Goal: Task Accomplishment & Management: Complete application form

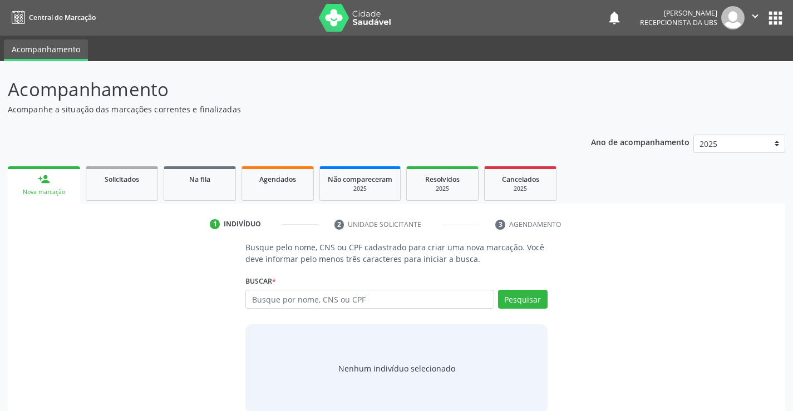
click at [294, 300] on input "text" at bounding box center [369, 299] width 248 height 19
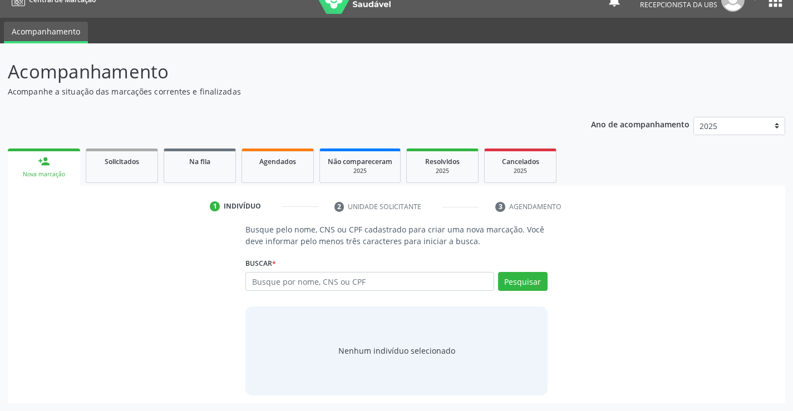
click at [302, 285] on input "text" at bounding box center [369, 281] width 248 height 19
click at [326, 284] on input "text" at bounding box center [369, 281] width 248 height 19
click at [332, 283] on input "text" at bounding box center [369, 281] width 248 height 19
click at [337, 284] on input "text" at bounding box center [369, 281] width 248 height 19
type input "700503766748750"
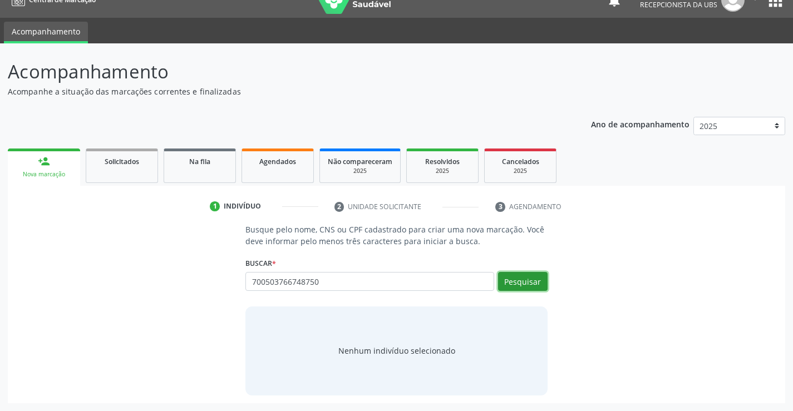
click at [514, 287] on button "Pesquisar" at bounding box center [523, 281] width 50 height 19
type input "700503766748750"
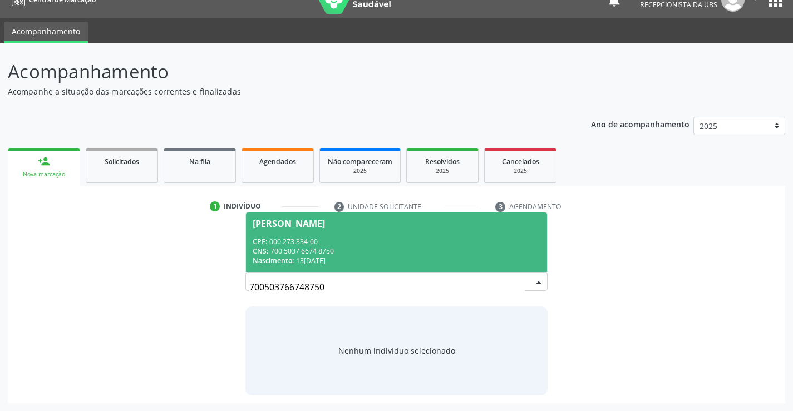
click at [391, 247] on div "CNS: 700 5037 6674 8750" at bounding box center [396, 250] width 287 height 9
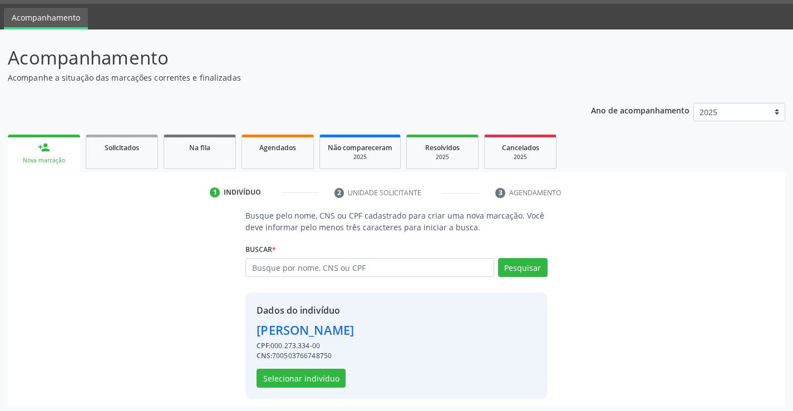
scroll to position [35, 0]
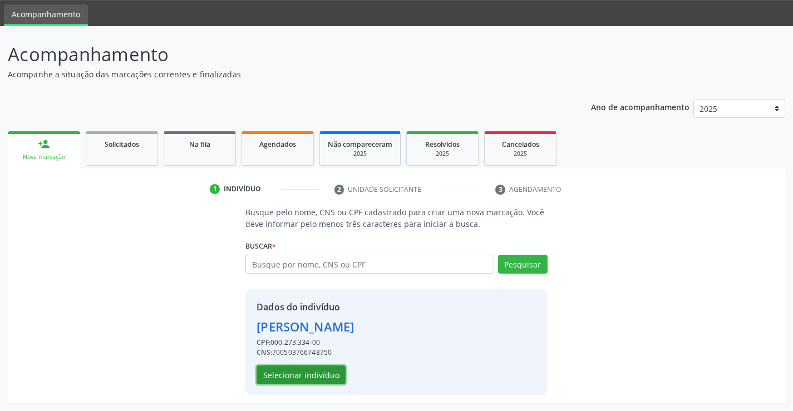
click at [333, 374] on button "Selecionar indivíduo" at bounding box center [300, 375] width 89 height 19
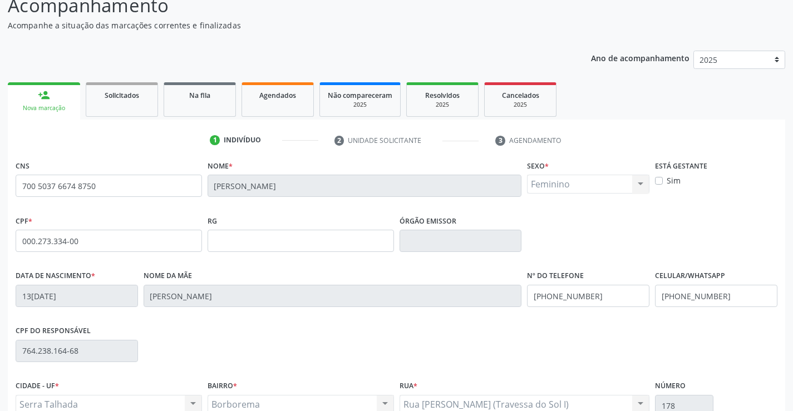
scroll to position [192, 0]
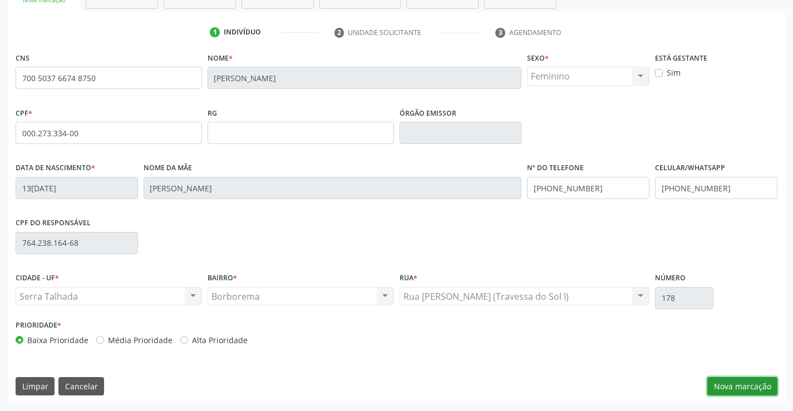
click at [758, 387] on button "Nova marcação" at bounding box center [742, 386] width 70 height 19
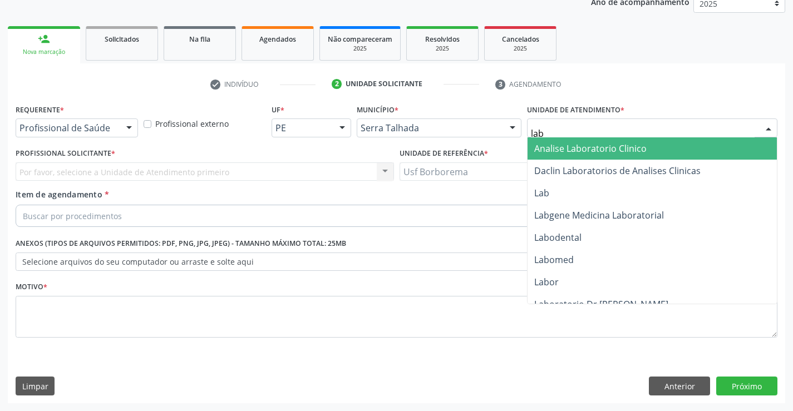
type input "labg"
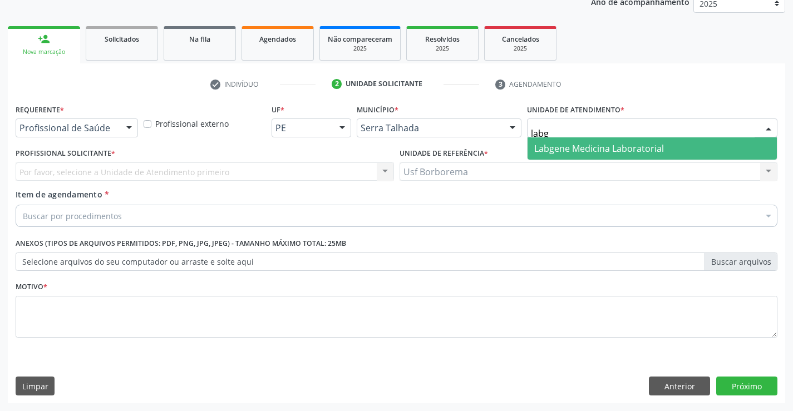
click at [582, 145] on span "Labgene Medicina Laboratorial" at bounding box center [599, 148] width 130 height 12
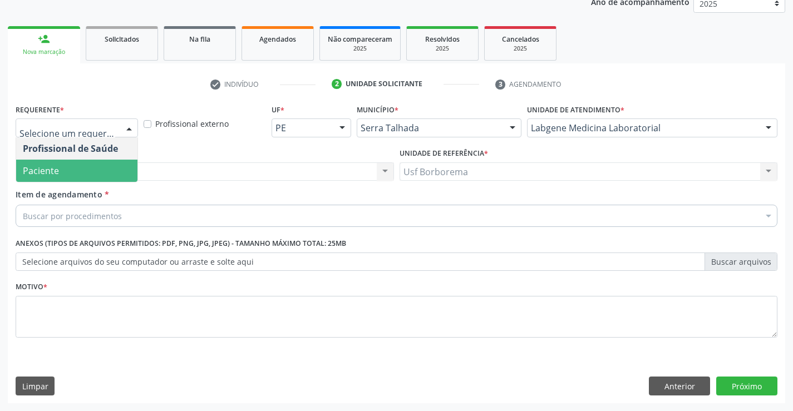
click at [95, 171] on span "Paciente" at bounding box center [76, 171] width 121 height 22
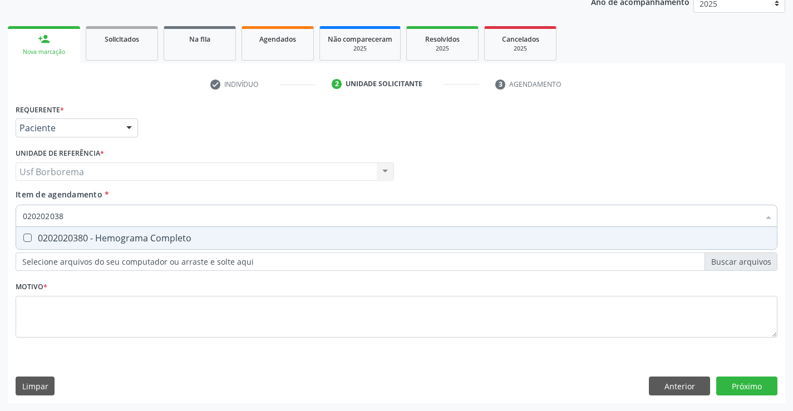
type input "0202020380"
click at [91, 231] on span "0202020380 - Hemograma Completo" at bounding box center [396, 238] width 761 height 22
checkbox Completo "true"
click at [97, 209] on input "0202020380" at bounding box center [391, 216] width 736 height 22
type input "02020203"
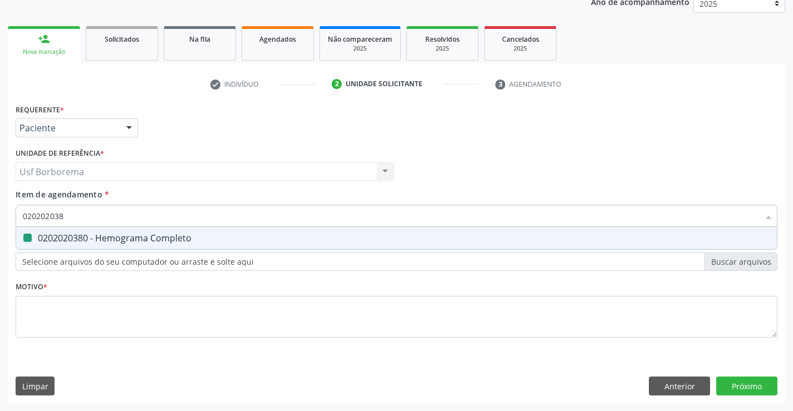
checkbox Completo "false"
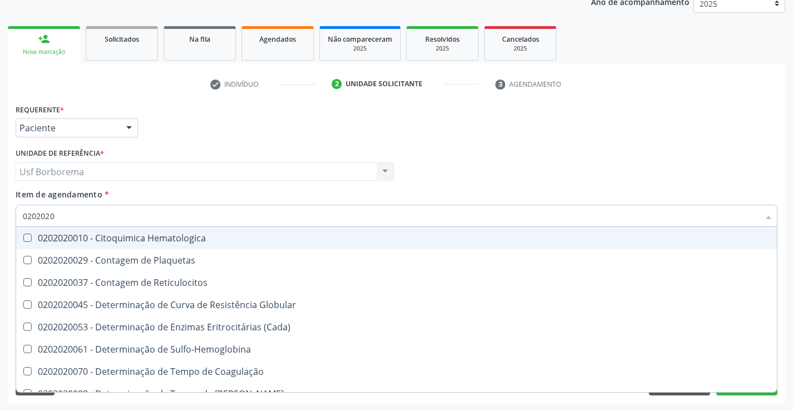
type input "020202"
checkbox Completo "false"
checkbox Leucograma "true"
type input "02020"
checkbox Completo "false"
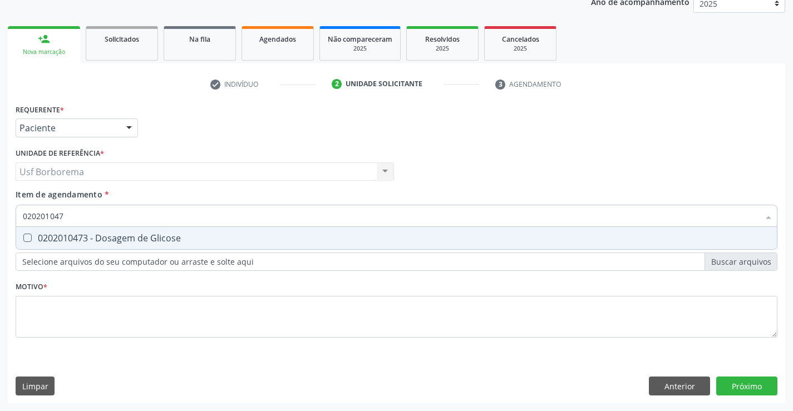
type input "0202010473"
click at [97, 235] on div "0202010473 - Dosagem de Glicose" at bounding box center [396, 238] width 747 height 9
checkbox Glicose "true"
click at [97, 215] on input "0202010473" at bounding box center [391, 216] width 736 height 22
type input "02020104"
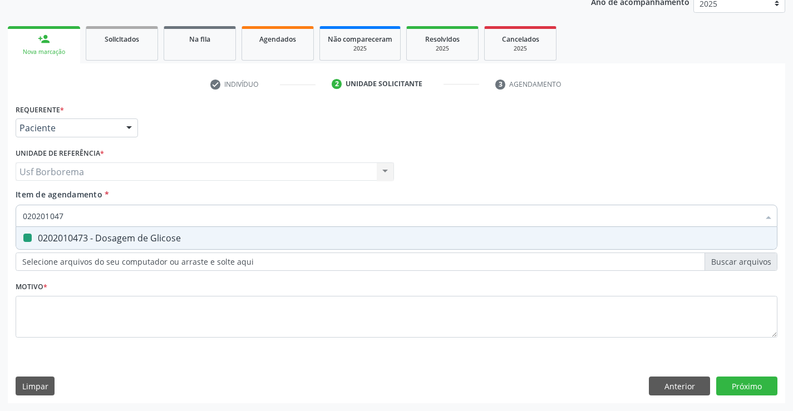
checkbox Glicose "false"
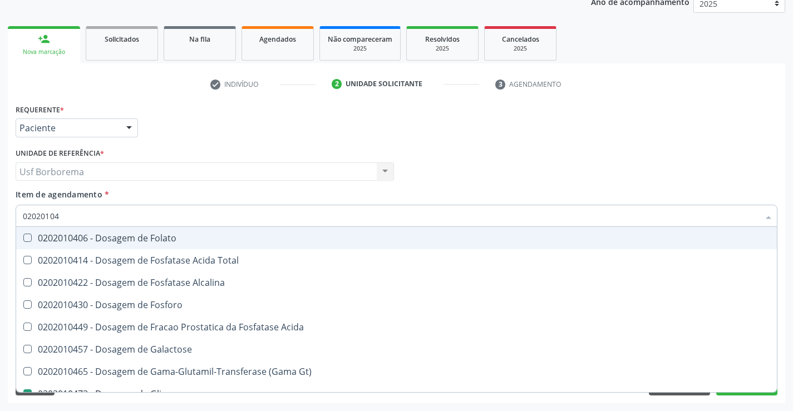
type input "0202010"
checkbox Glicose "false"
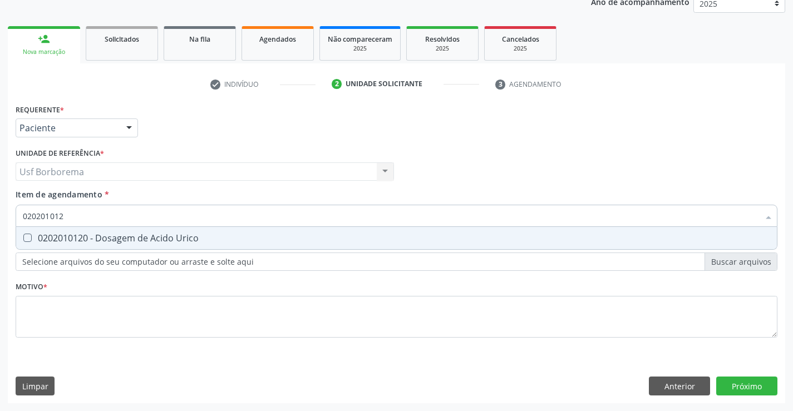
type input "0202010120"
click at [70, 234] on div "0202010120 - Dosagem de Acido Urico" at bounding box center [396, 238] width 747 height 9
checkbox Urico "true"
click at [82, 214] on input "0202010120" at bounding box center [391, 216] width 736 height 22
type input "02020101"
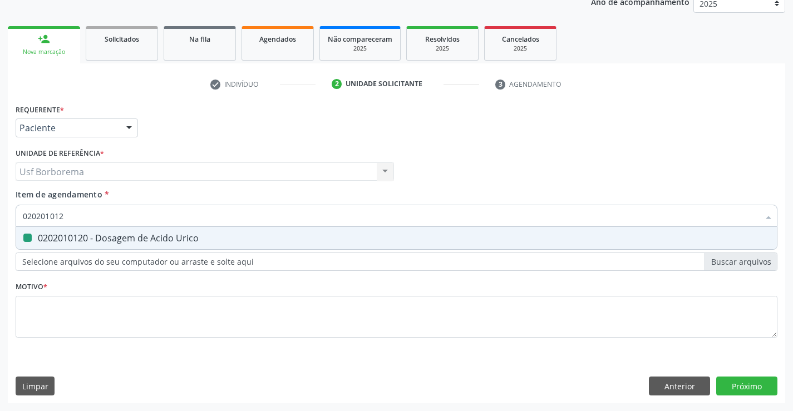
checkbox Urico "false"
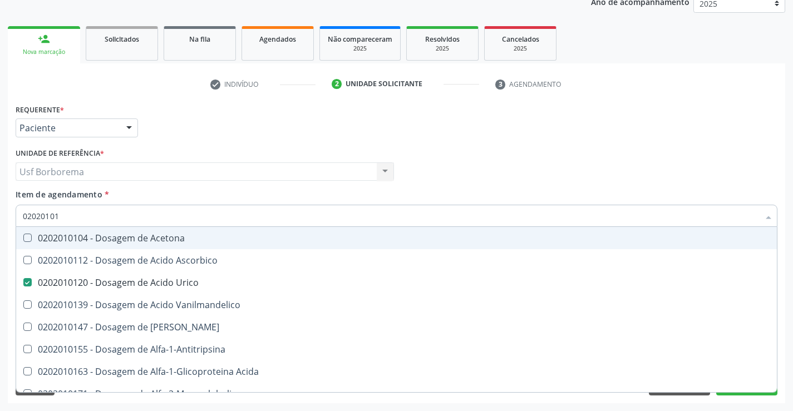
type input "0202010"
checkbox Urico "false"
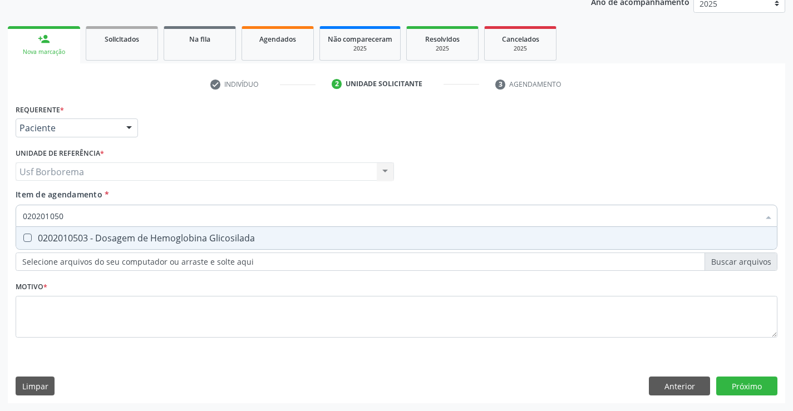
type input "0202010503"
drag, startPoint x: 99, startPoint y: 235, endPoint x: 103, endPoint y: 224, distance: 12.5
click at [101, 234] on div "0202010503 - Dosagem de Hemoglobina Glicosilada" at bounding box center [396, 238] width 747 height 9
checkbox Glicosilada "true"
click at [104, 210] on input "0202010503" at bounding box center [391, 216] width 736 height 22
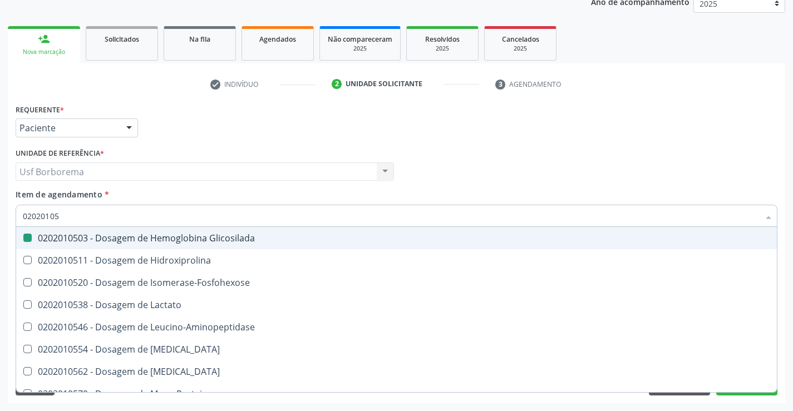
type input "0202010"
checkbox Glicosilada "false"
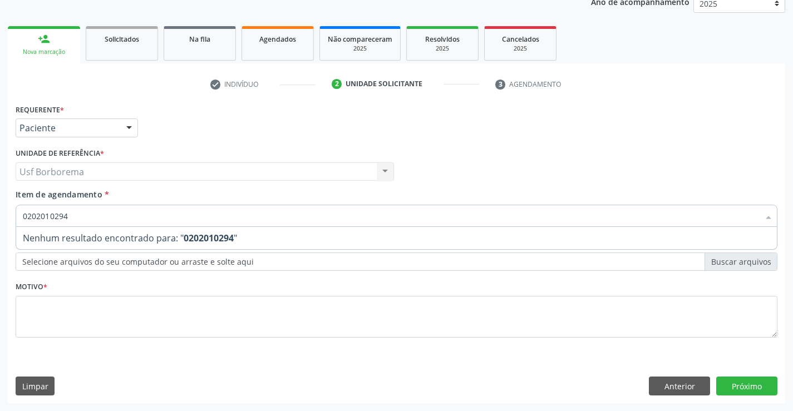
type input "020201029"
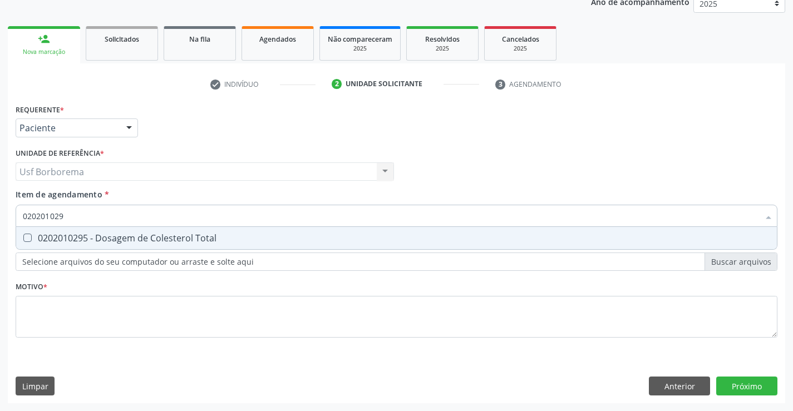
click at [97, 234] on div "0202010295 - Dosagem de Colesterol Total" at bounding box center [396, 238] width 747 height 9
checkbox Total "true"
click at [93, 212] on input "020201029" at bounding box center [391, 216] width 736 height 22
type input "02020102"
checkbox Total "false"
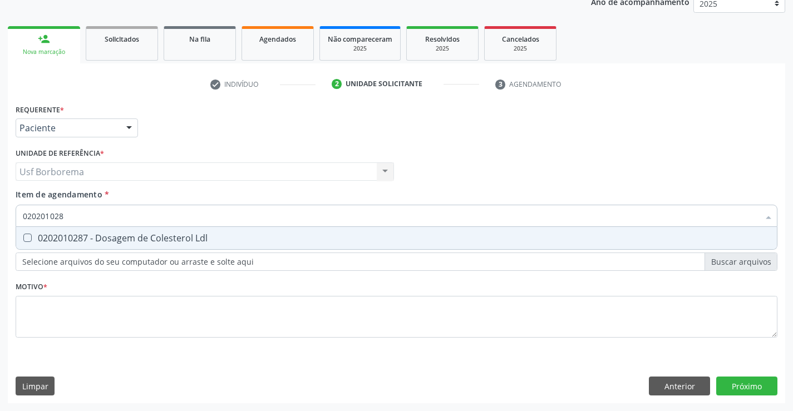
type input "0202010287"
drag, startPoint x: 85, startPoint y: 241, endPoint x: 88, endPoint y: 235, distance: 7.7
click at [86, 240] on div "0202010287 - Dosagem de Colesterol Ldl" at bounding box center [396, 238] width 747 height 9
checkbox Ldl "true"
click at [82, 211] on input "0202010287" at bounding box center [391, 216] width 736 height 22
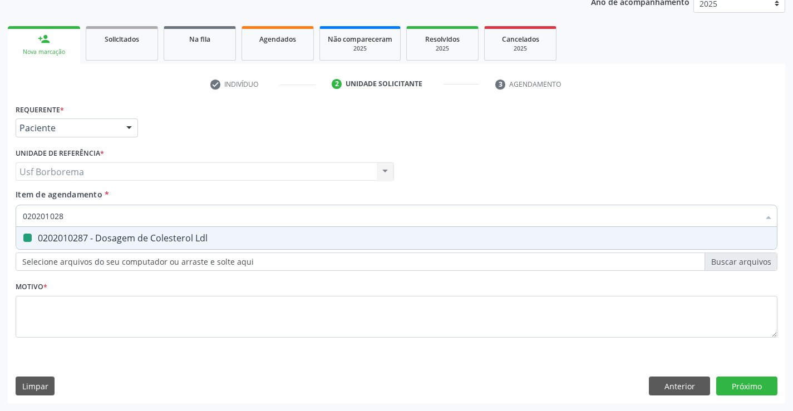
type input "02020102"
checkbox Ldl "false"
type input "0202010279"
click at [72, 235] on div "0202010279 - Dosagem de Colesterol Hdl" at bounding box center [396, 238] width 747 height 9
checkbox Hdl "true"
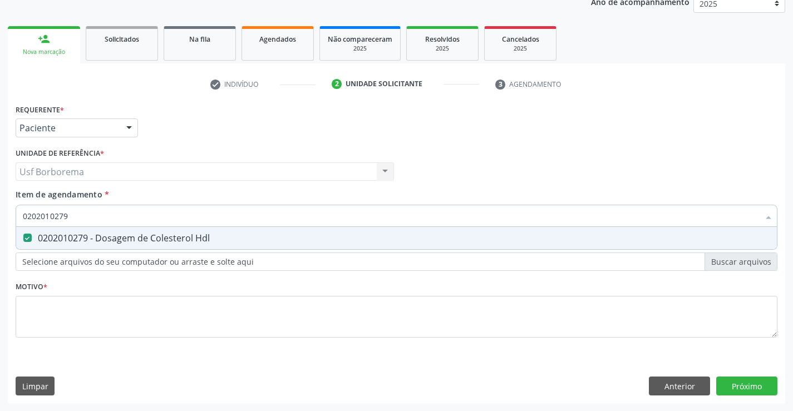
click at [88, 216] on input "0202010279" at bounding box center [391, 216] width 736 height 22
type input "02020102"
checkbox Hdl "false"
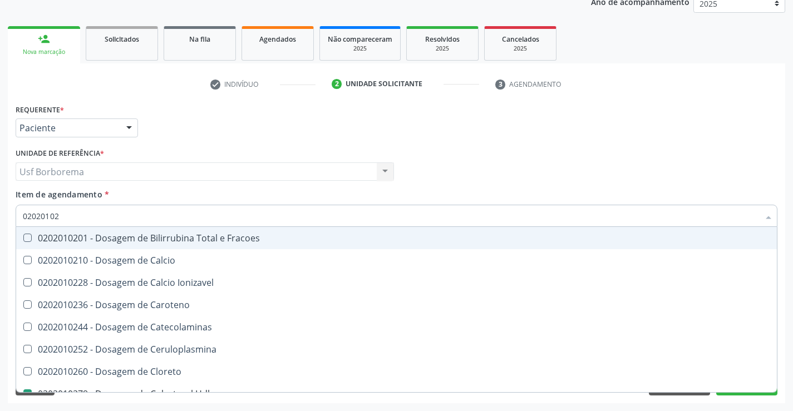
type input "0202010"
checkbox Hdl "false"
checkbox Ldl "false"
checkbox Total "false"
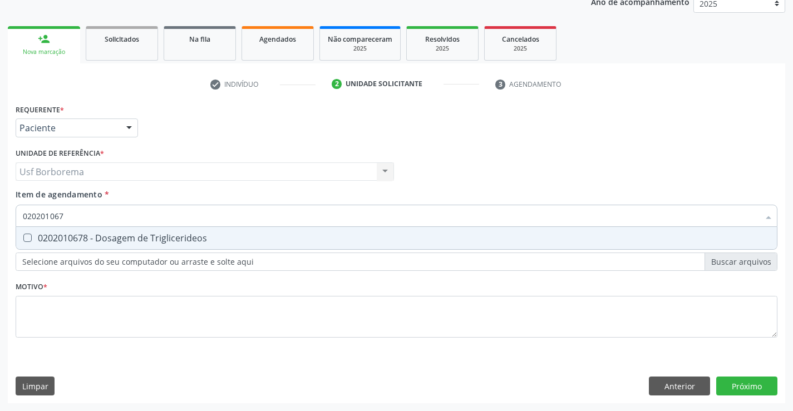
type input "0202010678"
click at [106, 237] on div "0202010678 - Dosagem de Triglicerideos" at bounding box center [396, 238] width 747 height 9
checkbox Triglicerideos "true"
click at [108, 216] on input "0202010678" at bounding box center [391, 216] width 736 height 22
type input "02020106"
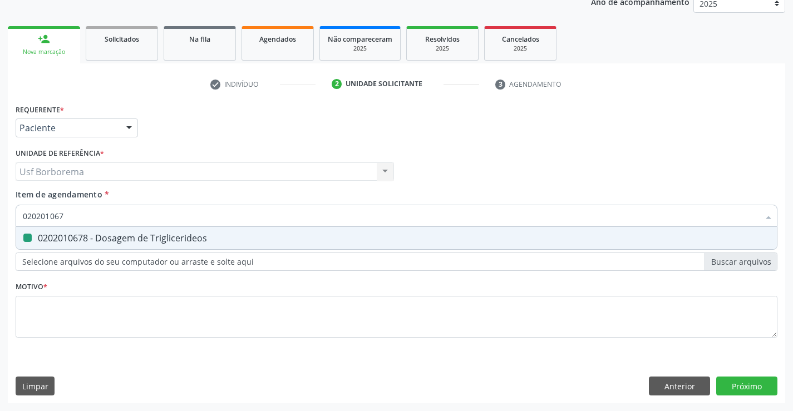
checkbox Triglicerideos "false"
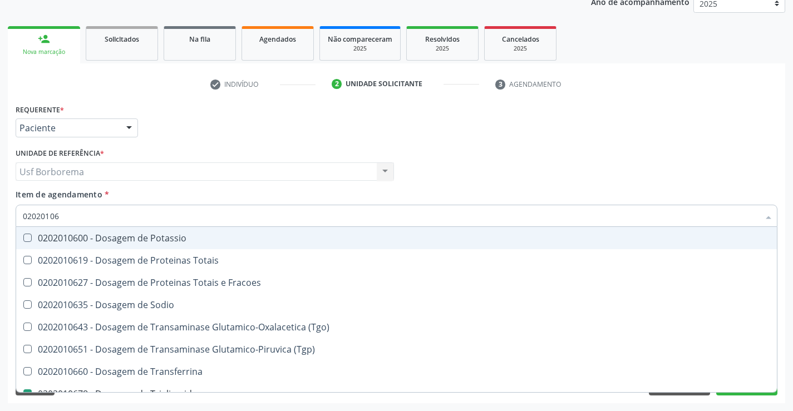
type input "0202010"
checkbox Triglicerideos "false"
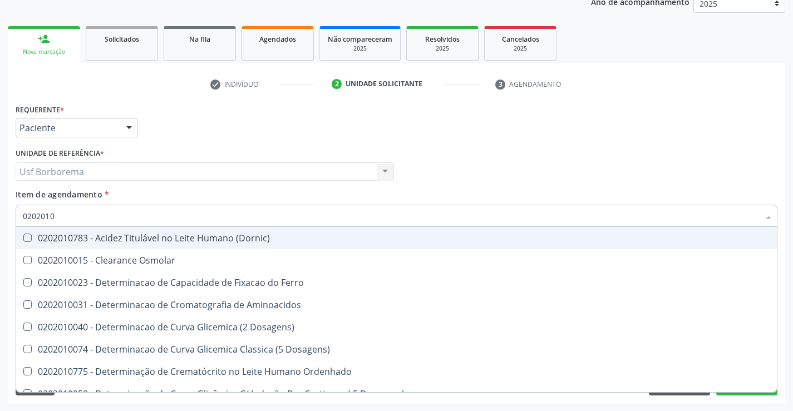
type input "02020106"
checkbox Dosagens\) "true"
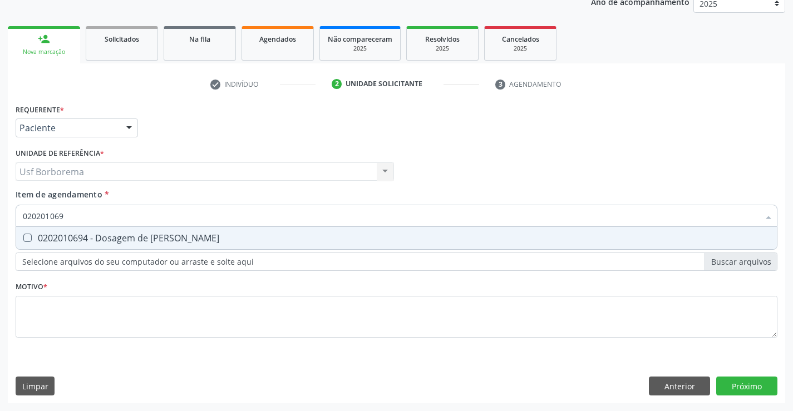
type input "0202010694"
click at [119, 238] on div "0202010694 - Dosagem de [PERSON_NAME]" at bounding box center [396, 238] width 747 height 9
checkbox Ureia "true"
click at [113, 218] on input "0202010694" at bounding box center [391, 216] width 736 height 22
type input "02020106"
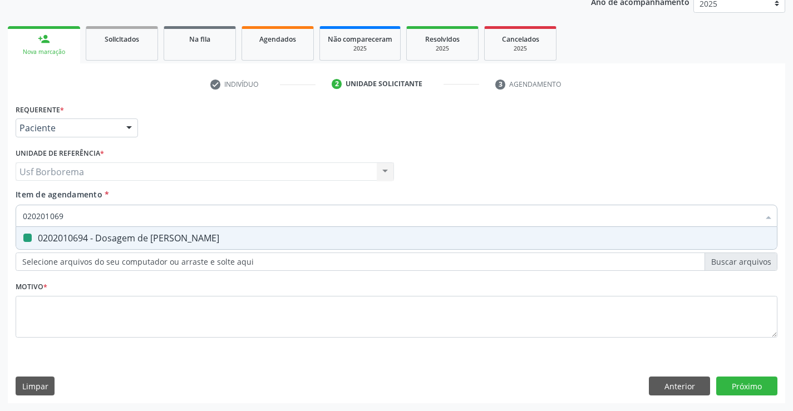
checkbox Ureia "false"
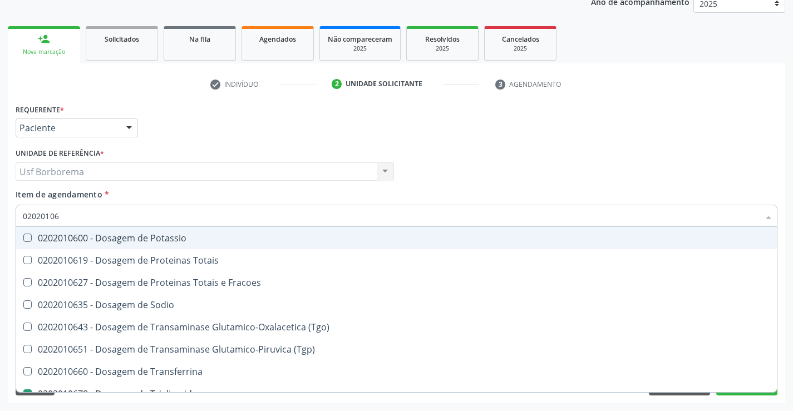
type input "0202010"
checkbox Triglicerideos "false"
checkbox Ureia "false"
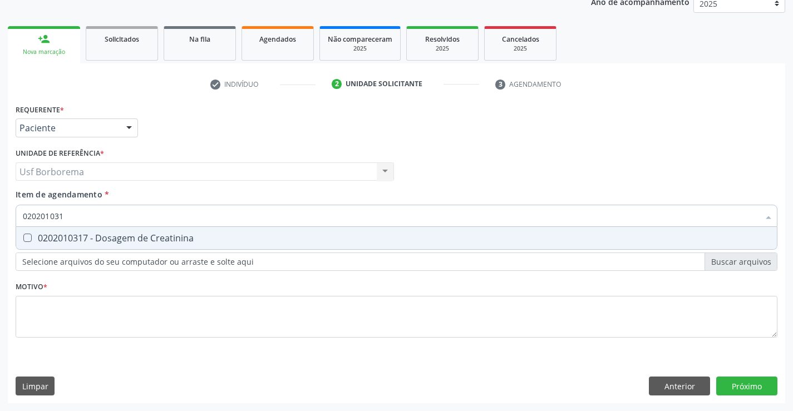
type input "0202010317"
click at [119, 234] on div "0202010317 - Dosagem de Creatinina" at bounding box center [396, 238] width 747 height 9
checkbox Creatinina "true"
click at [125, 208] on input "0202010317" at bounding box center [391, 216] width 736 height 22
click at [131, 214] on input "0202010317" at bounding box center [391, 216] width 736 height 22
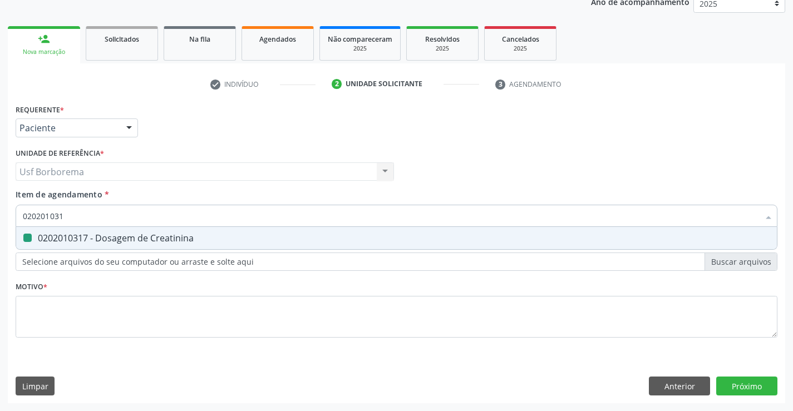
type input "02020103"
checkbox Creatinina "false"
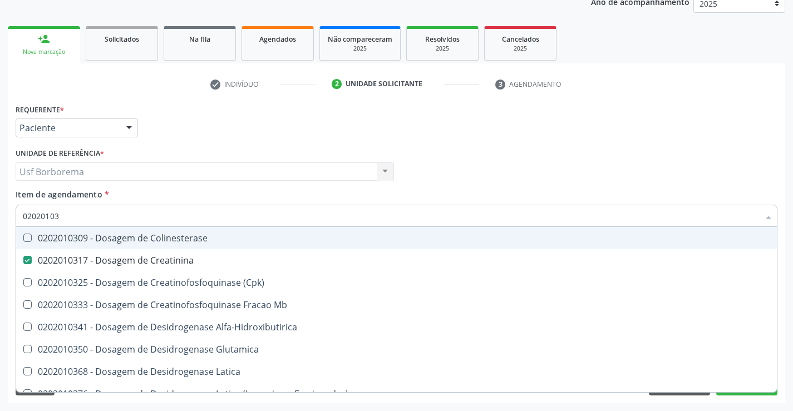
type input "0202010"
checkbox Creatinina "false"
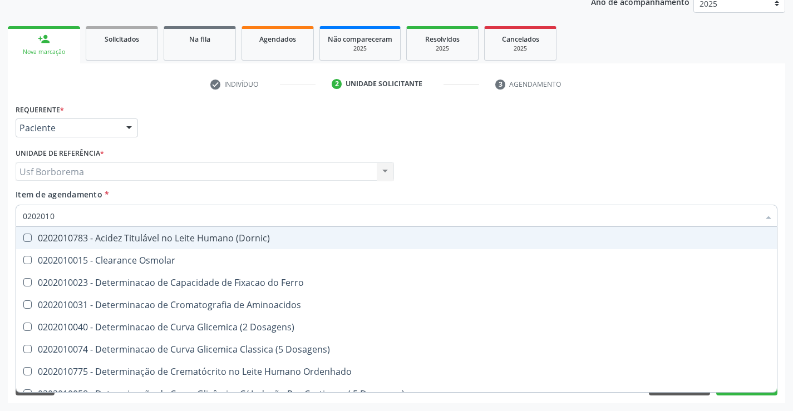
type input "02020101"
checkbox Ferro "true"
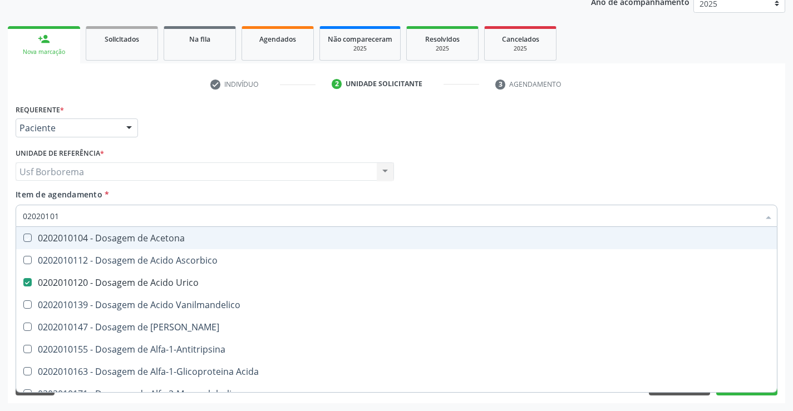
type input "020201012"
checkbox Acetona "true"
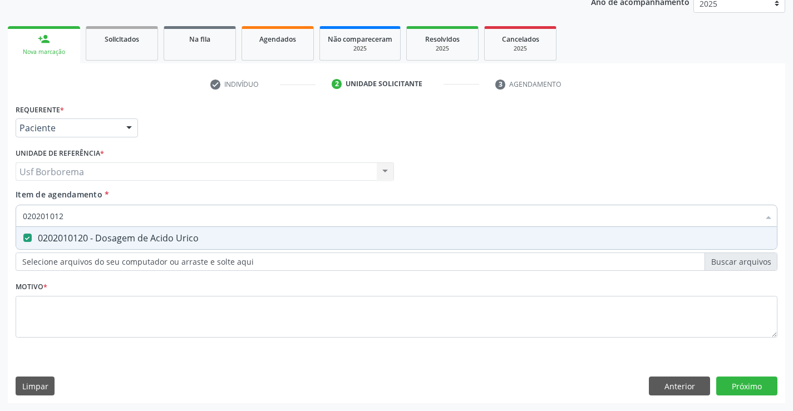
type input "02020101"
checkbox Urico "false"
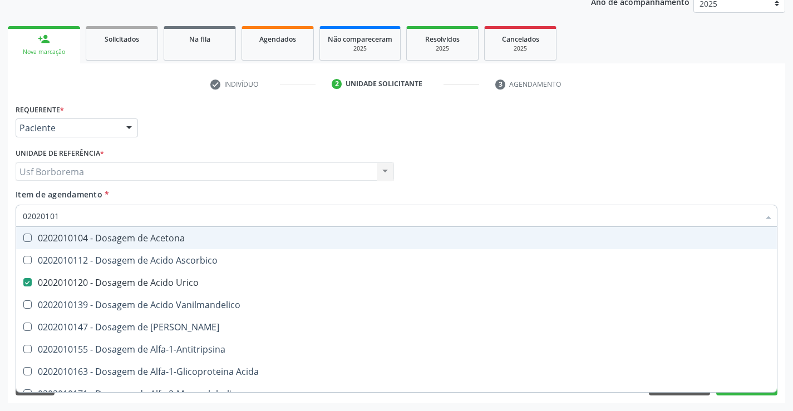
type input "0202010"
checkbox Urico "false"
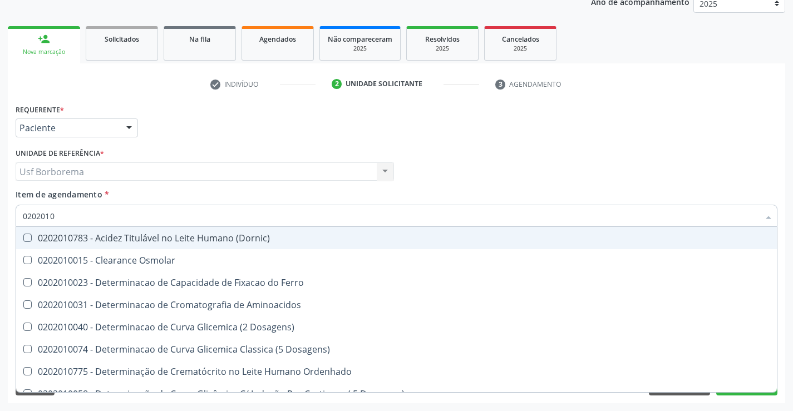
type input "020201"
checkbox Urico "false"
checkbox Amonia "true"
checkbox Hdl "false"
checkbox Ldl "false"
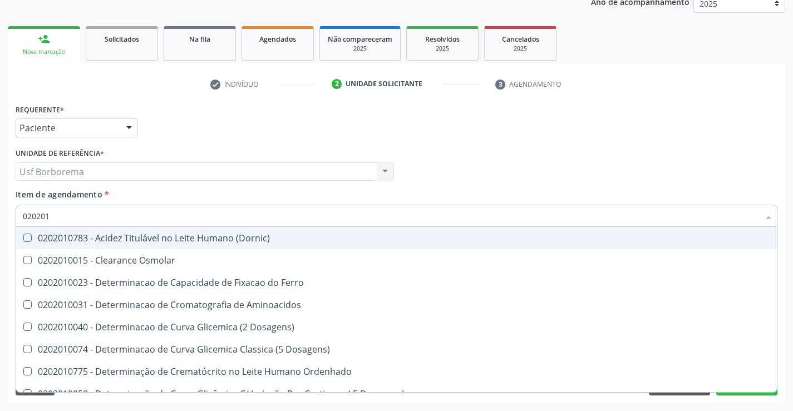
checkbox Total "false"
checkbox Creatinina "false"
checkbox Latica "true"
checkbox Fracionadas\) "true"
checkbox Ferritina "true"
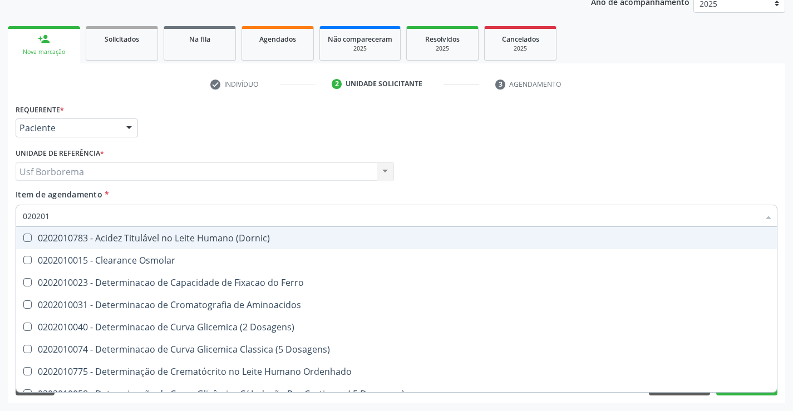
checkbox Folato "true"
checkbox Glicose "false"
checkbox Glicosilada "false"
checkbox Nt-Probnp\) "true"
checkbox Potassio "true"
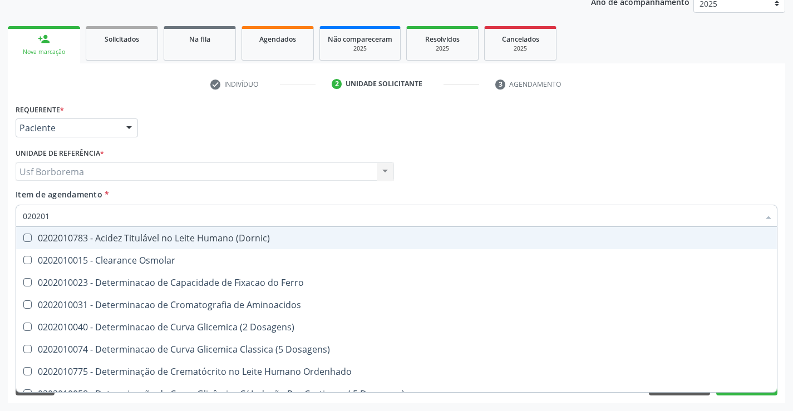
checkbox Triglicerideos "false"
checkbox Ureia "false"
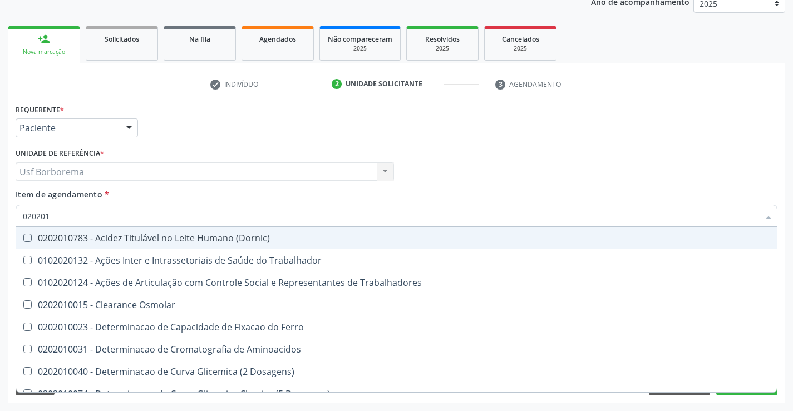
type input "0202010"
checkbox Ativada\) "true"
checkbox Urico "false"
checkbox Circulante "true"
checkbox III "true"
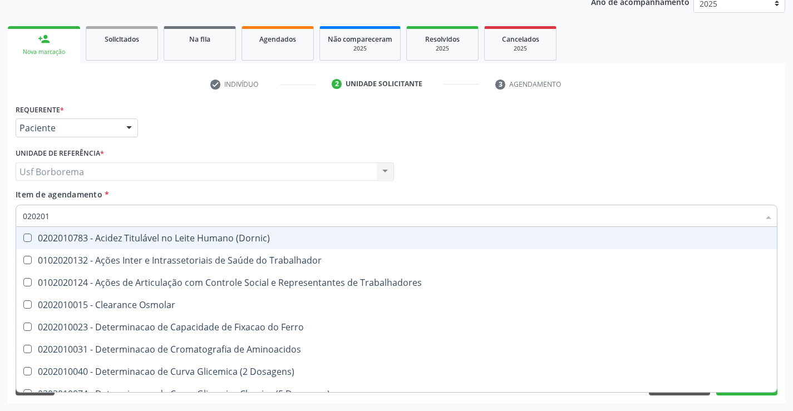
checkbox Fracoes "true"
checkbox Ionizavel "true"
checkbox Hdl "false"
checkbox Ldl "false"
checkbox Total "false"
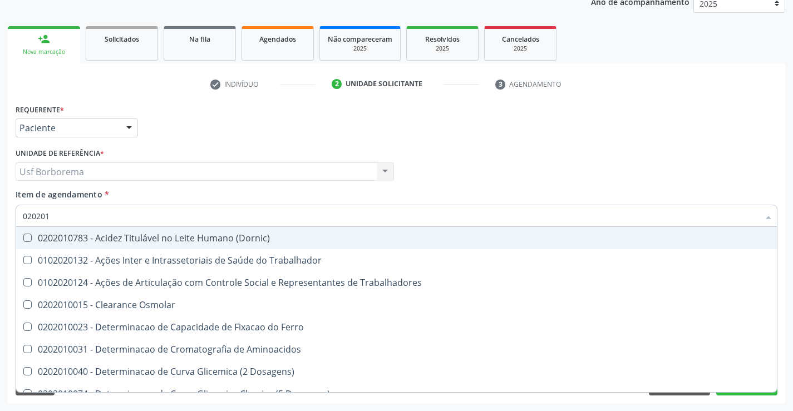
checkbox Creatinina "false"
checkbox II "true"
checkbox Serico "true"
checkbox Glicose "false"
checkbox Glicosilada "false"
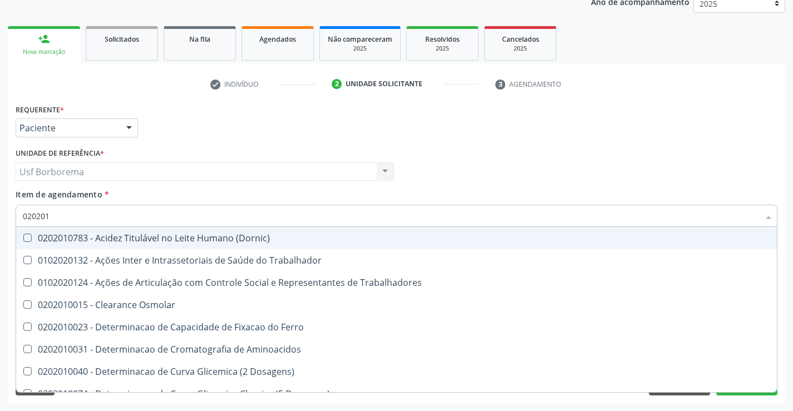
checkbox Muco-Proteinas "true"
checkbox Piruvato "true"
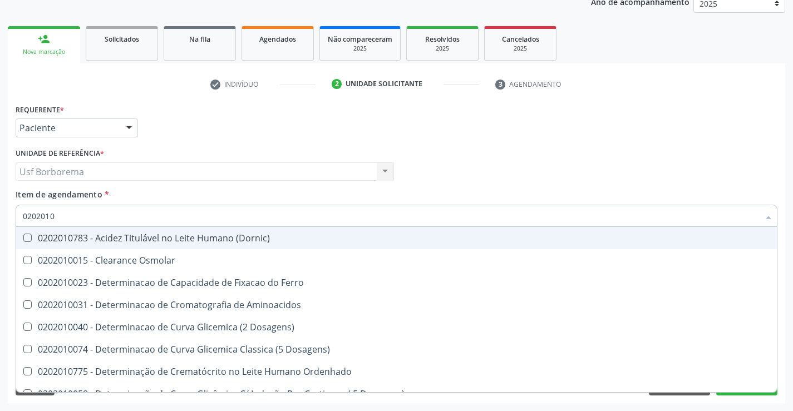
type input "020201"
checkbox Urico "false"
checkbox Amonia "true"
checkbox Hdl "false"
checkbox Ldl "false"
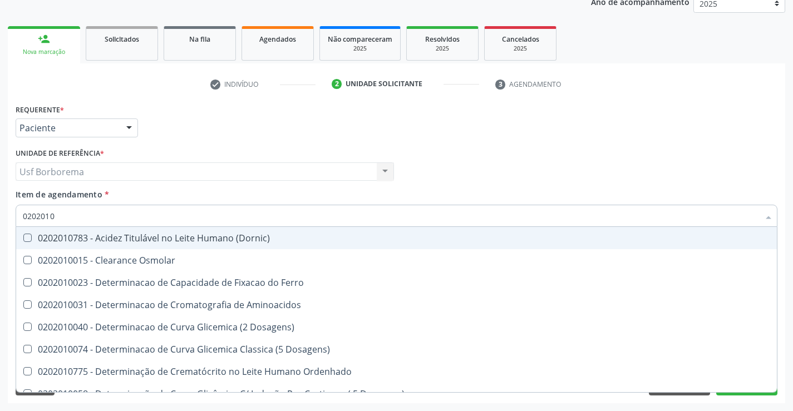
checkbox Total "false"
checkbox Creatinina "false"
checkbox Latica "true"
checkbox Fracionadas\) "true"
checkbox Ferritina "true"
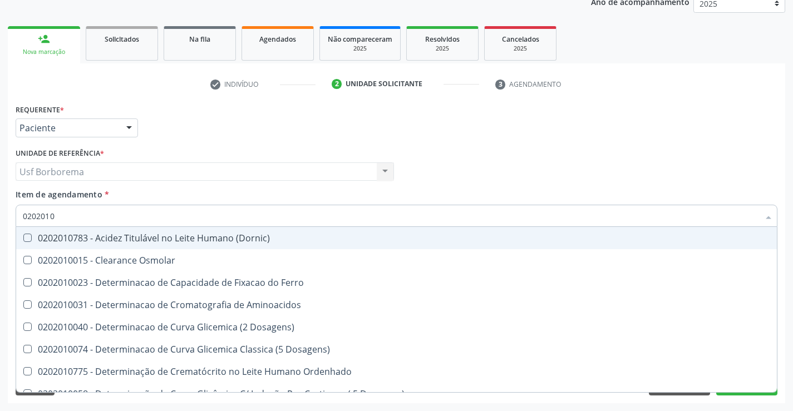
checkbox Folato "true"
checkbox Glicose "false"
checkbox Glicosilada "false"
checkbox Nt-Probnp\) "true"
checkbox Potassio "true"
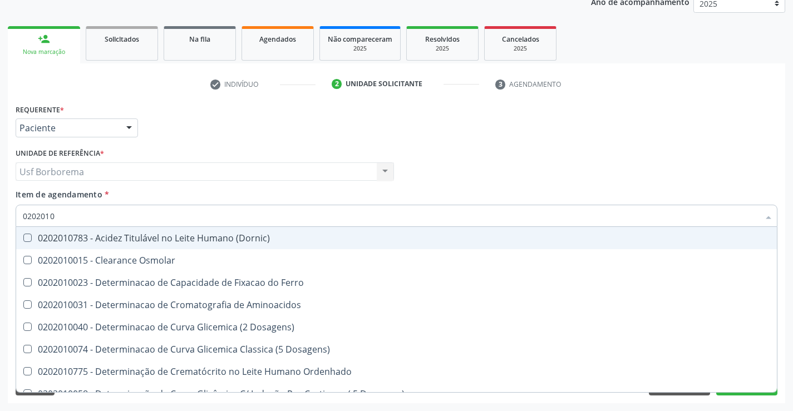
checkbox Triglicerideos "false"
checkbox Ureia "false"
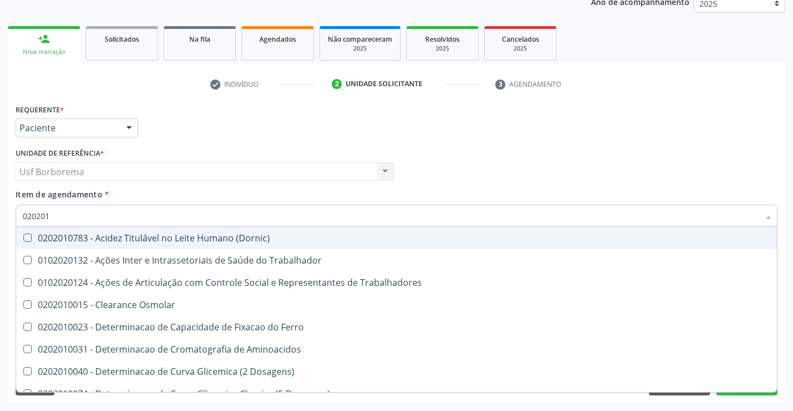
type input "02020"
checkbox Urico "false"
checkbox Hdl "false"
checkbox Ldl "false"
checkbox Total "false"
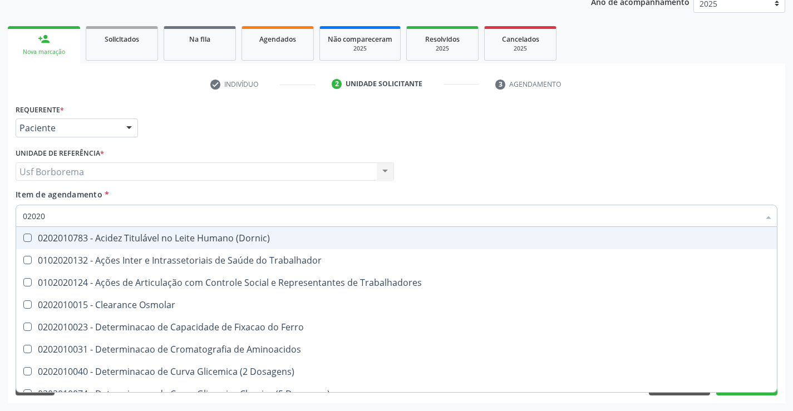
checkbox Creatinina "false"
checkbox Glicose "false"
checkbox Glicosilada "false"
checkbox Triglicerideos "false"
checkbox Ureia "false"
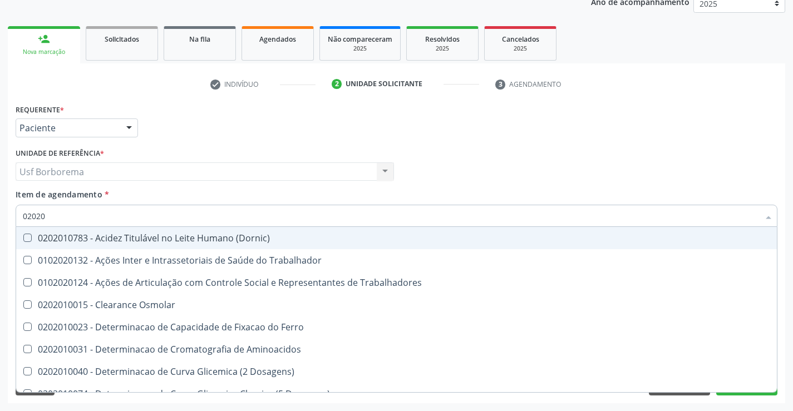
checkbox Trabalho "true"
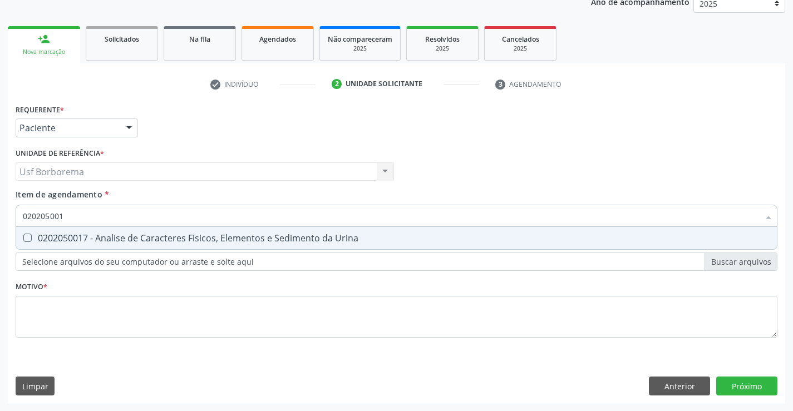
type input "0202050017"
click at [131, 234] on div "0202050017 - Analise de Caracteres Fisicos, Elementos e Sedimento da Urina" at bounding box center [396, 238] width 747 height 9
checkbox Urina "true"
click at [131, 220] on input "0202050017" at bounding box center [391, 216] width 736 height 22
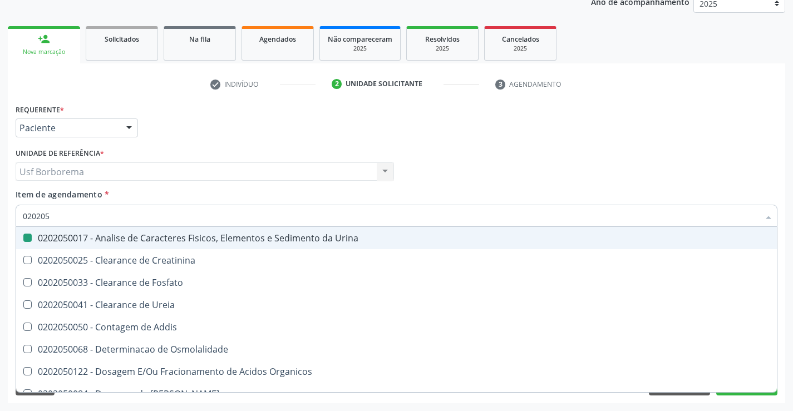
type input "02020"
checkbox Urina "false"
checkbox Fosfato "true"
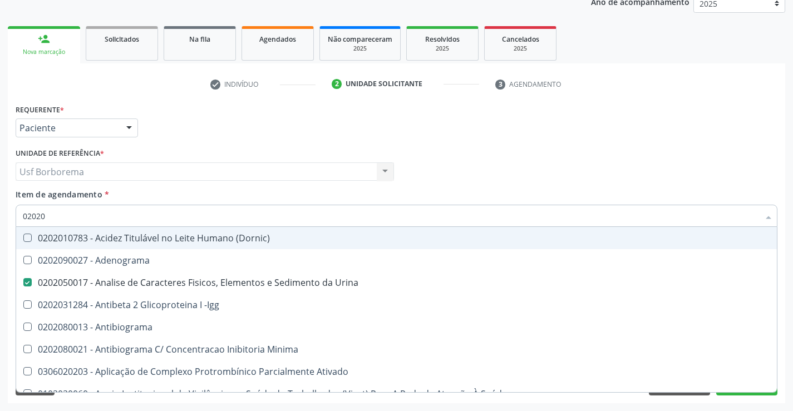
type input "020201"
checkbox Urina "false"
checkbox Osmolar "true"
checkbox \(Pos-Pasteurização\) "true"
checkbox Molecular "true"
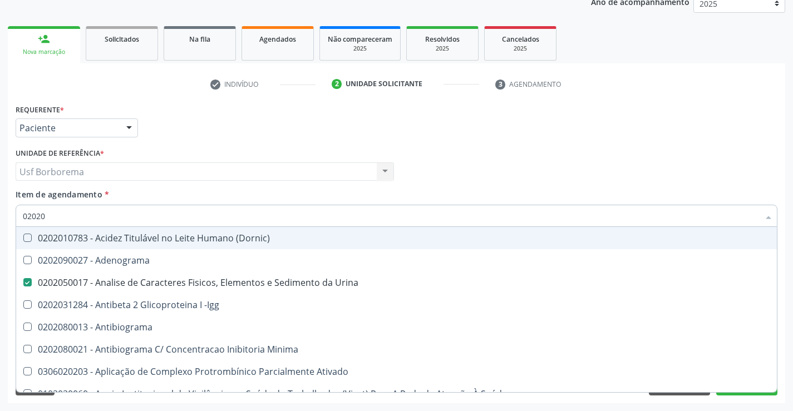
checkbox Parceria\) "true"
checkbox Gestante "true"
checkbox T3 "true"
checkbox Coagulação "true"
checkbox Acetona "true"
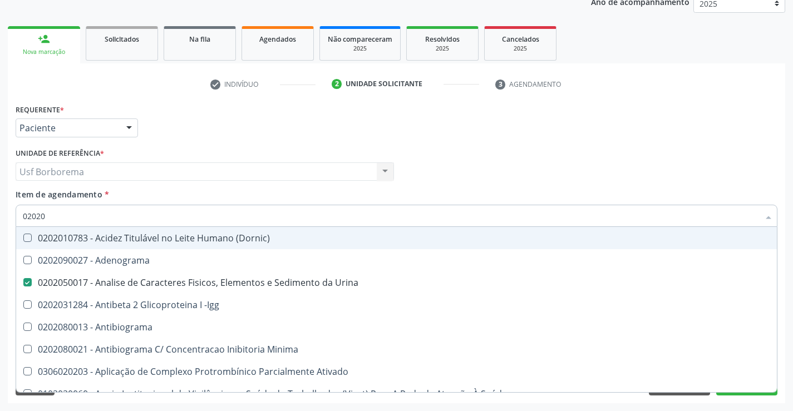
checkbox Ascorbico "true"
checkbox Urico "false"
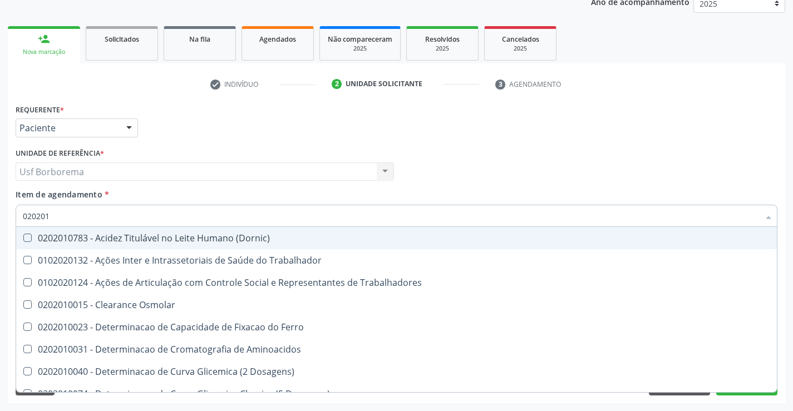
type input "0202010"
checkbox Ativada\) "true"
checkbox Urico "false"
checkbox Circulante "true"
checkbox III "true"
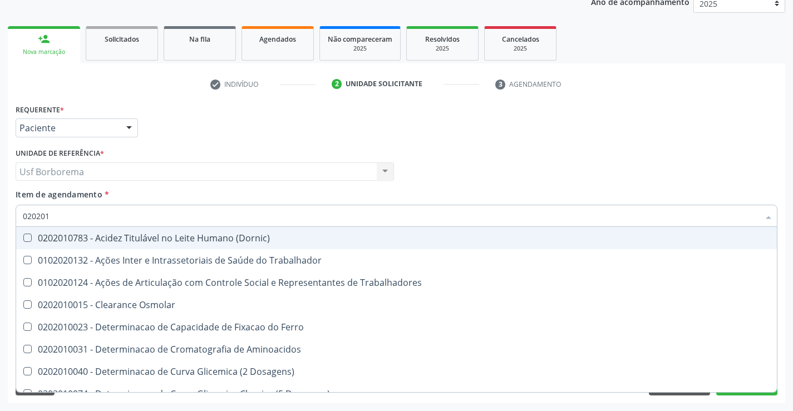
checkbox Fracoes "true"
checkbox Ionizavel "true"
checkbox Hdl "false"
checkbox Ldl "false"
checkbox Total "false"
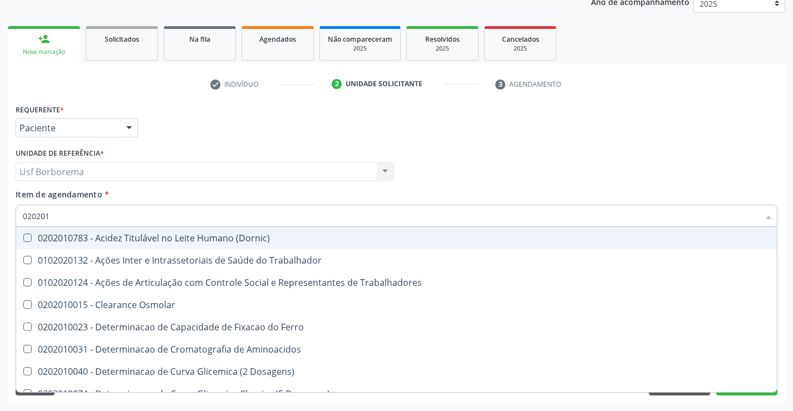
checkbox Creatinina "false"
checkbox II "true"
checkbox Serico "true"
checkbox Glicose "false"
checkbox Glicosilada "false"
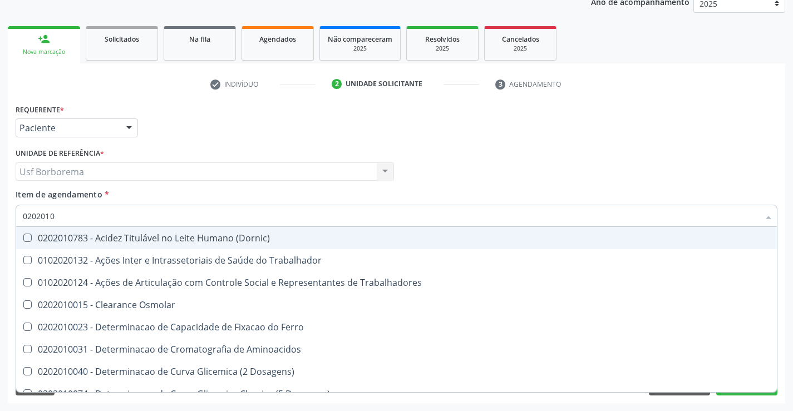
checkbox Muco-Proteinas "true"
checkbox Piruvato "true"
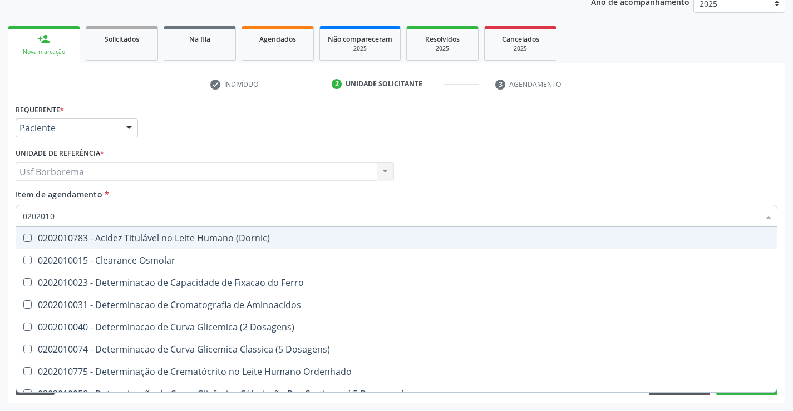
type input "02020105"
checkbox \(Dornic\) "true"
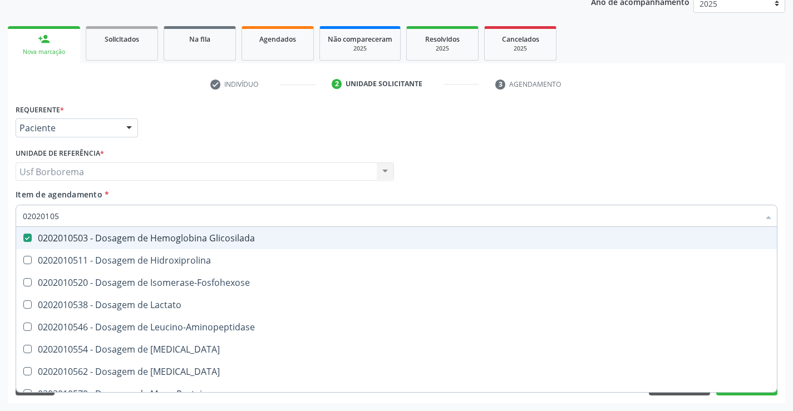
type input "0202010"
checkbox Glicosilada "false"
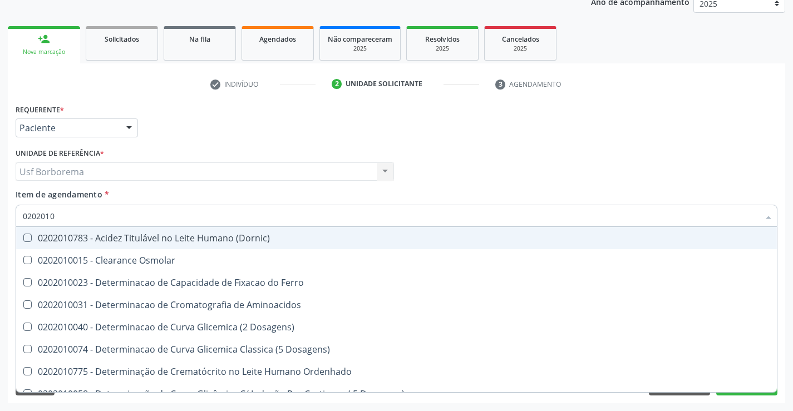
type input "020201"
checkbox Urico "false"
checkbox Amonia "true"
checkbox Hdl "false"
checkbox Ldl "false"
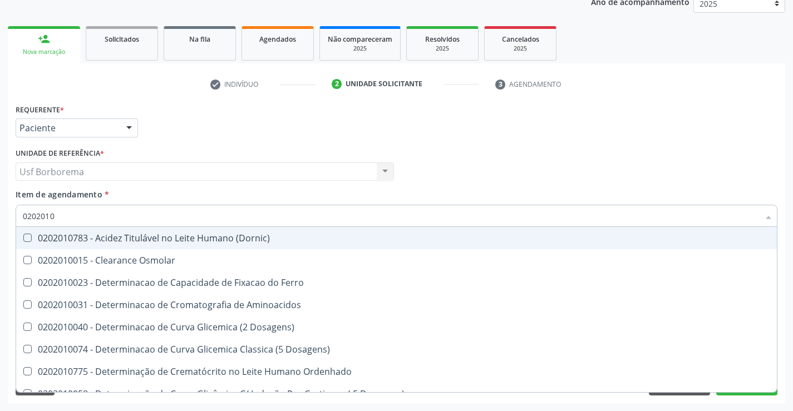
checkbox Total "false"
checkbox Creatinina "false"
checkbox Latica "true"
checkbox Fracionadas\) "true"
checkbox Ferritina "true"
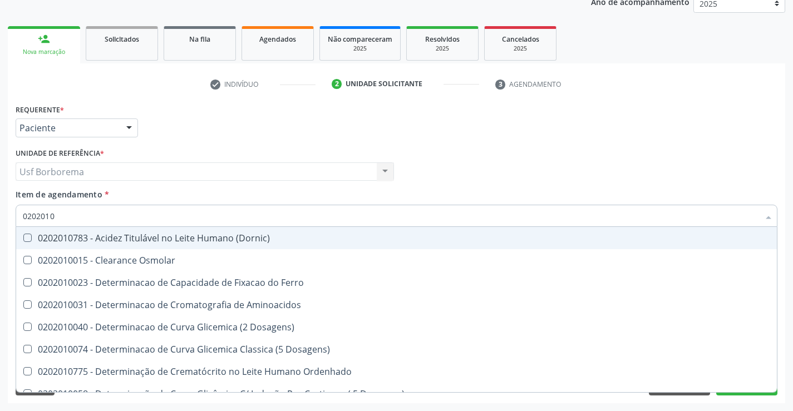
checkbox Folato "true"
checkbox Glicose "false"
checkbox Glicosilada "false"
checkbox Nt-Probnp\) "true"
checkbox Potassio "true"
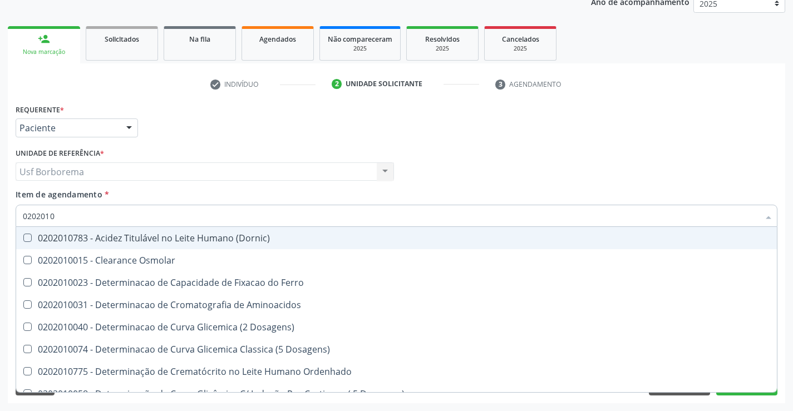
checkbox Triglicerideos "false"
checkbox Ureia "false"
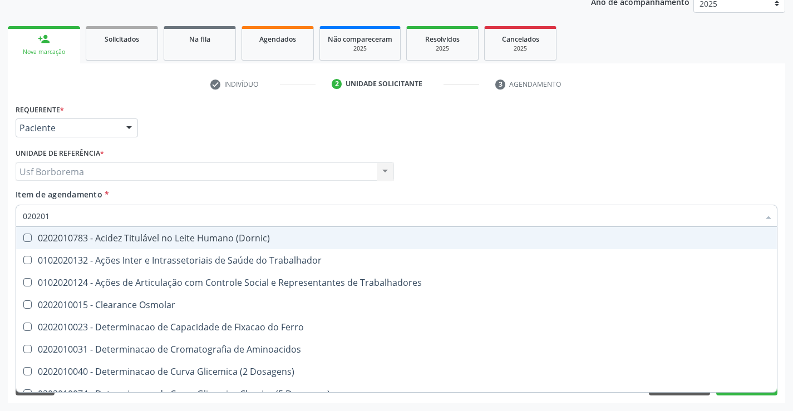
type input "0202010"
checkbox Ativada\) "true"
checkbox Urico "false"
checkbox Circulante "true"
checkbox III "true"
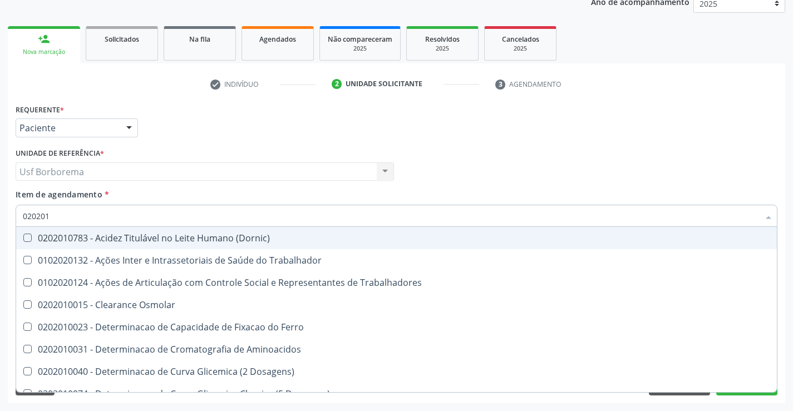
checkbox Fracoes "true"
checkbox Ionizavel "true"
checkbox Hdl "false"
checkbox Ldl "false"
checkbox Total "false"
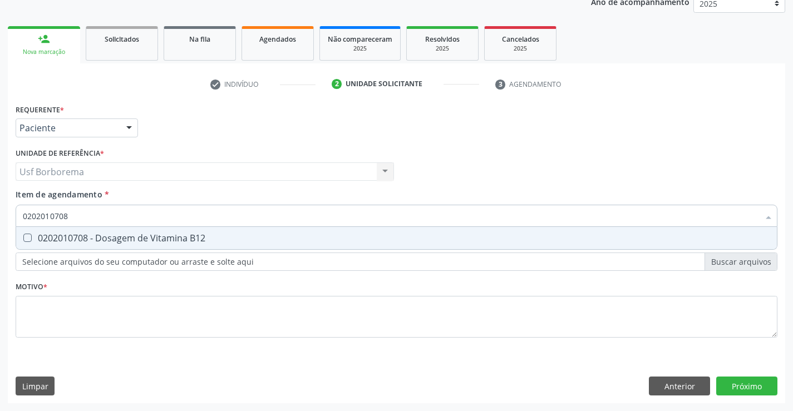
click at [130, 236] on div "0202010708 - Dosagem de Vitamina B12" at bounding box center [396, 238] width 747 height 9
click at [107, 329] on div "Requerente * Paciente Profissional de Saúde Paciente Nenhum resultado encontrad…" at bounding box center [397, 227] width 762 height 252
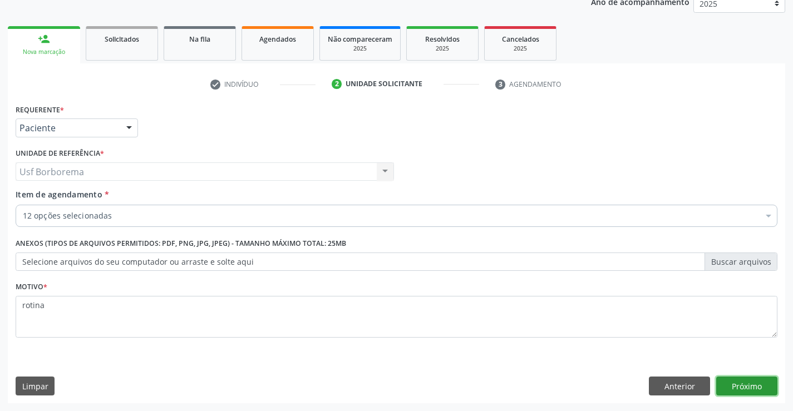
click at [743, 379] on button "Próximo" at bounding box center [746, 386] width 61 height 19
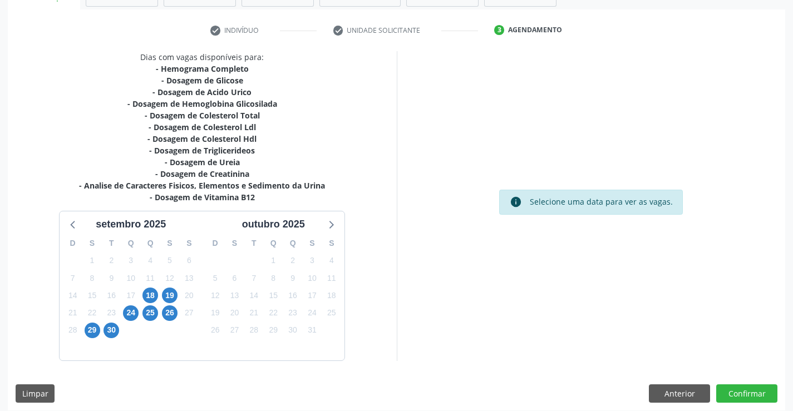
scroll to position [201, 0]
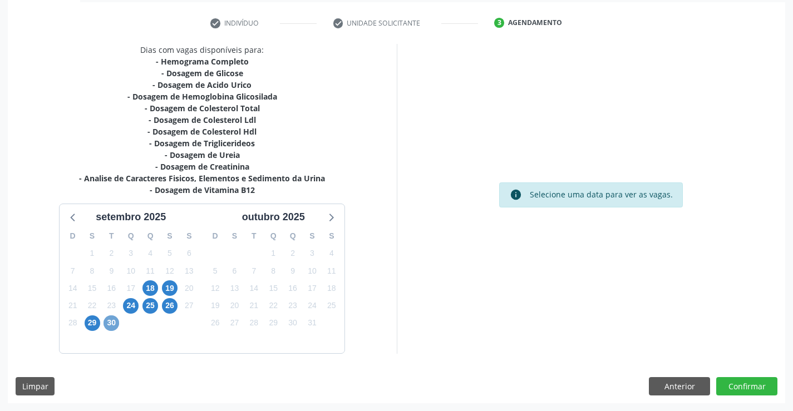
click at [107, 324] on span "30" at bounding box center [111, 323] width 16 height 16
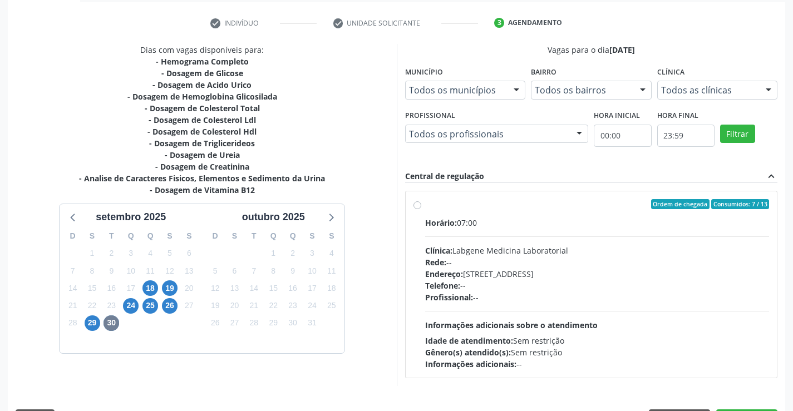
click at [759, 86] on div "Todos as clínicas Todos as clínicas Labgene Medicina Laboratorial Nenhum result…" at bounding box center [717, 90] width 121 height 19
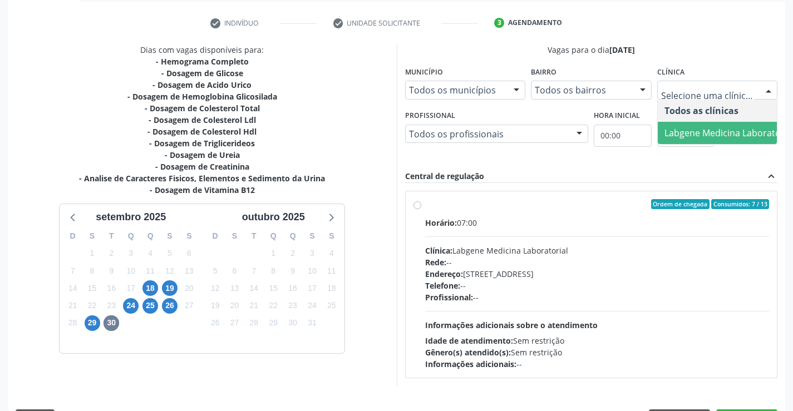
click at [727, 130] on span "Labgene Medicina Laboratorial" at bounding box center [729, 133] width 130 height 12
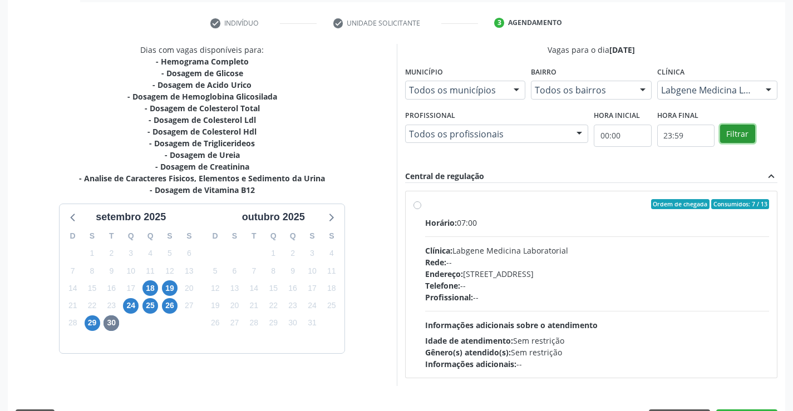
click at [738, 132] on button "Filtrar" at bounding box center [737, 134] width 35 height 19
click at [425, 204] on label "Ordem de chegada Consumidos: 7 / 13 Horário: 07:00 Clínica: Labgene Medicina La…" at bounding box center [597, 284] width 344 height 171
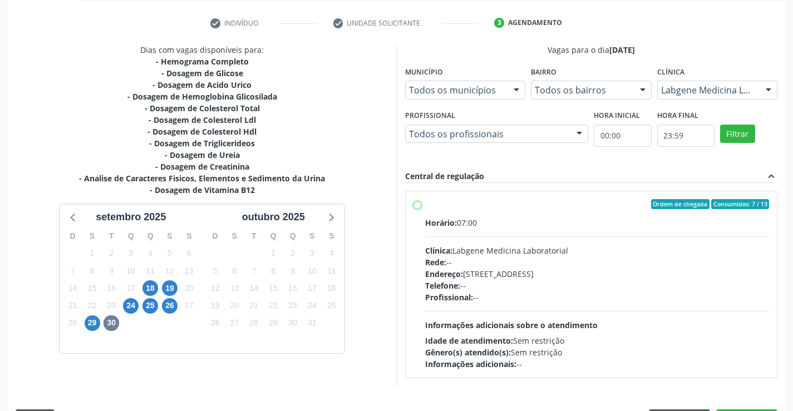
click at [420, 204] on input "Ordem de chegada Consumidos: 7 / 13 Horário: 07:00 Clínica: Labgene Medicina La…" at bounding box center [417, 204] width 8 height 10
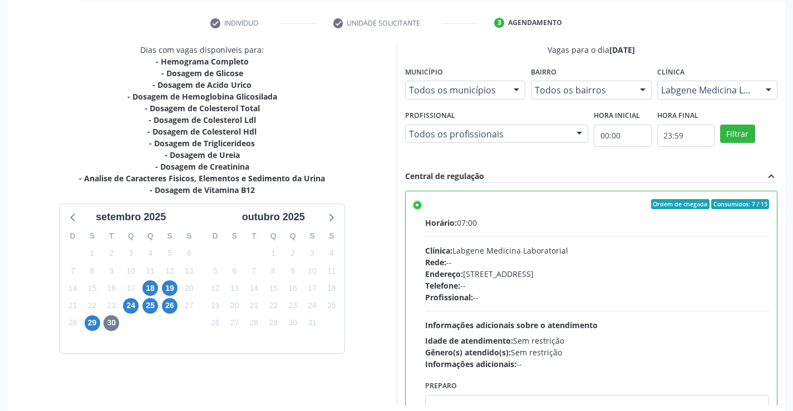
scroll to position [254, 0]
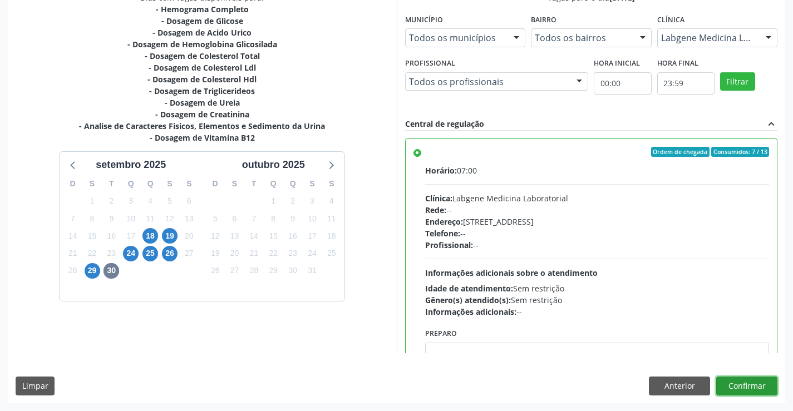
click at [742, 387] on button "Confirmar" at bounding box center [746, 386] width 61 height 19
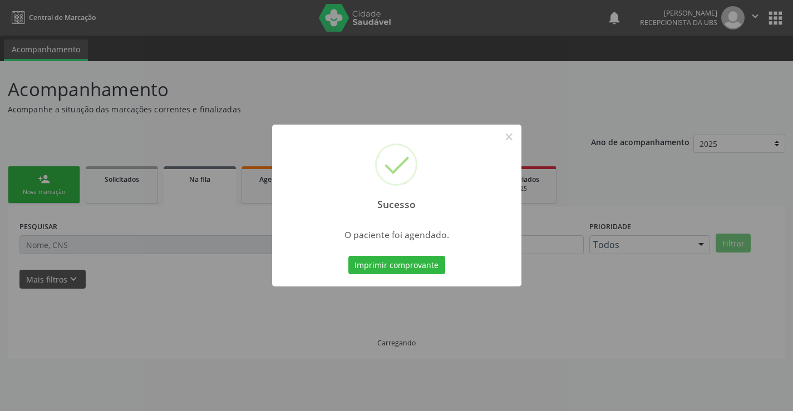
scroll to position [0, 0]
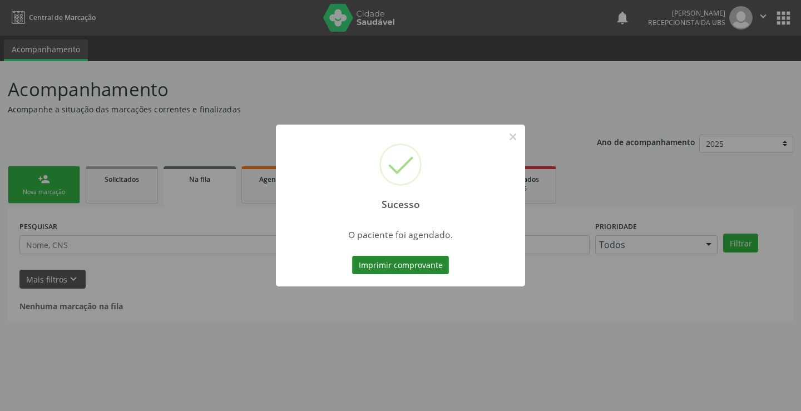
click at [411, 270] on button "Imprimir comprovante" at bounding box center [400, 265] width 97 height 19
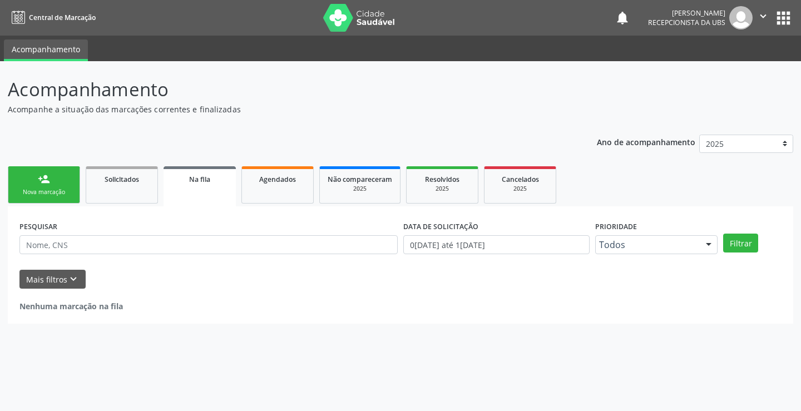
click at [50, 182] on link "person_add Nova marcação" at bounding box center [44, 184] width 72 height 37
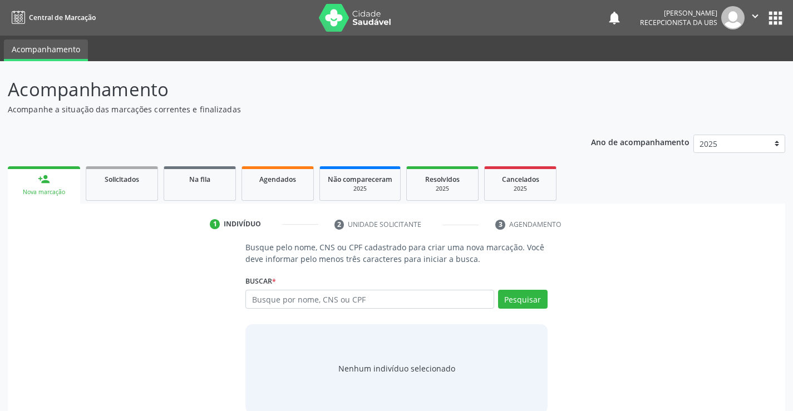
click at [50, 182] on link "person_add Nova marcação" at bounding box center [44, 184] width 72 height 37
click at [300, 303] on input "text" at bounding box center [369, 299] width 248 height 19
click at [271, 307] on input "text" at bounding box center [369, 299] width 248 height 19
click at [519, 292] on button "Pesquisar" at bounding box center [523, 299] width 50 height 19
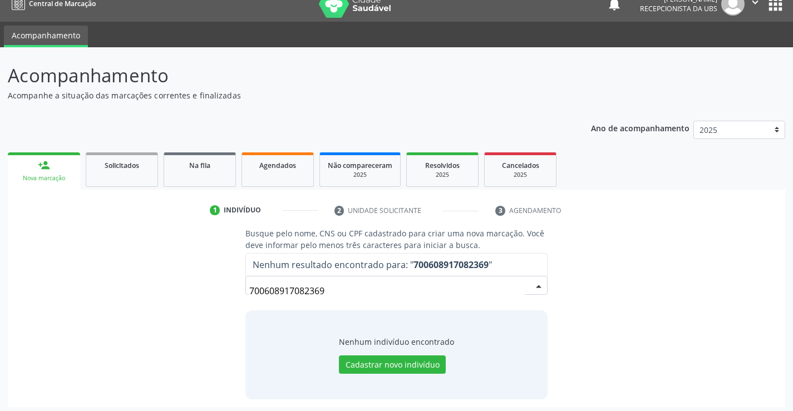
scroll to position [18, 0]
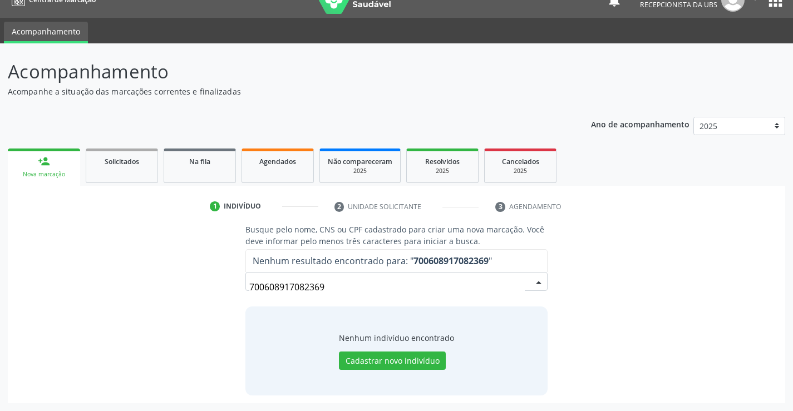
click at [347, 292] on input "700608917082369" at bounding box center [386, 287] width 275 height 22
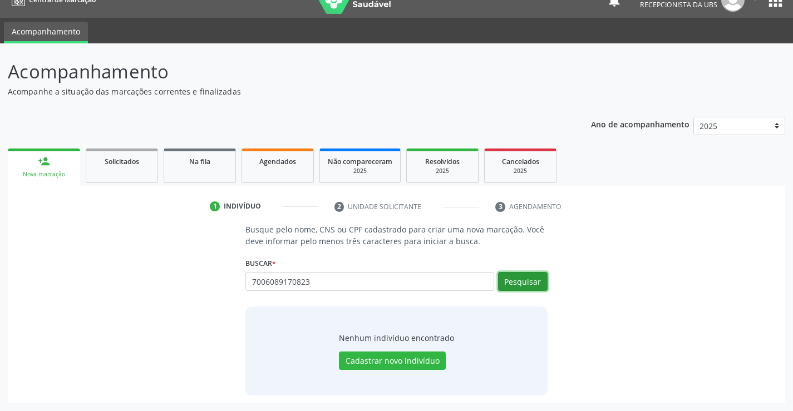
click at [509, 273] on button "Pesquisar" at bounding box center [523, 281] width 50 height 19
click at [314, 283] on input "7006089170823" at bounding box center [369, 281] width 248 height 19
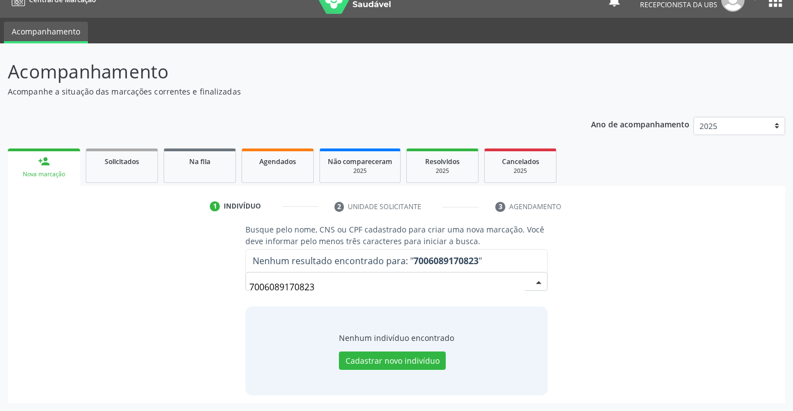
click at [326, 287] on input "7006089170823" at bounding box center [386, 287] width 275 height 22
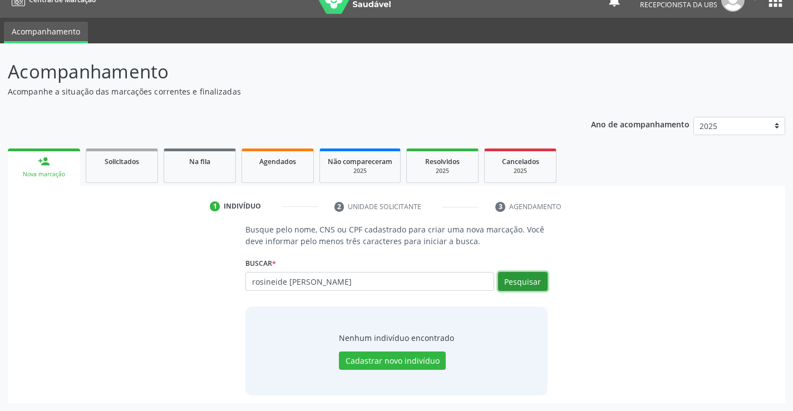
click at [529, 282] on button "Pesquisar" at bounding box center [523, 281] width 50 height 19
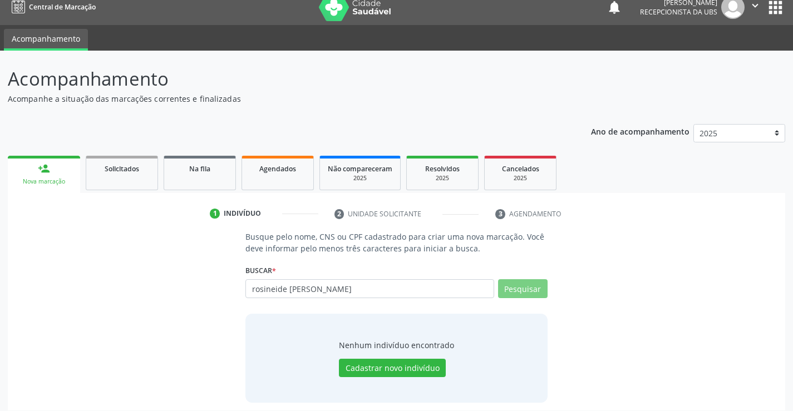
scroll to position [0, 0]
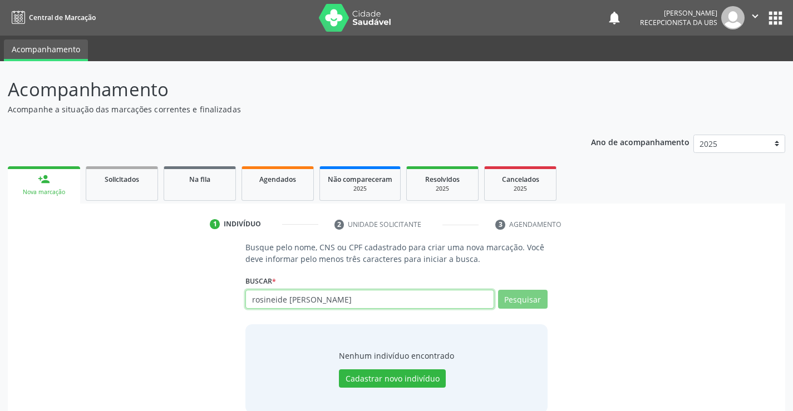
click at [426, 300] on input "rosineide siqueria de souza" at bounding box center [369, 299] width 248 height 19
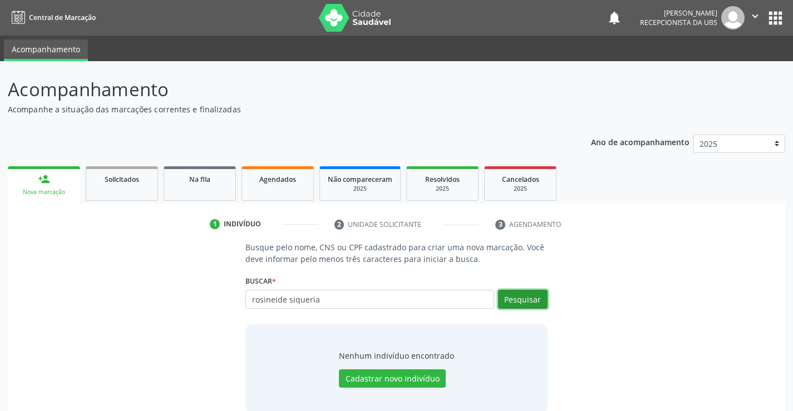
click at [539, 303] on button "Pesquisar" at bounding box center [523, 299] width 50 height 19
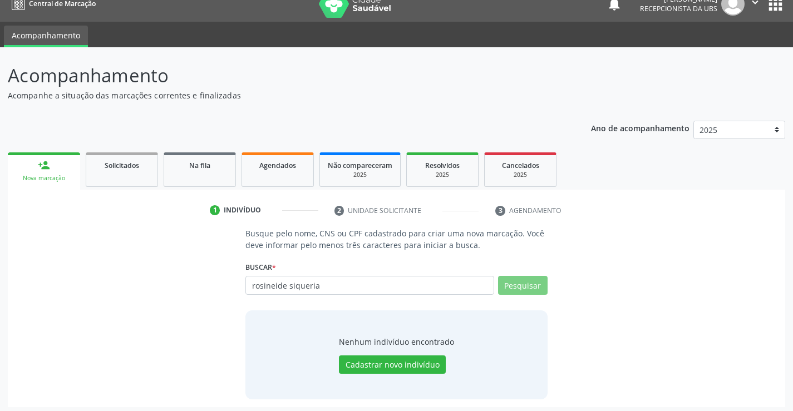
scroll to position [18, 0]
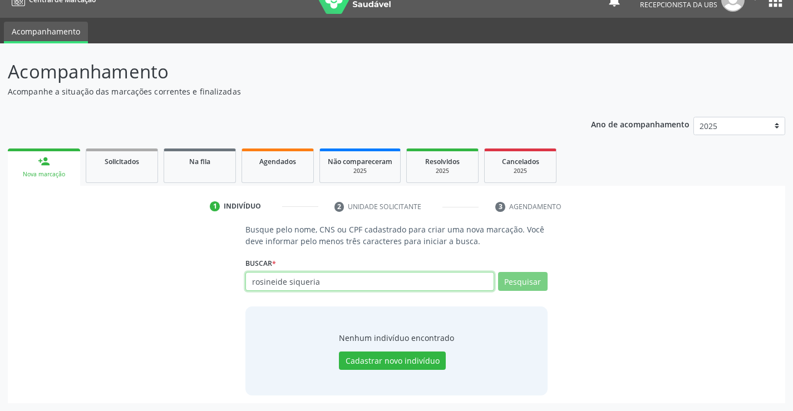
click at [335, 285] on input "rosineide siqueria" at bounding box center [369, 281] width 248 height 19
click at [529, 277] on button "Pesquisar" at bounding box center [523, 281] width 50 height 19
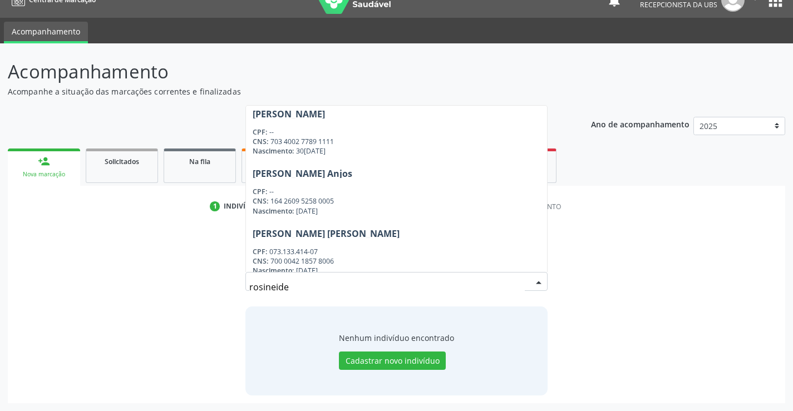
scroll to position [0, 0]
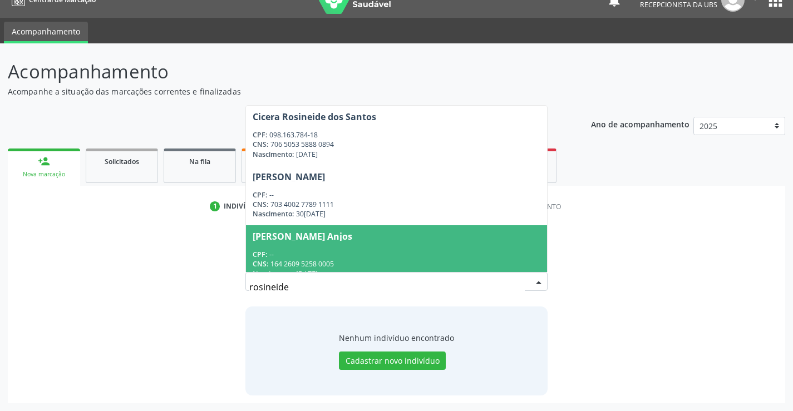
click at [369, 294] on input "rosineide" at bounding box center [386, 287] width 275 height 22
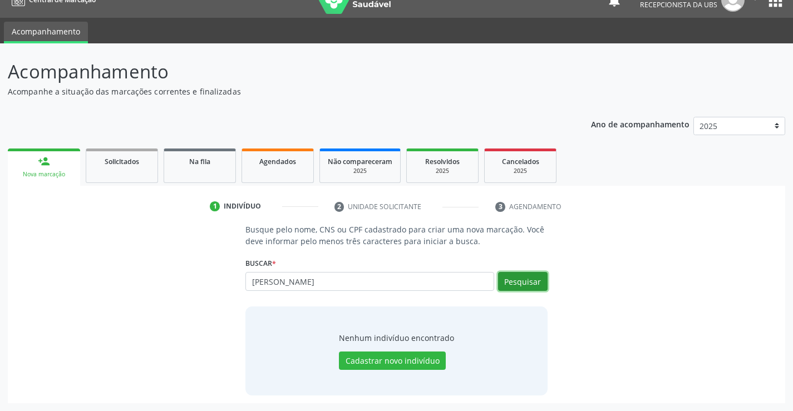
click at [535, 283] on button "Pesquisar" at bounding box center [523, 281] width 50 height 19
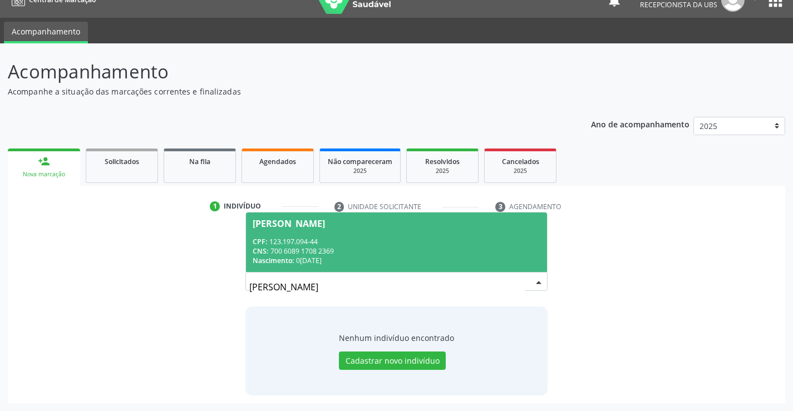
click at [429, 229] on span "Rosineide Siqueira de Sousa CPF: 123.197.094-44 CNS: 700 6089 1708 2369 Nascime…" at bounding box center [396, 243] width 300 height 60
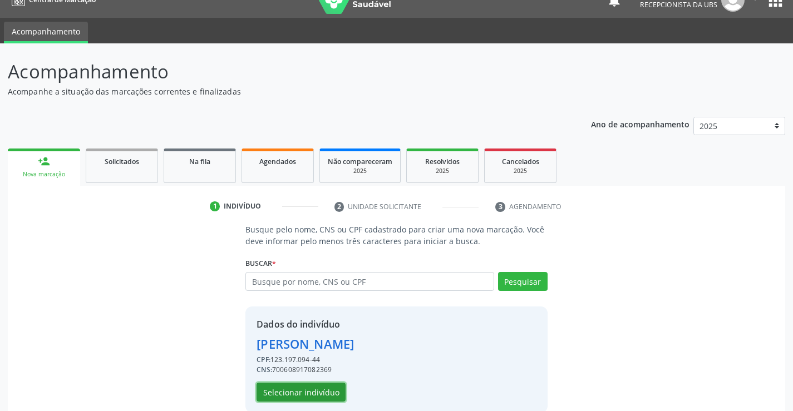
click at [318, 395] on button "Selecionar indivíduo" at bounding box center [300, 392] width 89 height 19
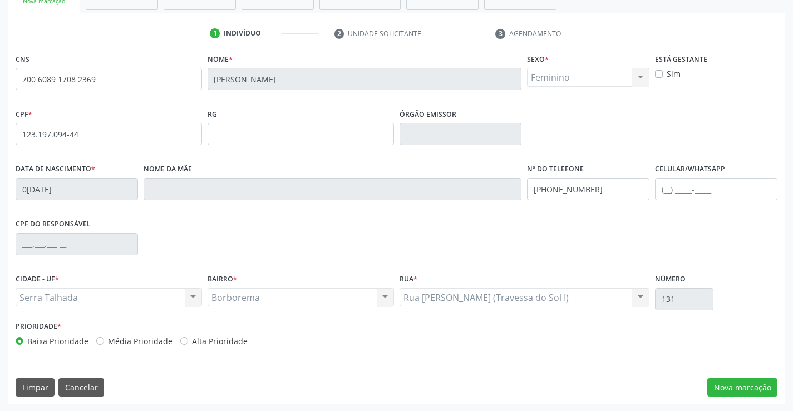
scroll to position [192, 0]
click at [735, 384] on button "Nova marcação" at bounding box center [742, 386] width 70 height 19
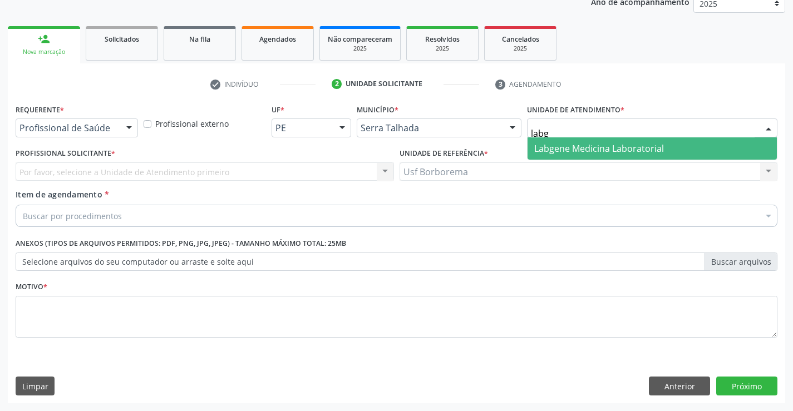
click at [564, 147] on span "Labgene Medicina Laboratorial" at bounding box center [599, 148] width 130 height 12
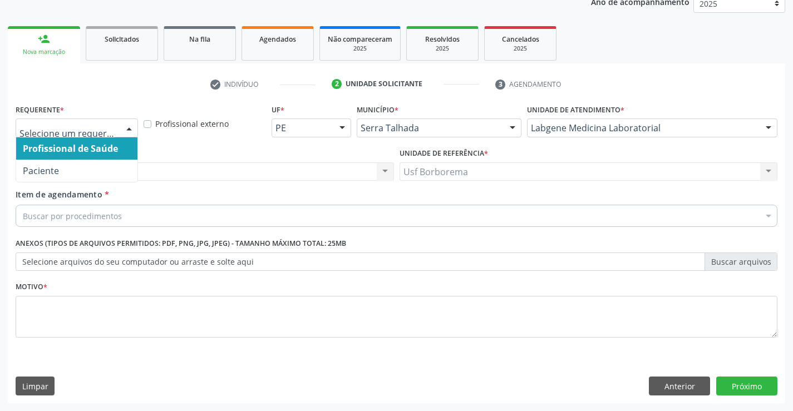
click at [78, 134] on div at bounding box center [77, 128] width 122 height 19
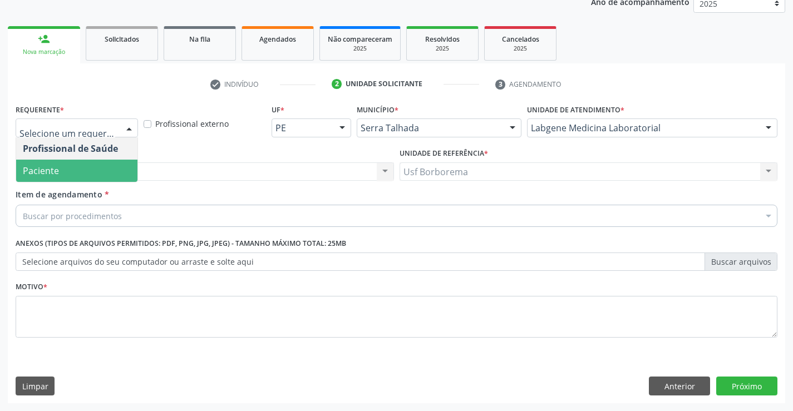
click at [80, 181] on span "Paciente" at bounding box center [76, 171] width 121 height 22
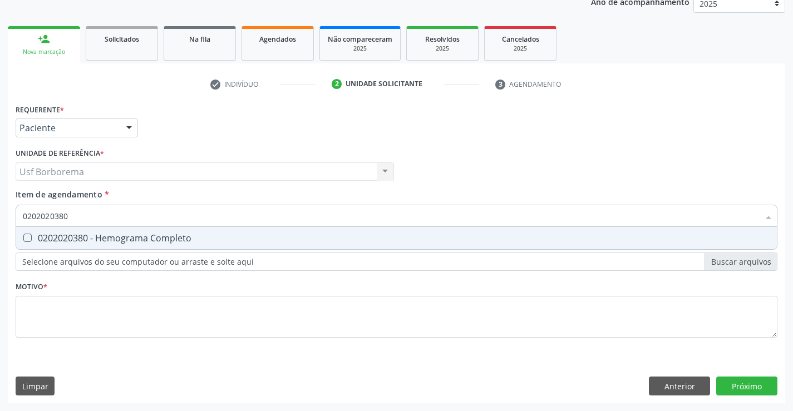
click at [91, 238] on div "0202020380 - Hemograma Completo" at bounding box center [396, 238] width 747 height 9
click at [93, 218] on input "0202020380" at bounding box center [391, 216] width 736 height 22
click at [79, 238] on div "0202010473 - Dosagem de Glicose" at bounding box center [396, 238] width 747 height 9
click at [112, 215] on input "0202010473" at bounding box center [391, 216] width 736 height 22
click at [104, 235] on div "0202010120 - Dosagem de Acido Urico" at bounding box center [396, 238] width 747 height 9
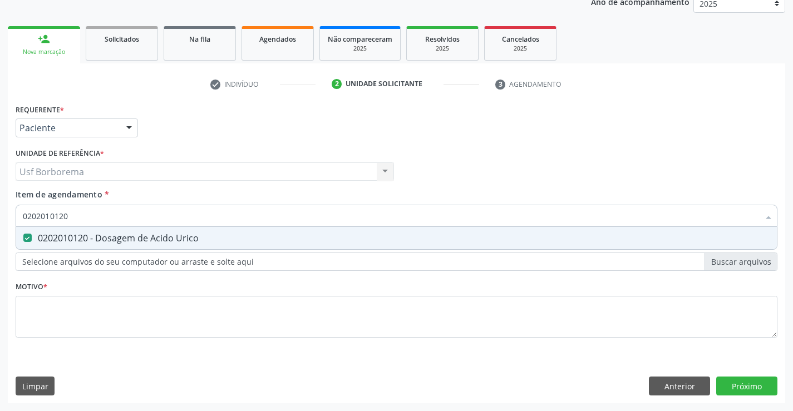
click at [101, 220] on input "0202010120" at bounding box center [391, 216] width 736 height 22
click at [93, 234] on div "0202060217 - Dosagem de Gonadotrofina Corionica Humana (Hcg, Beta Hcg)" at bounding box center [396, 238] width 747 height 9
click at [88, 214] on input "0202060217" at bounding box center [391, 216] width 736 height 22
click at [91, 234] on div "0202010317 - Dosagem de Creatinina" at bounding box center [396, 238] width 747 height 9
click at [92, 221] on input "0202010317" at bounding box center [391, 216] width 736 height 22
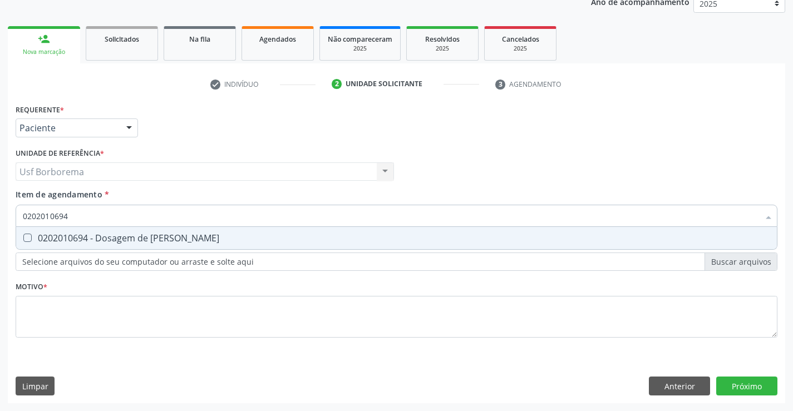
click at [107, 235] on div "0202010694 - Dosagem de [PERSON_NAME]" at bounding box center [396, 238] width 747 height 9
click at [102, 214] on input "0202010694" at bounding box center [391, 216] width 736 height 22
click at [95, 237] on div "0202010503 - Dosagem de Hemoglobina Glicosilada" at bounding box center [396, 238] width 747 height 9
click at [91, 218] on input "0202010503" at bounding box center [391, 216] width 736 height 22
drag, startPoint x: 166, startPoint y: 239, endPoint x: 148, endPoint y: 219, distance: 27.2
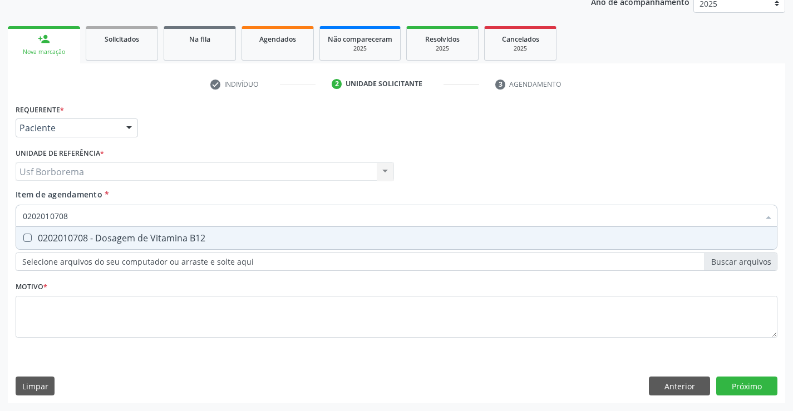
click at [166, 238] on div "0202010708 - Dosagem de Vitamina B12" at bounding box center [396, 238] width 747 height 9
click at [148, 221] on input "0202010708" at bounding box center [391, 216] width 736 height 22
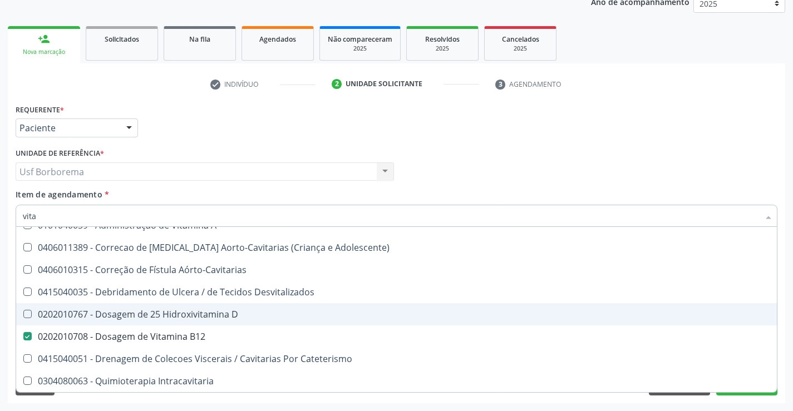
scroll to position [0, 0]
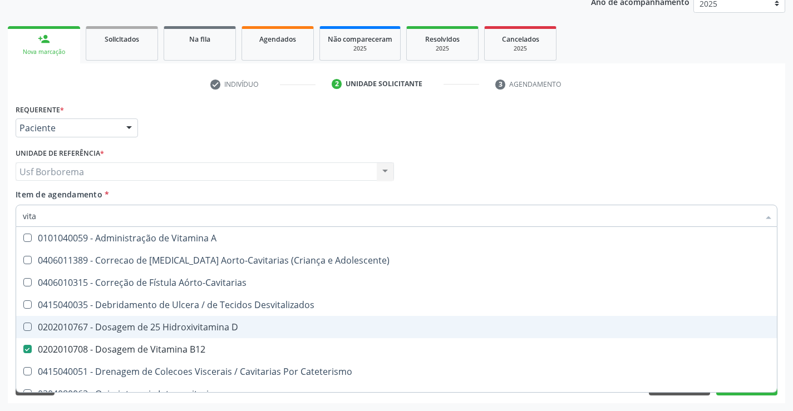
click at [218, 324] on div "0202010767 - Dosagem de 25 Hidroxivitamina D" at bounding box center [396, 327] width 747 height 9
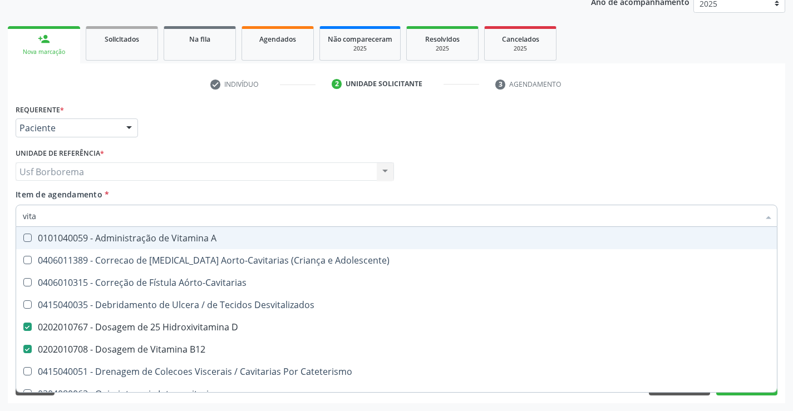
click at [301, 212] on input "vita" at bounding box center [391, 216] width 736 height 22
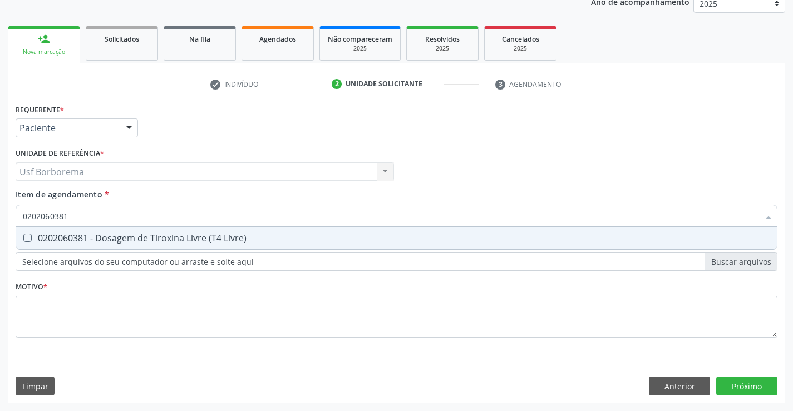
click at [294, 238] on div "0202060381 - Dosagem de Tiroxina Livre (T4 Livre)" at bounding box center [396, 238] width 747 height 9
click at [233, 215] on input "0202060381" at bounding box center [391, 216] width 736 height 22
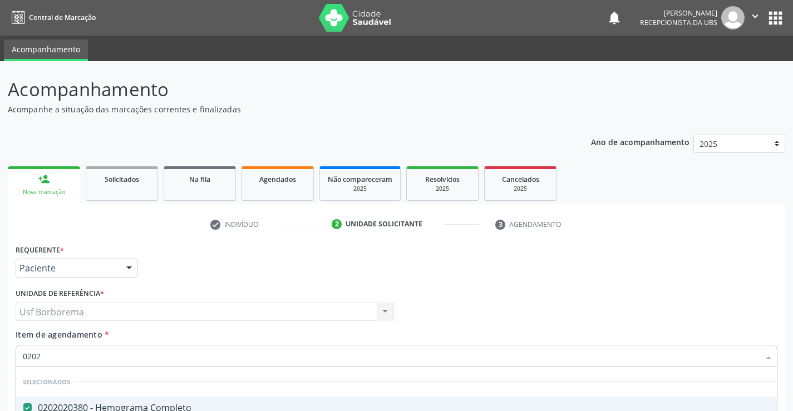
type input "020"
checkbox Potassio "false"
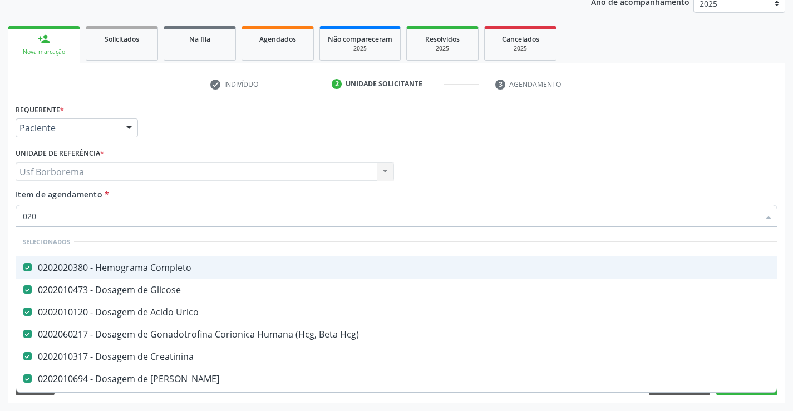
type input "02"
checkbox Potassio "false"
checkbox Cortante "true"
type input "0"
checkbox Potassio "false"
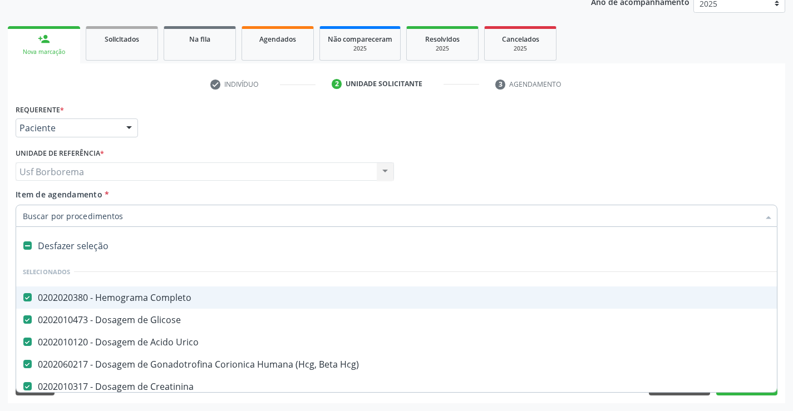
click at [468, 132] on div "Requerente * Paciente Profissional de Saúde Paciente Nenhum resultado encontrad…" at bounding box center [396, 122] width 767 height 43
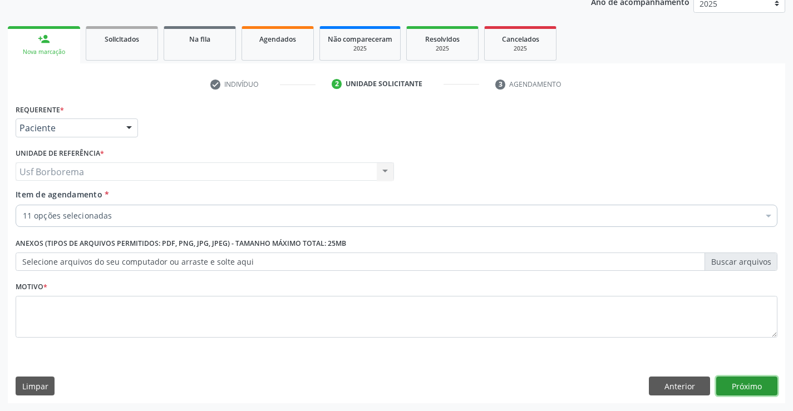
click at [754, 392] on button "Próximo" at bounding box center [746, 386] width 61 height 19
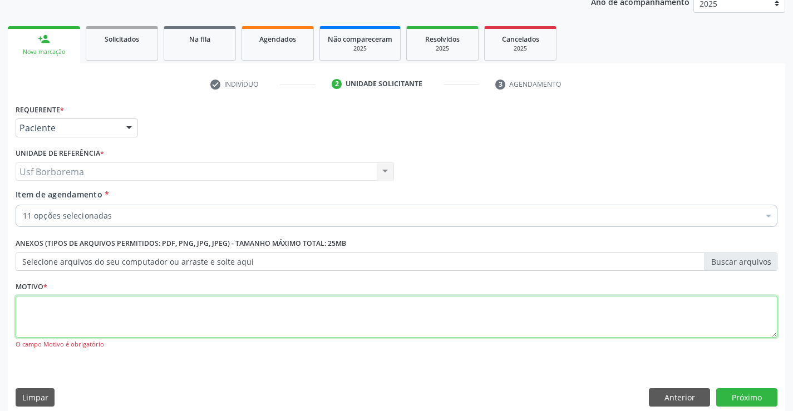
click at [318, 309] on textarea at bounding box center [397, 317] width 762 height 42
type textarea "rotina"
click at [743, 397] on button "Próximo" at bounding box center [746, 397] width 61 height 19
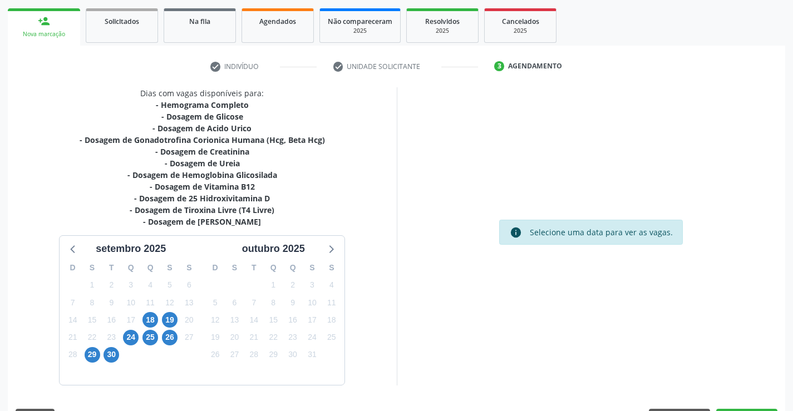
scroll to position [190, 0]
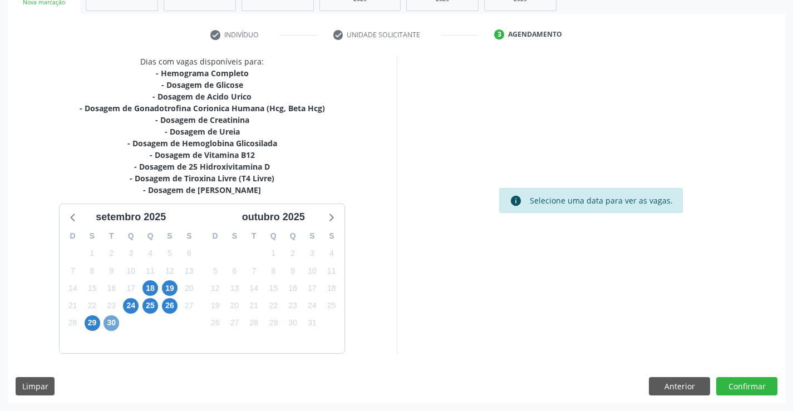
click at [110, 326] on span "30" at bounding box center [111, 323] width 16 height 16
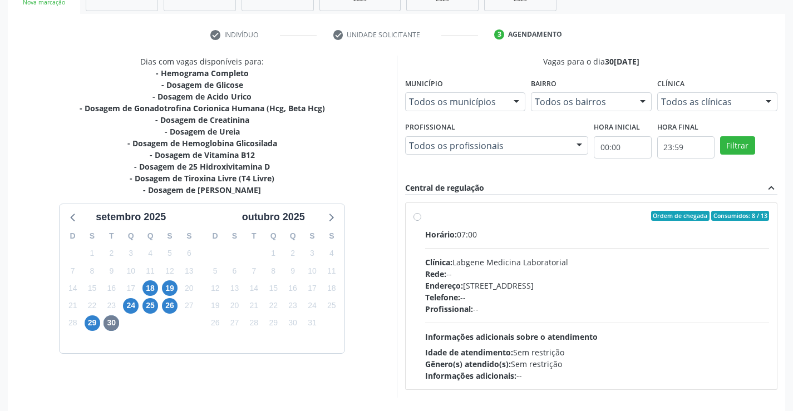
click at [706, 94] on div "Todos as clínicas" at bounding box center [717, 101] width 121 height 19
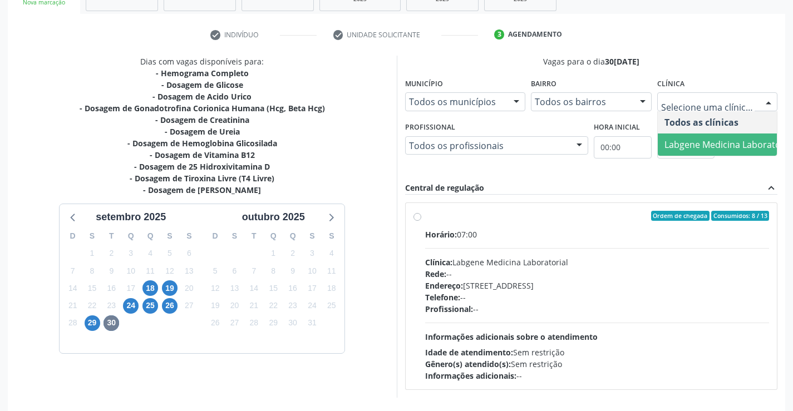
click at [699, 135] on span "Labgene Medicina Laboratorial" at bounding box center [729, 145] width 143 height 22
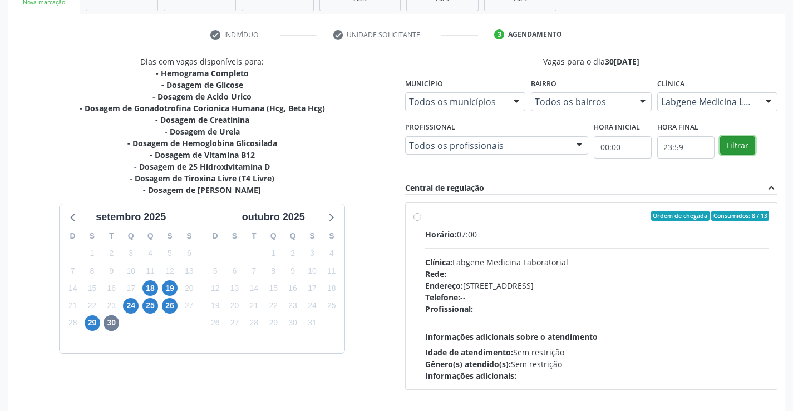
click at [728, 144] on button "Filtrar" at bounding box center [737, 145] width 35 height 19
click at [421, 214] on div "Ordem de chegada Consumidos: 8 / 13 Horário: 07:00 Clínica: Labgene Medicina La…" at bounding box center [591, 296] width 356 height 171
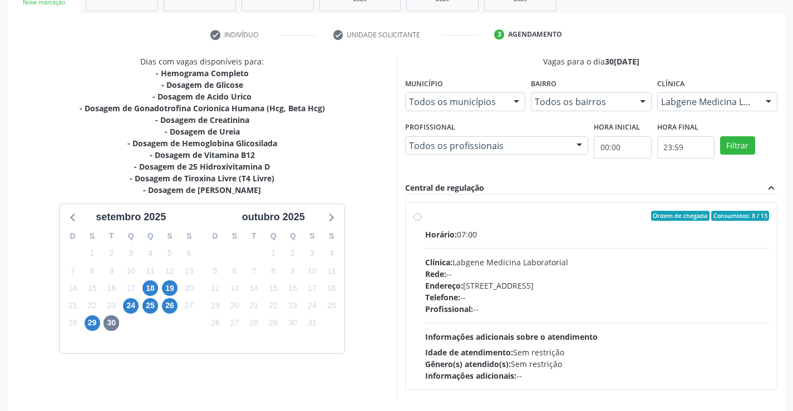
radio input "true"
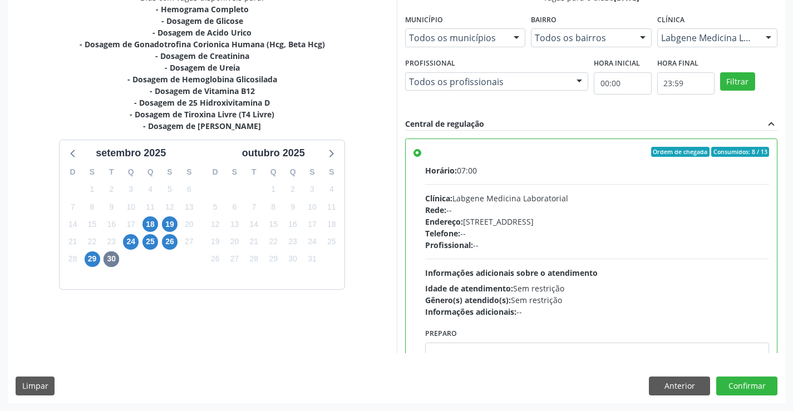
scroll to position [55, 0]
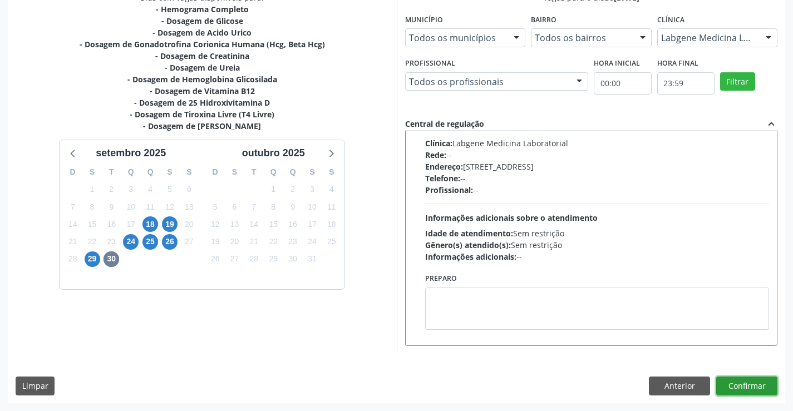
click at [738, 387] on button "Confirmar" at bounding box center [746, 386] width 61 height 19
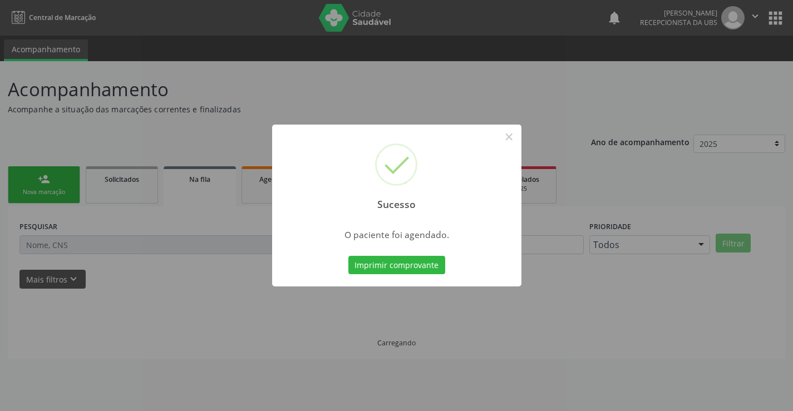
scroll to position [0, 0]
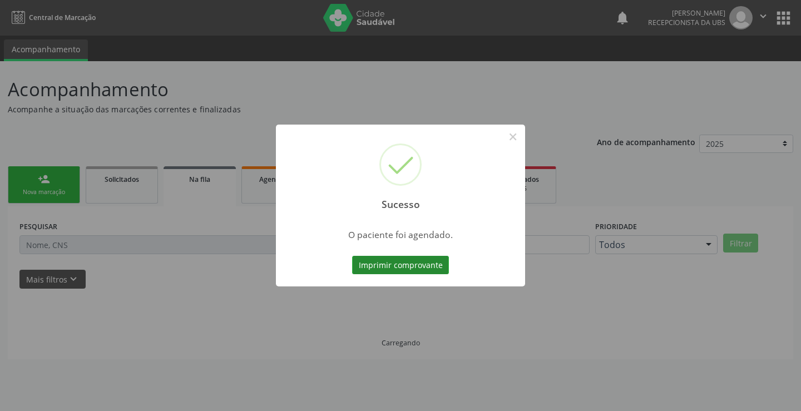
click at [421, 258] on button "Imprimir comprovante" at bounding box center [400, 265] width 97 height 19
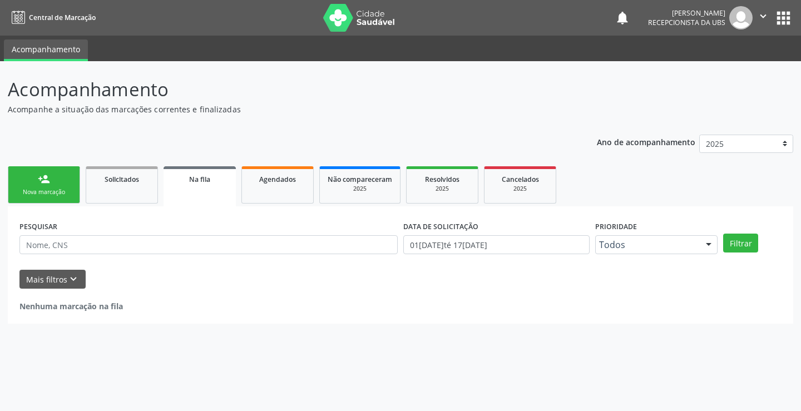
click at [33, 195] on div "Nova marcação" at bounding box center [44, 192] width 56 height 8
click at [34, 194] on div "Nova marcação" at bounding box center [44, 192] width 56 height 8
click at [35, 194] on div "Nova marcação" at bounding box center [44, 192] width 56 height 8
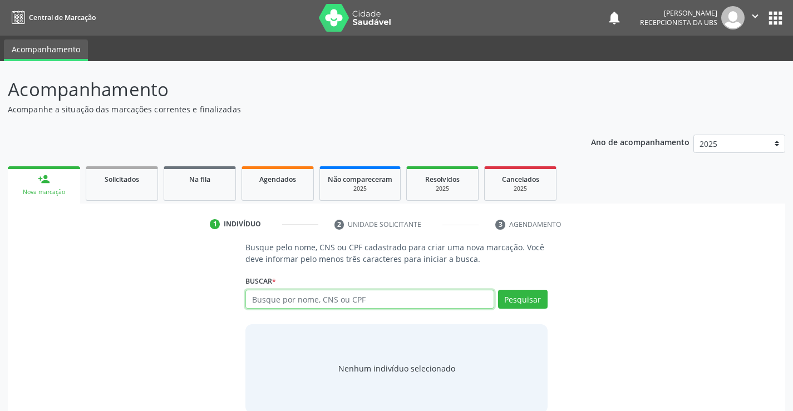
click at [357, 297] on input "text" at bounding box center [369, 299] width 248 height 19
click at [359, 296] on input "text" at bounding box center [369, 299] width 248 height 19
type input "16982993469"
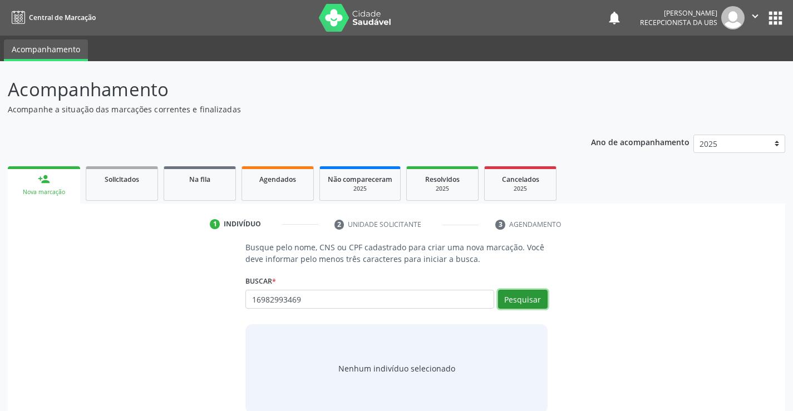
click at [523, 303] on button "Pesquisar" at bounding box center [523, 299] width 50 height 19
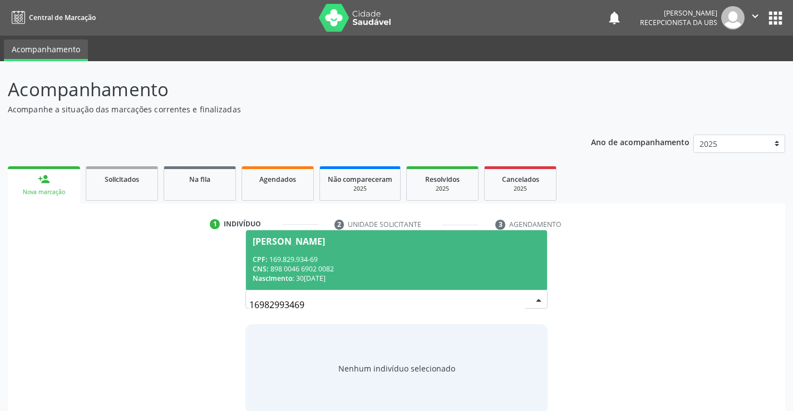
click at [471, 265] on div "CNS: 898 0046 6902 0082" at bounding box center [396, 268] width 287 height 9
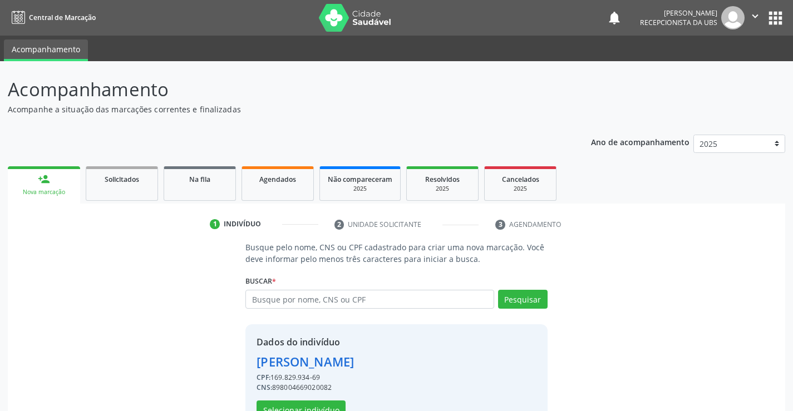
scroll to position [35, 0]
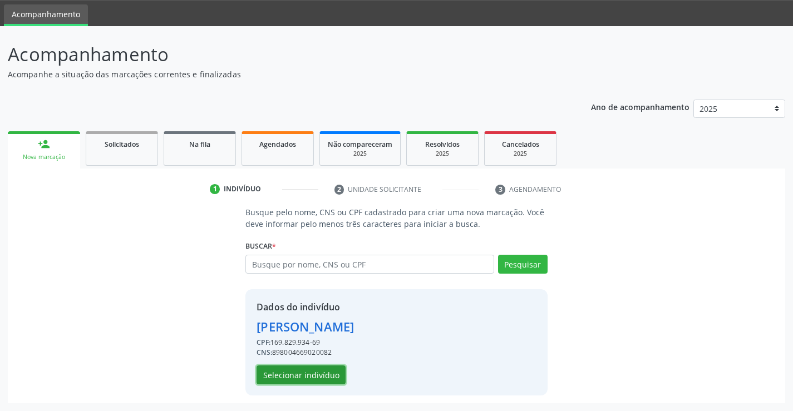
click at [289, 376] on button "Selecionar indivíduo" at bounding box center [300, 375] width 89 height 19
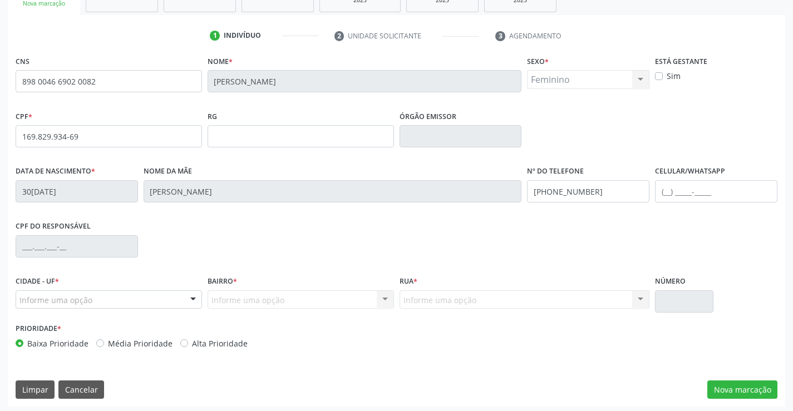
scroll to position [192, 0]
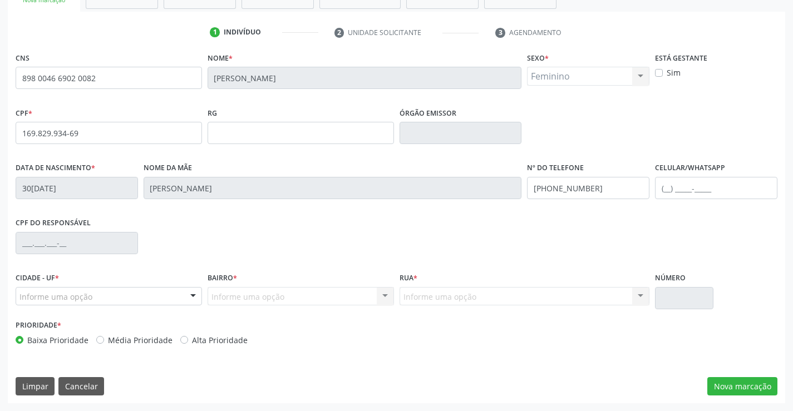
click at [150, 293] on div "Informe uma opção" at bounding box center [109, 296] width 186 height 19
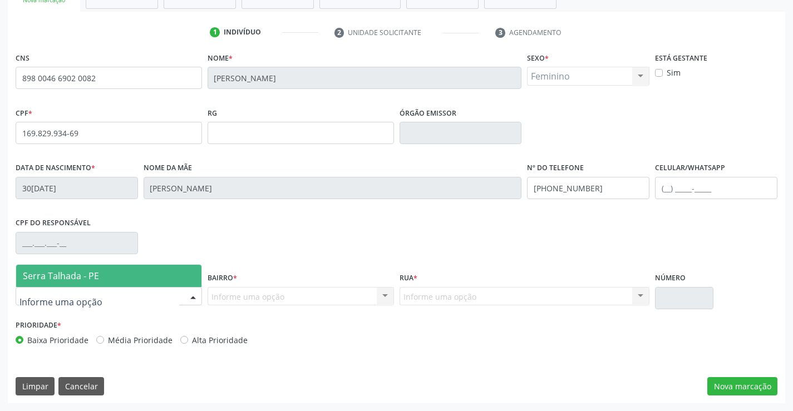
click at [141, 277] on span "Serra Talhada - PE" at bounding box center [108, 276] width 185 height 22
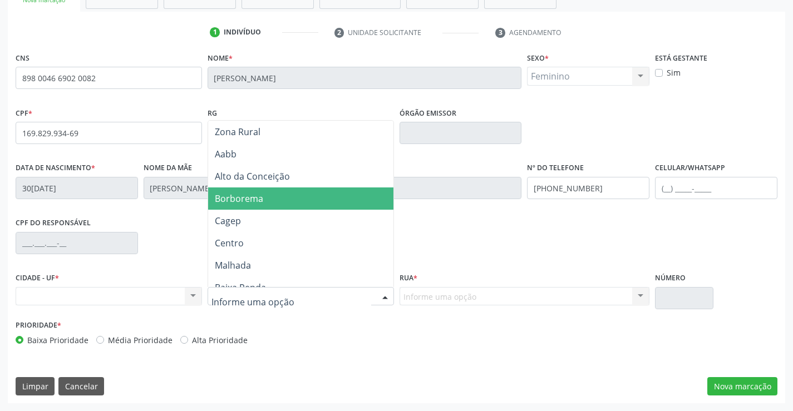
click at [270, 196] on span "Borborema" at bounding box center [300, 198] width 185 height 22
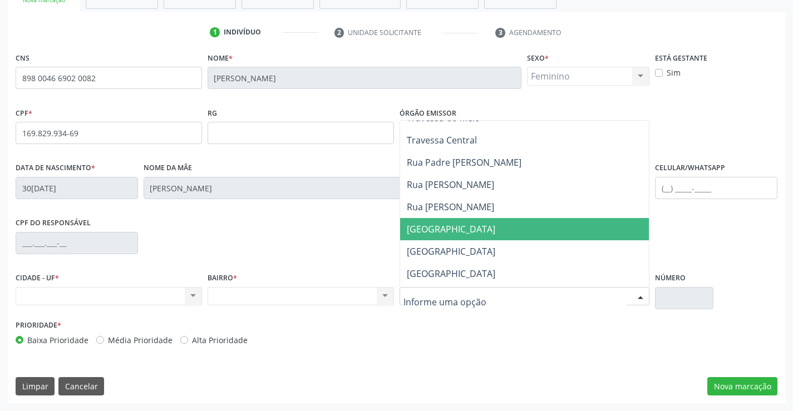
scroll to position [56, 0]
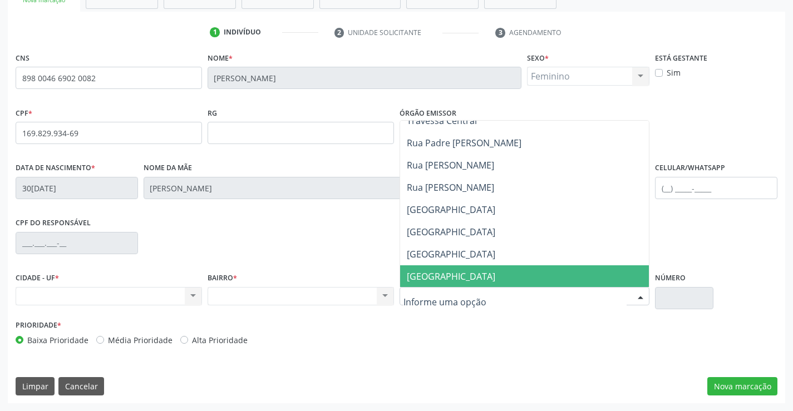
click at [487, 275] on span "[GEOGRAPHIC_DATA]" at bounding box center [524, 276] width 249 height 22
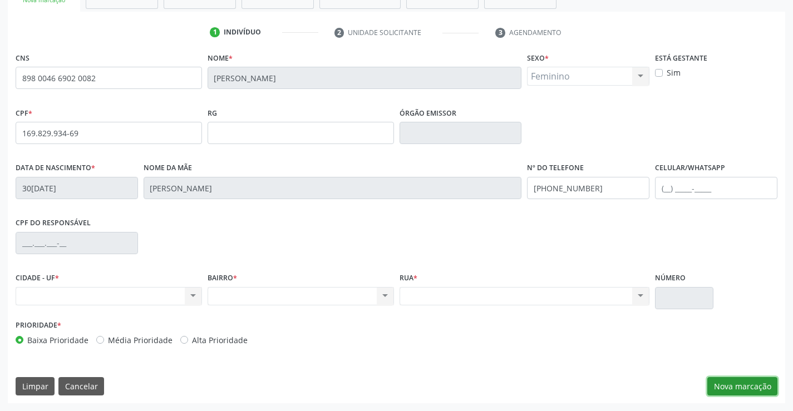
click at [738, 390] on button "Nova marcação" at bounding box center [742, 386] width 70 height 19
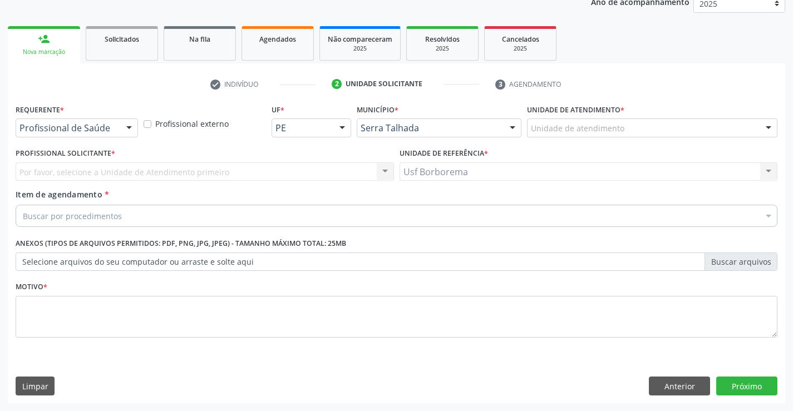
scroll to position [140, 0]
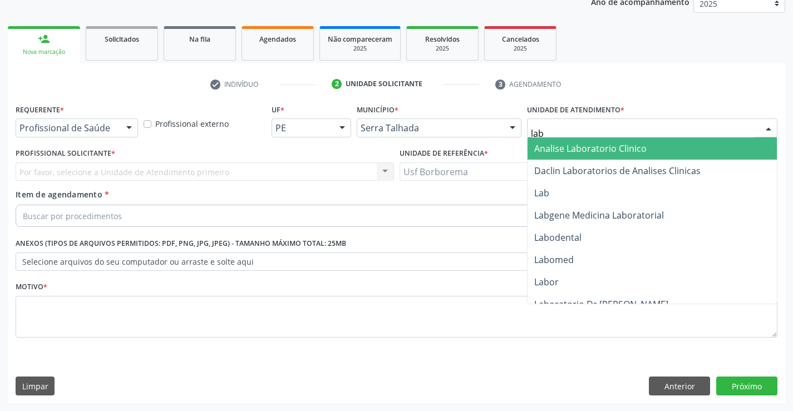
type input "labg"
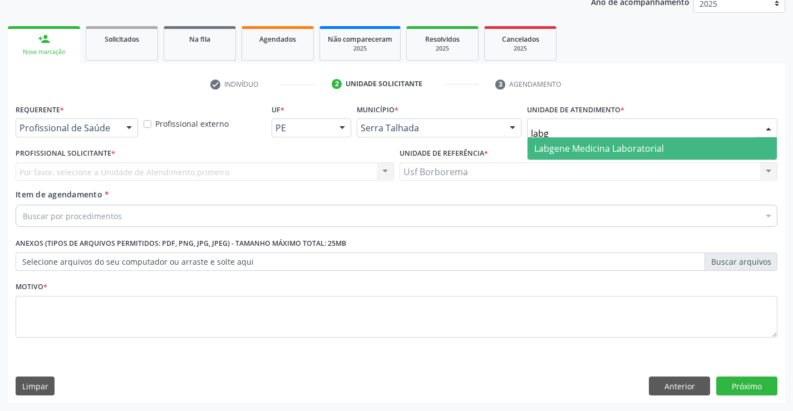
click at [559, 150] on span "Labgene Medicina Laboratorial" at bounding box center [599, 148] width 130 height 12
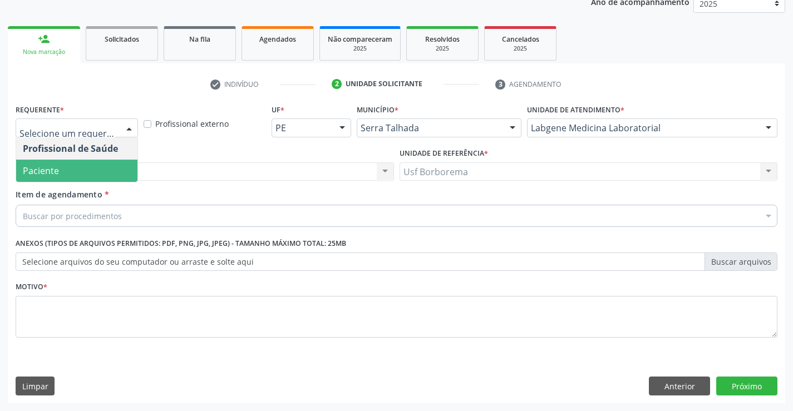
click at [97, 173] on span "Paciente" at bounding box center [76, 171] width 121 height 22
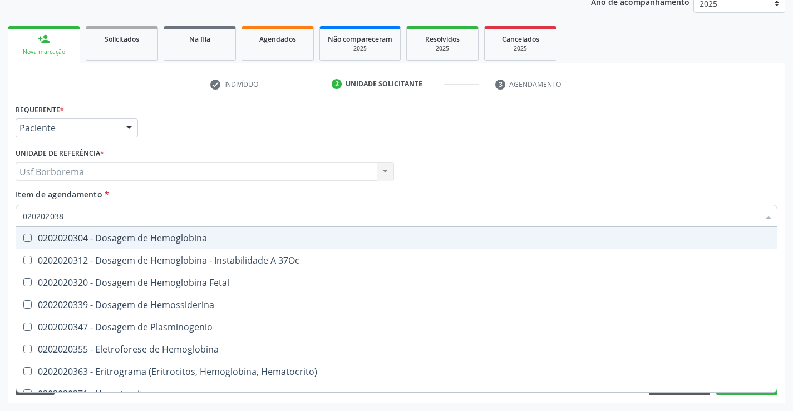
type input "0202020380"
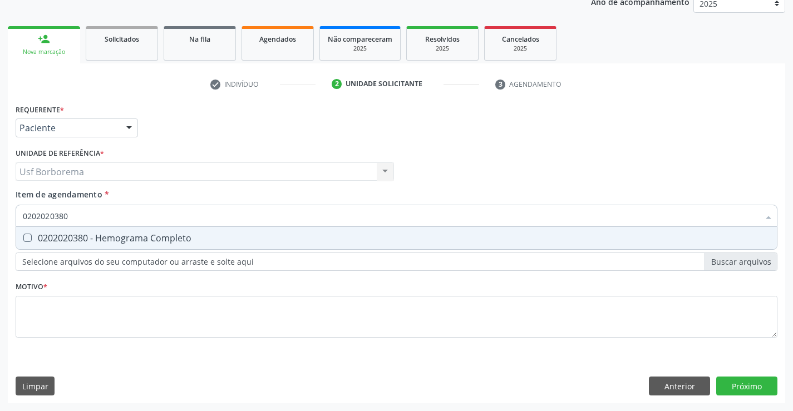
drag, startPoint x: 157, startPoint y: 241, endPoint x: 136, endPoint y: 203, distance: 43.8
click at [157, 241] on div "0202020380 - Hemograma Completo" at bounding box center [396, 238] width 747 height 9
checkbox Completo "true"
click at [145, 210] on input "0202020380" at bounding box center [391, 216] width 736 height 22
type input "02020203"
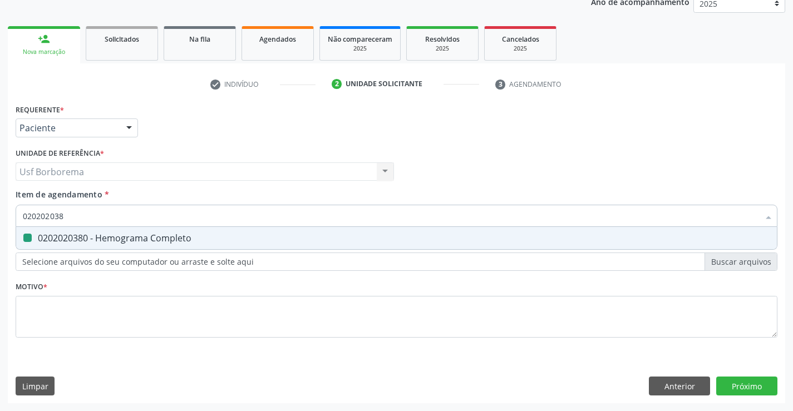
checkbox Completo "false"
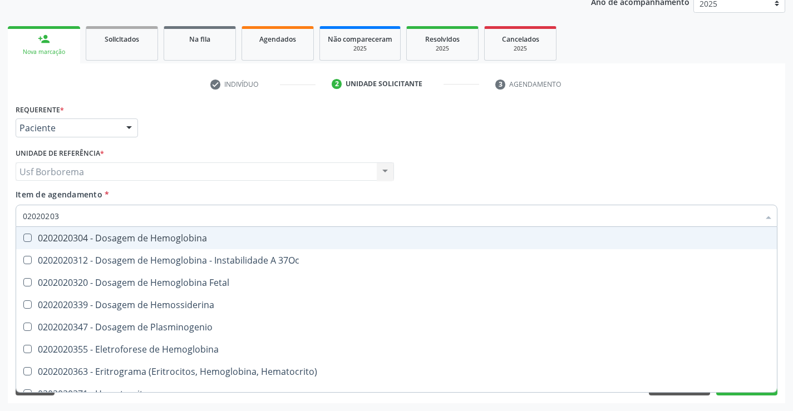
type input "0202020"
checkbox Completo "false"
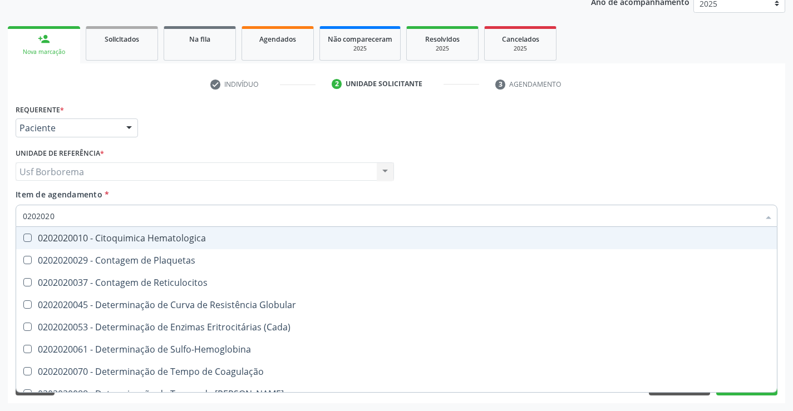
type input "020202"
checkbox Completo "false"
checkbox Leucograma "true"
type input "02020"
checkbox Completo "false"
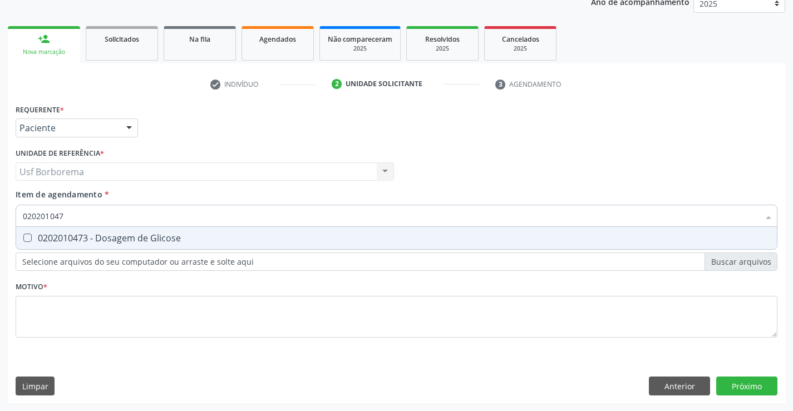
type input "0202010473"
drag, startPoint x: 147, startPoint y: 236, endPoint x: 144, endPoint y: 228, distance: 9.0
click at [146, 234] on div "0202010473 - Dosagem de Glicose" at bounding box center [396, 238] width 747 height 9
checkbox Glicose "true"
click at [144, 220] on input "0202010473" at bounding box center [391, 216] width 736 height 22
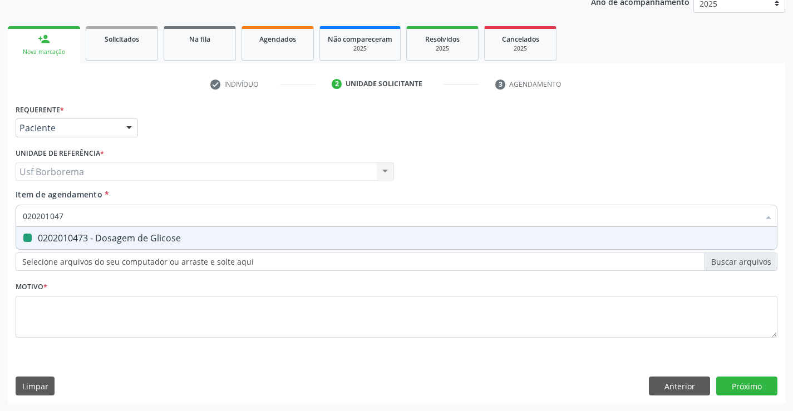
type input "02020104"
checkbox Glicose "false"
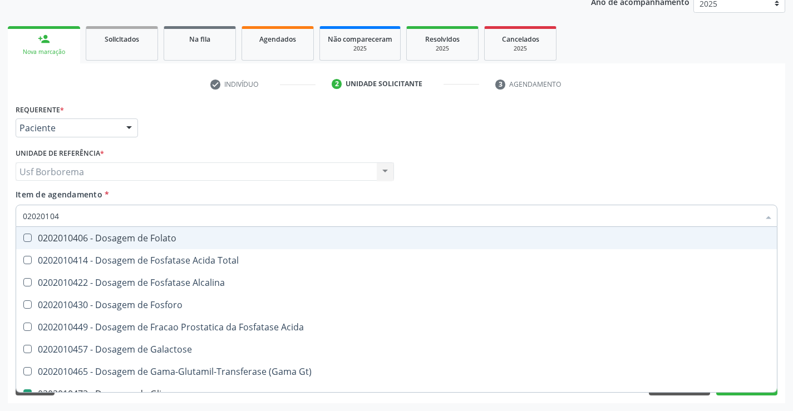
type input "0202010"
checkbox Glicose "false"
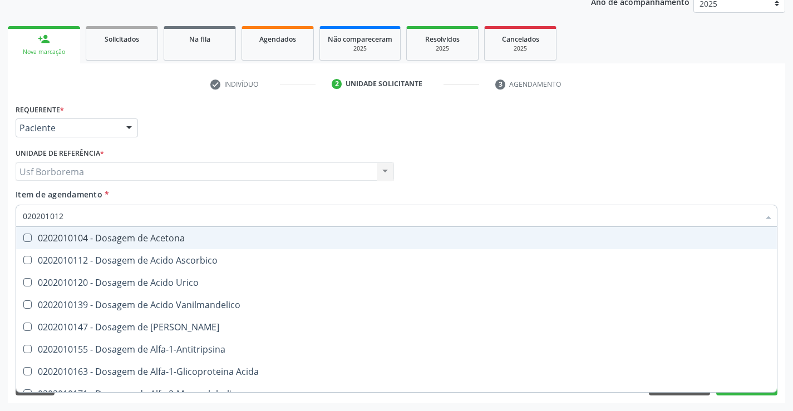
type input "0202010120"
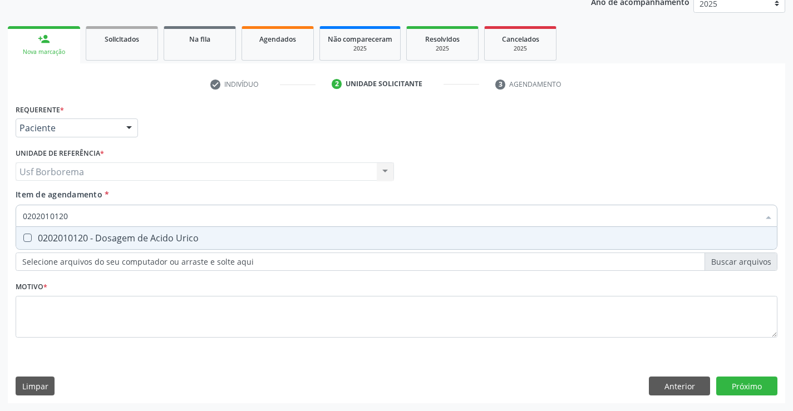
click at [140, 235] on div "0202010120 - Dosagem de Acido Urico" at bounding box center [396, 238] width 747 height 9
checkbox Urico "true"
click at [136, 220] on input "0202010120" at bounding box center [391, 216] width 736 height 22
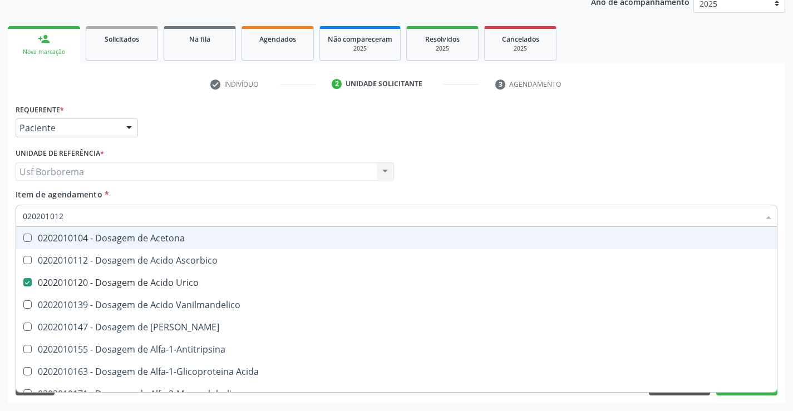
type input "02020101"
checkbox Acetona "false"
type input "0202010"
checkbox Urico "false"
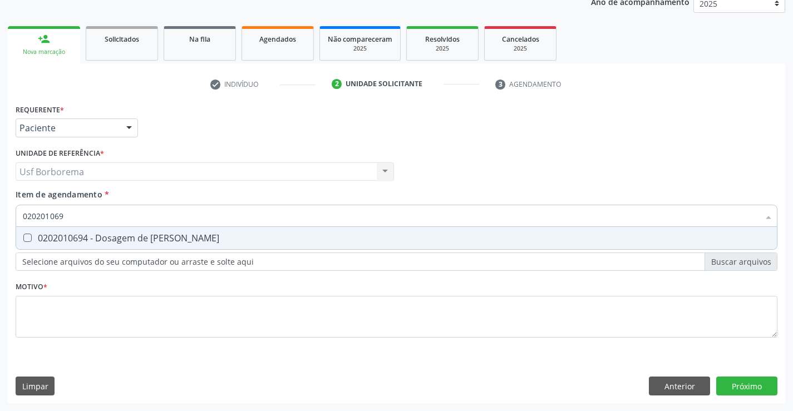
type input "0202010694"
click at [156, 234] on div "0202010694 - Dosagem de [PERSON_NAME]" at bounding box center [396, 238] width 747 height 9
checkbox Ureia "true"
click at [157, 216] on input "0202010694" at bounding box center [391, 216] width 736 height 22
type input "02020106"
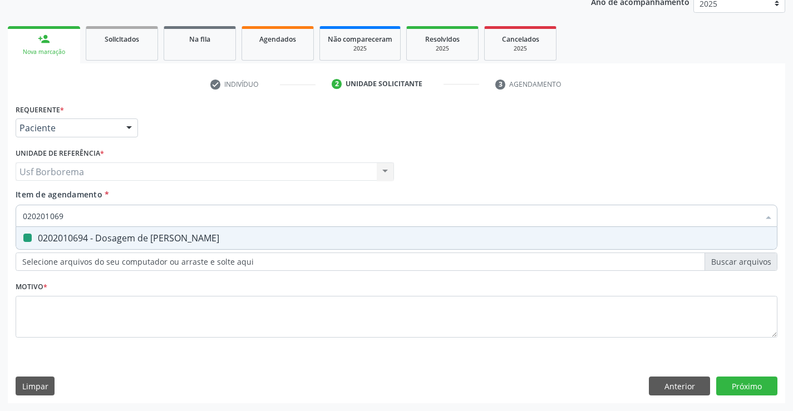
checkbox Ureia "false"
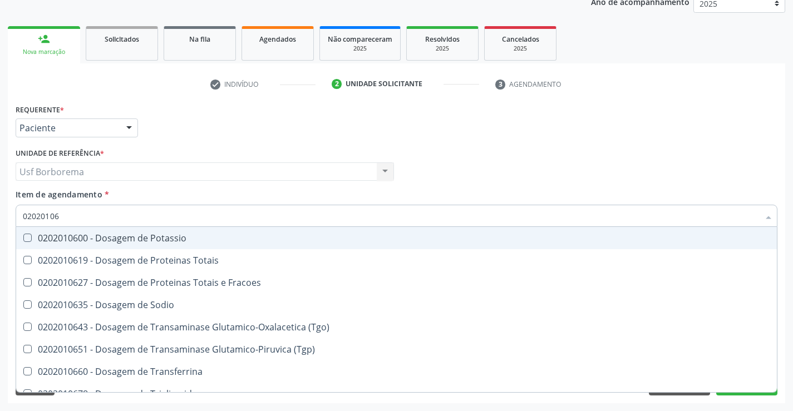
type input "0202010"
checkbox Ureia "false"
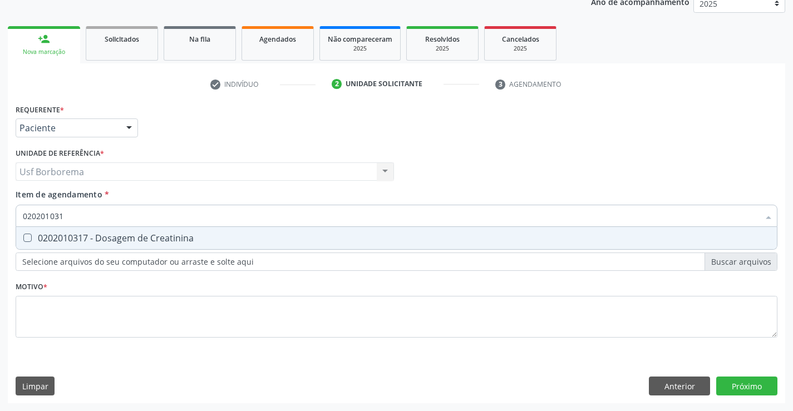
type input "0202010317"
click at [239, 237] on div "0202010317 - Dosagem de Creatinina" at bounding box center [396, 238] width 747 height 9
checkbox Creatinina "true"
click at [214, 217] on input "0202010317" at bounding box center [391, 216] width 736 height 22
type input "02020103"
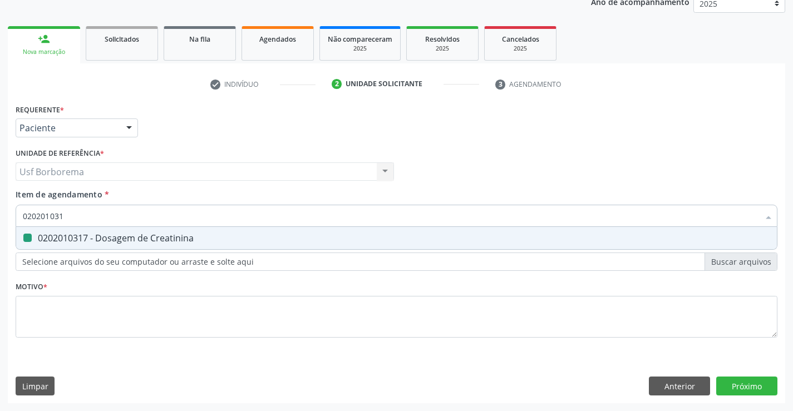
checkbox Creatinina "false"
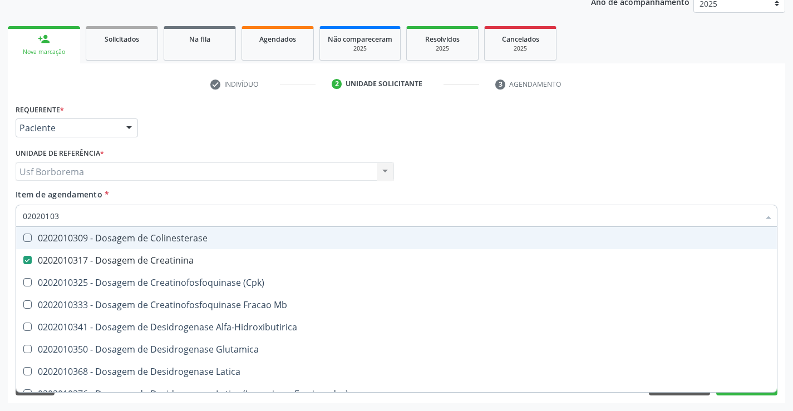
type input "0202010"
checkbox Creatinina "false"
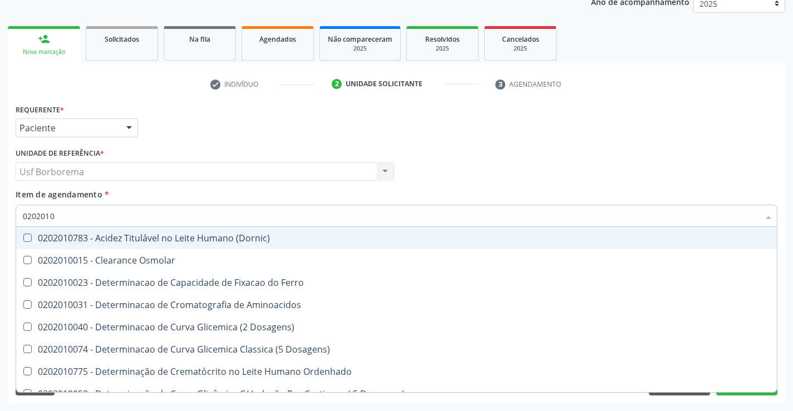
type input "02020106"
checkbox Osmolaridade "true"
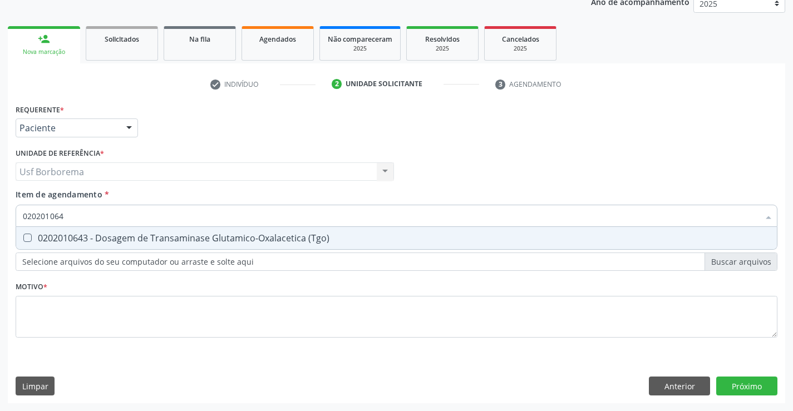
type input "0202010643"
drag, startPoint x: 266, startPoint y: 236, endPoint x: 260, endPoint y: 223, distance: 14.7
click at [266, 234] on div "0202010643 - Dosagem de Transaminase Glutamico-Oxalacetica (Tgo)" at bounding box center [396, 238] width 747 height 9
checkbox \(Tgo\) "true"
click at [254, 215] on input "0202010643" at bounding box center [391, 216] width 736 height 22
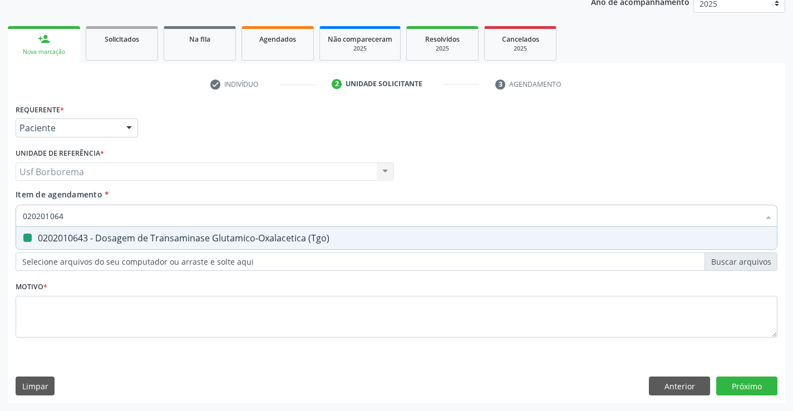
type input "02020106"
checkbox \(Tgo\) "false"
type input "0202010651"
click at [244, 234] on div "0202010651 - Dosagem de Transaminase Glutamico-Piruvica (Tgp)" at bounding box center [396, 238] width 747 height 9
checkbox \(Tgp\) "true"
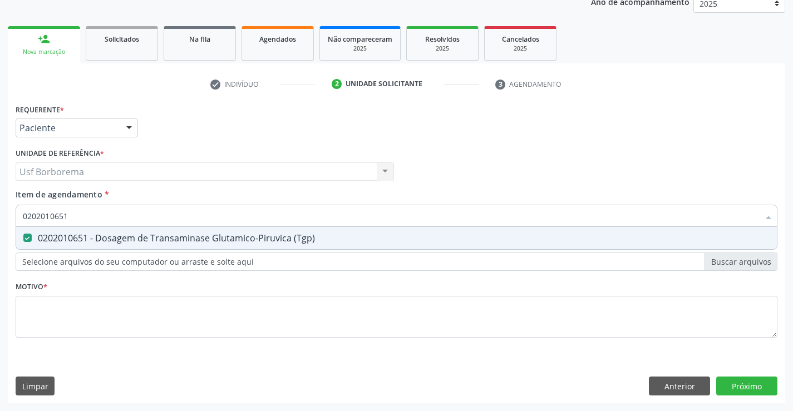
click at [236, 220] on input "0202010651" at bounding box center [391, 216] width 736 height 22
type input "02020106"
checkbox \(Tgp\) "false"
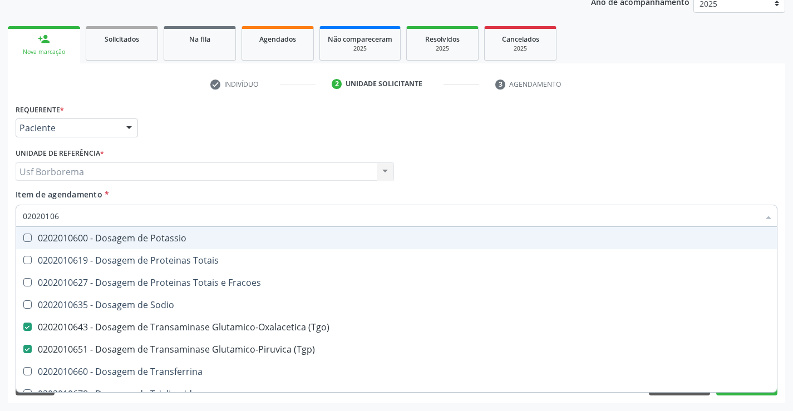
type input "0202010"
checkbox \(Tgo\) "false"
checkbox \(Tgp\) "false"
checkbox Ureia "false"
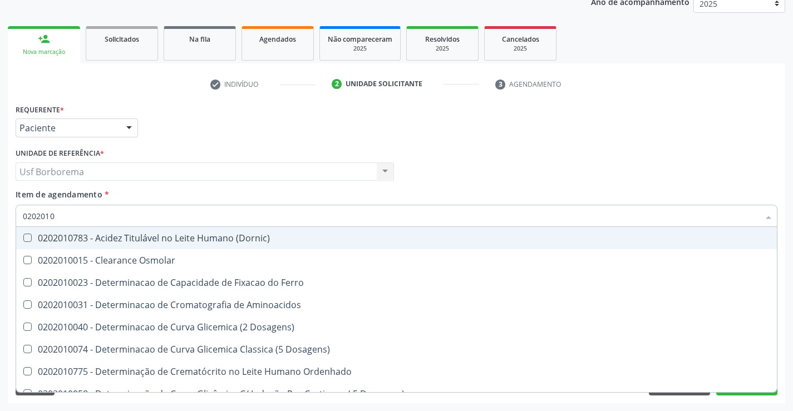
type input "020201"
checkbox Urico "false"
checkbox Amonia "true"
checkbox Creatinina "false"
checkbox Folato "true"
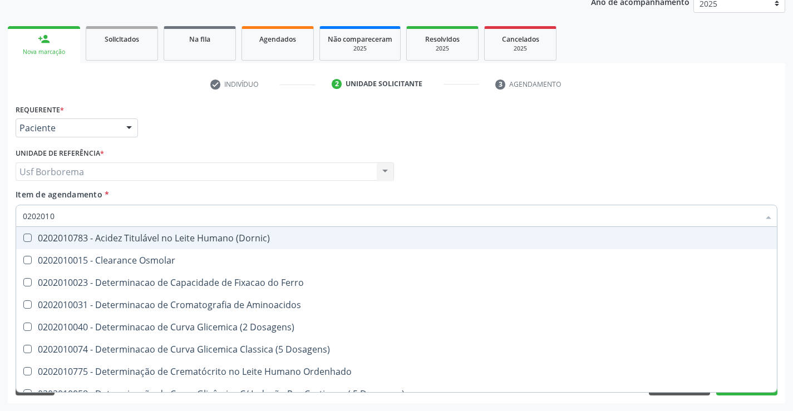
checkbox Glicose "false"
checkbox Nt-Probnp\) "true"
checkbox \(Tgo\) "false"
checkbox \(Tgp\) "false"
checkbox Ureia "false"
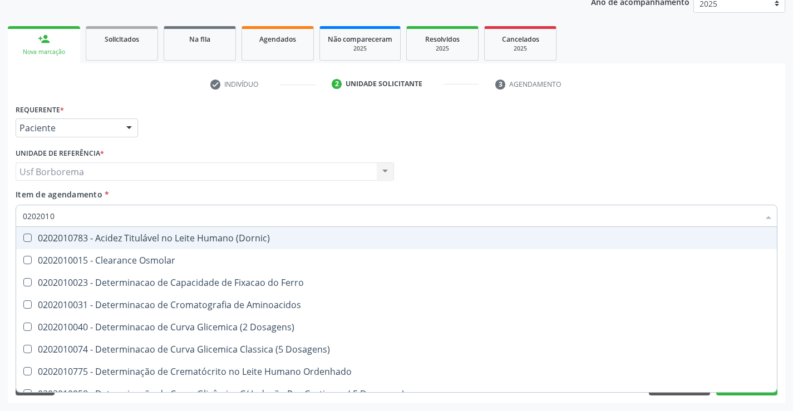
checkbox D-Xilose "true"
checkbox Orais "true"
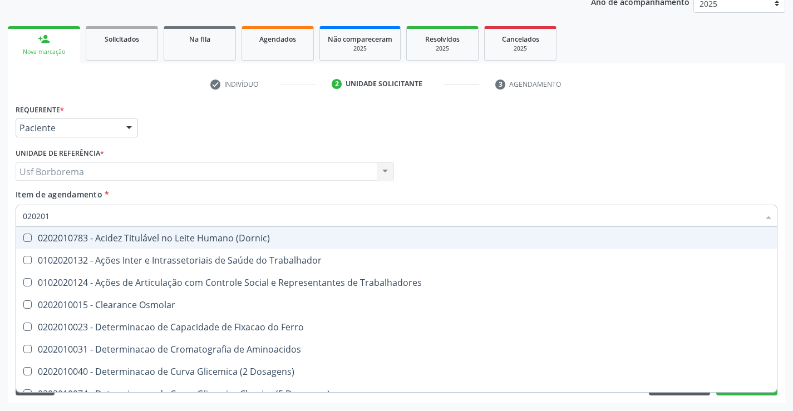
type input "02020"
checkbox Urico "false"
checkbox Creatinina "false"
checkbox Glicose "false"
checkbox \(Tgo\) "false"
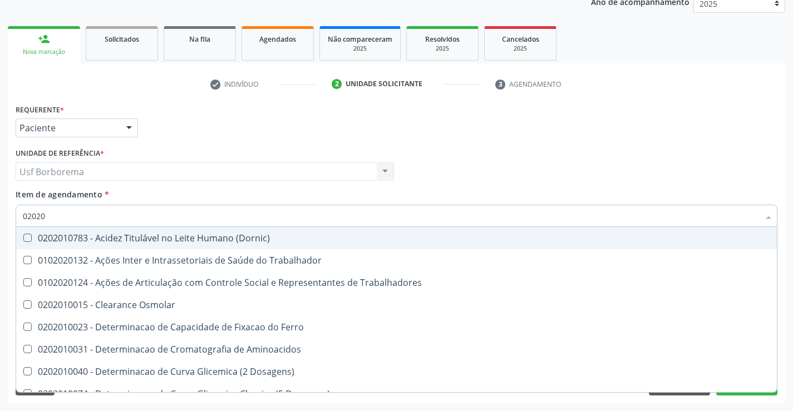
checkbox \(Tgp\) "false"
checkbox Ureia "false"
checkbox Trabalho "true"
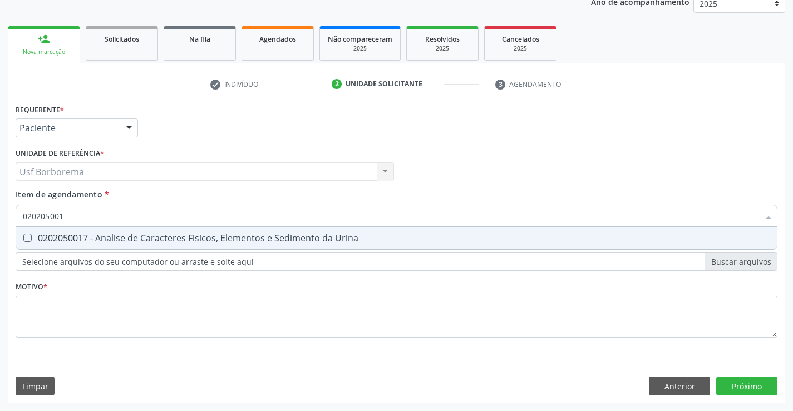
type input "0202050017"
click at [223, 230] on span "0202050017 - Analise de Caracteres Fisicos, Elementos e Sedimento da Urina" at bounding box center [396, 238] width 761 height 22
checkbox Urina "true"
click at [230, 221] on input "0202050017" at bounding box center [391, 216] width 736 height 22
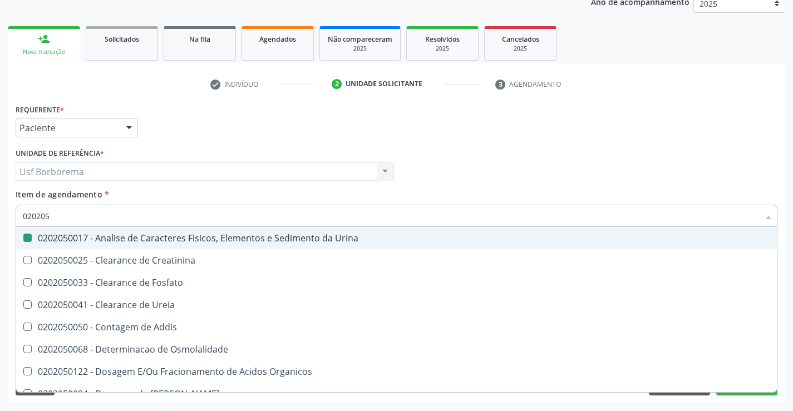
type input "02020"
checkbox Urina "false"
checkbox Fosfato "true"
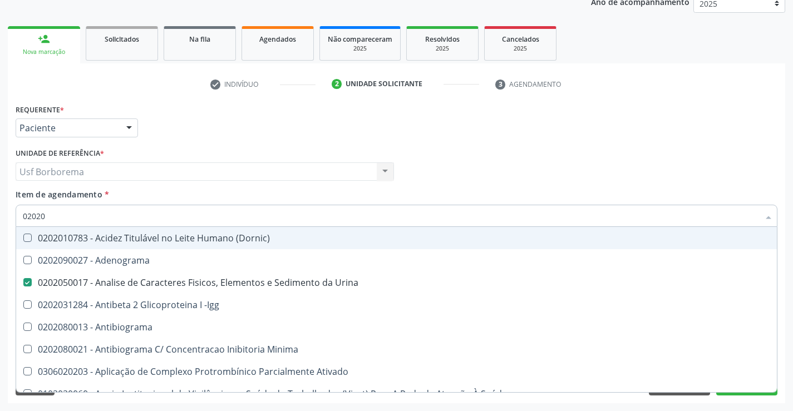
type input "020202"
checkbox Urina "false"
checkbox Molecular "true"
type input "020201"
checkbox Urina "false"
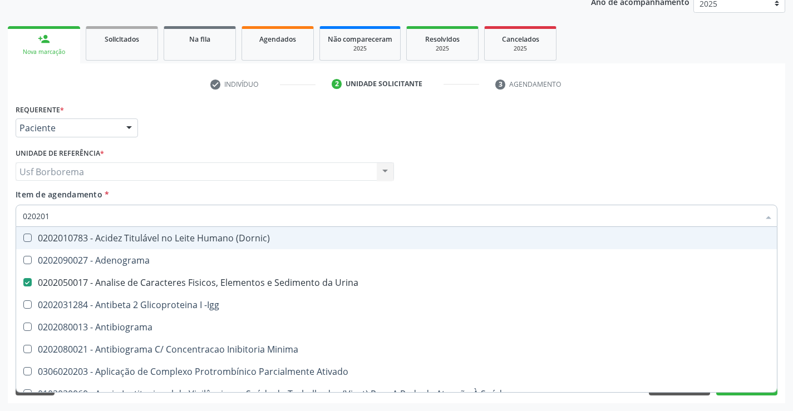
checkbox Osmolar "true"
checkbox Gestante "true"
checkbox T3 "true"
checkbox 17-Hidroxicorticosteroides "true"
checkbox D "true"
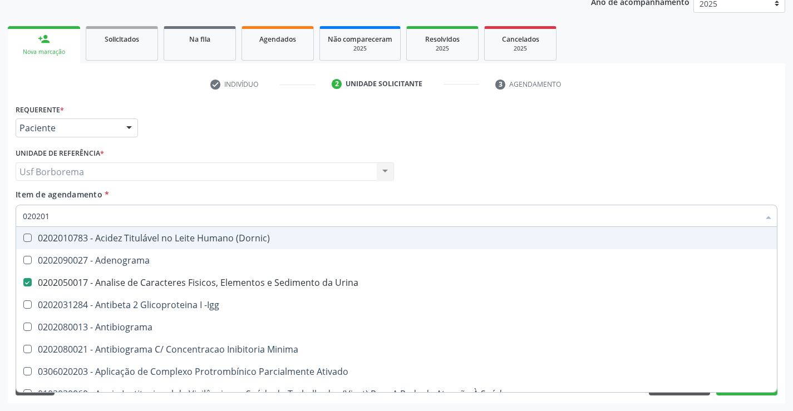
checkbox Ascorbico "true"
checkbox Urico "false"
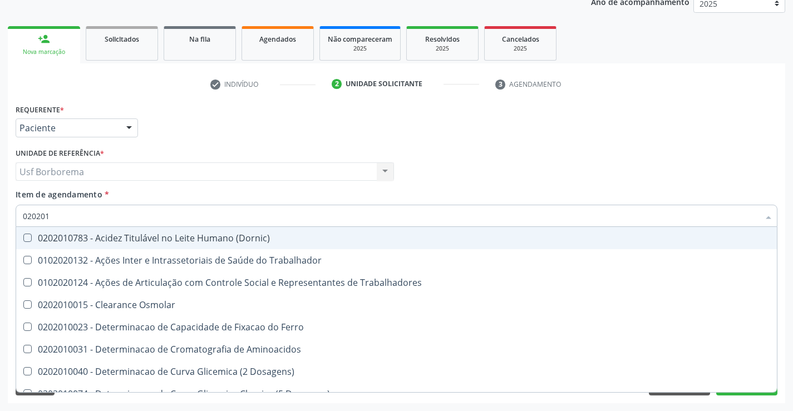
type input "0202010"
checkbox Ativada\) "true"
checkbox Urico "false"
checkbox Ionizavel "true"
checkbox Creatinina "false"
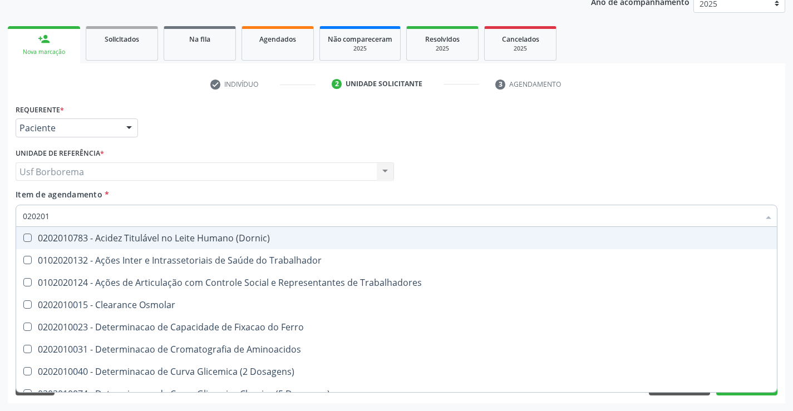
checkbox II "true"
checkbox Glicose "false"
checkbox Leucino-Aminopeptidase "true"
checkbox Lipase "true"
checkbox Piruvato "true"
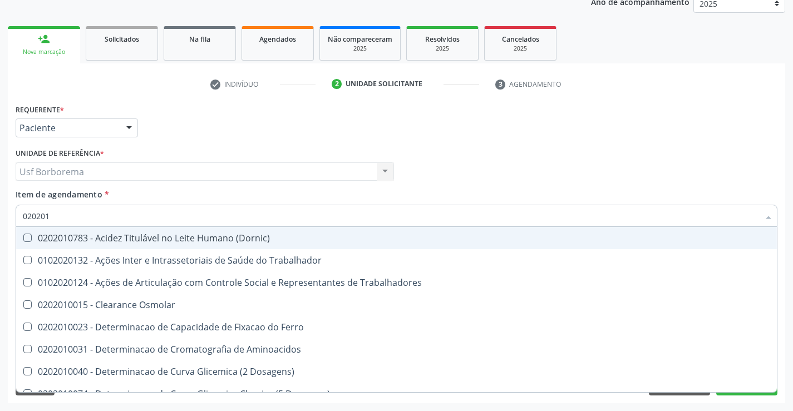
checkbox \(Tgo\) "false"
checkbox \(Tgp\) "false"
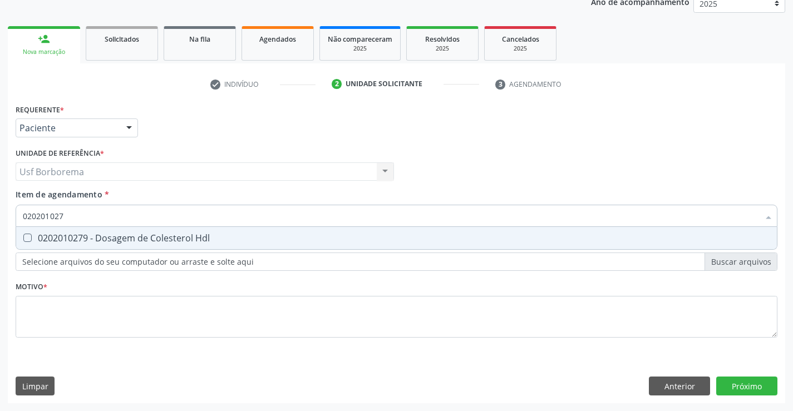
type input "0202010279"
drag, startPoint x: 219, startPoint y: 236, endPoint x: 210, endPoint y: 219, distance: 19.4
click at [218, 234] on div "0202010279 - Dosagem de Colesterol Hdl" at bounding box center [396, 238] width 747 height 9
checkbox Hdl "true"
click at [205, 214] on input "0202010279" at bounding box center [391, 216] width 736 height 22
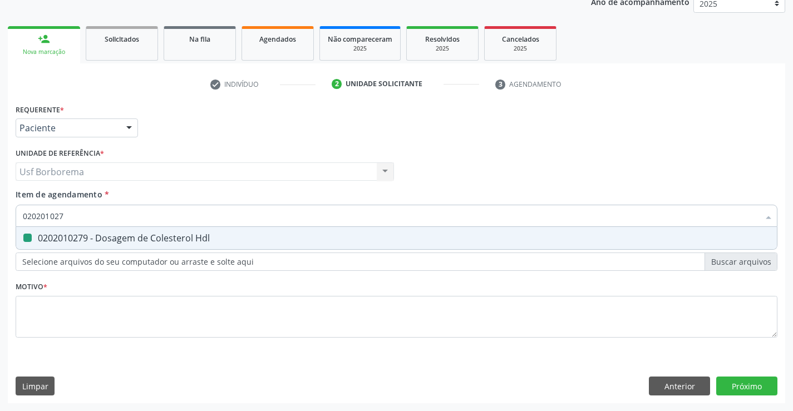
type input "02020102"
checkbox Hdl "false"
type input "0202010287"
drag, startPoint x: 225, startPoint y: 229, endPoint x: 225, endPoint y: 224, distance: 5.6
click at [225, 228] on span "0202010287 - Dosagem de Colesterol Ldl" at bounding box center [396, 238] width 761 height 22
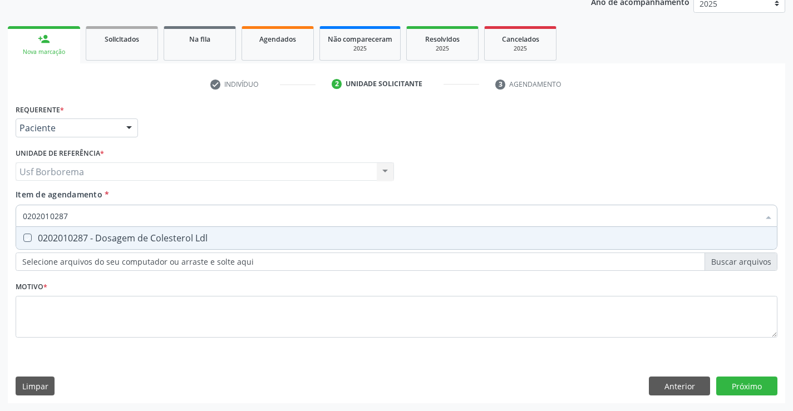
checkbox Ldl "true"
click at [226, 222] on input "0202010287" at bounding box center [391, 216] width 736 height 22
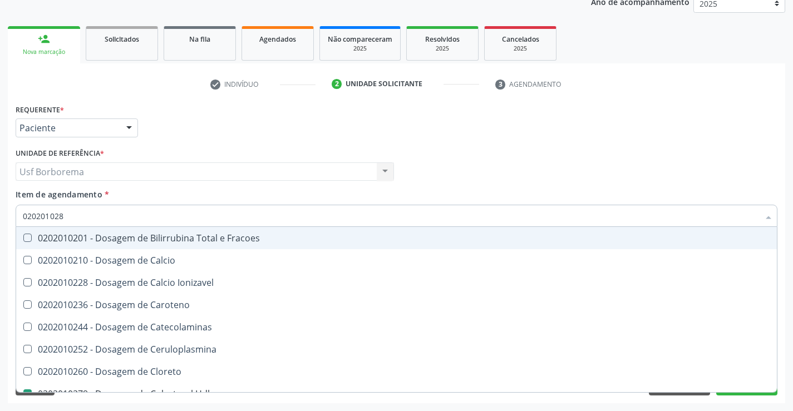
type input "02020102"
checkbox Fracoes "false"
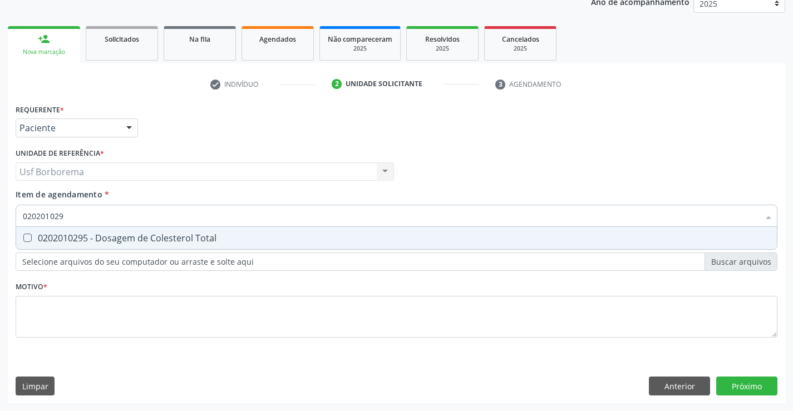
type input "0202010295"
click at [222, 235] on div "0202010295 - Dosagem de Colesterol Total" at bounding box center [396, 238] width 747 height 9
checkbox Total "true"
click at [218, 218] on input "0202010295" at bounding box center [391, 216] width 736 height 22
type input "02020102"
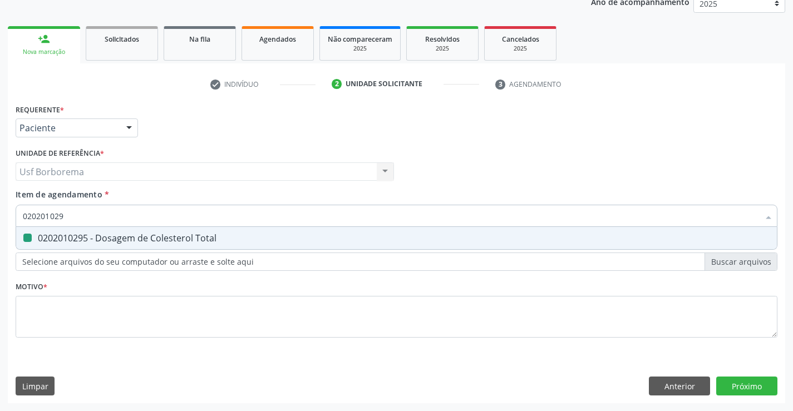
checkbox Total "false"
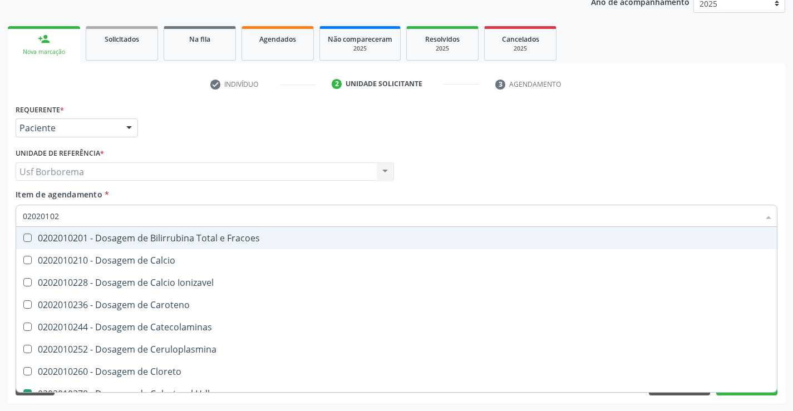
type input "0202010"
checkbox Hdl "false"
checkbox Ldl "false"
checkbox Total "false"
type input "0202010503"
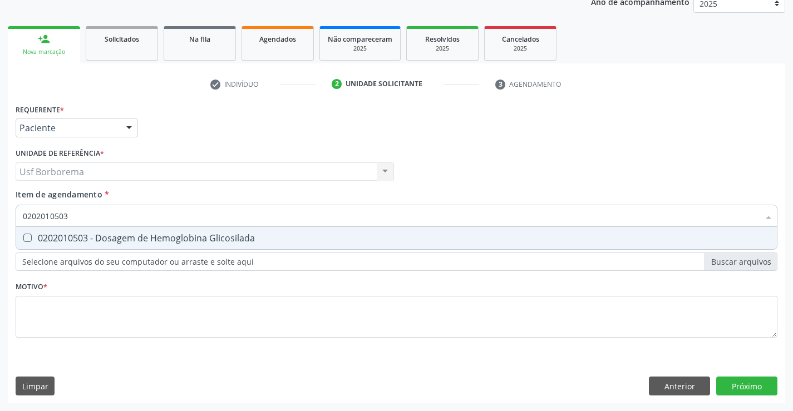
click at [224, 243] on div "0202010503 - Dosagem de Hemoglobina Glicosilada" at bounding box center [396, 238] width 747 height 9
checkbox Glicosilada "true"
click at [226, 222] on input "0202010503" at bounding box center [391, 216] width 736 height 22
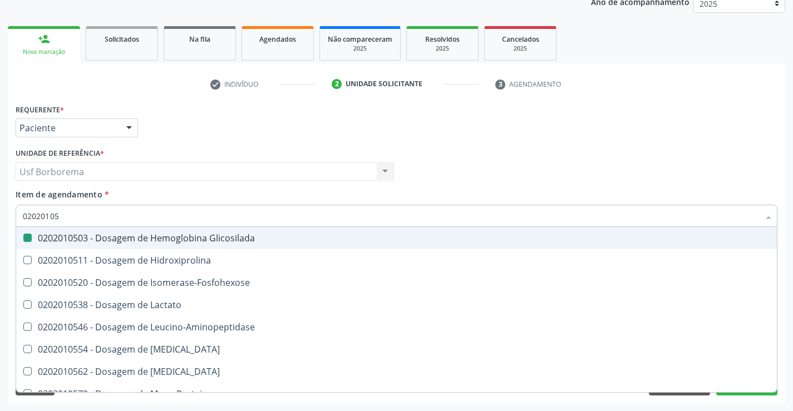
type input "0202010"
checkbox Glicosilada "false"
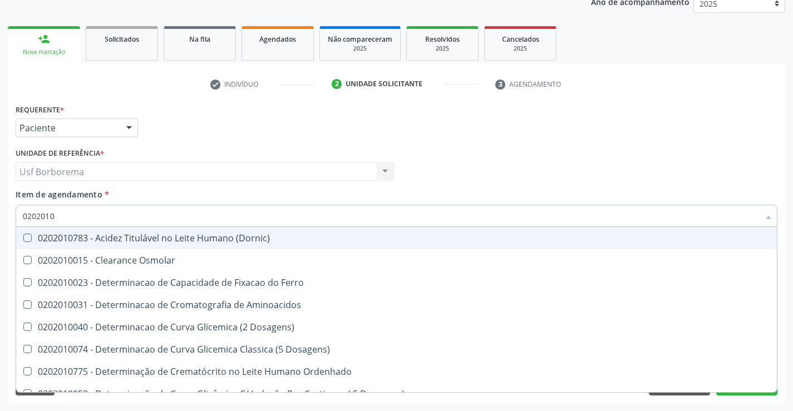
click at [223, 218] on input "0202010" at bounding box center [391, 216] width 736 height 22
type input "02020106"
checkbox Dosagens\) "true"
checkbox Osmolaridade "true"
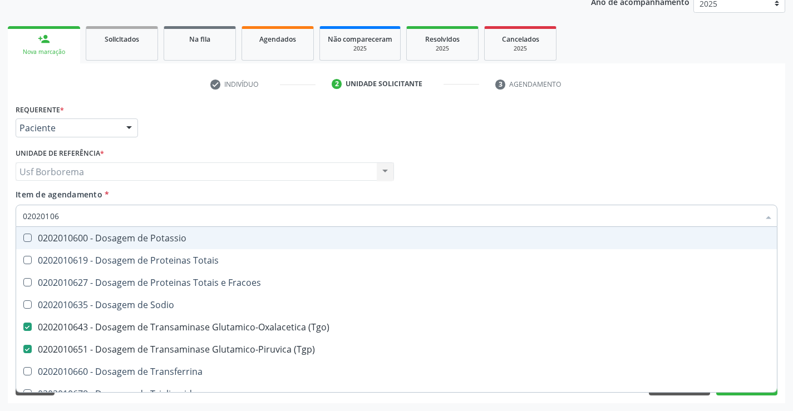
type input "0202010"
checkbox \(Tgo\) "false"
checkbox \(Tgp\) "false"
checkbox Ureia "false"
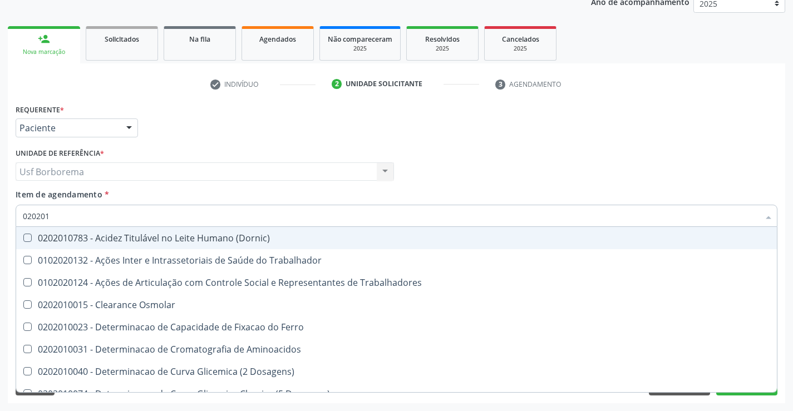
type input "02020"
checkbox Trabalhadores "true"
checkbox Urico "false"
checkbox Hdl "false"
checkbox Ldl "false"
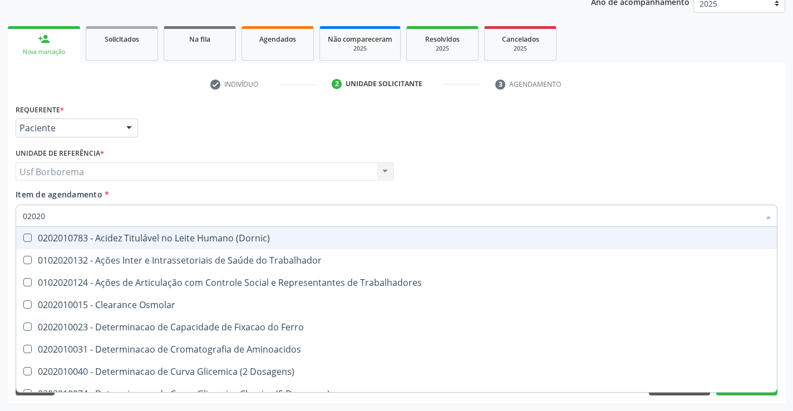
checkbox Total "false"
checkbox Creatinina "false"
checkbox Glicose "false"
checkbox Glicosilada "false"
checkbox \(Tgo\) "false"
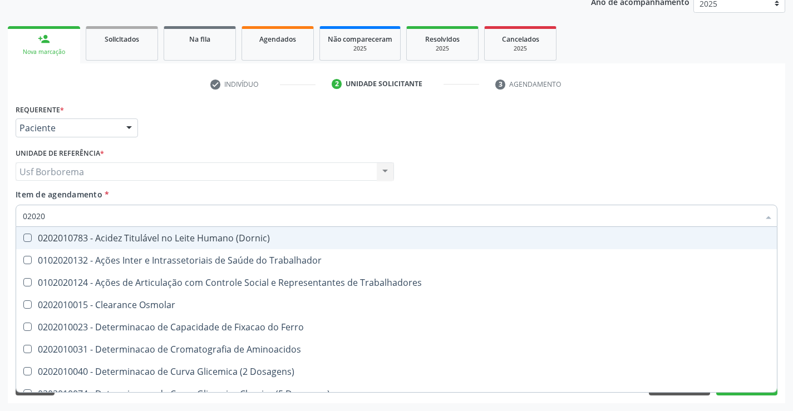
checkbox \(Tgp\) "false"
checkbox Ureia "false"
checkbox Trabalho "true"
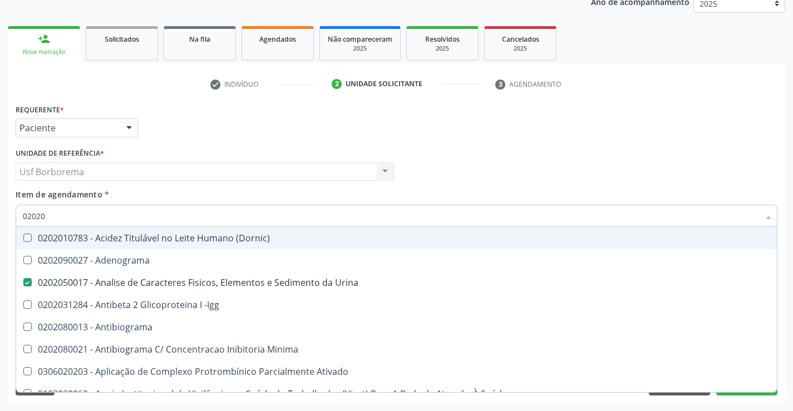
type input "020206"
checkbox Urina "false"
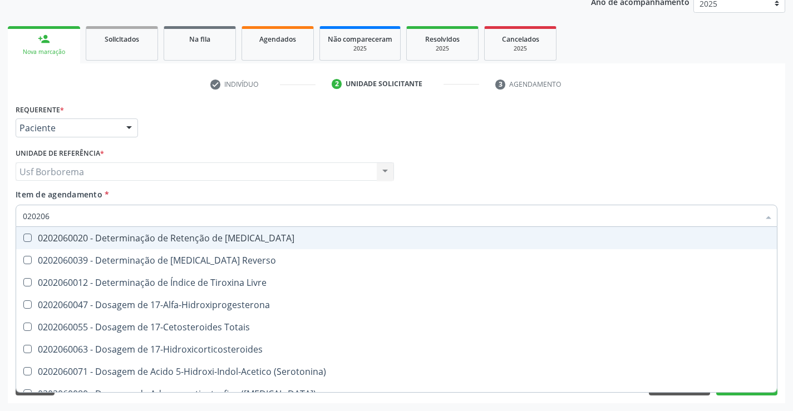
type input "02020"
checkbox Livre "true"
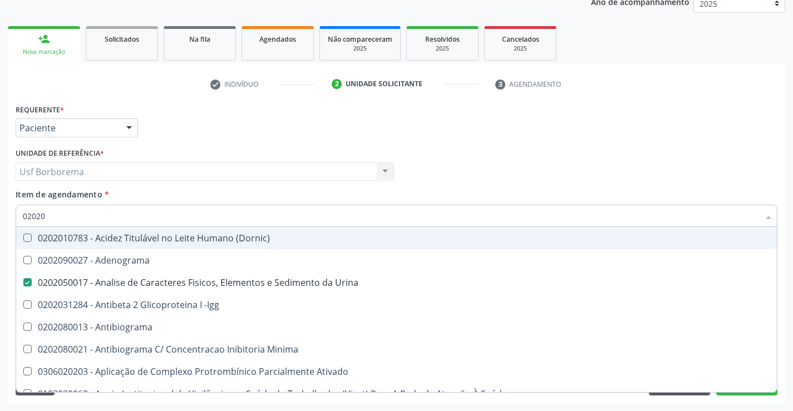
click at [250, 216] on input "02020" at bounding box center [391, 216] width 736 height 22
click at [244, 218] on input "02020" at bounding box center [391, 216] width 736 height 22
type input "020206"
checkbox Urina "false"
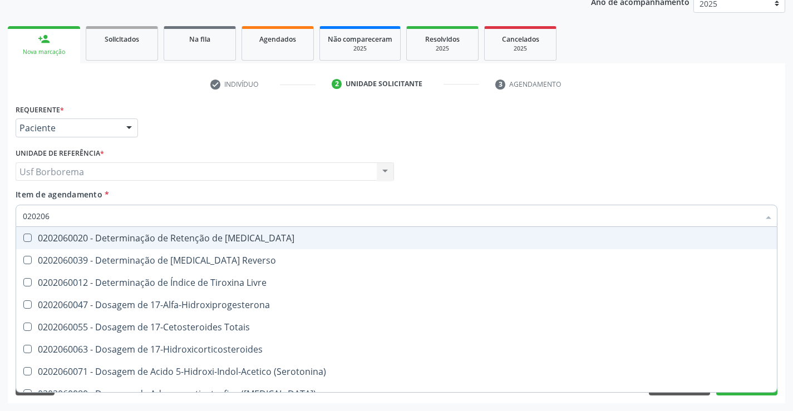
type input "02020"
checkbox Livre "true"
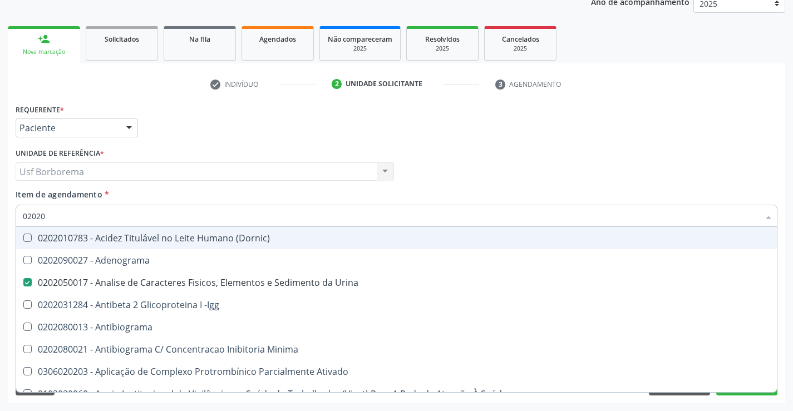
type input "020201"
checkbox Urina "false"
checkbox Osmolar "true"
checkbox \(Pos-Pasteurização\) "true"
checkbox Molecular "true"
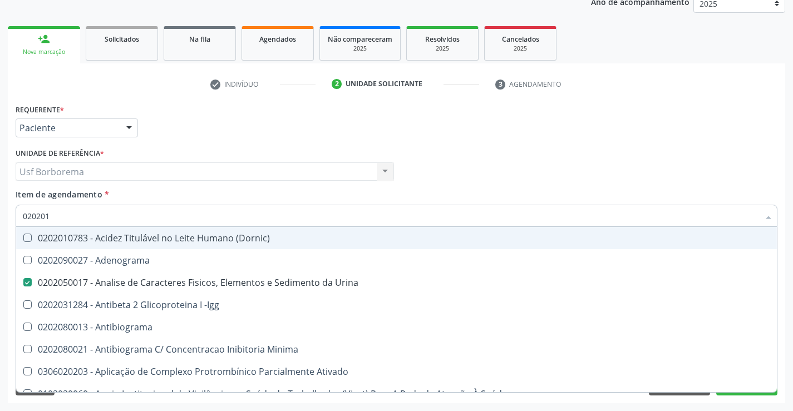
checkbox Parceria\) "true"
checkbox Gestante "true"
checkbox T3 "true"
checkbox Coagulação "true"
checkbox 17-Hidroxicorticosteroides "true"
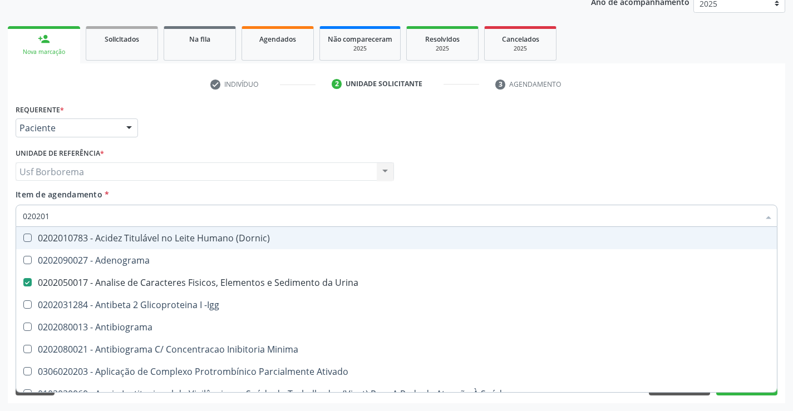
checkbox D "true"
checkbox Ascorbico "true"
checkbox Urico "false"
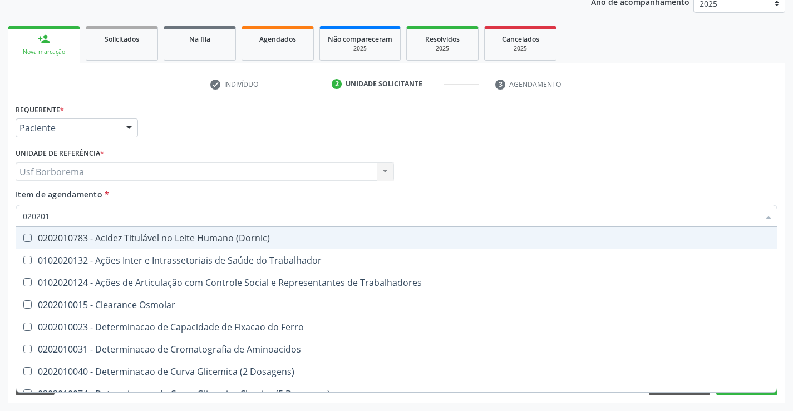
type input "0202010"
checkbox Ativada\) "true"
checkbox Urico "false"
checkbox Circulante "true"
checkbox III "true"
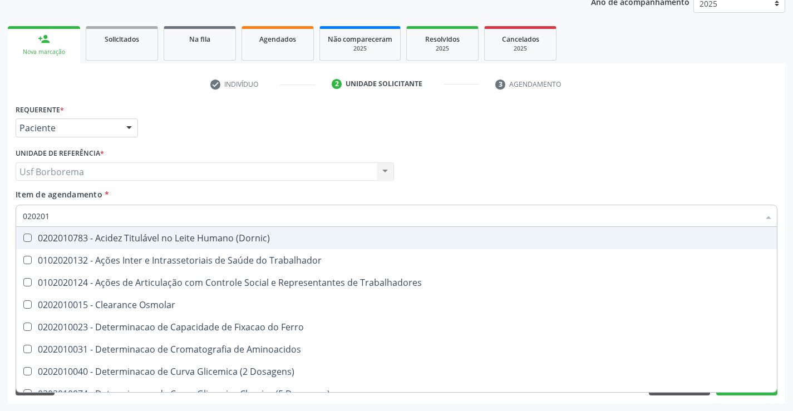
checkbox Fracoes "true"
checkbox Ionizavel "true"
checkbox Hdl "false"
checkbox Ldl "false"
checkbox Total "false"
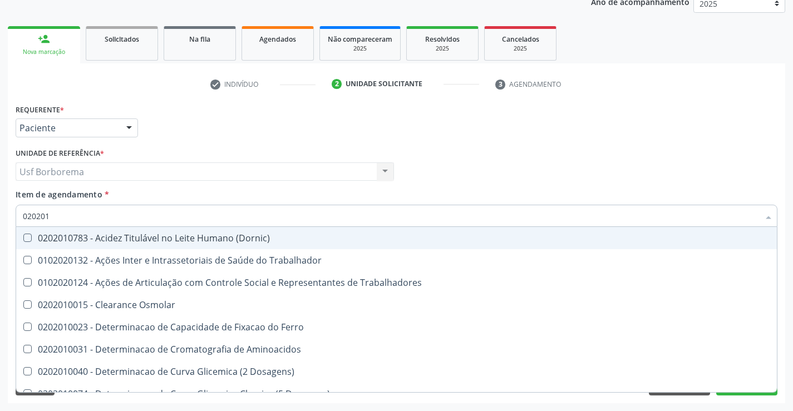
checkbox Creatinina "false"
checkbox II "true"
checkbox Serico "true"
checkbox Glicose "false"
checkbox Glicosilada "false"
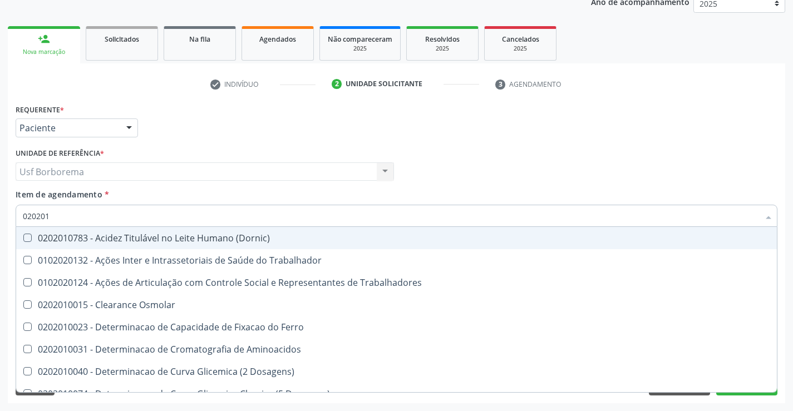
checkbox Leucino-Aminopeptidase "true"
checkbox Lipase "true"
checkbox Piruvato "true"
checkbox \(Tgo\) "false"
checkbox \(Tgp\) "false"
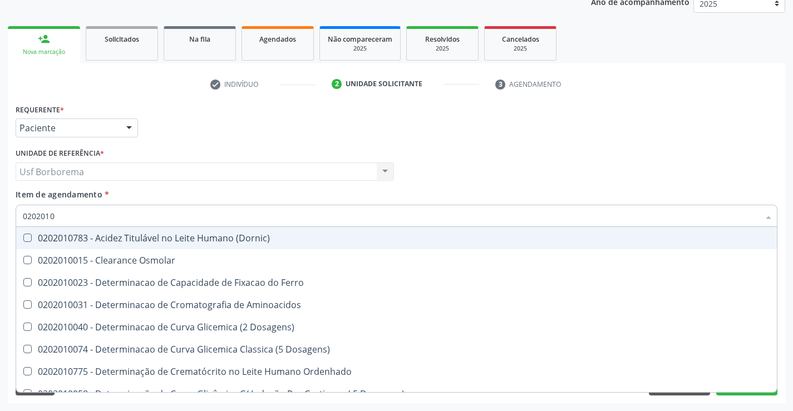
type input "02020106"
checkbox Dosagens\) "true"
checkbox Osmolaridade "true"
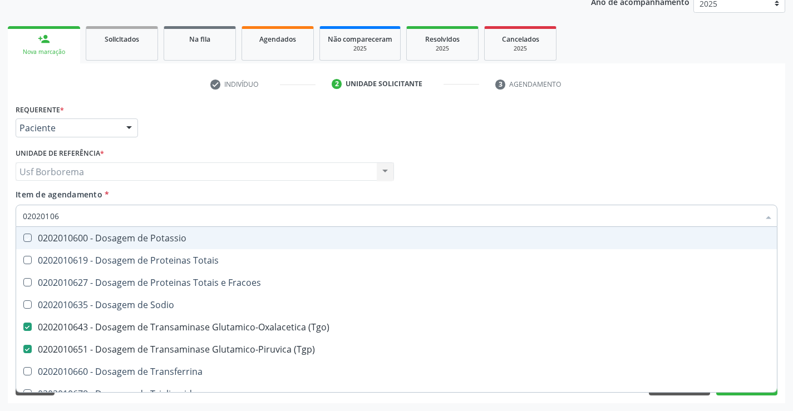
type input "020201069"
checkbox Potassio "true"
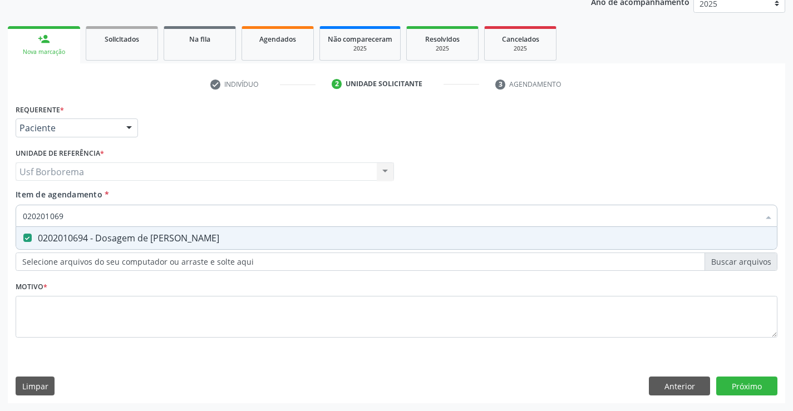
type input "02020106"
checkbox Ureia "false"
click at [251, 239] on div "0202010678 - Dosagem de Triglicerideos" at bounding box center [396, 238] width 747 height 9
click at [244, 214] on input "0202010678" at bounding box center [391, 216] width 736 height 22
drag, startPoint x: 246, startPoint y: 233, endPoint x: 245, endPoint y: 222, distance: 11.2
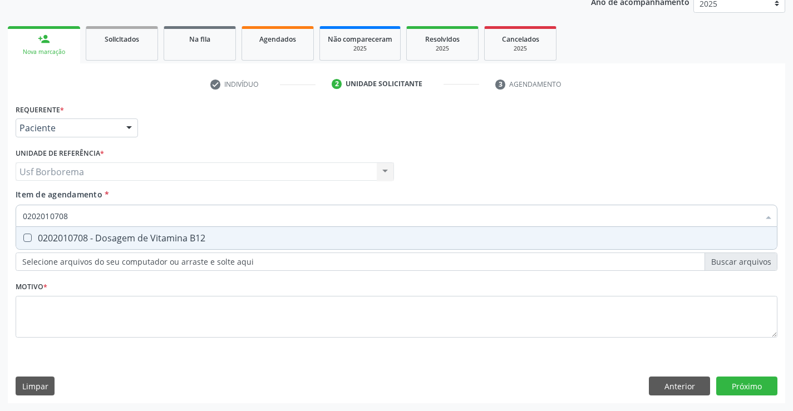
click at [245, 229] on span "0202010708 - Dosagem de Vitamina B12" at bounding box center [396, 238] width 761 height 22
click at [245, 216] on input "0202010708" at bounding box center [391, 216] width 736 height 22
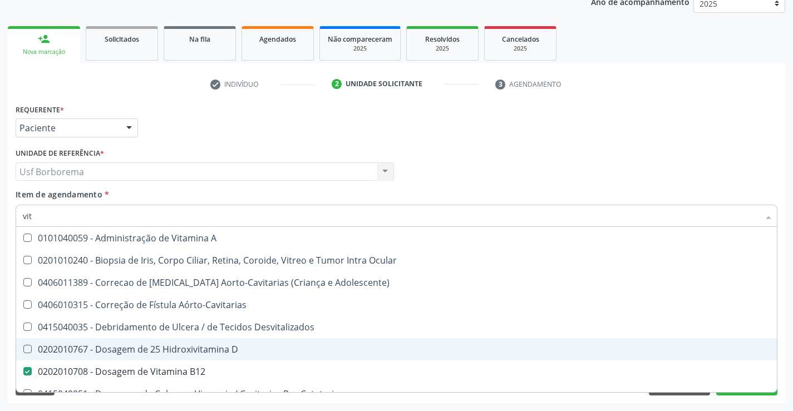
click at [225, 348] on div "0202010767 - Dosagem de 25 Hidroxivitamina D" at bounding box center [396, 349] width 747 height 9
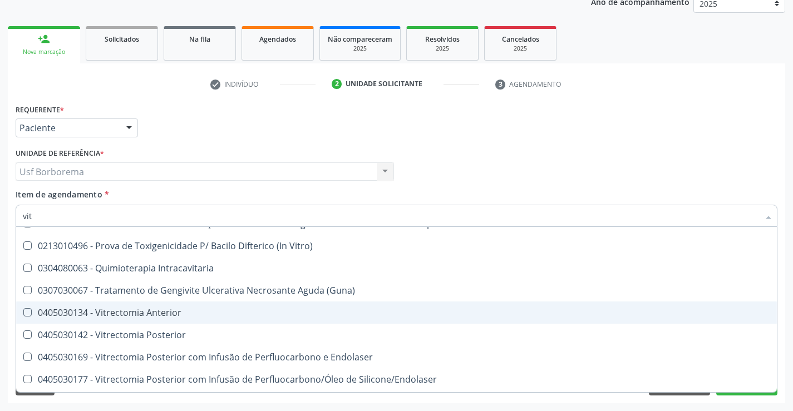
scroll to position [280, 0]
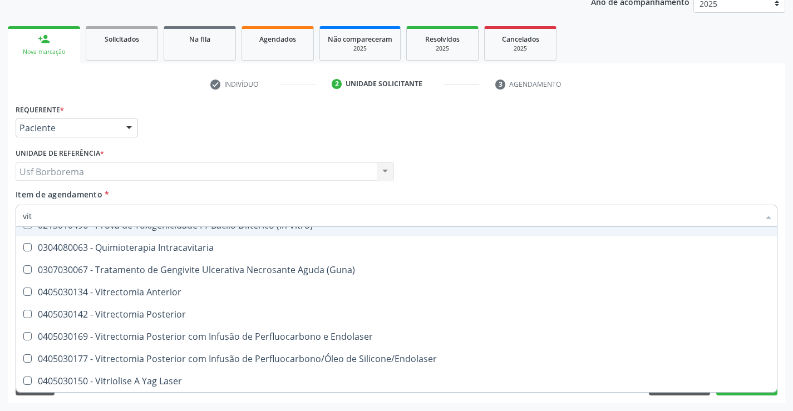
click at [167, 220] on input "vit" at bounding box center [391, 216] width 736 height 22
click at [171, 215] on input "vit" at bounding box center [391, 216] width 736 height 22
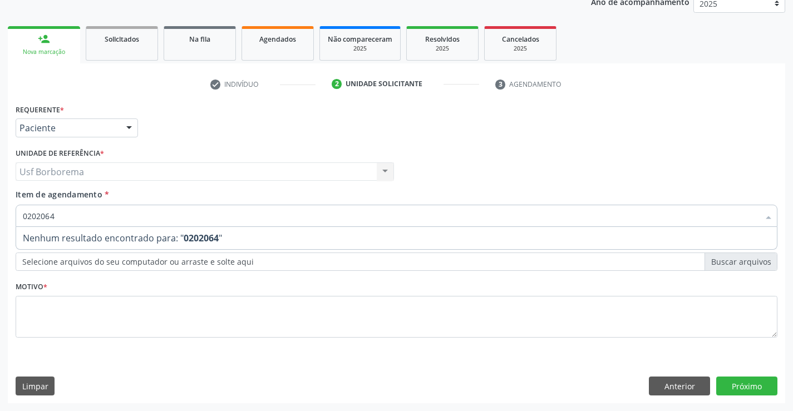
scroll to position [0, 0]
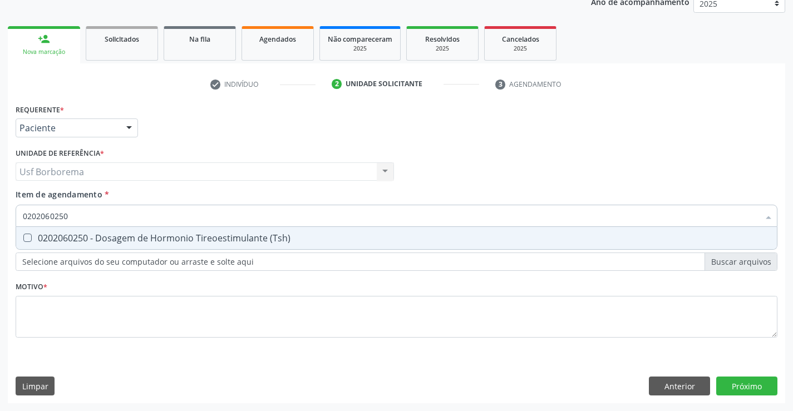
drag, startPoint x: 173, startPoint y: 237, endPoint x: 166, endPoint y: 226, distance: 12.8
click at [172, 234] on div "0202060250 - Dosagem de Hormonio Tireoestimulante (Tsh)" at bounding box center [396, 238] width 747 height 9
click at [167, 219] on input "0202060250" at bounding box center [391, 216] width 736 height 22
click at [150, 234] on div "0202030202 - Dosagem de Proteina C Reativa" at bounding box center [396, 238] width 747 height 9
click at [140, 216] on input "0202030202" at bounding box center [391, 216] width 736 height 22
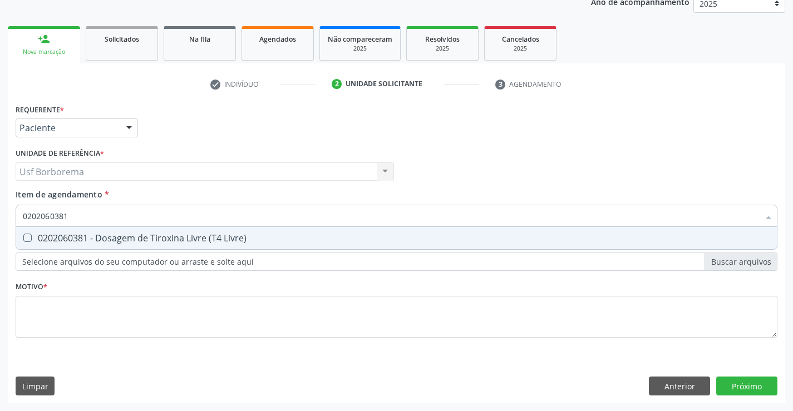
click at [136, 234] on div "0202060381 - Dosagem de Tiroxina Livre (T4 Livre)" at bounding box center [396, 238] width 747 height 9
click at [134, 218] on input "0202060381" at bounding box center [391, 216] width 736 height 22
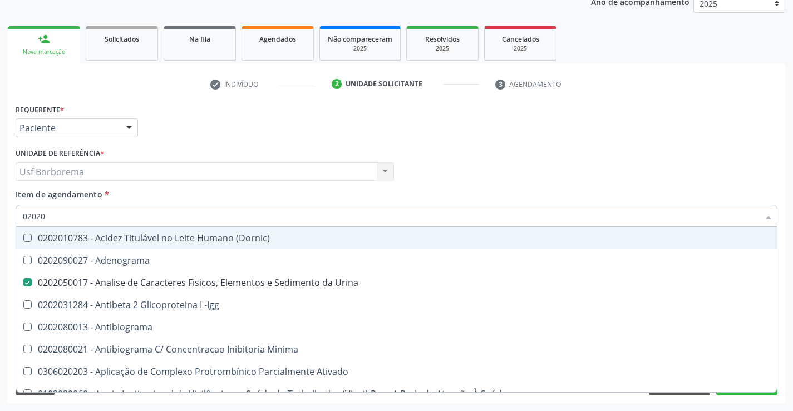
click at [139, 190] on div "Item de agendamento * 02020 Desfazer seleção 0202010783 - Acidez Titulável no L…" at bounding box center [397, 206] width 762 height 35
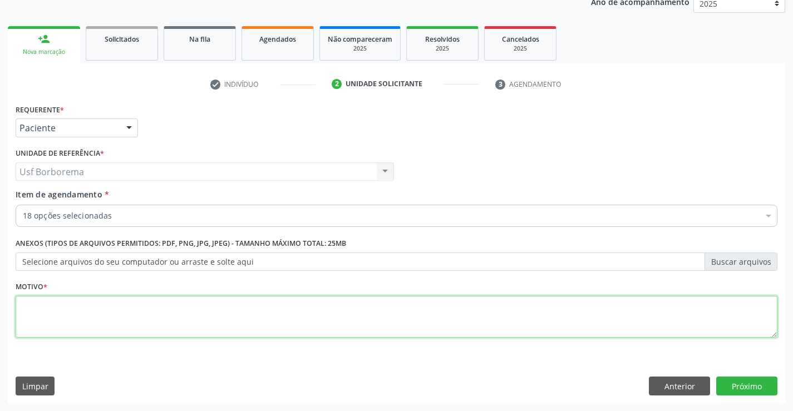
click at [116, 321] on textarea at bounding box center [397, 317] width 762 height 42
click at [732, 384] on button "Próximo" at bounding box center [746, 386] width 61 height 19
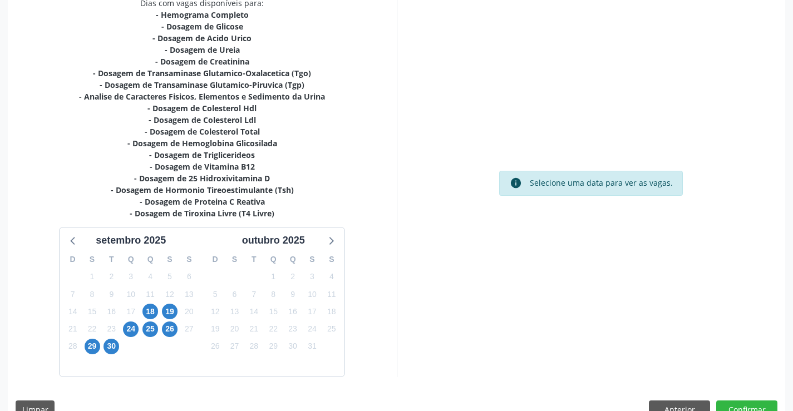
scroll to position [271, 0]
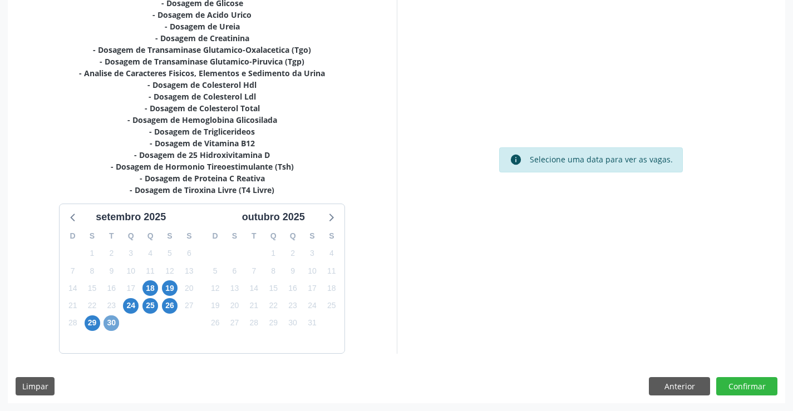
click at [112, 327] on span "30" at bounding box center [111, 323] width 16 height 16
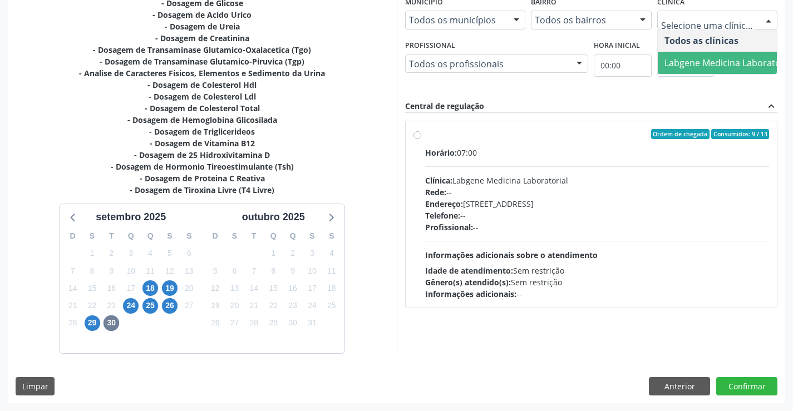
click at [727, 53] on span "Labgene Medicina Laboratorial" at bounding box center [729, 63] width 143 height 22
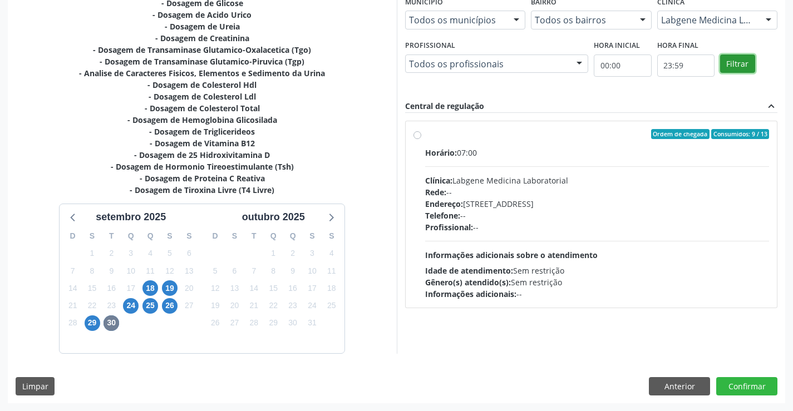
click at [740, 62] on button "Filtrar" at bounding box center [737, 64] width 35 height 19
click at [740, 63] on button "Filtrar" at bounding box center [737, 64] width 35 height 19
drag, startPoint x: 740, startPoint y: 63, endPoint x: 650, endPoint y: 105, distance: 98.8
click at [738, 64] on button "Filtrar" at bounding box center [737, 64] width 35 height 19
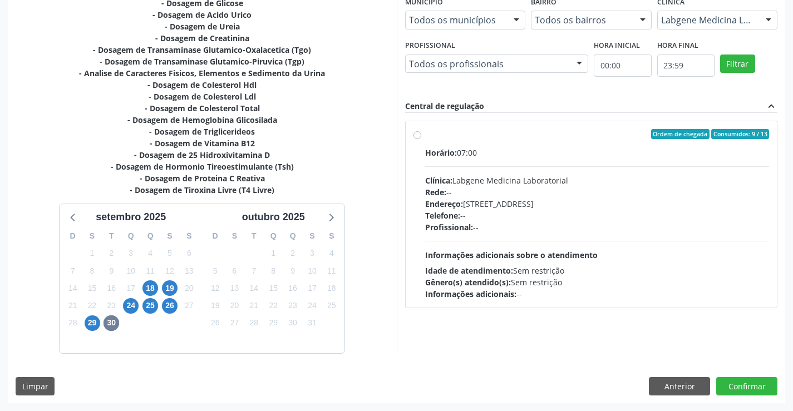
click at [416, 130] on div "Ordem de chegada Consumidos: 9 / 13 Horário: 07:00 Clínica: Labgene Medicina La…" at bounding box center [591, 214] width 356 height 171
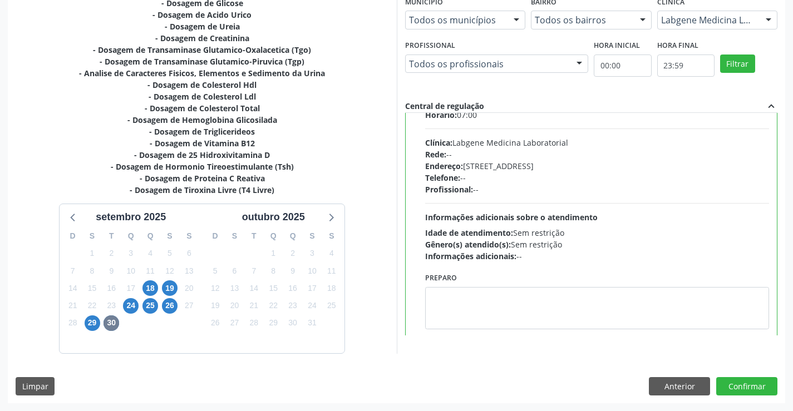
scroll to position [55, 0]
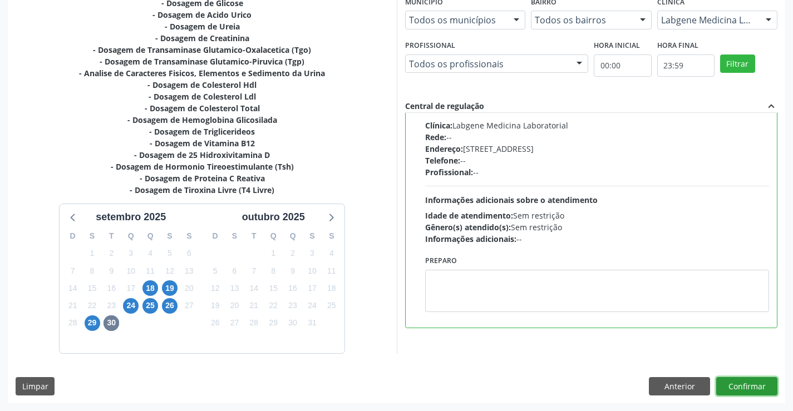
click at [729, 383] on button "Confirmar" at bounding box center [746, 386] width 61 height 19
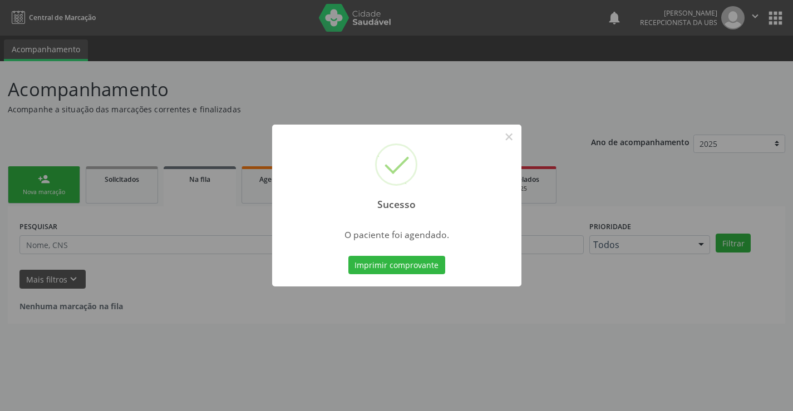
scroll to position [0, 0]
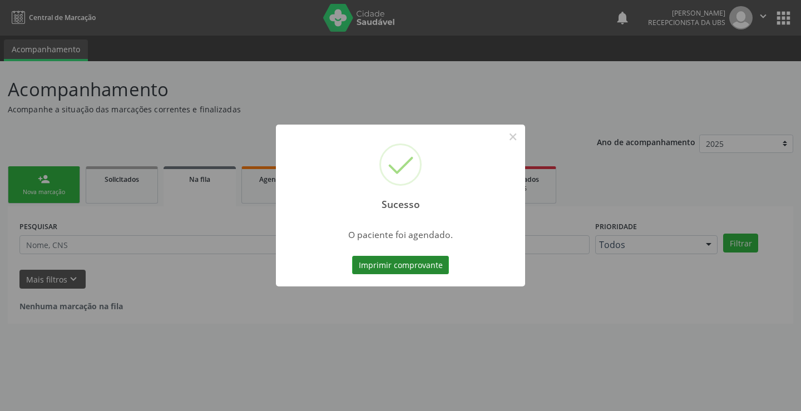
click at [410, 261] on button "Imprimir comprovante" at bounding box center [400, 265] width 97 height 19
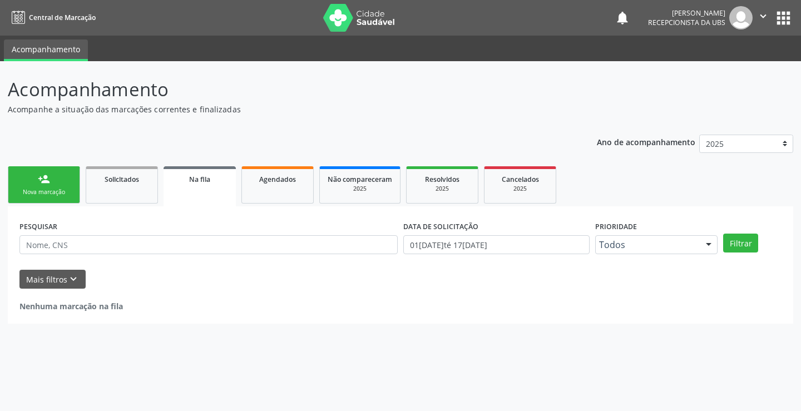
click at [50, 167] on ul "person_add Nova marcação Solicitados Na fila Agendados Não compareceram 2025 Re…" at bounding box center [401, 185] width 786 height 43
click at [53, 175] on link "person_add Nova marcação" at bounding box center [44, 184] width 72 height 37
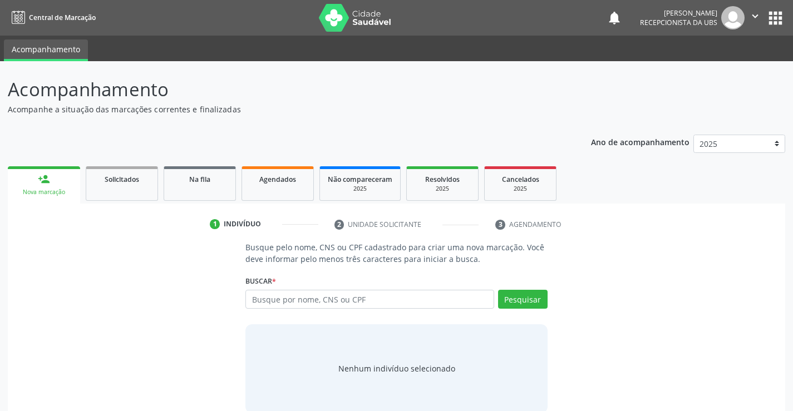
click at [55, 175] on link "person_add Nova marcação" at bounding box center [44, 184] width 72 height 37
click at [56, 175] on link "person_add Nova marcação" at bounding box center [44, 184] width 72 height 37
click at [295, 297] on input "text" at bounding box center [369, 299] width 248 height 19
type input "68195656404"
click at [537, 304] on button "Pesquisar" at bounding box center [523, 299] width 50 height 19
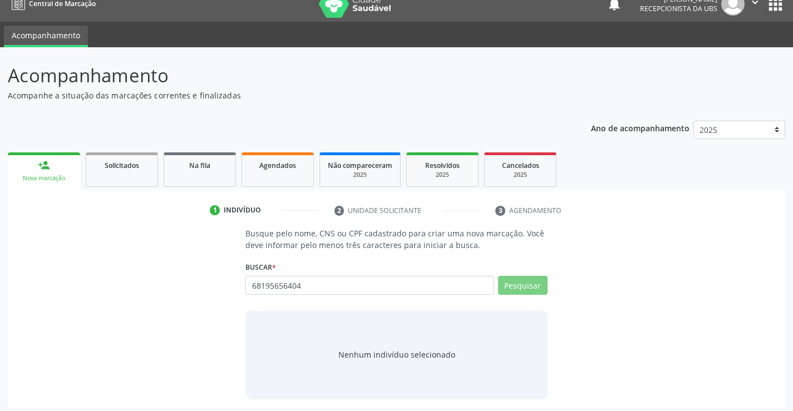
scroll to position [18, 0]
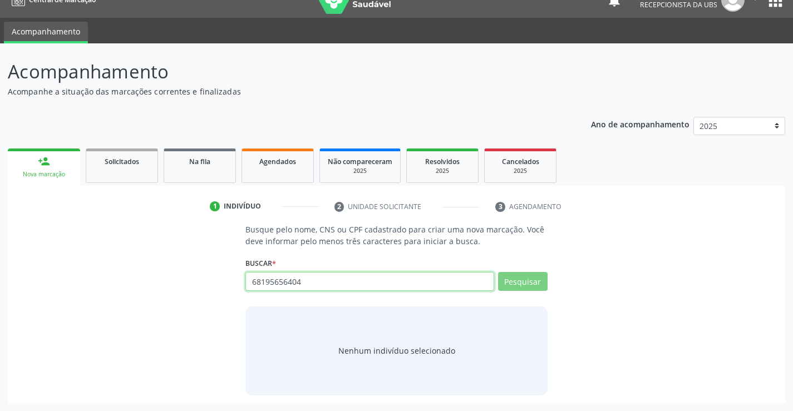
click at [333, 283] on input "68195656404" at bounding box center [369, 281] width 248 height 19
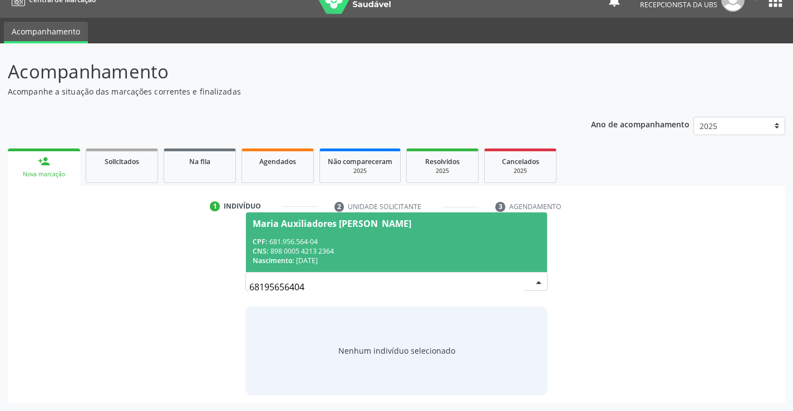
click at [379, 250] on div "CNS: 898 0005 4213 2364" at bounding box center [396, 250] width 287 height 9
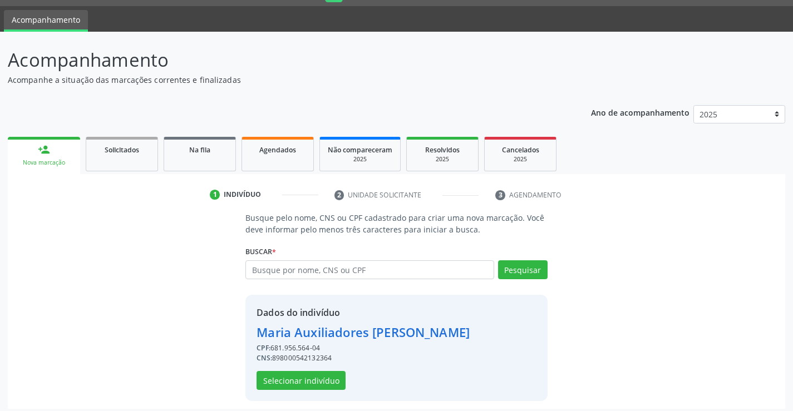
scroll to position [35, 0]
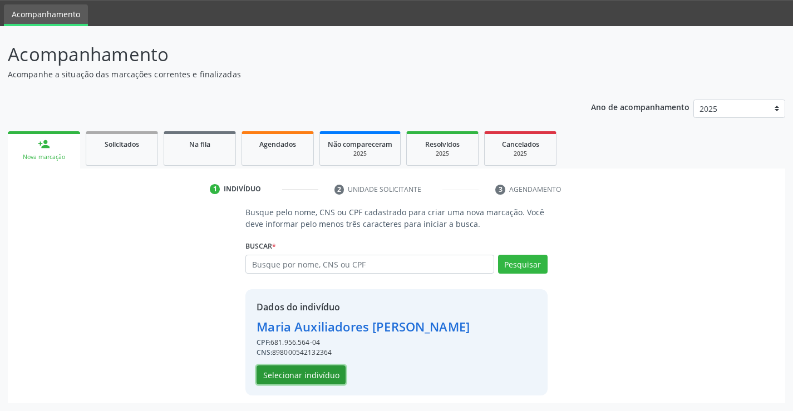
click at [292, 374] on button "Selecionar indivíduo" at bounding box center [300, 375] width 89 height 19
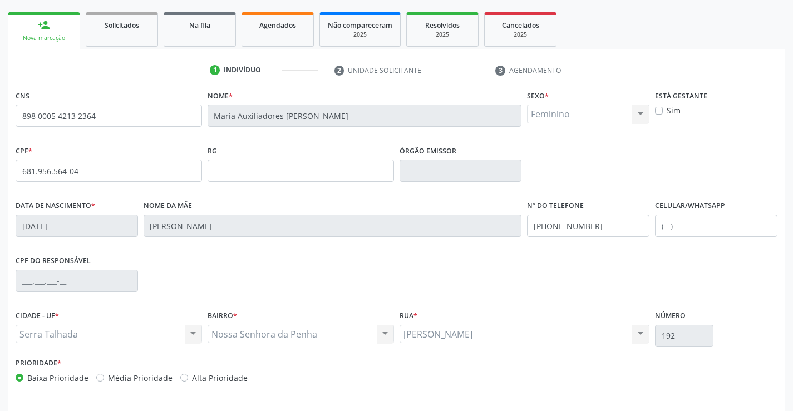
scroll to position [192, 0]
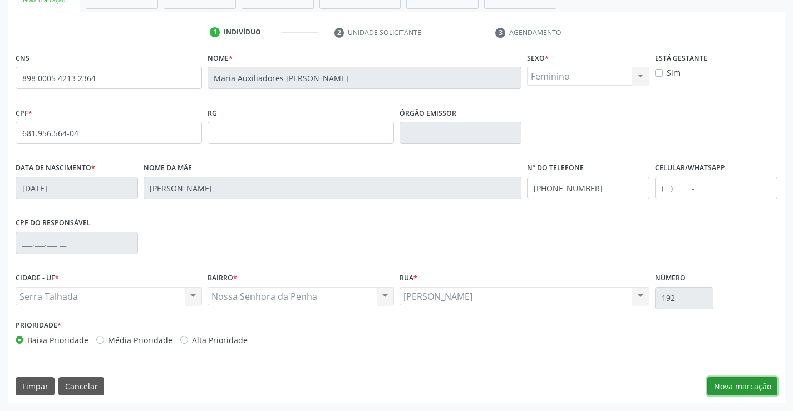
click at [751, 382] on button "Nova marcação" at bounding box center [742, 386] width 70 height 19
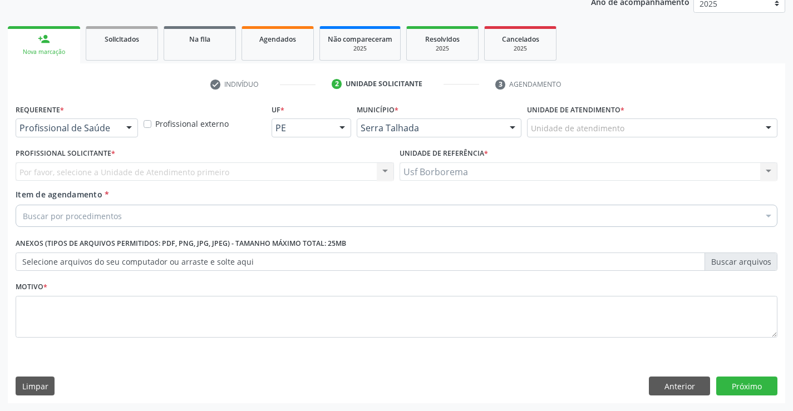
scroll to position [140, 0]
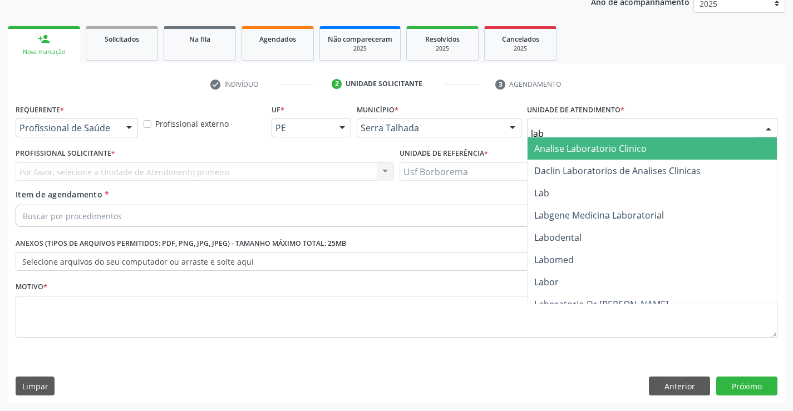
type input "labg"
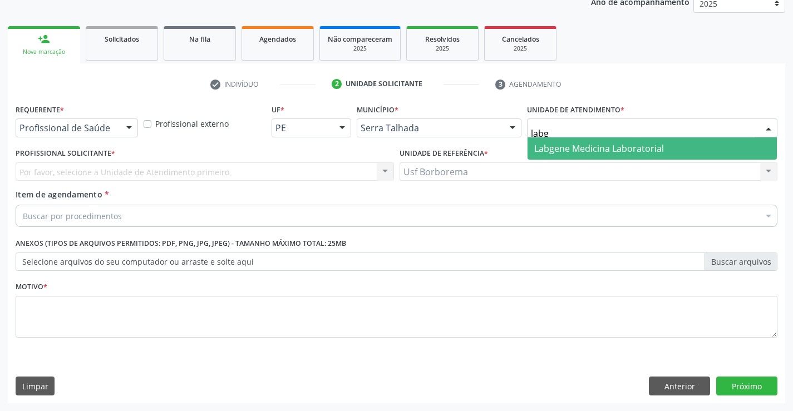
click at [539, 144] on span "Labgene Medicina Laboratorial" at bounding box center [599, 148] width 130 height 12
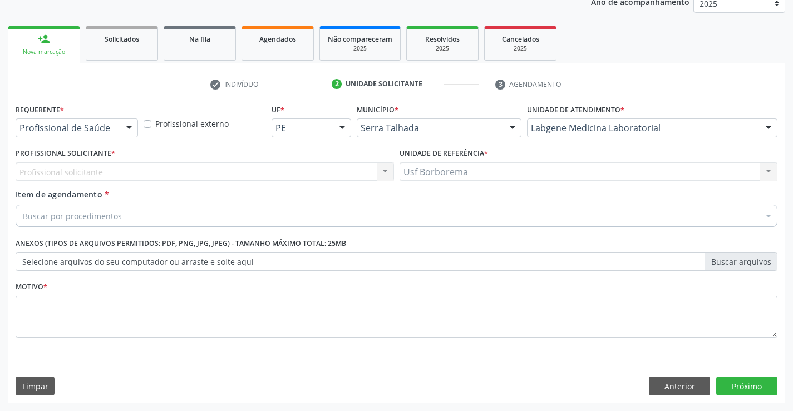
click at [119, 123] on div "Profissional de Saúde Profissional de Saúde Paciente Nenhum resultado encontrad…" at bounding box center [77, 128] width 122 height 19
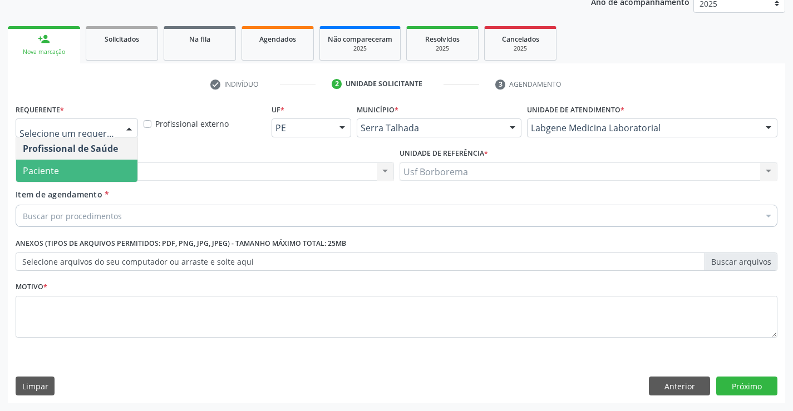
click at [111, 166] on span "Paciente" at bounding box center [76, 171] width 121 height 22
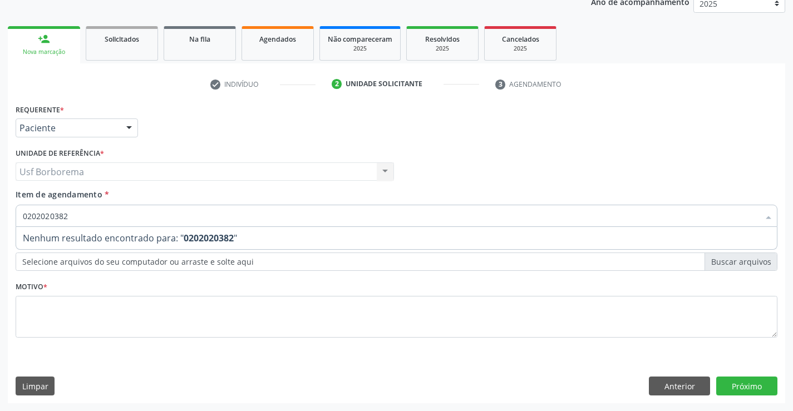
type input "020202038"
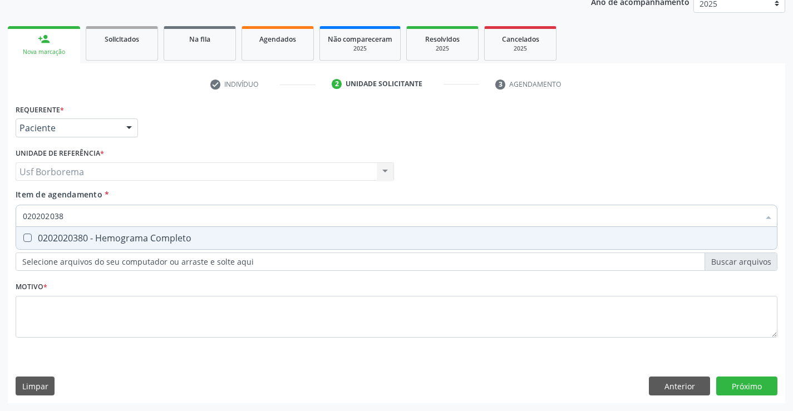
click at [111, 242] on div "0202020380 - Hemograma Completo" at bounding box center [396, 238] width 747 height 9
checkbox Completo "true"
click at [103, 216] on input "020202038" at bounding box center [391, 216] width 736 height 22
type input "02020203"
checkbox Completo "false"
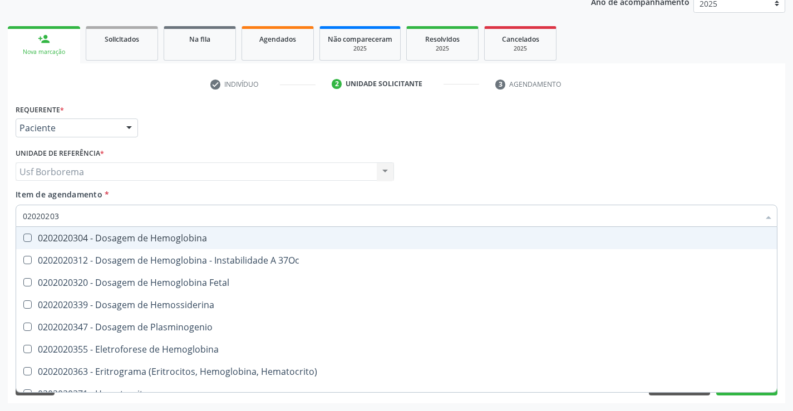
type input "0202020"
checkbox Completo "false"
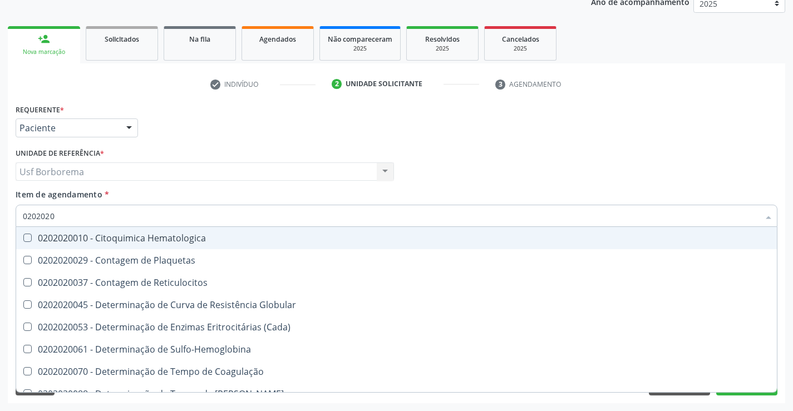
type input "020202"
checkbox Completo "false"
checkbox Leucograma "true"
type input "02020"
checkbox Completo "false"
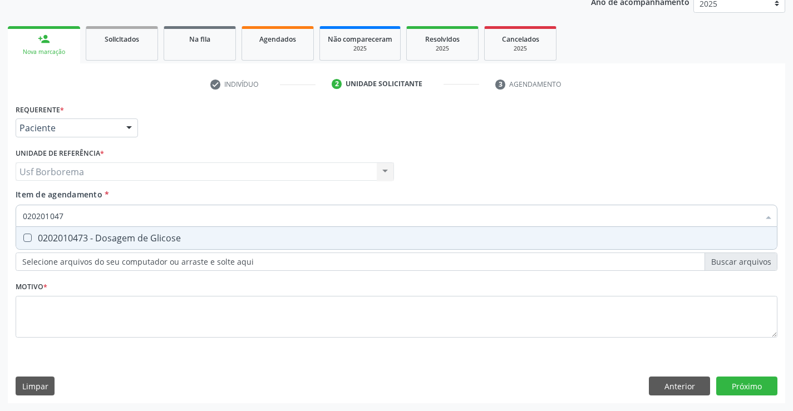
type input "0202010473"
click at [122, 236] on div "0202010473 - Dosagem de Glicose" at bounding box center [396, 238] width 747 height 9
checkbox Glicose "true"
drag, startPoint x: 125, startPoint y: 216, endPoint x: 131, endPoint y: 209, distance: 9.4
click at [125, 215] on input "0202010473" at bounding box center [391, 216] width 736 height 22
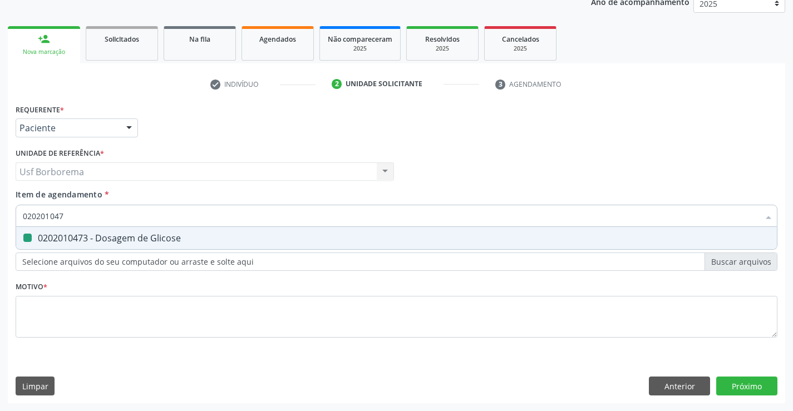
type input "02020104"
checkbox Glicose "false"
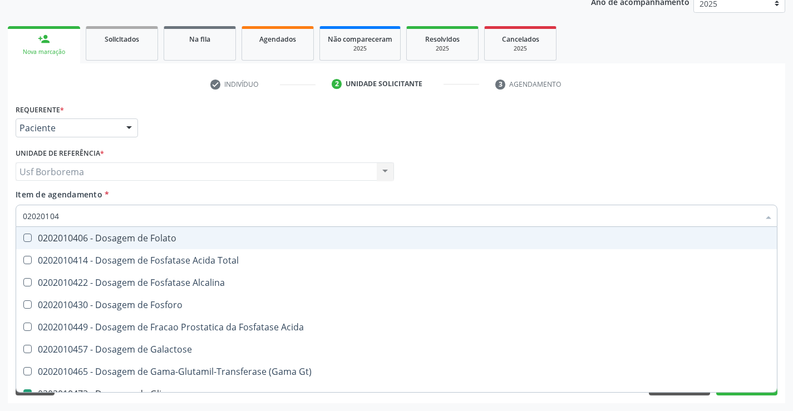
type input "020201047"
checkbox Folato "true"
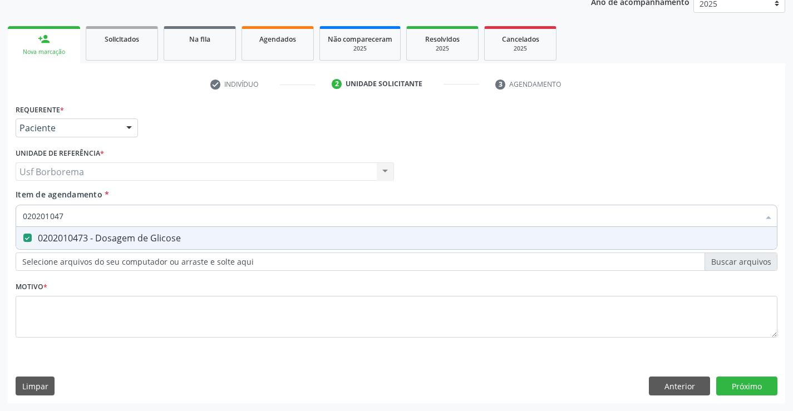
type input "02020104"
checkbox Glicose "false"
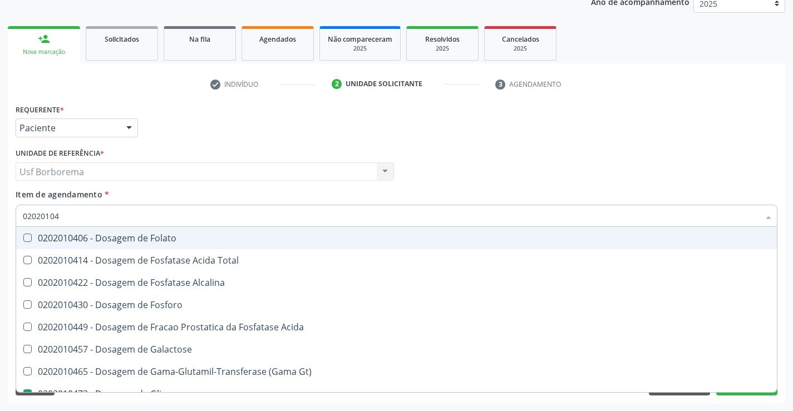
type input "0202010"
checkbox Glicose "false"
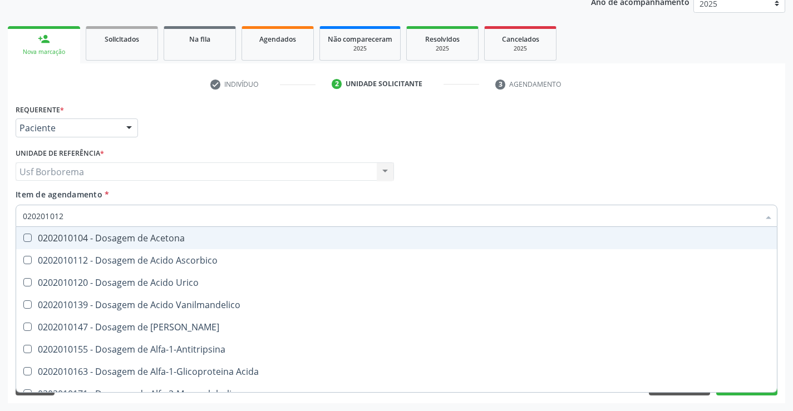
type input "0202010120"
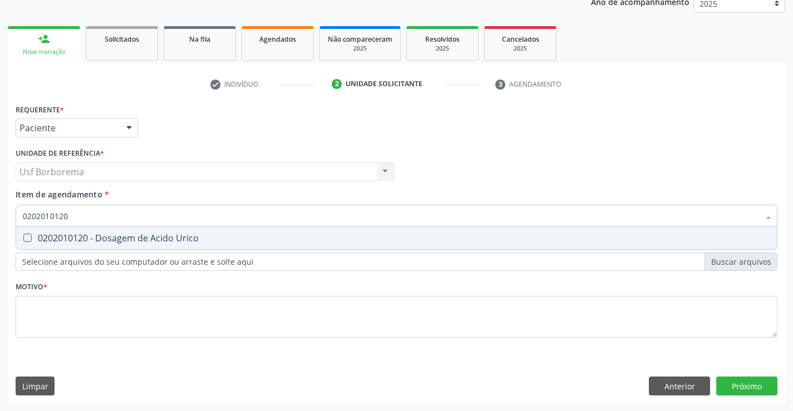
click at [121, 238] on div "0202010120 - Dosagem de Acido Urico" at bounding box center [396, 238] width 747 height 9
checkbox Urico "true"
click at [124, 222] on input "0202010120" at bounding box center [391, 216] width 736 height 22
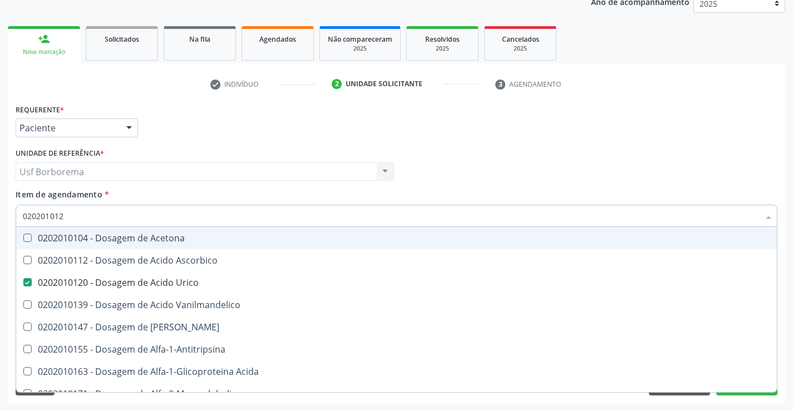
type input "02020101"
checkbox Acetona "false"
type input "0202010"
checkbox Urico "false"
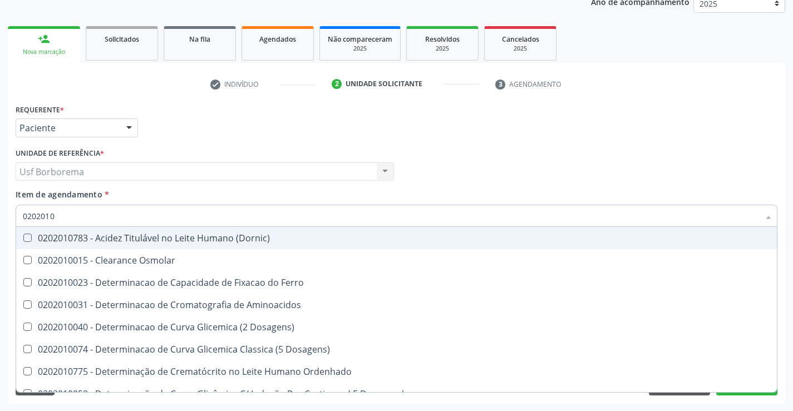
type input "020201"
checkbox Urico "false"
checkbox Amonia "true"
checkbox Glicose "false"
checkbox Nt-Probnp\) "true"
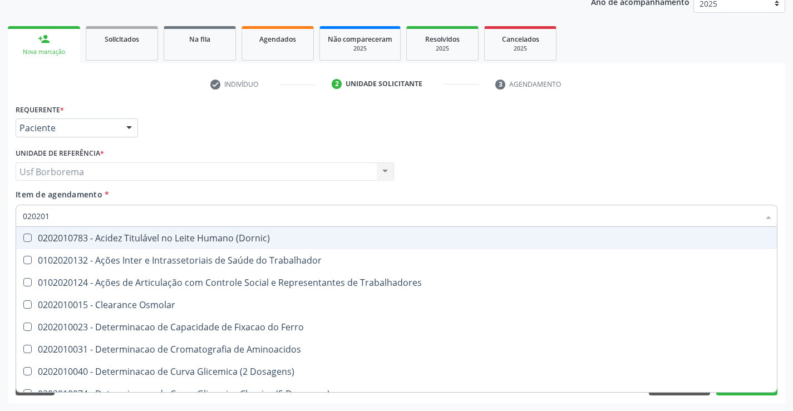
type input "02020"
checkbox Urico "false"
checkbox Glicose "false"
checkbox Trabalho "true"
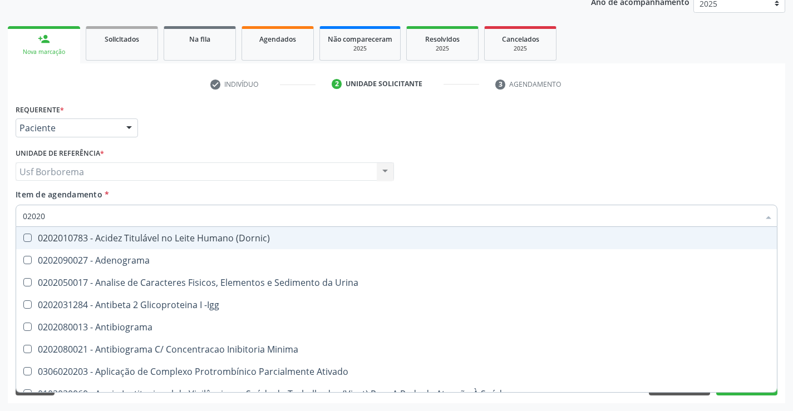
type input "020201"
checkbox Osmolar "true"
checkbox T3 "true"
checkbox Urico "false"
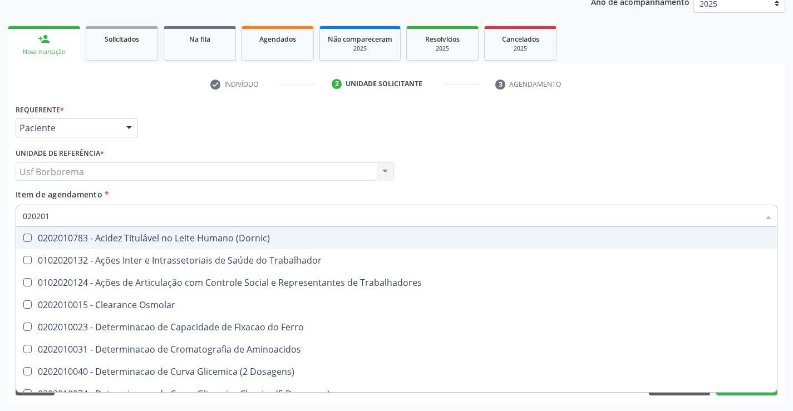
type input "0202010"
checkbox Ativada\) "true"
checkbox Urico "false"
checkbox II "true"
checkbox Glicose "false"
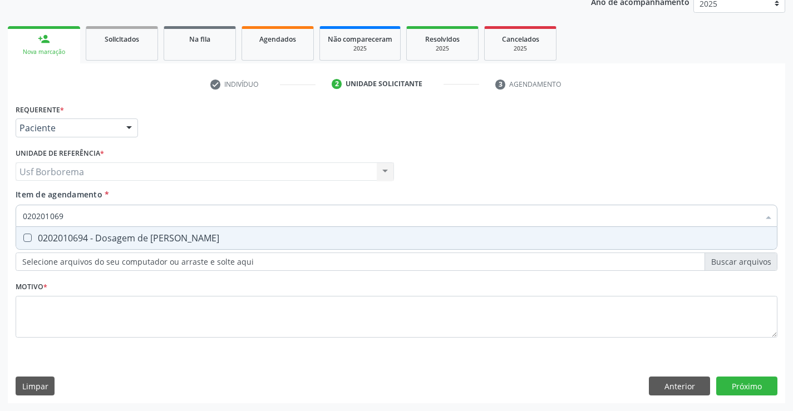
type input "0202010694"
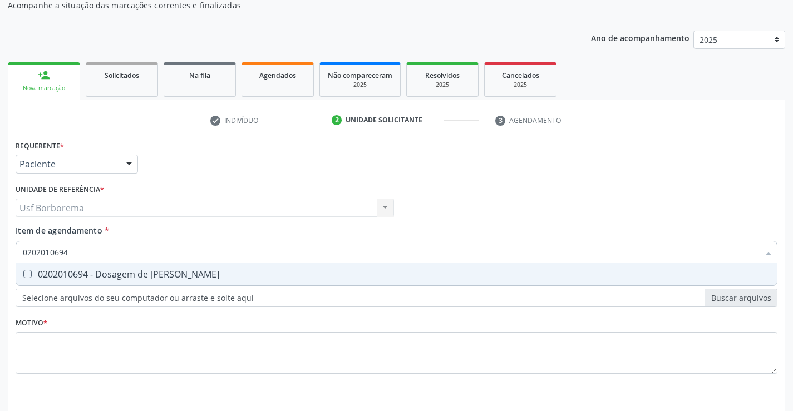
scroll to position [85, 0]
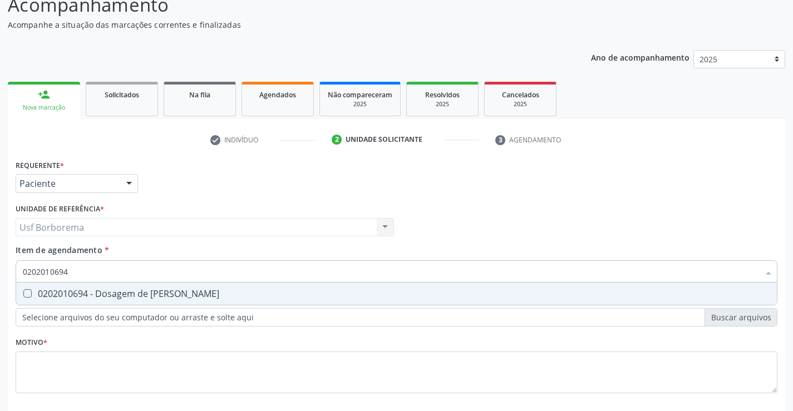
drag, startPoint x: 125, startPoint y: 293, endPoint x: 121, endPoint y: 282, distance: 12.5
click at [124, 293] on div "0202010694 - Dosagem de [PERSON_NAME]" at bounding box center [396, 293] width 747 height 9
checkbox Ureia "true"
click at [121, 273] on input "0202010694" at bounding box center [391, 271] width 736 height 22
type input "02020106"
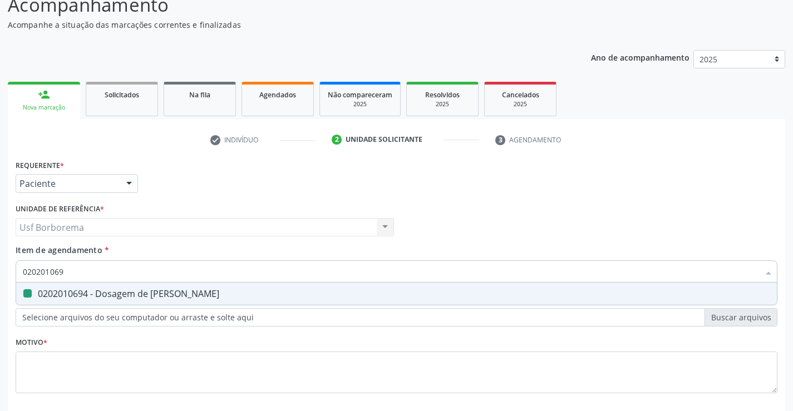
checkbox Ureia "false"
type input "0202010317"
click at [118, 292] on div "0202010317 - Dosagem de Creatinina" at bounding box center [396, 293] width 747 height 9
checkbox Creatinina "true"
click at [122, 274] on input "0202010317" at bounding box center [391, 271] width 736 height 22
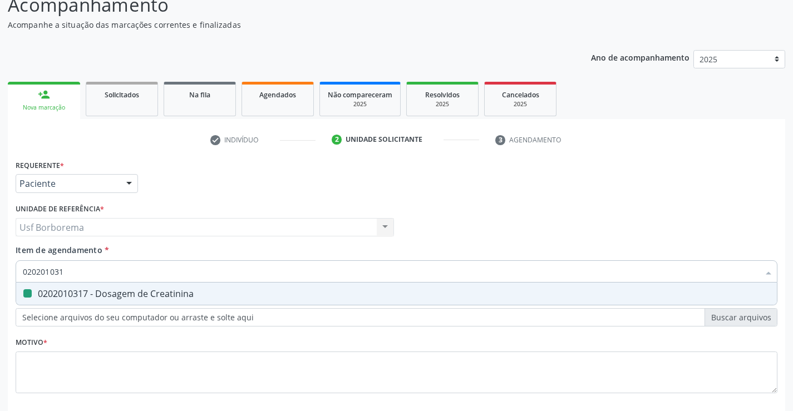
type input "02020103"
checkbox Creatinina "false"
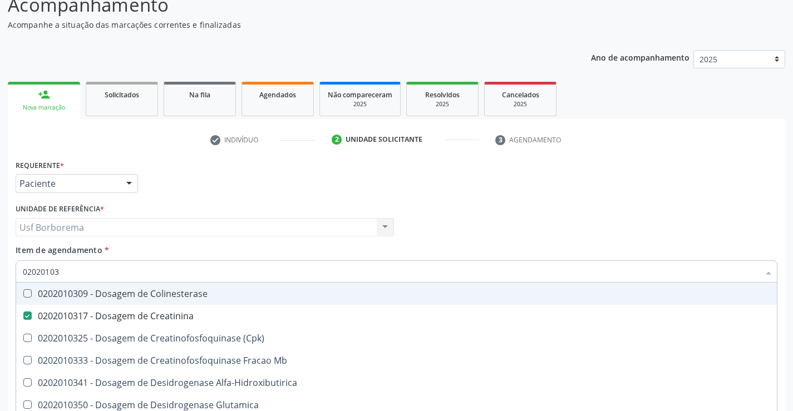
type input "0202010"
checkbox Creatinina "false"
type input "0202010678"
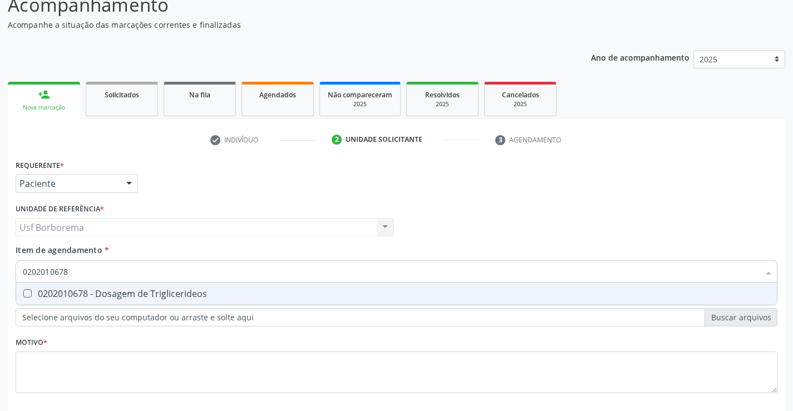
drag, startPoint x: 126, startPoint y: 290, endPoint x: 129, endPoint y: 278, distance: 13.0
click at [126, 289] on div "0202010678 - Dosagem de Triglicerideos" at bounding box center [396, 293] width 747 height 9
checkbox Triglicerideos "true"
click at [129, 275] on input "0202010678" at bounding box center [391, 271] width 736 height 22
type input "02020106"
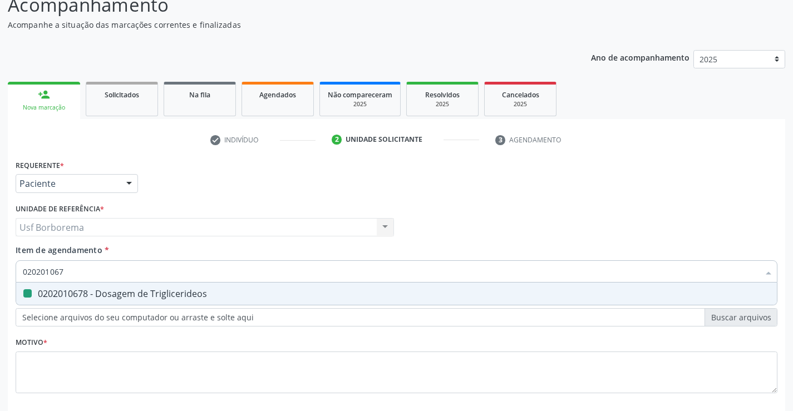
checkbox Triglicerideos "false"
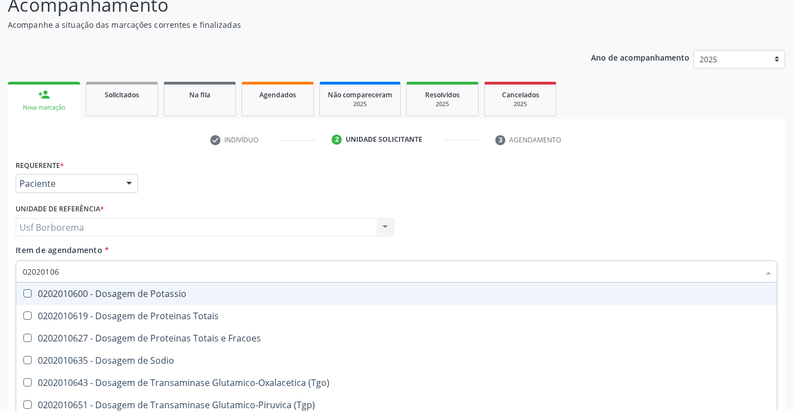
type input "0202010"
checkbox Triglicerideos "false"
checkbox Ureia "false"
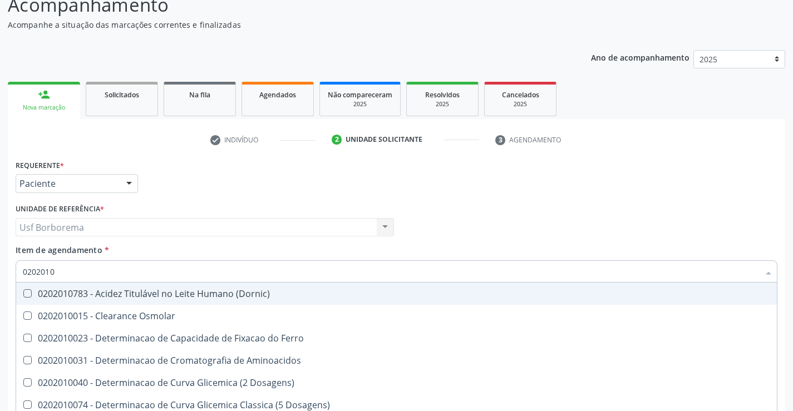
type input "02020106"
checkbox Dosagens\) "true"
checkbox Osmolaridade "true"
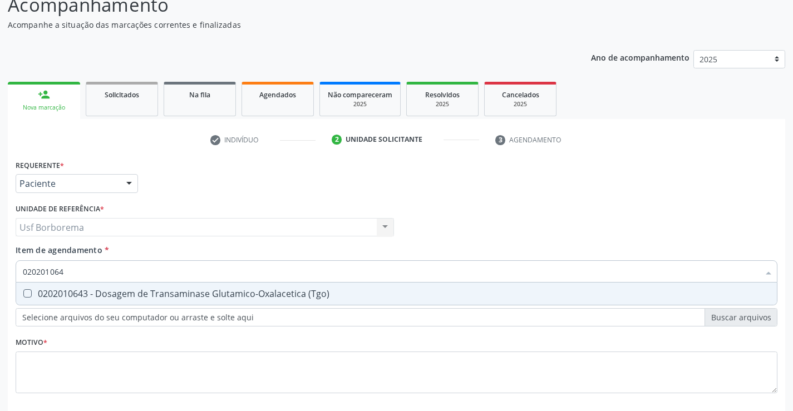
type input "0202010643"
drag, startPoint x: 127, startPoint y: 294, endPoint x: 128, endPoint y: 277, distance: 17.3
click at [127, 293] on div "0202010643 - Dosagem de Transaminase Glutamico-Oxalacetica (Tgo)" at bounding box center [396, 293] width 747 height 9
checkbox \(Tgo\) "true"
click at [128, 276] on input "0202010643" at bounding box center [391, 271] width 736 height 22
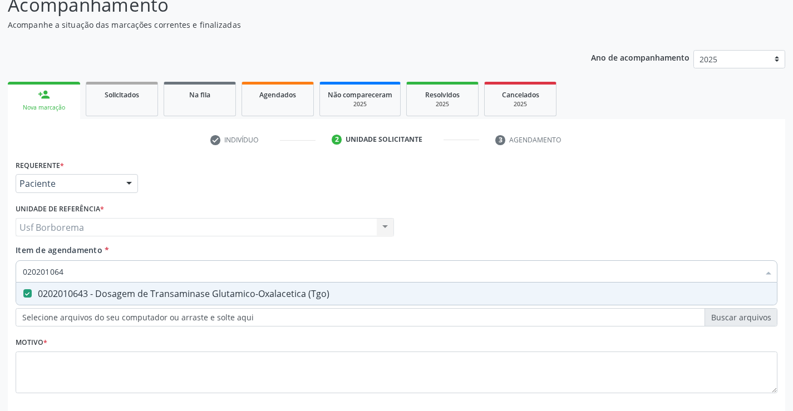
type input "02020106"
checkbox \(Tgo\) "false"
type input "0202010651"
click at [135, 289] on div "0202010651 - Dosagem de Transaminase Glutamico-Piruvica (Tgp)" at bounding box center [396, 293] width 747 height 9
checkbox \(Tgp\) "true"
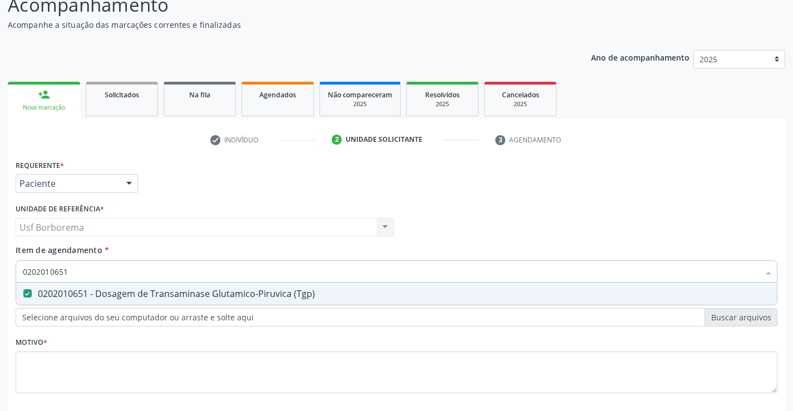
click at [132, 273] on input "0202010651" at bounding box center [391, 271] width 736 height 22
type input "02020106"
checkbox \(Tgp\) "false"
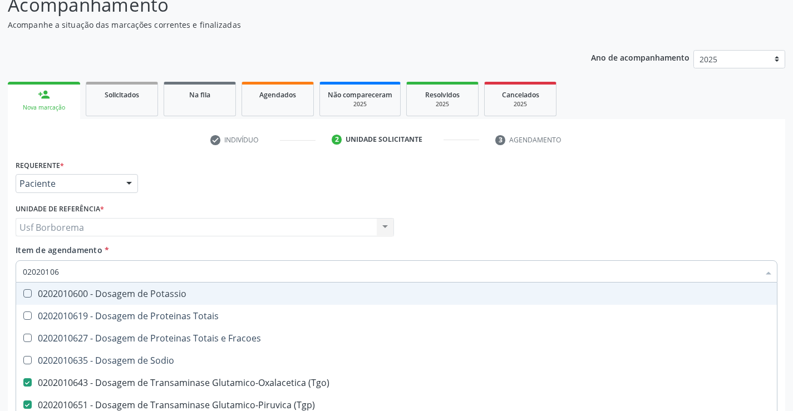
type input "0202010"
checkbox \(Tgo\) "false"
checkbox \(Tgp\) "false"
checkbox Triglicerideos "false"
checkbox Ureia "false"
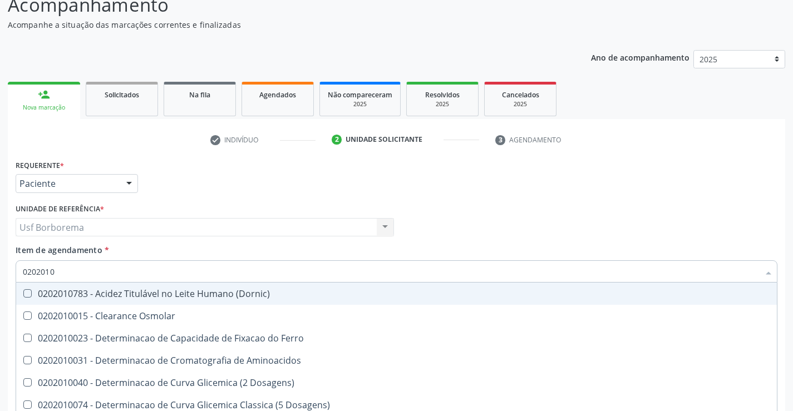
type input "020201"
checkbox Urico "false"
checkbox Amonia "true"
checkbox Creatinina "false"
checkbox Folato "true"
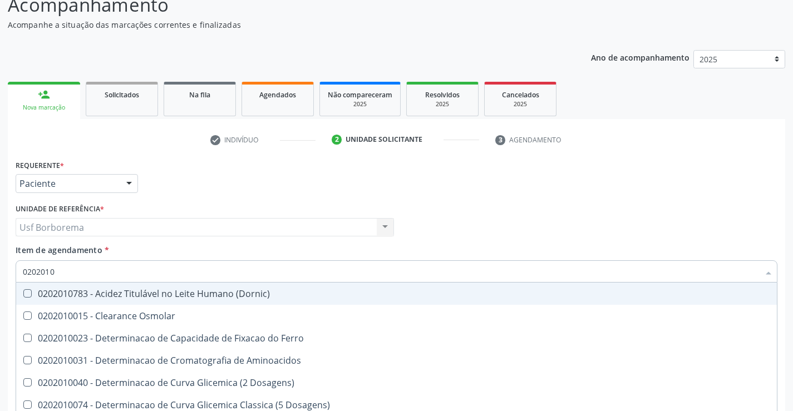
checkbox Glicose "false"
checkbox Nt-Probnp\) "true"
checkbox \(Tgo\) "false"
checkbox \(Tgp\) "false"
checkbox Triglicerideos "false"
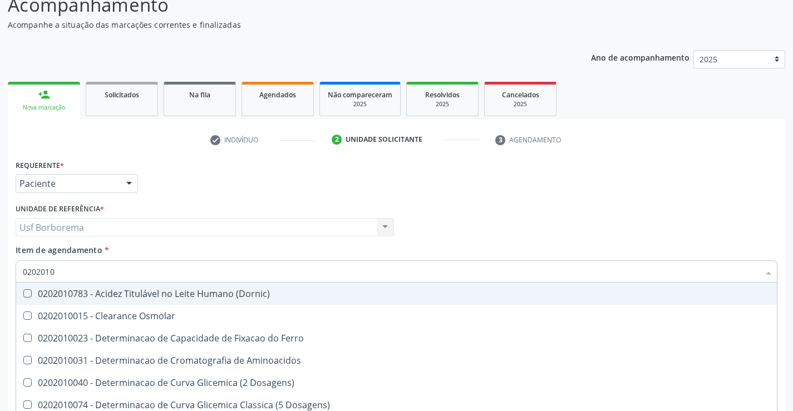
checkbox Ureia "false"
checkbox D-Xilose "true"
checkbox Orais "true"
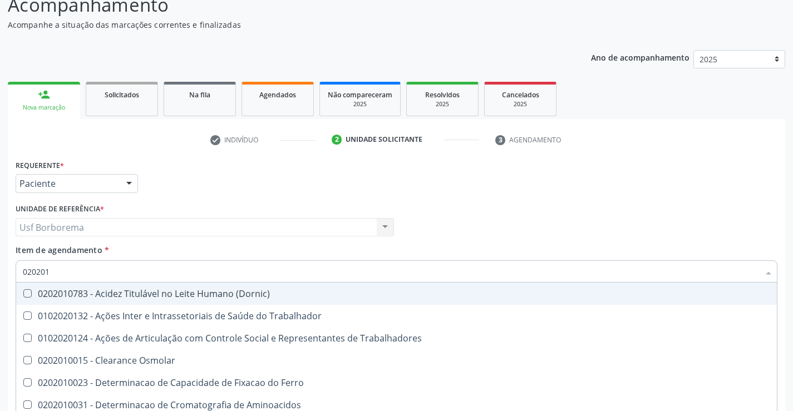
type input "02020"
checkbox Urico "false"
checkbox Creatinina "false"
checkbox Glicose "false"
checkbox \(Tgo\) "false"
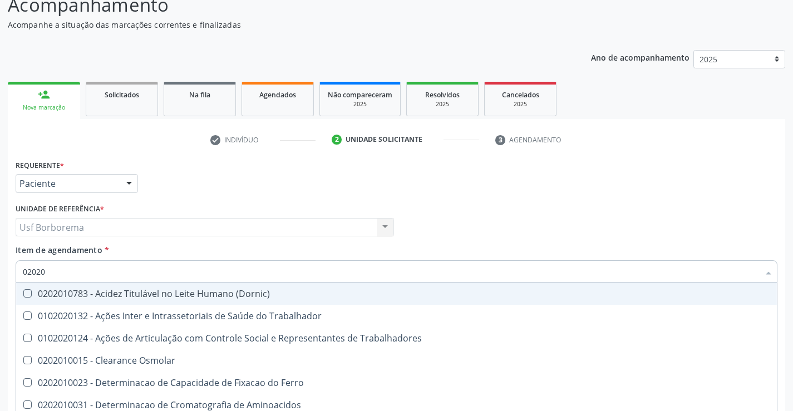
checkbox \(Tgp\) "false"
checkbox Triglicerideos "false"
checkbox Ureia "false"
checkbox Trabalho "true"
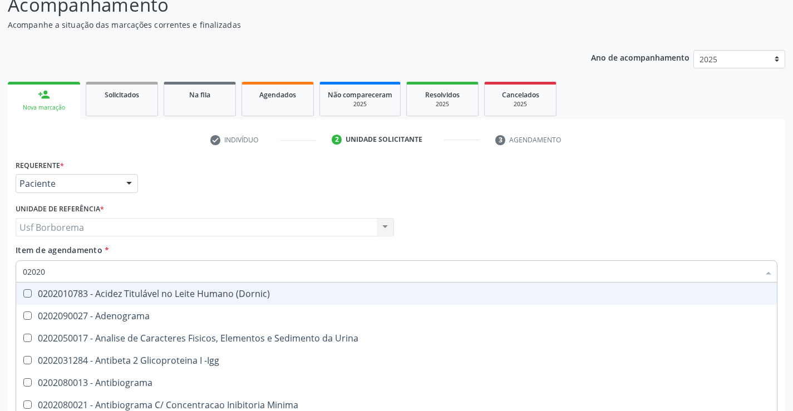
type input "020203"
checkbox Aminoacidos "true"
checkbox Urico "false"
checkbox Creatinina "false"
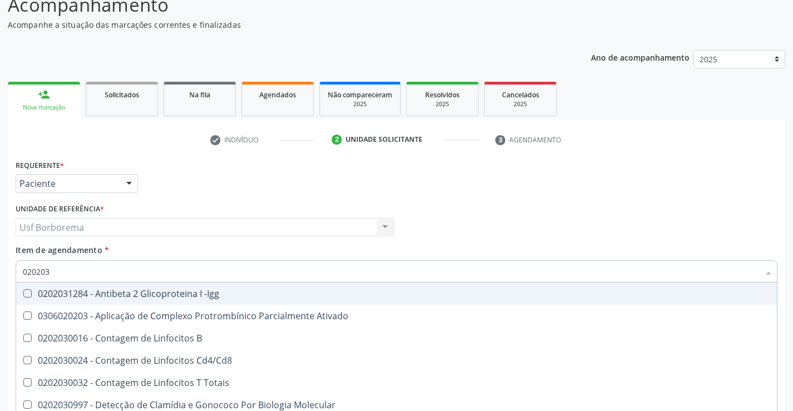
type input "0202030"
checkbox Completo "false"
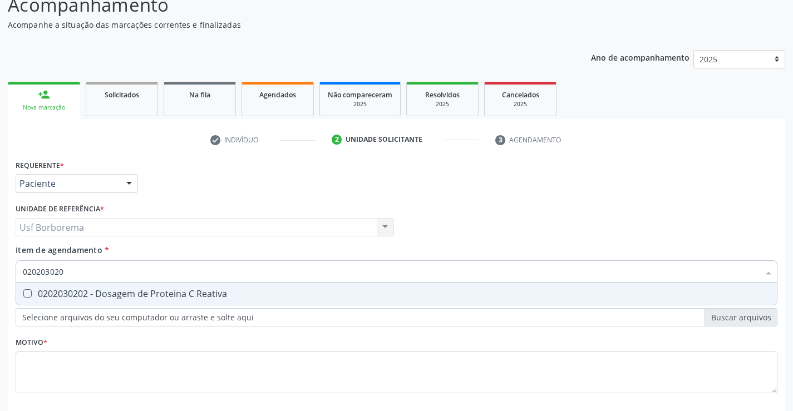
type input "0202030202"
click at [135, 290] on div "0202030202 - Dosagem de Proteina C Reativa" at bounding box center [396, 293] width 747 height 9
checkbox Reativa "true"
click at [136, 273] on input "0202030202" at bounding box center [391, 271] width 736 height 22
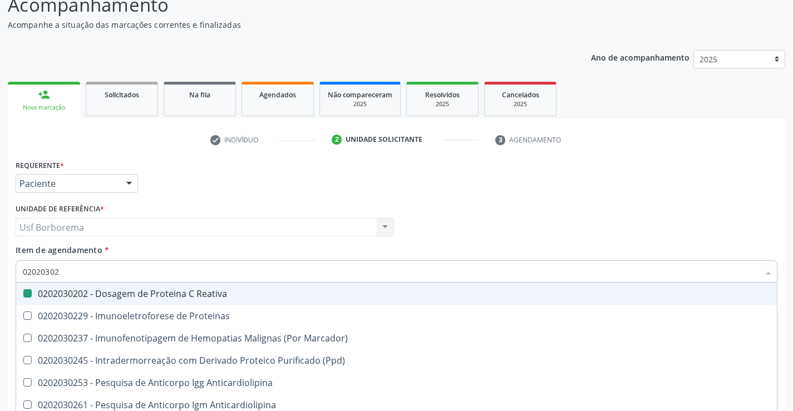
type input "0202030"
checkbox Reativa "false"
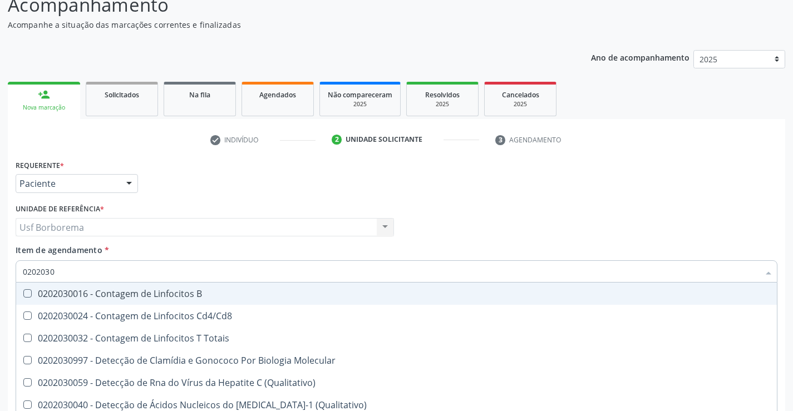
type input "020203"
checkbox Reativa "false"
checkbox Antiaspergillus "true"
checkbox Antiglomerulo "true"
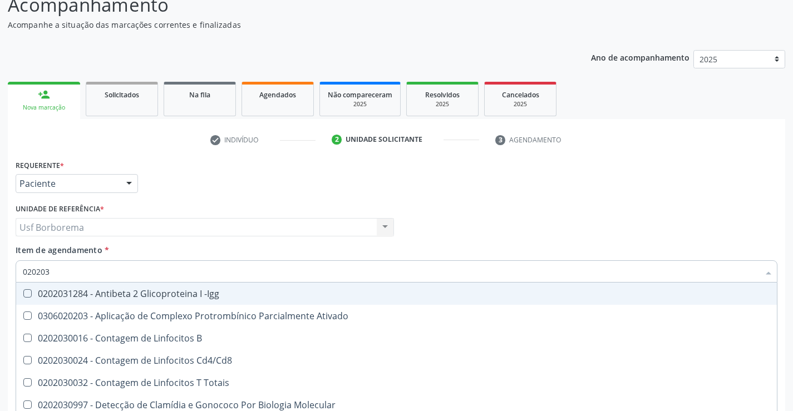
type input "02020"
checkbox Reativa "false"
checkbox Completo "false"
checkbox Antileptospiras "true"
checkbox Parceria\) "true"
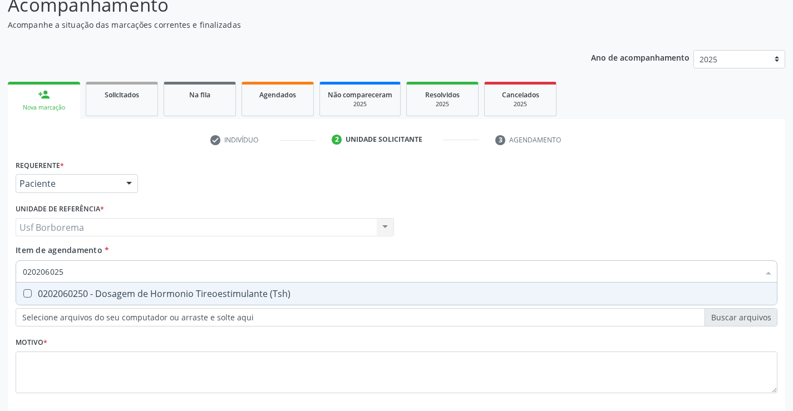
type input "0202060250"
click at [133, 295] on div "0202060250 - Dosagem de Hormonio Tireoestimulante (Tsh)" at bounding box center [396, 293] width 747 height 9
checkbox \(Tsh\) "true"
click at [134, 273] on input "0202060250" at bounding box center [391, 271] width 736 height 22
type input "02020602"
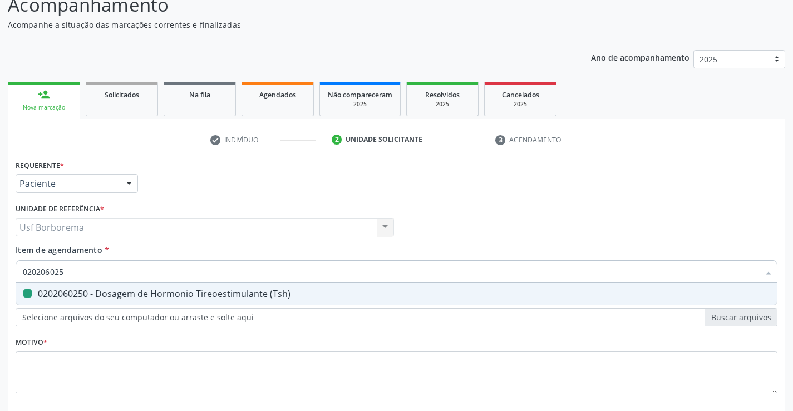
checkbox \(Tsh\) "false"
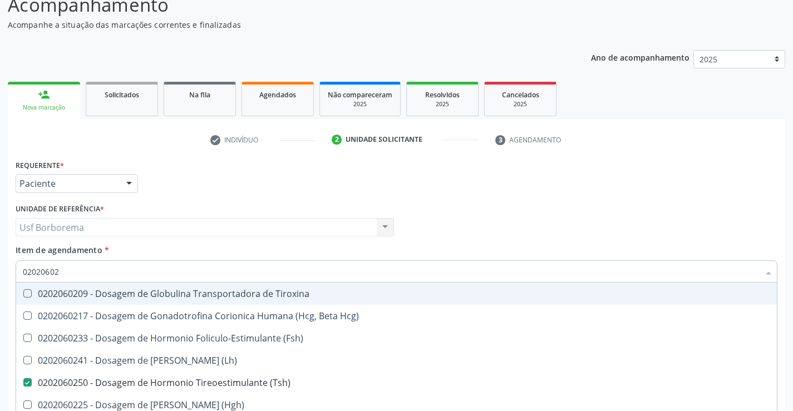
type input "0202060"
checkbox \(Tsh\) "false"
type input "02020"
checkbox \(Tsh\) "false"
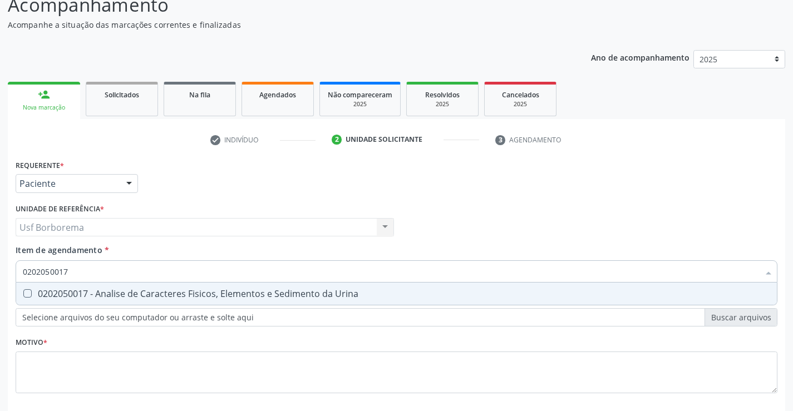
drag, startPoint x: 133, startPoint y: 290, endPoint x: 137, endPoint y: 259, distance: 31.5
click at [134, 277] on div "0202050017 Desfazer seleção 0202050017 - Analise de Caracteres Fisicos, Element…" at bounding box center [397, 269] width 762 height 19
type input "0202050017"
click at [137, 259] on div "Item de agendamento * 0202050017 Desfazer seleção 0202050017 - Analise de Carac…" at bounding box center [397, 261] width 762 height 35
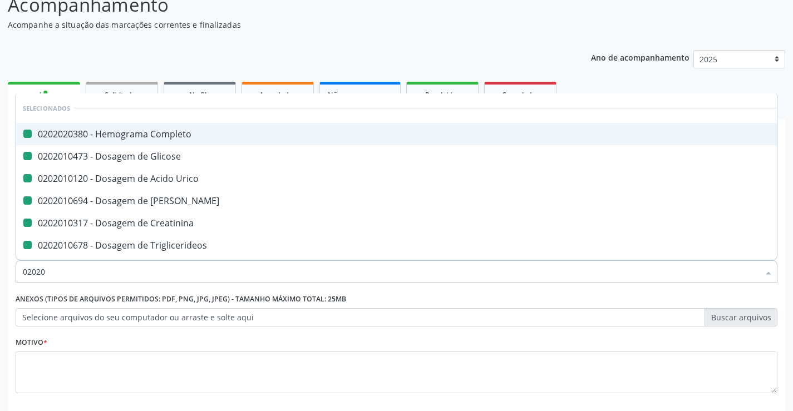
type input "020200"
checkbox Completo "false"
checkbox Glicose "false"
checkbox Urico "false"
checkbox Ureia "false"
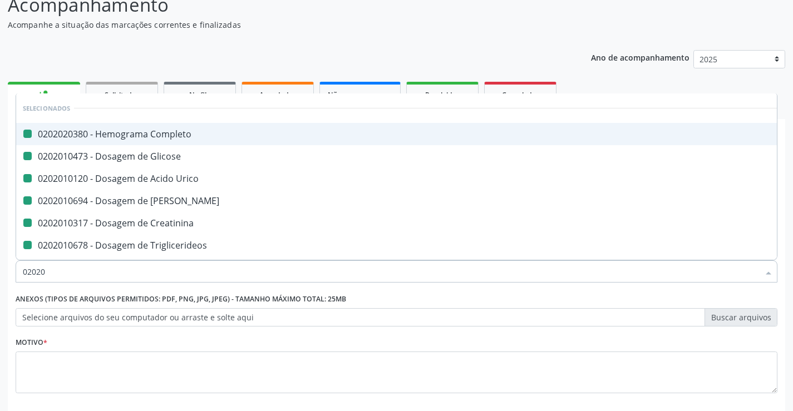
checkbox Creatinina "false"
checkbox Triglicerideos "false"
checkbox \(Tgo\) "false"
checkbox \(Tgp\) "false"
checkbox Reativa "false"
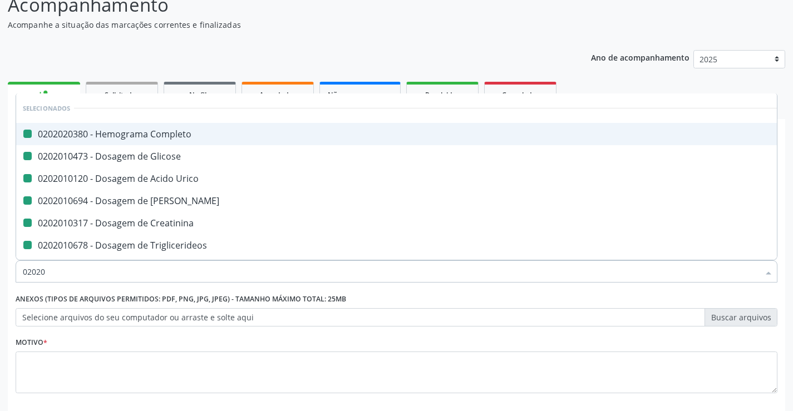
checkbox \(Tsh\) "false"
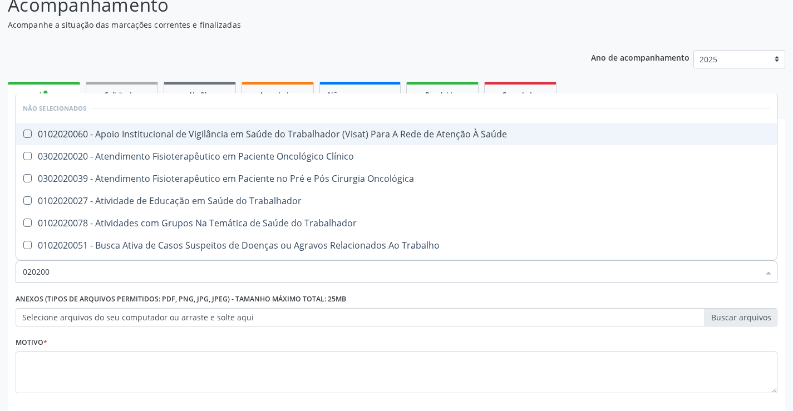
type input "02020"
checkbox Saúde "true"
checkbox Clínico "true"
checkbox Oncológica "true"
checkbox Trabalhador "true"
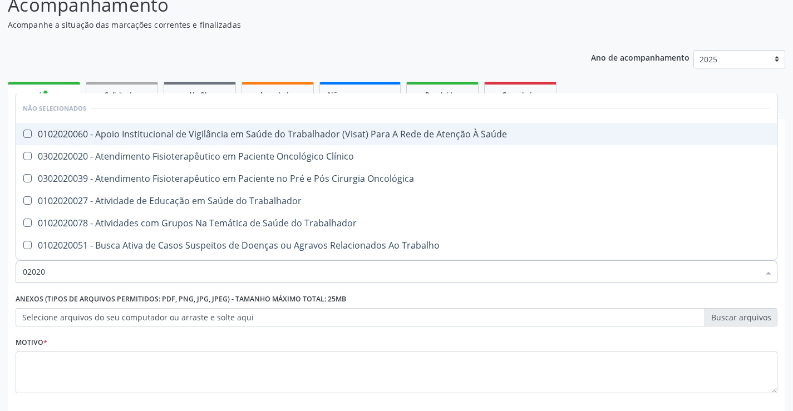
checkbox Trabalhador "true"
checkbox Trabalho "true"
checkbox Hematologica "true"
checkbox Plaquetas "true"
checkbox Reticulocitos "true"
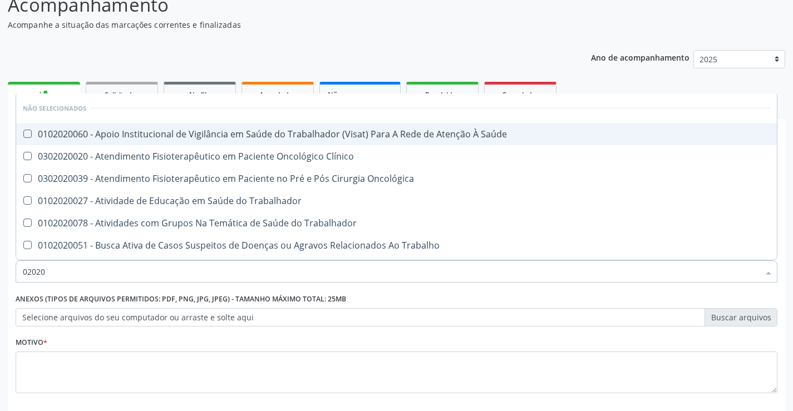
checkbox Globular "true"
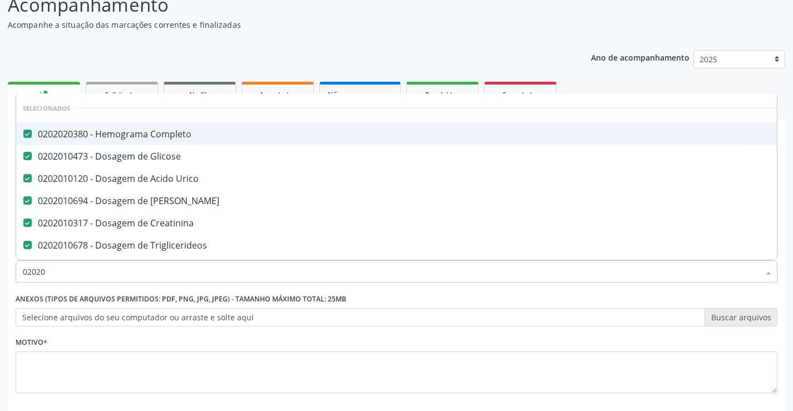
type input "020205"
checkbox Completo "false"
checkbox Glicose "false"
checkbox Urico "false"
checkbox Ureia "false"
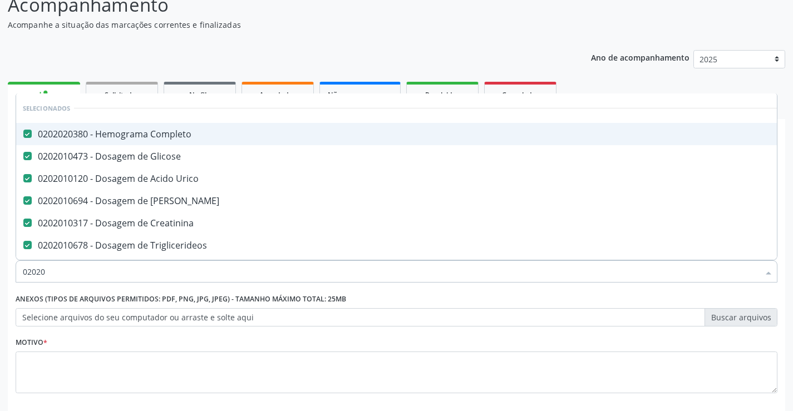
checkbox Creatinina "false"
checkbox Triglicerideos "false"
checkbox \(Tgo\) "false"
checkbox \(Tgp\) "false"
checkbox Reativa "false"
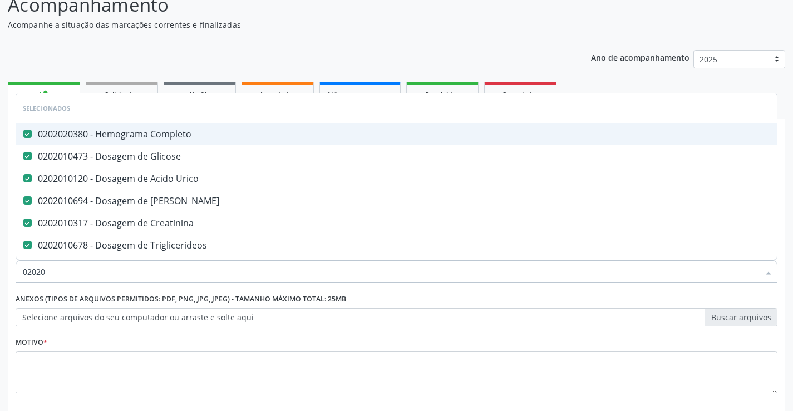
checkbox \(Tsh\) "false"
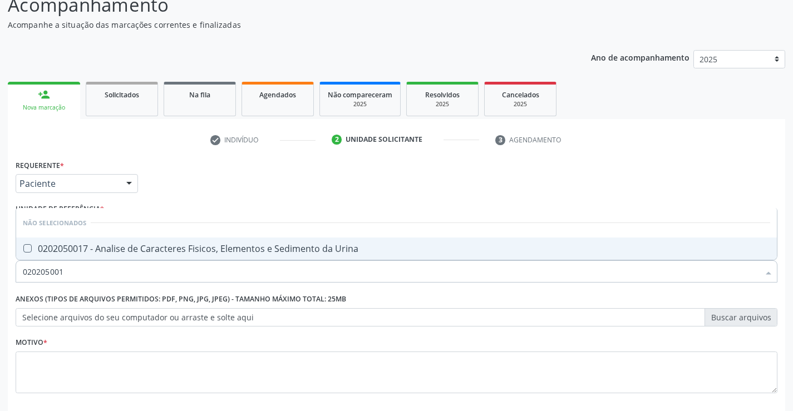
type input "0202050017"
click at [130, 249] on div "0202050017 - Analise de Caracteres Fisicos, Elementos e Sedimento da Urina" at bounding box center [396, 248] width 747 height 9
checkbox Urina "true"
click at [130, 271] on input "0202050017" at bounding box center [391, 271] width 736 height 22
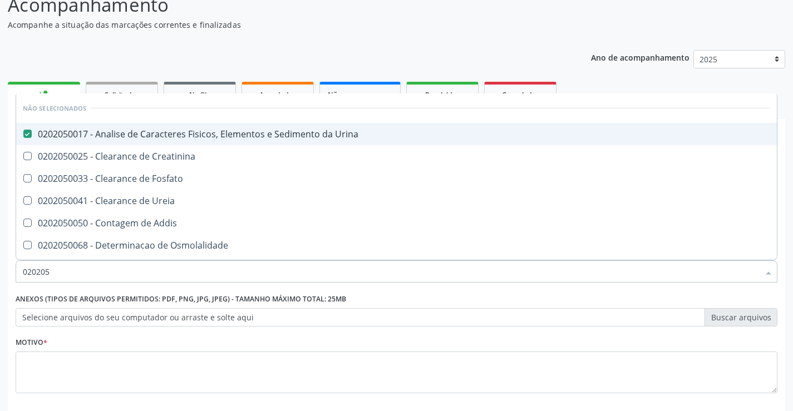
type input "02020"
checkbox Creatinina "true"
checkbox Fosfato "true"
checkbox Ureia "true"
checkbox Addis "true"
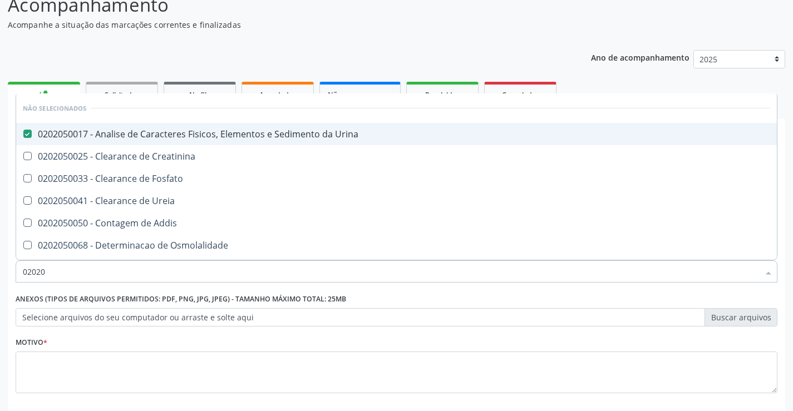
checkbox Osmolalidade "true"
checkbox Organicos "true"
checkbox Citrato "true"
checkbox Urina "true"
checkbox Oxalato "true"
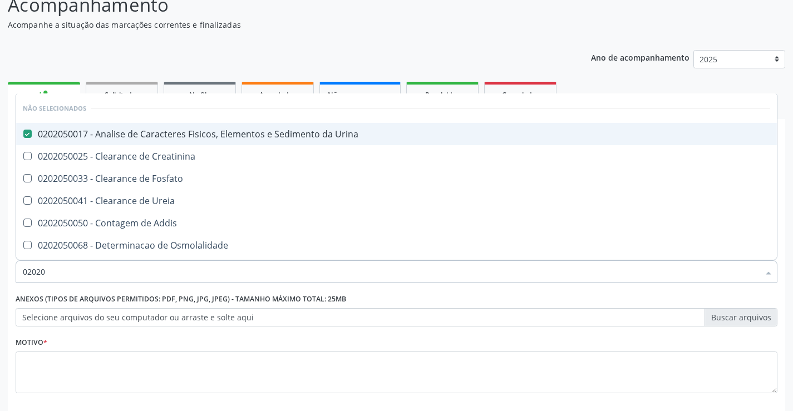
checkbox Urinarios "true"
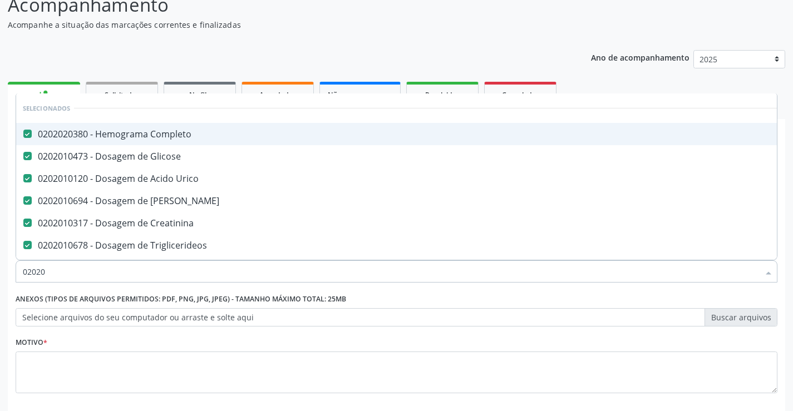
type input "020201"
checkbox Reativa "false"
checkbox \(Tsh\) "false"
checkbox Urina "false"
type input "02020102"
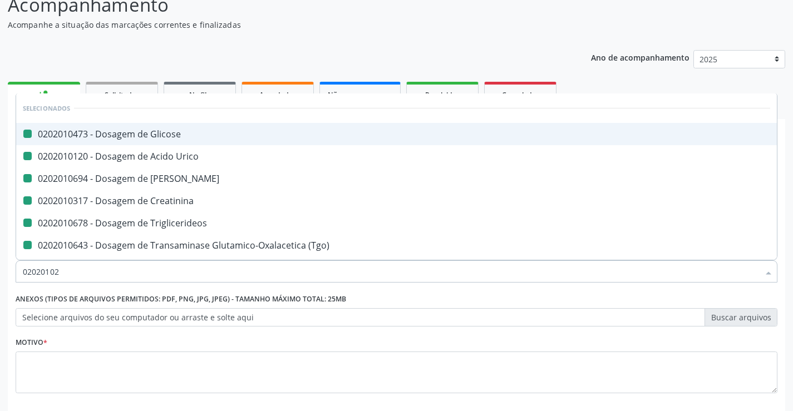
checkbox Glicose "false"
checkbox Urico "false"
checkbox Ureia "false"
checkbox Creatinina "false"
checkbox Triglicerideos "false"
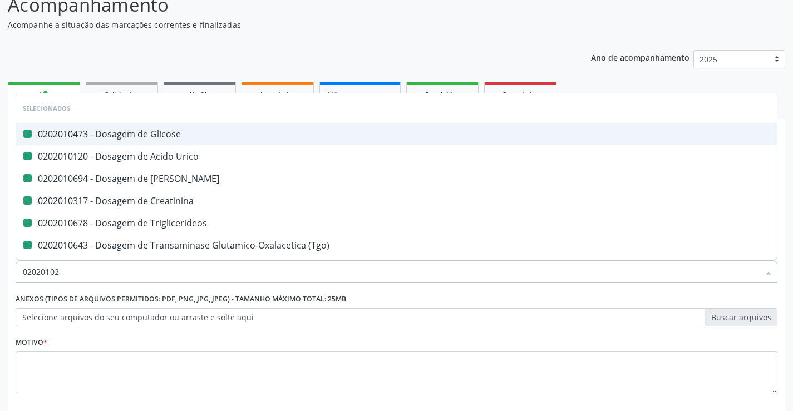
checkbox \(Tgo\) "false"
checkbox \(Tgp\) "false"
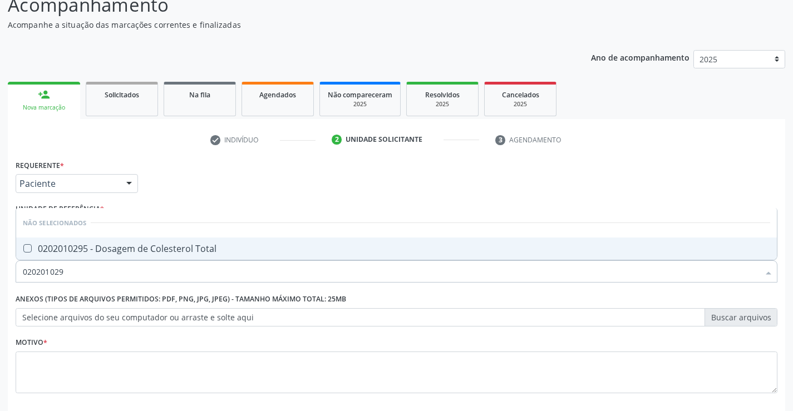
type input "0202010295"
click at [128, 248] on div "0202010295 - Dosagem de Colesterol Total" at bounding box center [396, 248] width 747 height 9
checkbox Total "true"
click at [129, 267] on input "0202010295" at bounding box center [391, 271] width 736 height 22
type input "02020102"
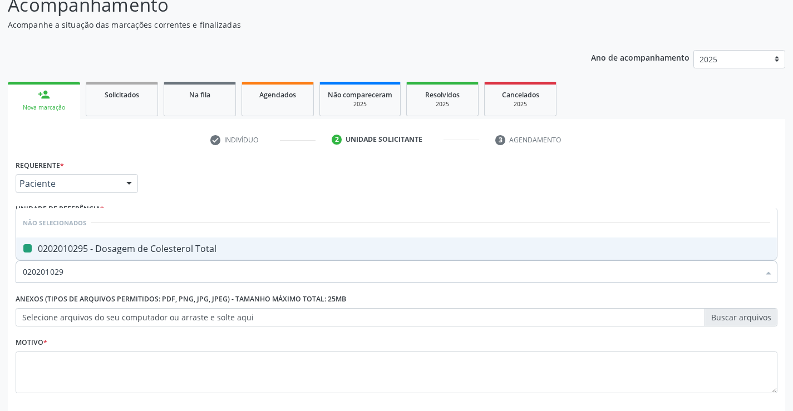
checkbox Total "false"
type input "0202010287"
click at [138, 251] on div "0202010287 - Dosagem de Colesterol Ldl" at bounding box center [396, 248] width 747 height 9
checkbox Ldl "true"
click at [137, 270] on input "0202010287" at bounding box center [391, 271] width 736 height 22
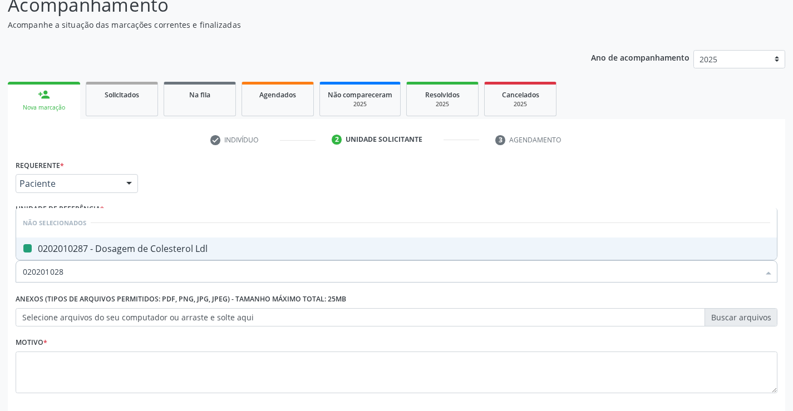
type input "02020102"
checkbox Ldl "false"
type input "0202010279"
click at [146, 251] on div "0202010279 - Dosagem de Colesterol Hdl" at bounding box center [396, 248] width 747 height 9
checkbox Hdl "true"
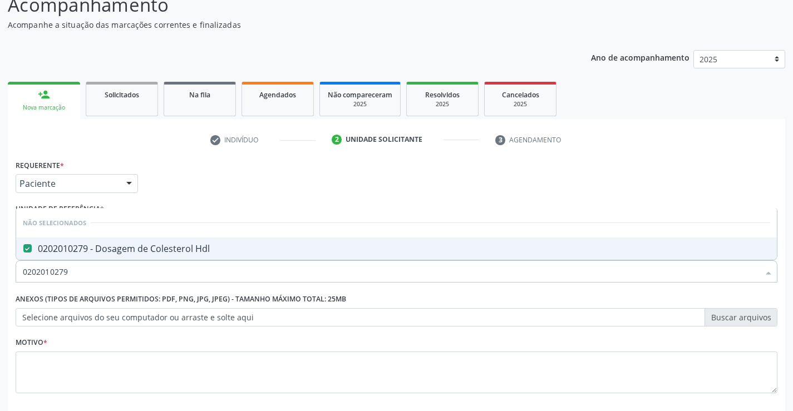
click at [151, 270] on input "0202010279" at bounding box center [391, 271] width 736 height 22
type input "02020102"
checkbox Hdl "false"
click at [151, 251] on div "0202010503 - Dosagem de Hemoglobina Glicosilada" at bounding box center [396, 248] width 747 height 9
click at [144, 273] on input "0202010503" at bounding box center [391, 271] width 736 height 22
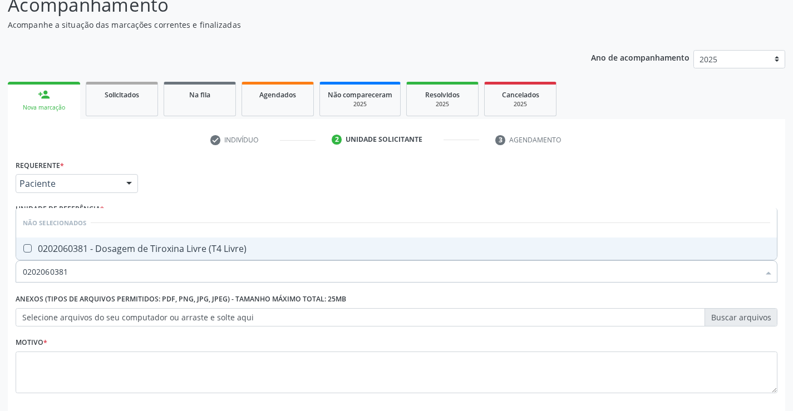
click at [151, 248] on div "0202060381 - Dosagem de Tiroxina Livre (T4 Livre)" at bounding box center [396, 248] width 747 height 9
click at [153, 268] on input "0202060381" at bounding box center [391, 271] width 736 height 22
click at [152, 253] on div "0202010708 - Dosagem de Vitamina B12" at bounding box center [396, 248] width 747 height 9
click at [150, 265] on input "0202010708" at bounding box center [391, 271] width 736 height 22
click at [153, 247] on div "0202010600 - Dosagem de Potassio" at bounding box center [396, 248] width 747 height 9
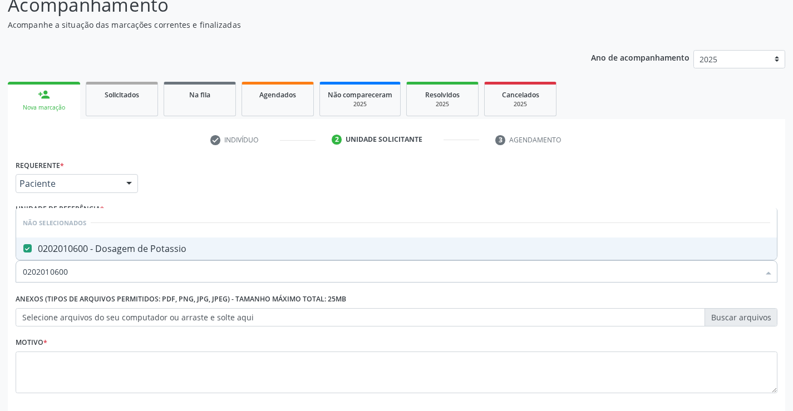
click at [153, 270] on input "0202010600" at bounding box center [391, 271] width 736 height 22
click at [154, 244] on div "0202010767 - Dosagem de 25 Hidroxivitamina D" at bounding box center [396, 248] width 747 height 9
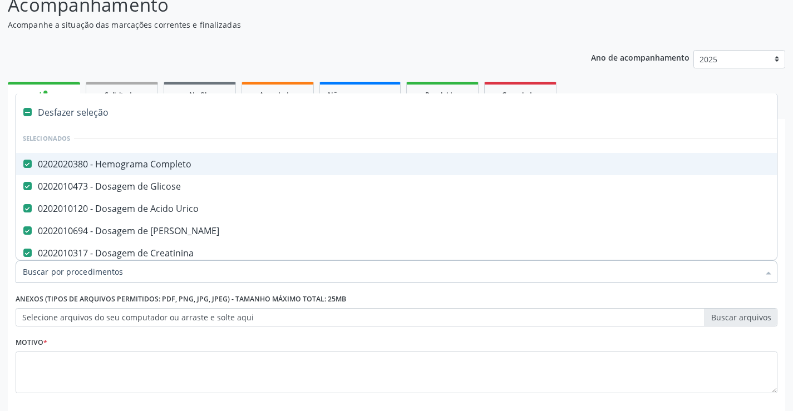
click at [533, 36] on div "Acompanhamento Acompanhe a situação das marcações correntes e finalizadas Relat…" at bounding box center [396, 225] width 777 height 468
click at [107, 345] on div "Motivo *" at bounding box center [397, 363] width 762 height 59
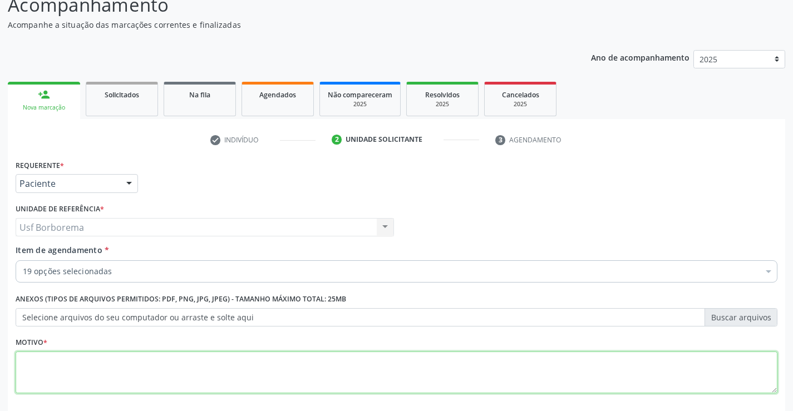
click at [94, 369] on textarea at bounding box center [397, 373] width 762 height 42
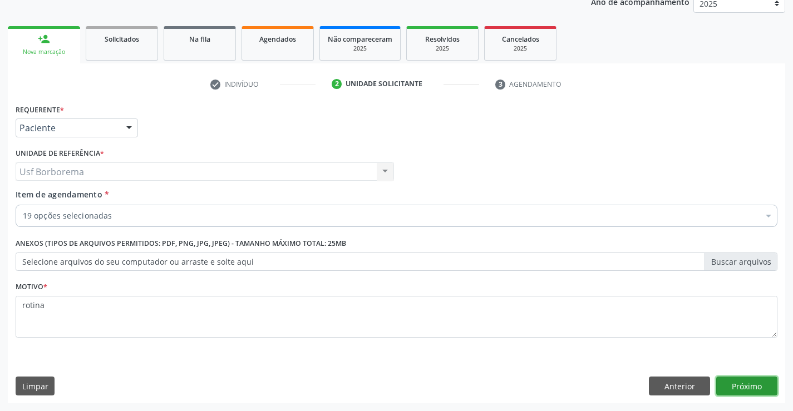
click at [755, 385] on button "Próximo" at bounding box center [746, 386] width 61 height 19
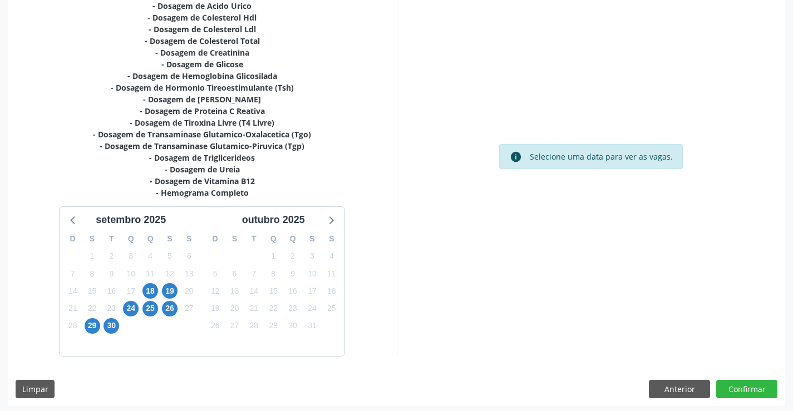
scroll to position [283, 0]
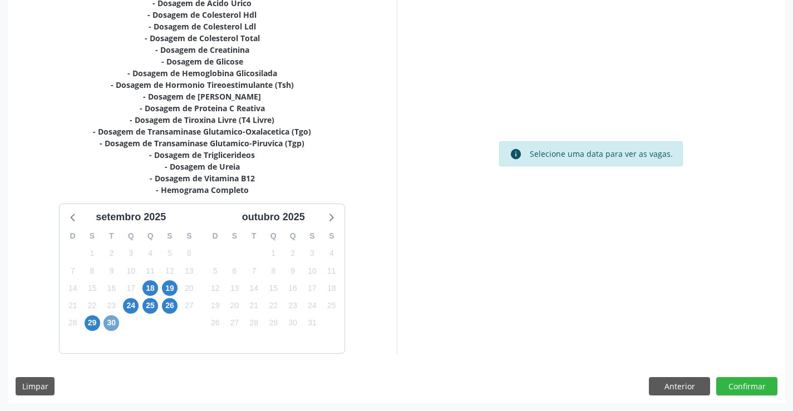
click at [110, 327] on span "30" at bounding box center [111, 323] width 16 height 16
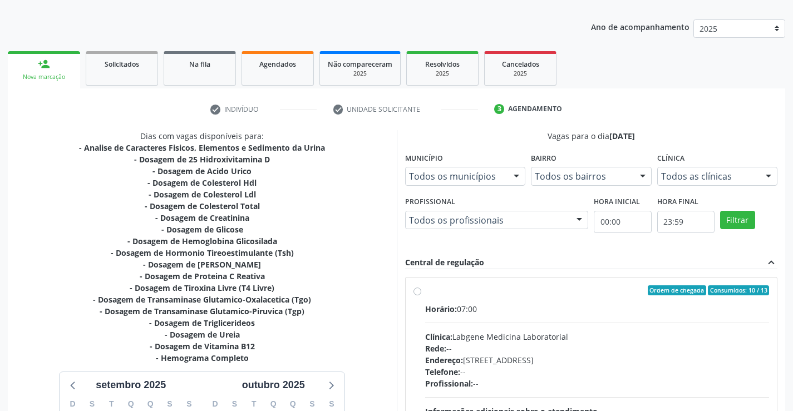
scroll to position [61, 0]
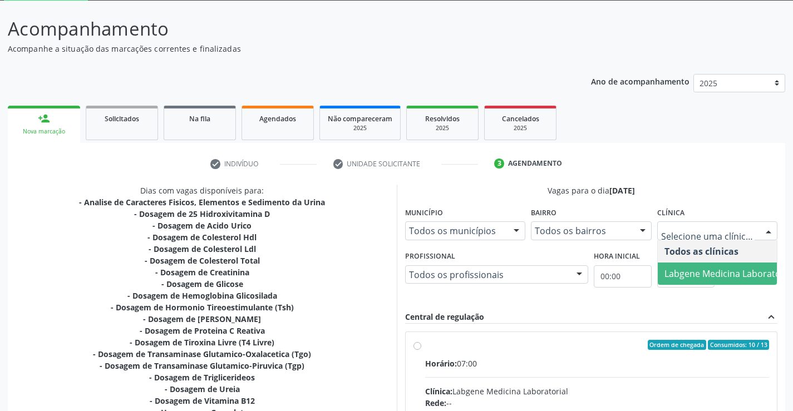
click at [680, 266] on span "Labgene Medicina Laboratorial" at bounding box center [729, 274] width 143 height 22
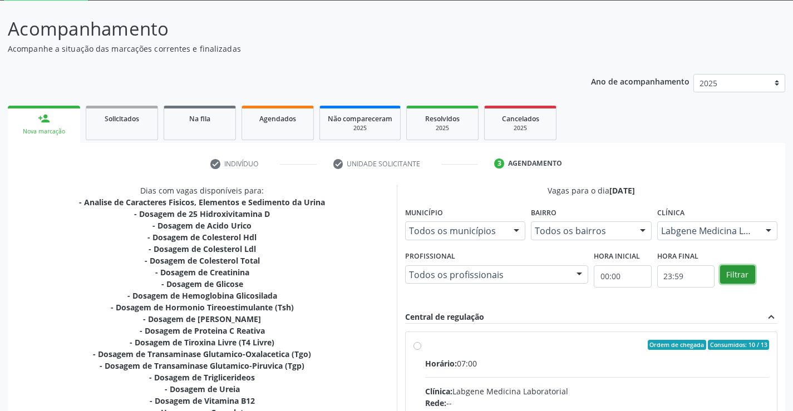
click at [737, 273] on button "Filtrar" at bounding box center [737, 274] width 35 height 19
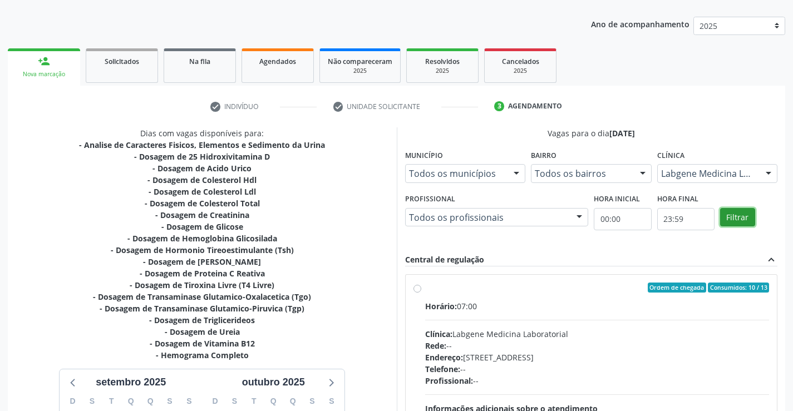
scroll to position [172, 0]
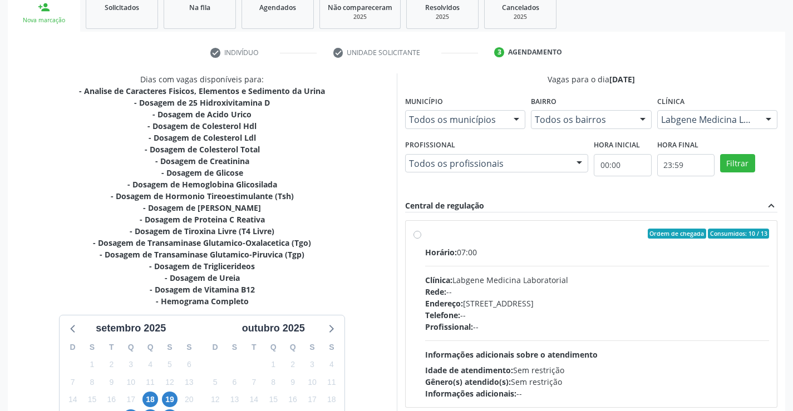
click at [425, 233] on label "Ordem de chegada Consumidos: 10 / 13 Horário: 07:00 Clínica: Labgene Medicina L…" at bounding box center [597, 314] width 344 height 171
click at [415, 233] on input "Ordem de chegada Consumidos: 10 / 13 Horário: 07:00 Clínica: Labgene Medicina L…" at bounding box center [417, 234] width 8 height 10
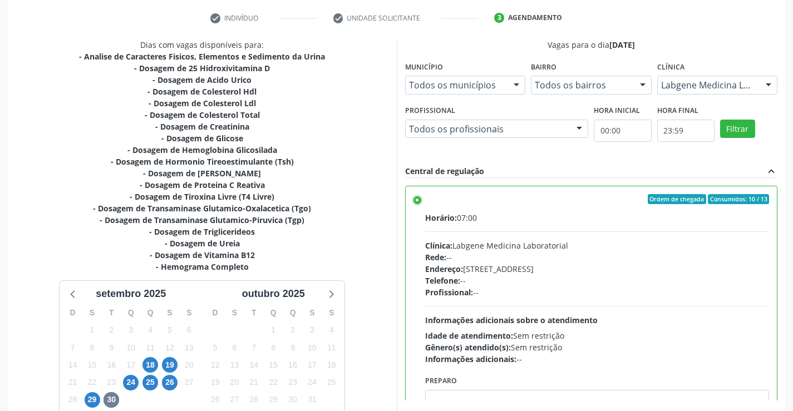
scroll to position [283, 0]
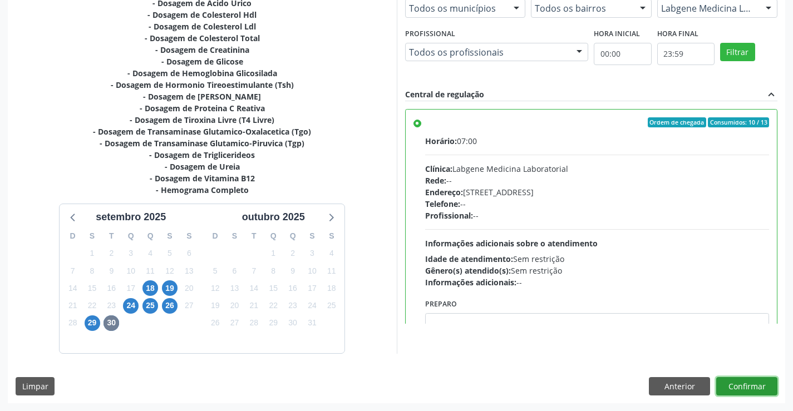
click at [748, 381] on button "Confirmar" at bounding box center [746, 386] width 61 height 19
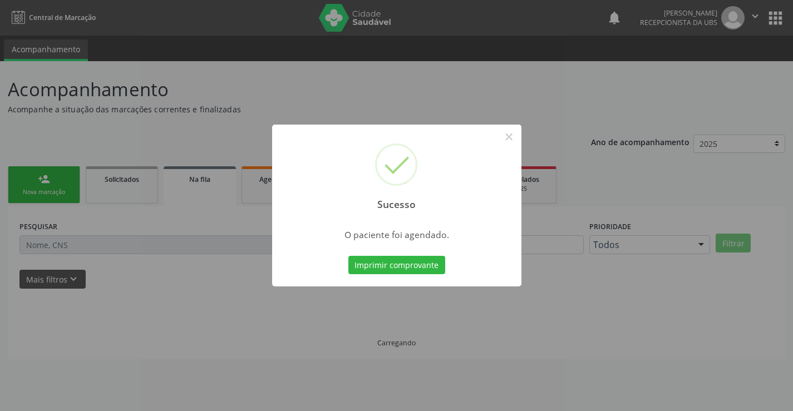
scroll to position [0, 0]
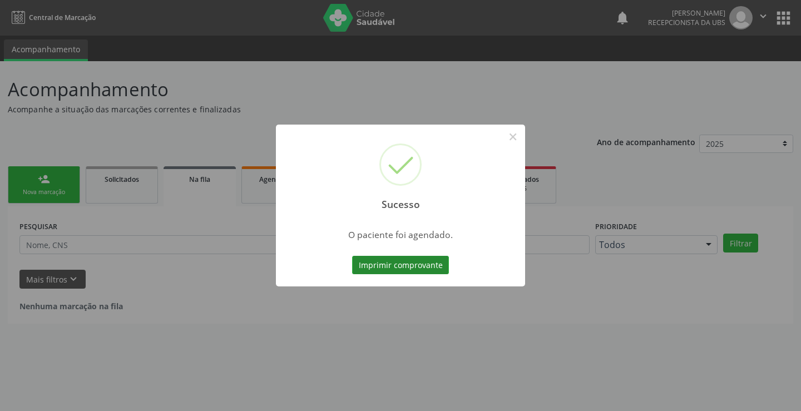
click at [379, 265] on button "Imprimir comprovante" at bounding box center [400, 265] width 97 height 19
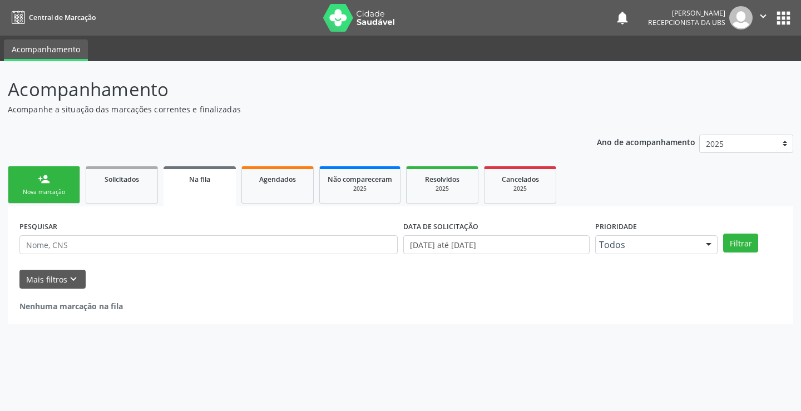
drag, startPoint x: 55, startPoint y: 181, endPoint x: 46, endPoint y: 180, distance: 9.0
click at [54, 181] on link "person_add Nova marcação" at bounding box center [44, 184] width 72 height 37
click at [57, 171] on link "person_add Nova marcação" at bounding box center [44, 184] width 72 height 37
click at [47, 176] on div "person_add" at bounding box center [44, 179] width 12 height 12
click at [46, 177] on div "person_add" at bounding box center [44, 179] width 12 height 12
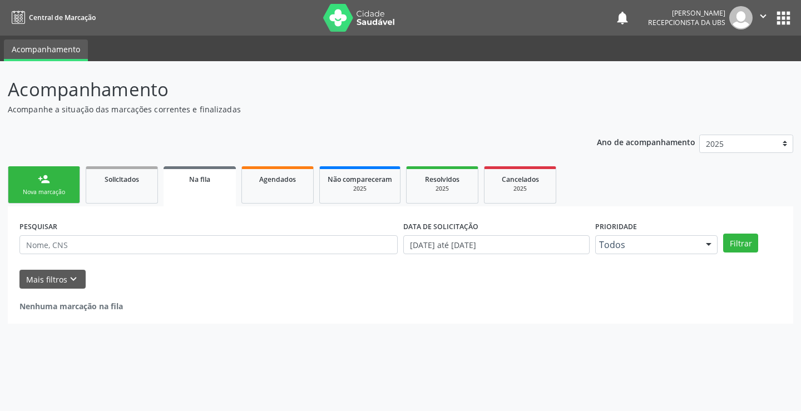
click at [46, 179] on div "person_add" at bounding box center [44, 179] width 12 height 12
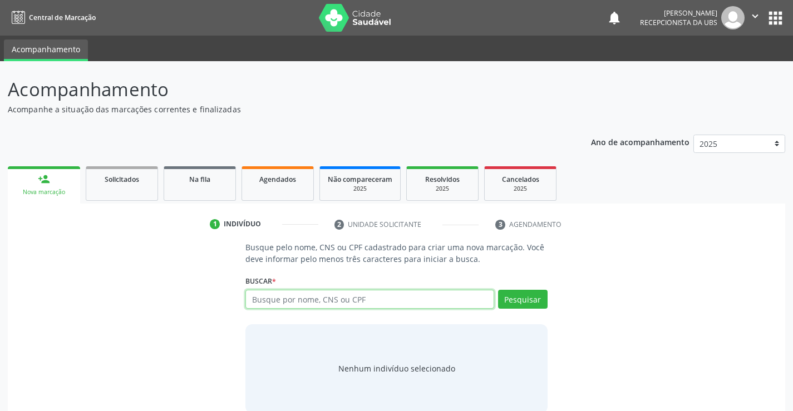
click at [282, 293] on input "text" at bounding box center [369, 299] width 248 height 19
click at [275, 303] on input "text" at bounding box center [369, 299] width 248 height 19
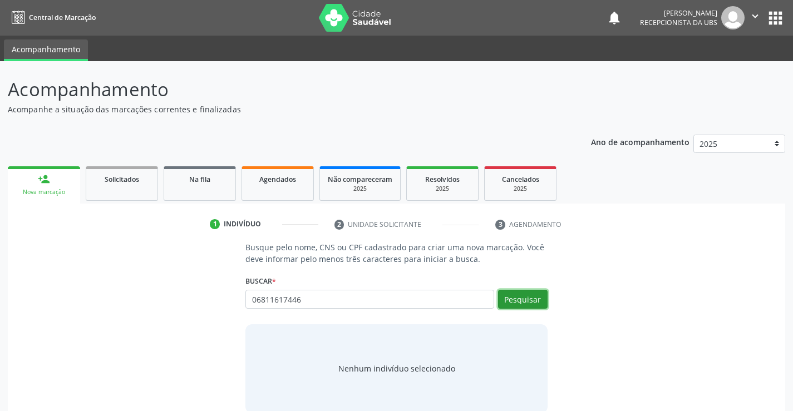
click at [529, 305] on button "Pesquisar" at bounding box center [523, 299] width 50 height 19
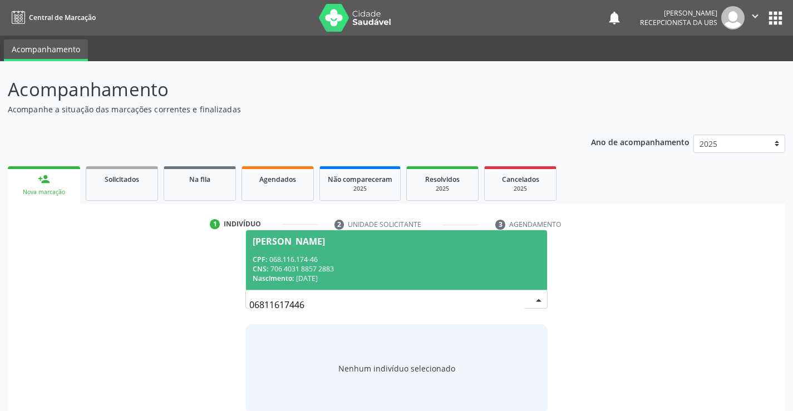
click at [371, 250] on span "Maria Izabel da Assunção CPF: 068.116.174-46 CNS: 706 4031 8857 2883 Nascimento…" at bounding box center [396, 260] width 300 height 60
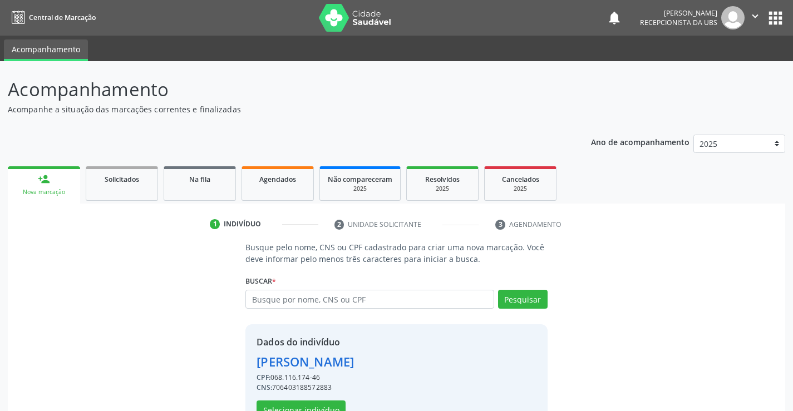
scroll to position [35, 0]
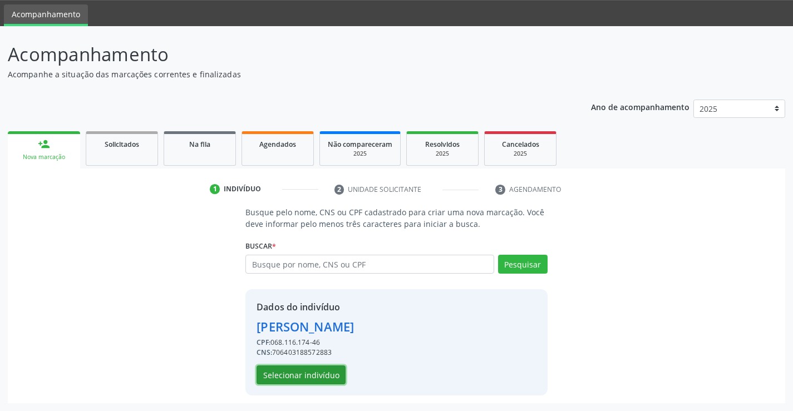
click at [319, 373] on button "Selecionar indivíduo" at bounding box center [300, 375] width 89 height 19
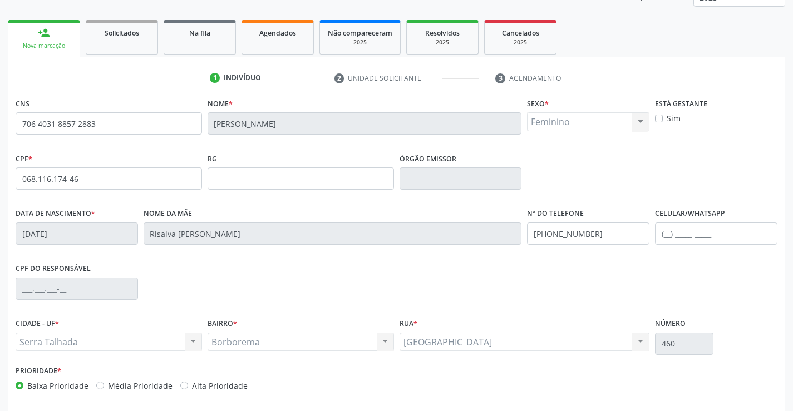
scroll to position [192, 0]
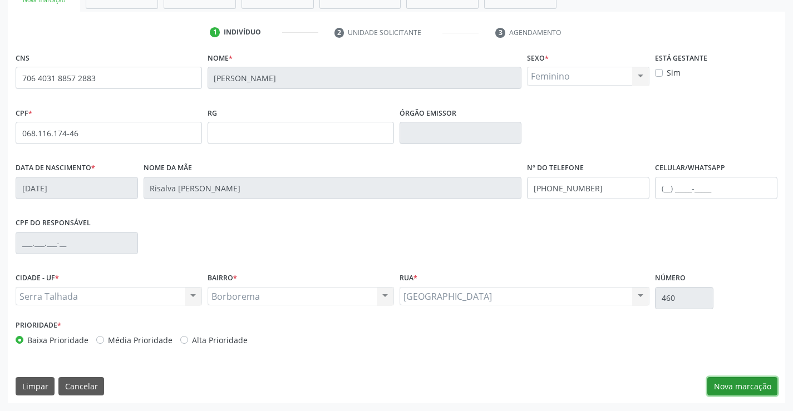
click at [737, 389] on button "Nova marcação" at bounding box center [742, 386] width 70 height 19
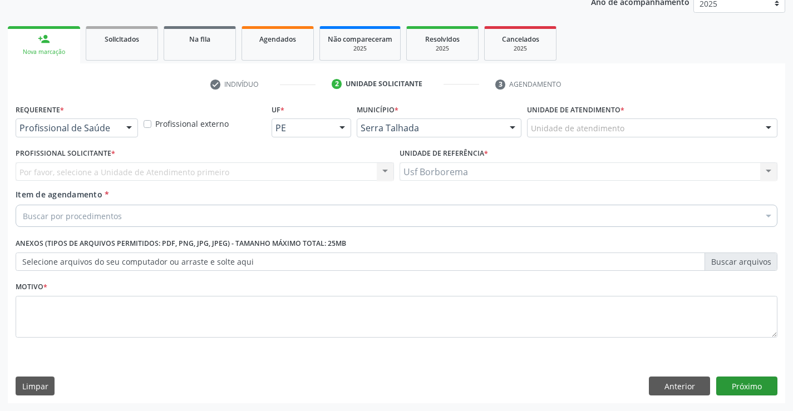
scroll to position [140, 0]
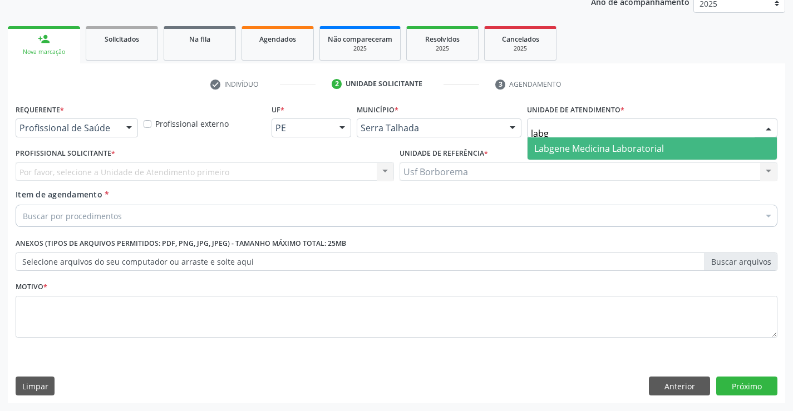
click at [565, 151] on span "Labgene Medicina Laboratorial" at bounding box center [599, 148] width 130 height 12
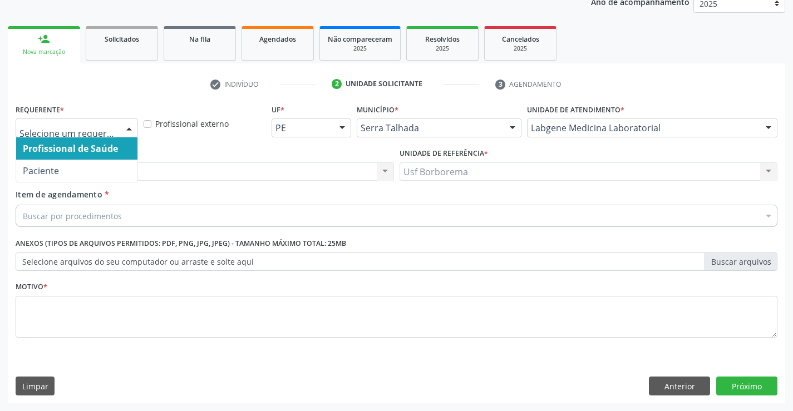
click at [91, 121] on div at bounding box center [77, 128] width 122 height 19
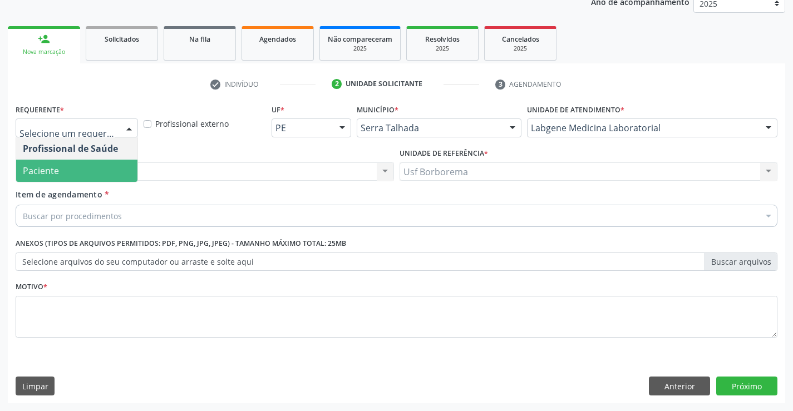
click at [87, 165] on span "Paciente" at bounding box center [76, 171] width 121 height 22
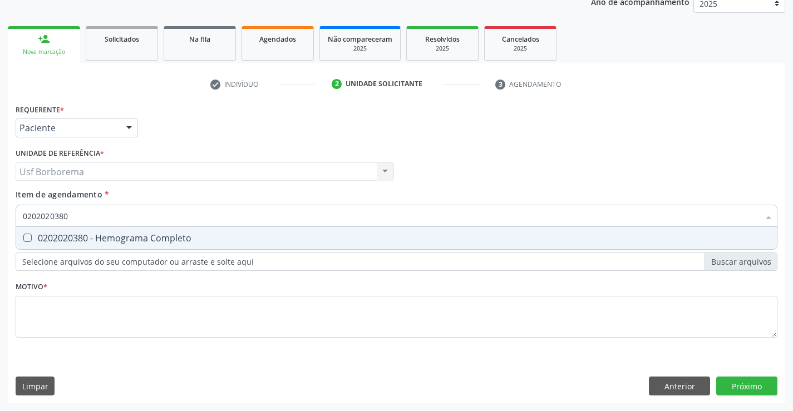
click at [81, 241] on div "0202020380 - Hemograma Completo" at bounding box center [396, 238] width 747 height 9
click at [80, 217] on input "0202020380" at bounding box center [391, 216] width 736 height 22
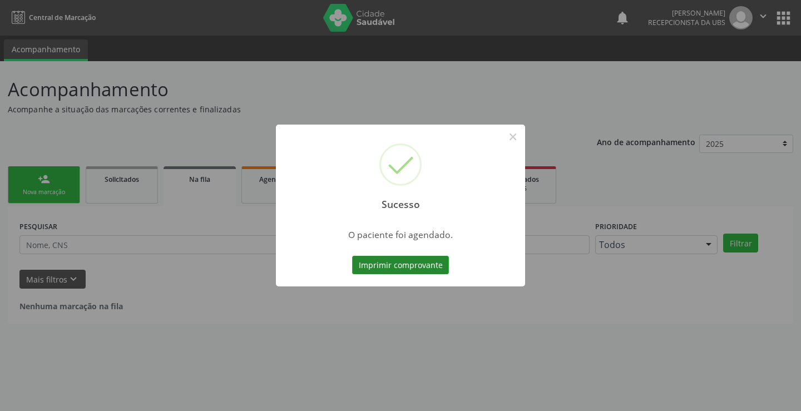
click at [402, 258] on button "Imprimir comprovante" at bounding box center [400, 265] width 97 height 19
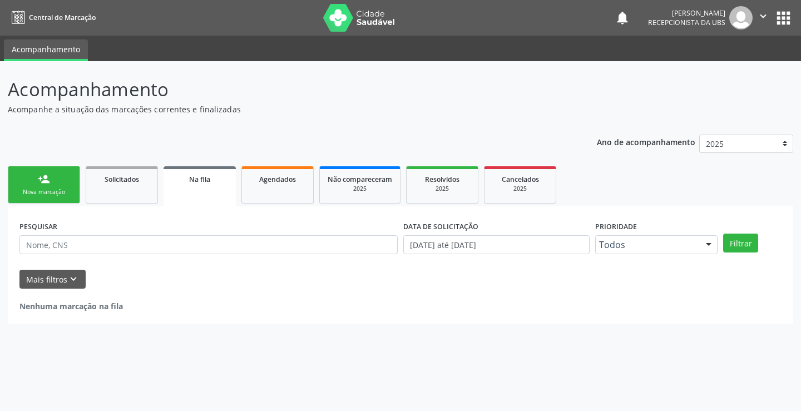
click at [43, 194] on div "Nova marcação" at bounding box center [44, 192] width 56 height 8
click at [43, 192] on div "Nova marcação" at bounding box center [44, 192] width 56 height 8
click at [43, 191] on div "Nova marcação" at bounding box center [44, 192] width 56 height 8
click at [44, 185] on link "person_add Nova marcação" at bounding box center [44, 184] width 72 height 37
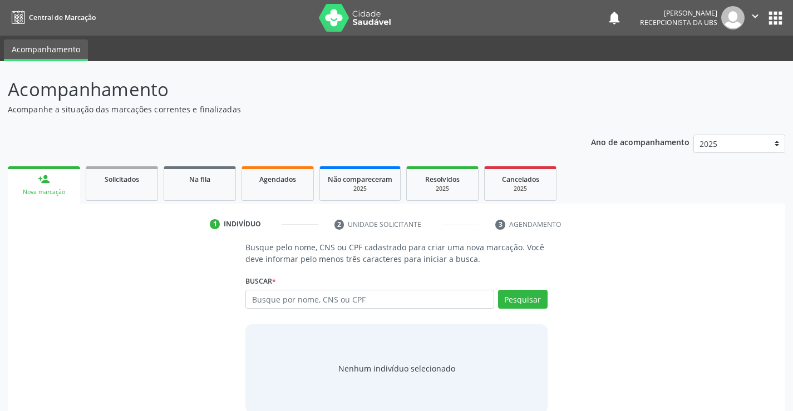
click at [44, 185] on link "person_add Nova marcação" at bounding box center [44, 184] width 72 height 37
click at [257, 305] on input "text" at bounding box center [369, 299] width 248 height 19
type input "704700527509540"
click at [516, 289] on div "Buscar * Busque por nome, CNS ou CPF Nenhum resultado encontrado para: " " Não …" at bounding box center [396, 294] width 302 height 43
click at [516, 294] on button "Pesquisar" at bounding box center [523, 299] width 50 height 19
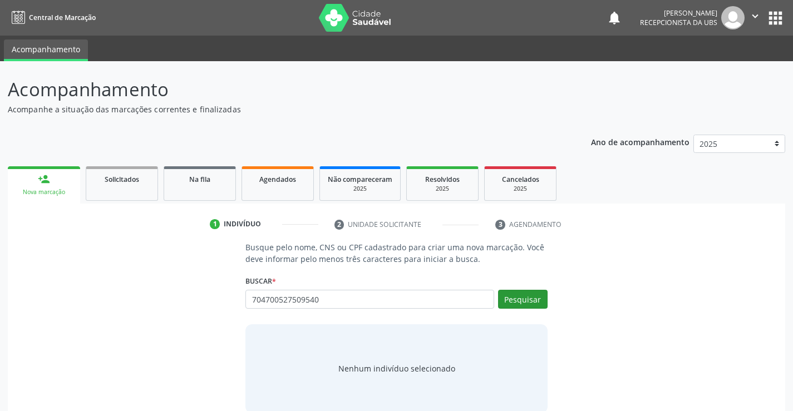
type input "704700527509540"
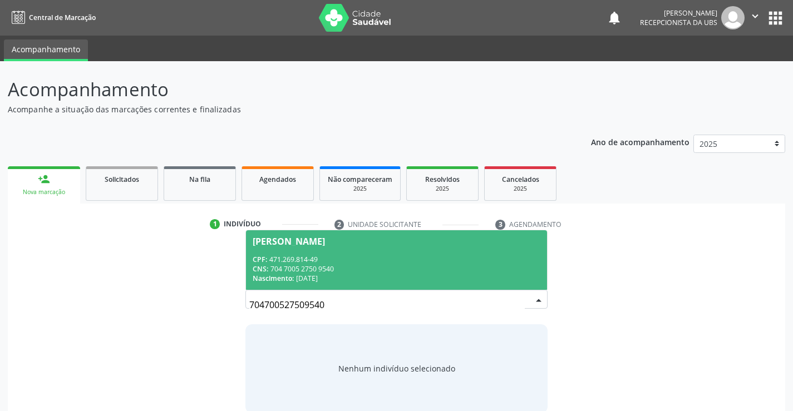
click at [343, 253] on span "Fernando Vieira de Souza CPF: 471.269.814-49 CNS: 704 7005 2750 9540 Nascimento…" at bounding box center [396, 260] width 300 height 60
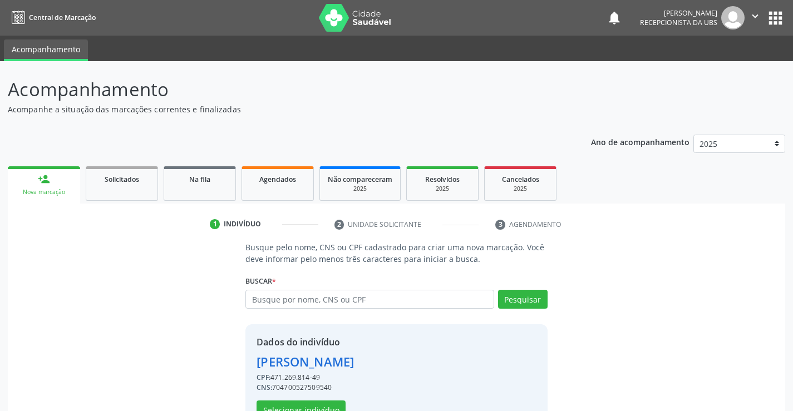
scroll to position [35, 0]
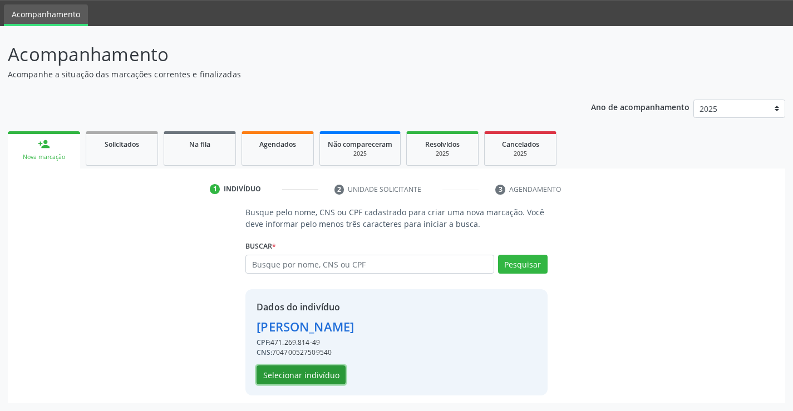
click at [299, 369] on button "Selecionar indivíduo" at bounding box center [300, 375] width 89 height 19
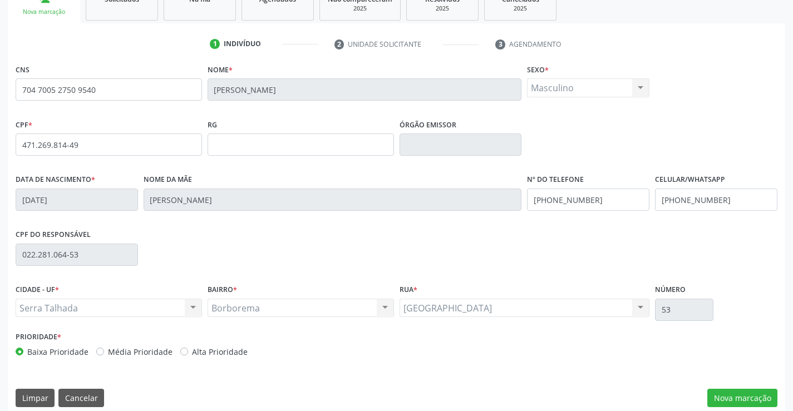
scroll to position [192, 0]
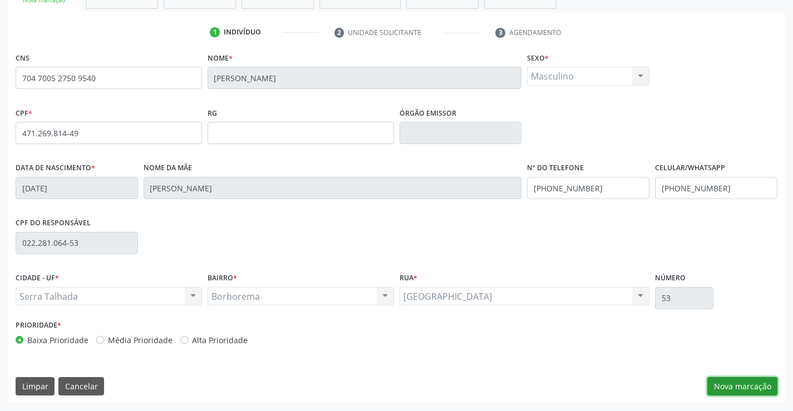
click at [750, 387] on button "Nova marcação" at bounding box center [742, 386] width 70 height 19
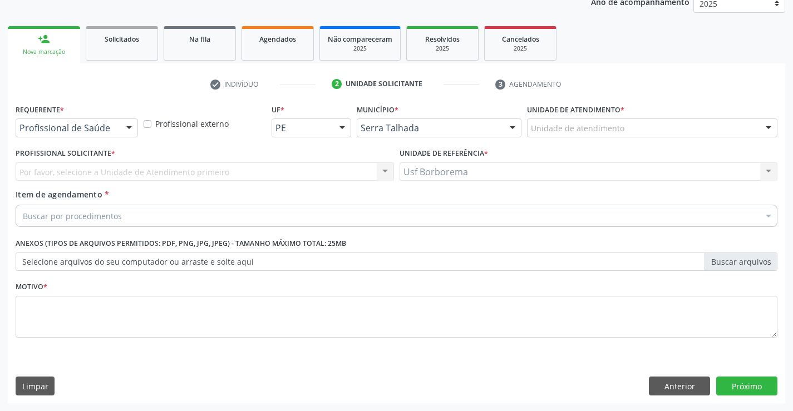
scroll to position [140, 0]
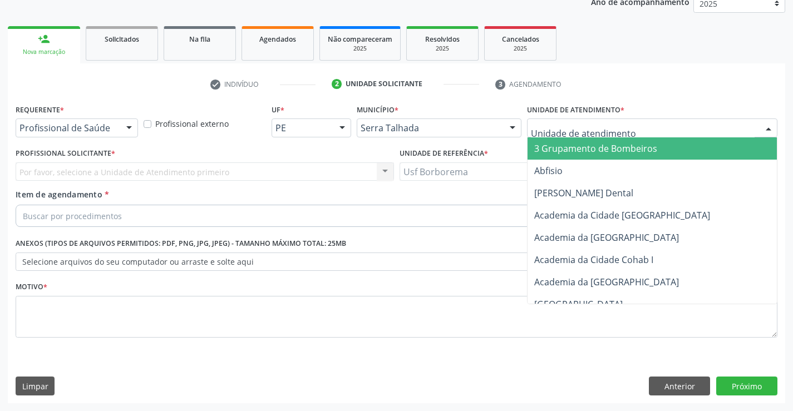
click at [556, 121] on div at bounding box center [652, 128] width 250 height 19
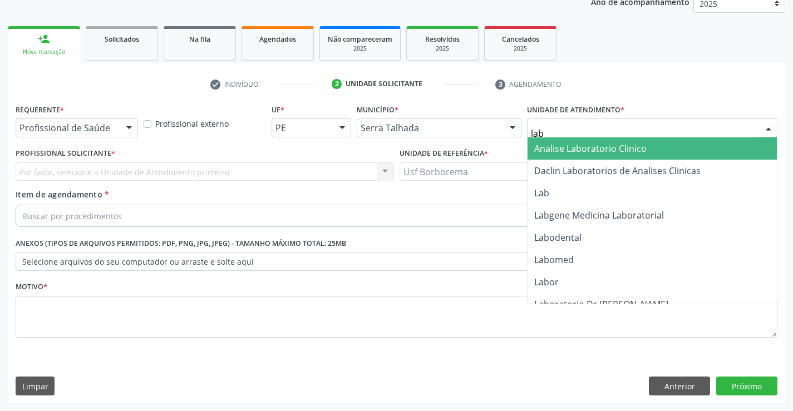
type input "labg"
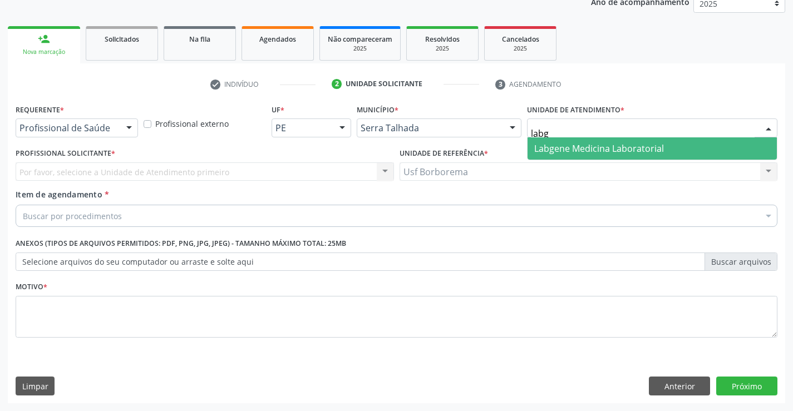
click at [560, 155] on span "Labgene Medicina Laboratorial" at bounding box center [651, 148] width 249 height 22
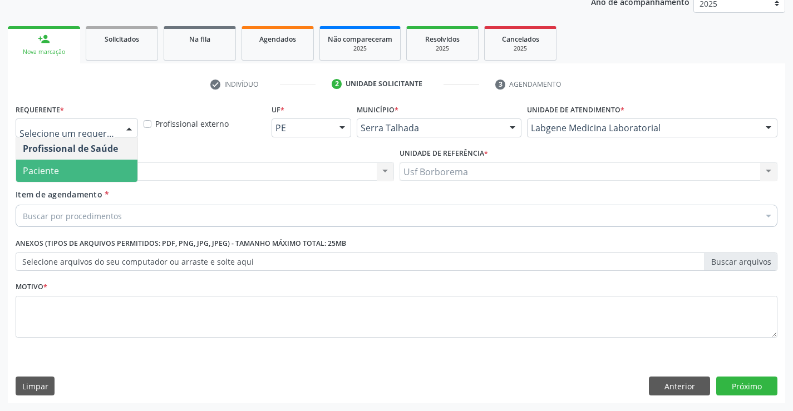
click at [101, 166] on span "Paciente" at bounding box center [76, 171] width 121 height 22
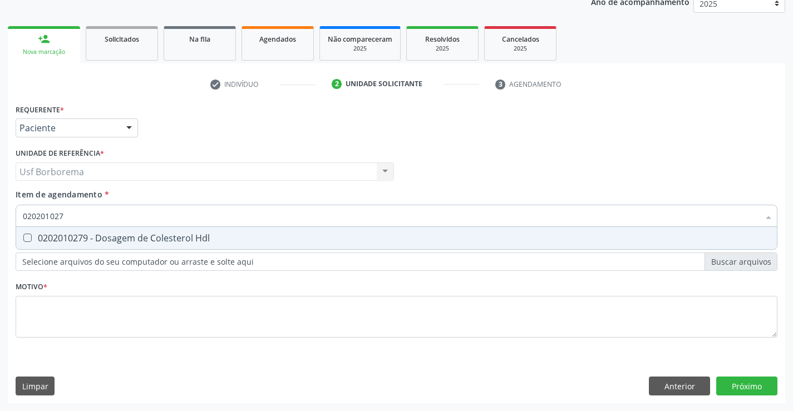
type input "0202010279"
click at [305, 233] on span "0202010279 - Dosagem de Colesterol Hdl" at bounding box center [396, 238] width 761 height 22
checkbox Hdl "true"
click at [305, 218] on input "0202010279" at bounding box center [391, 216] width 736 height 22
type input "02020102"
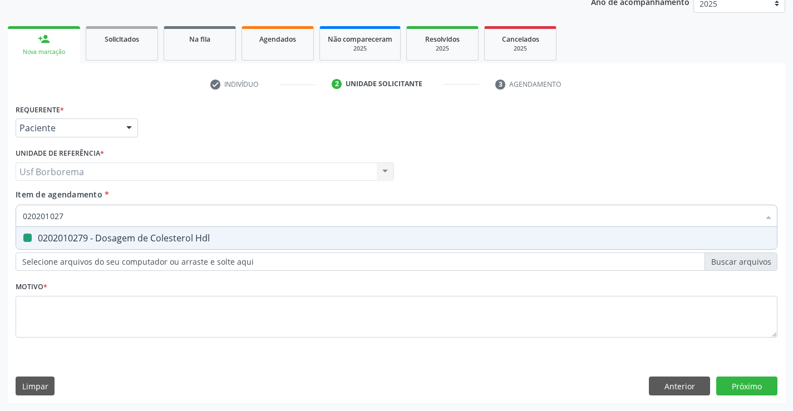
checkbox Hdl "false"
type input "0202010287"
click at [300, 235] on div "0202010287 - Dosagem de Colesterol Ldl" at bounding box center [396, 238] width 747 height 9
checkbox Ldl "true"
click at [298, 213] on input "0202010287" at bounding box center [391, 216] width 736 height 22
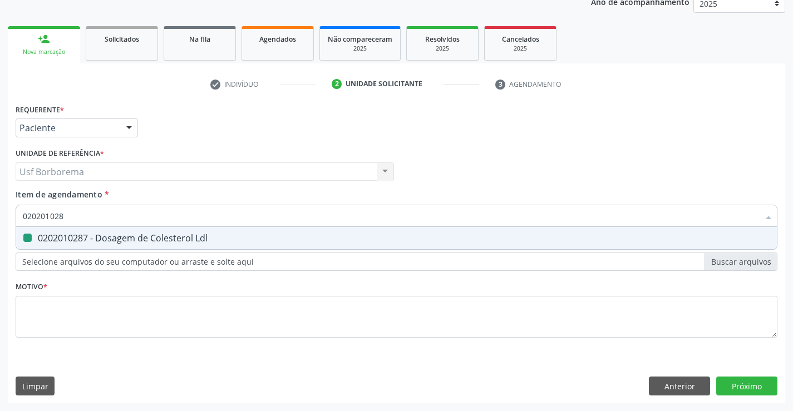
type input "02020102"
checkbox Ldl "false"
type input "0202010295"
click at [284, 242] on div "0202010295 - Dosagem de Colesterol Total" at bounding box center [396, 238] width 747 height 9
checkbox Total "true"
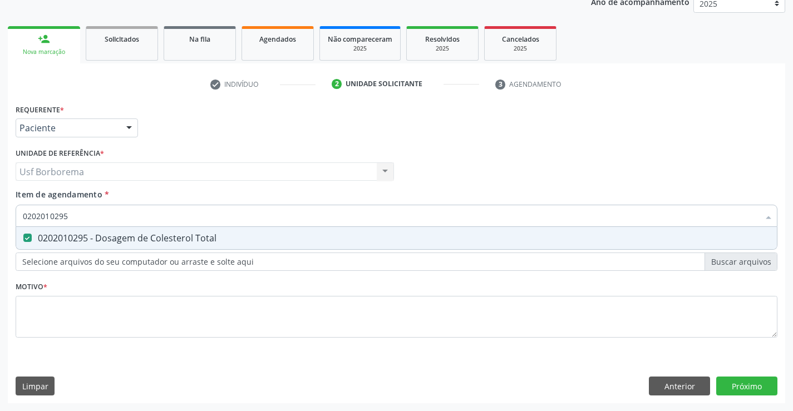
click at [252, 210] on input "0202010295" at bounding box center [391, 216] width 736 height 22
type input "02020102"
checkbox Total "false"
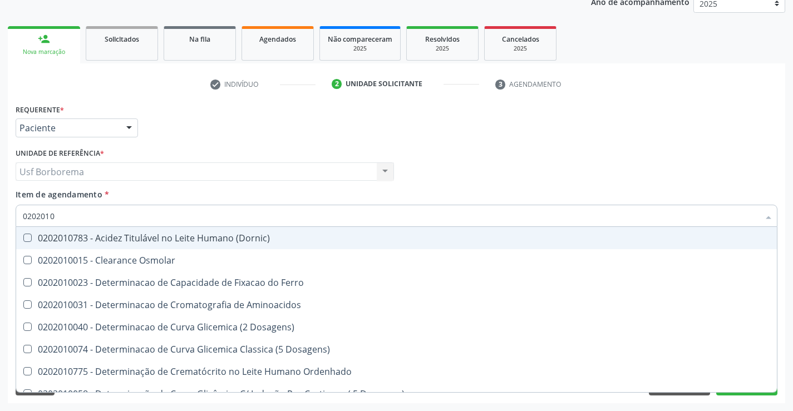
type input "020201"
checkbox Hdl "false"
checkbox Ldl "false"
checkbox Total "false"
checkbox Latica "true"
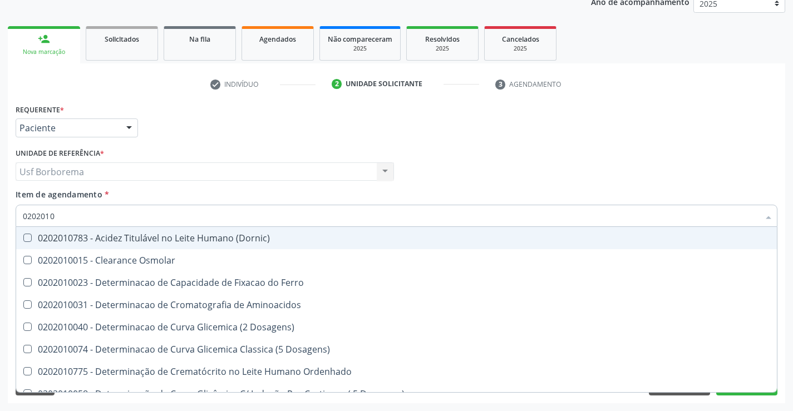
checkbox Fracionadas\) "true"
checkbox Ferritina "true"
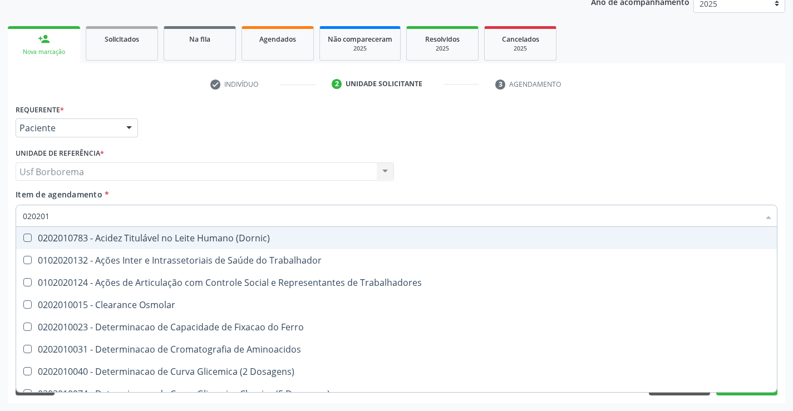
type input "0202010"
checkbox Circulante "true"
checkbox III "true"
checkbox Fracoes "true"
checkbox Hdl "false"
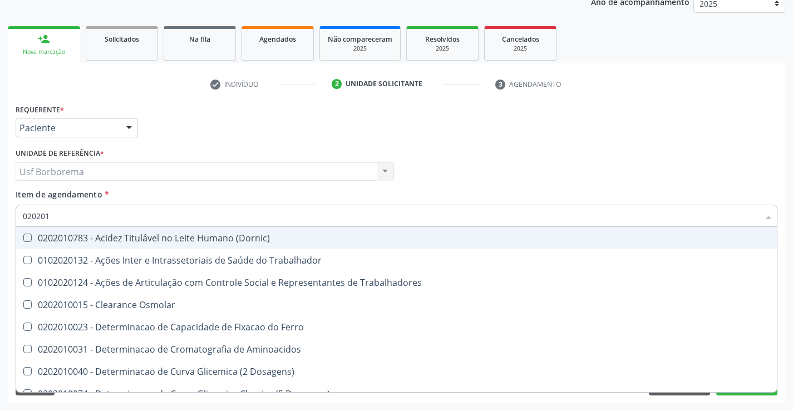
checkbox Ldl "false"
checkbox Total "false"
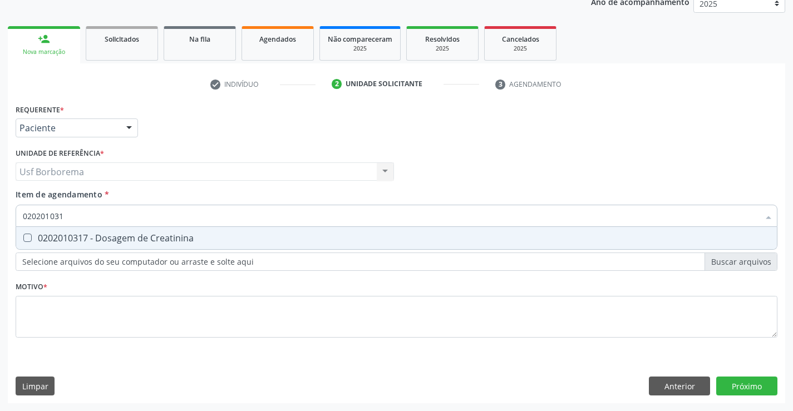
type input "0202010317"
drag, startPoint x: 245, startPoint y: 237, endPoint x: 239, endPoint y: 219, distance: 18.8
click at [244, 234] on div "0202010317 - Dosagem de Creatinina" at bounding box center [396, 238] width 747 height 9
checkbox Creatinina "true"
click at [238, 214] on input "0202010317" at bounding box center [391, 216] width 736 height 22
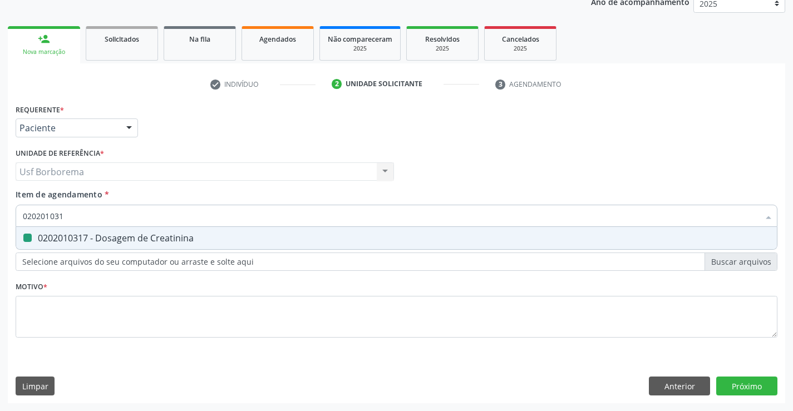
type input "02020103"
checkbox Creatinina "false"
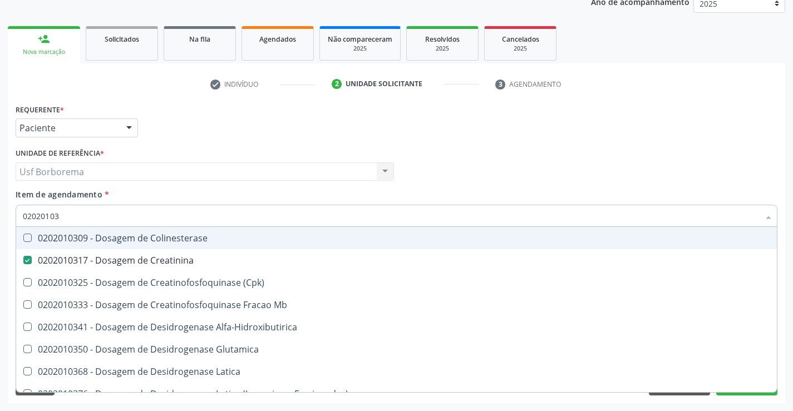
type input "0202010"
checkbox Creatinina "false"
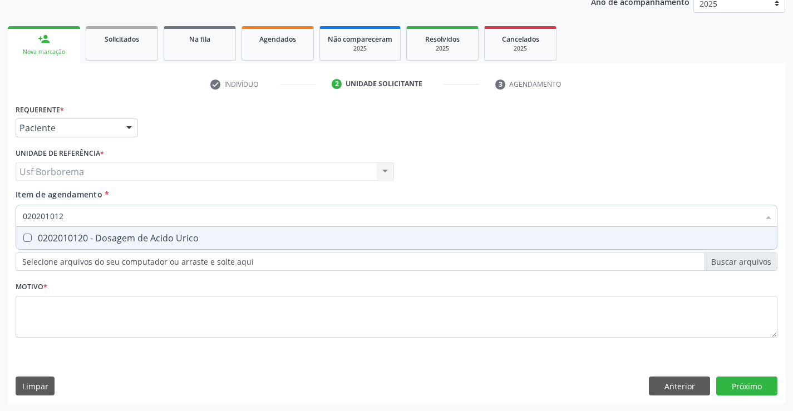
type input "0202010120"
drag, startPoint x: 250, startPoint y: 236, endPoint x: 248, endPoint y: 213, distance: 22.9
click at [250, 231] on span "0202010120 - Dosagem de Acido Urico" at bounding box center [396, 238] width 761 height 22
checkbox Urico "true"
click at [248, 213] on input "0202010120" at bounding box center [391, 216] width 736 height 22
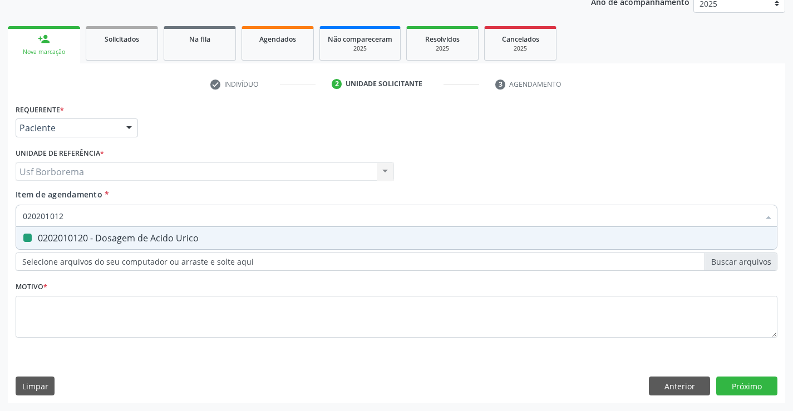
type input "02020101"
checkbox Urico "false"
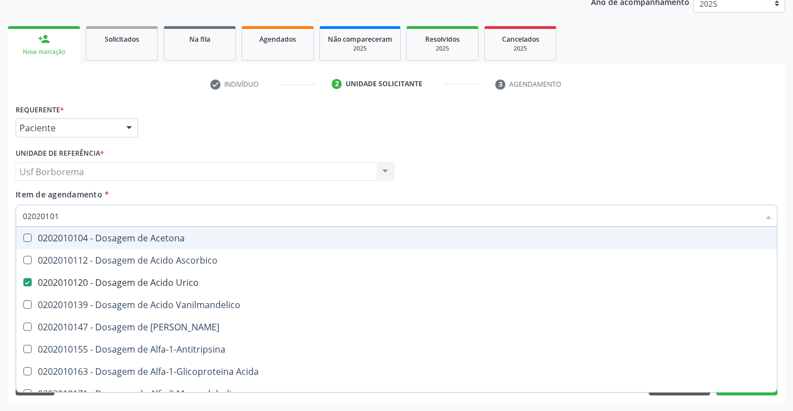
type input "0202010"
checkbox Urico "false"
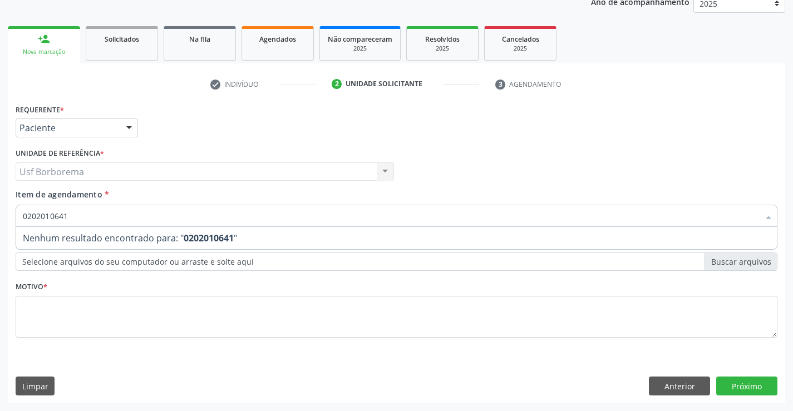
type input "020201064"
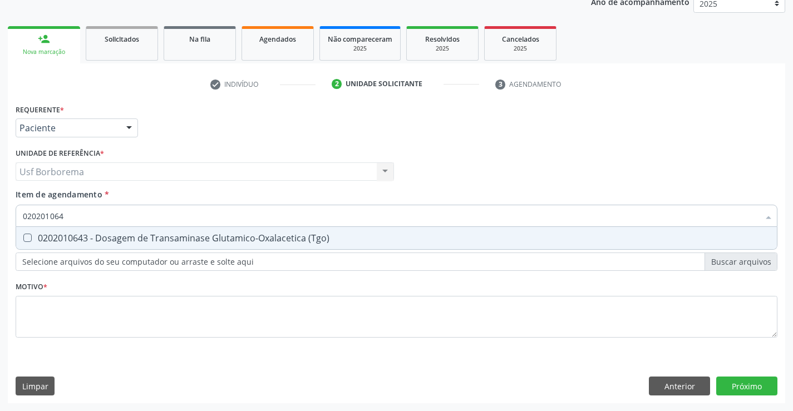
click at [259, 235] on div "0202010643 - Dosagem de Transaminase Glutamico-Oxalacetica (Tgo)" at bounding box center [396, 238] width 747 height 9
checkbox \(Tgo\) "true"
click at [262, 215] on input "020201064" at bounding box center [391, 216] width 736 height 22
type input "02020106"
checkbox \(Tgo\) "false"
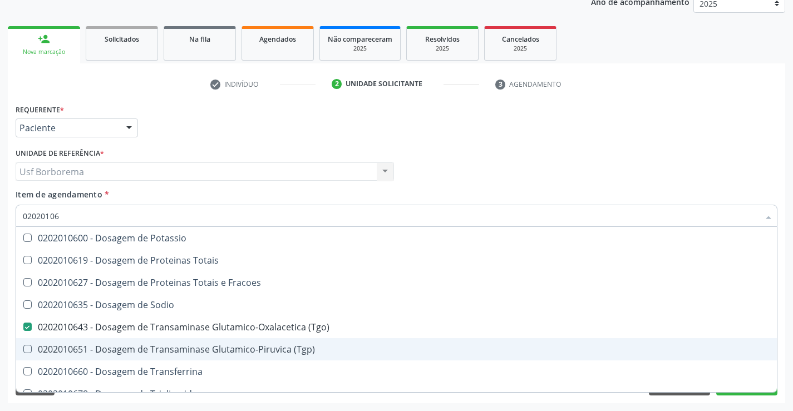
click at [245, 350] on div "0202010651 - Dosagem de Transaminase Glutamico-Piruvica (Tgp)" at bounding box center [396, 349] width 747 height 9
checkbox \(Tgp\) "true"
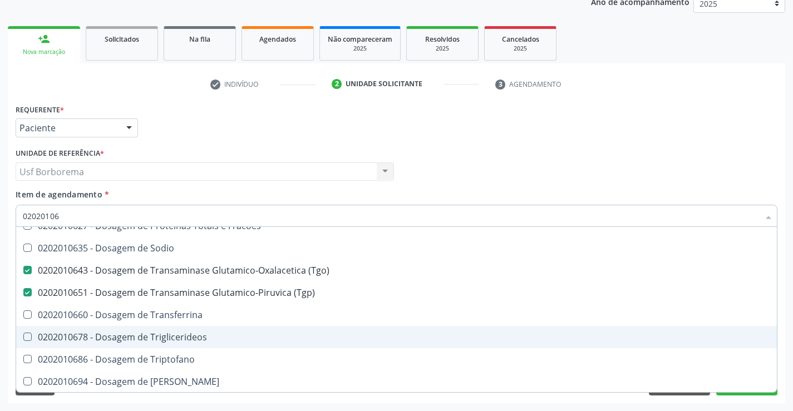
scroll to position [57, 0]
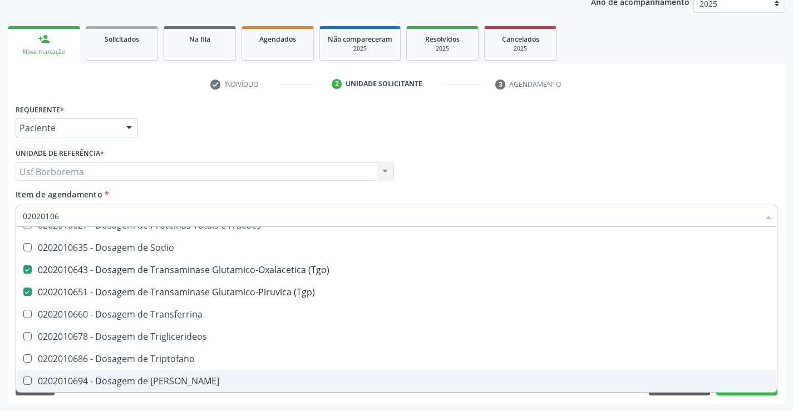
click at [231, 384] on div "0202010694 - Dosagem de [PERSON_NAME]" at bounding box center [396, 381] width 747 height 9
checkbox Ureia "true"
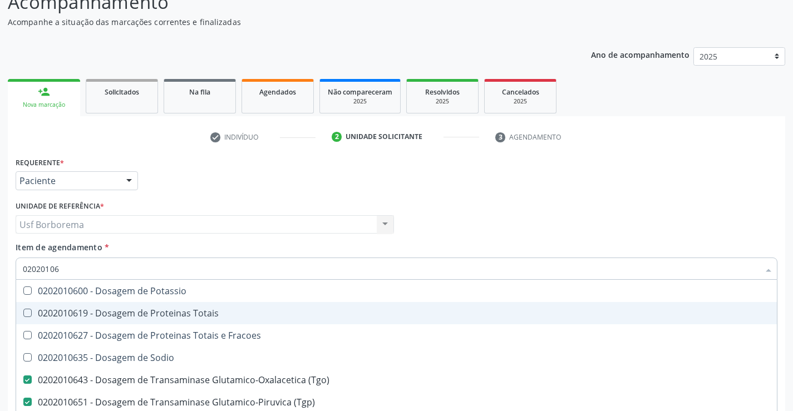
scroll to position [29, 0]
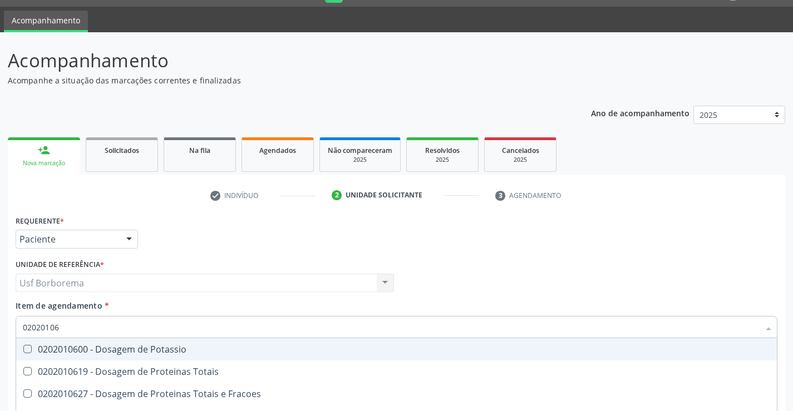
type input "0202010"
checkbox \(Tgo\) "false"
checkbox \(Tgp\) "false"
checkbox Ureia "false"
type input "020201"
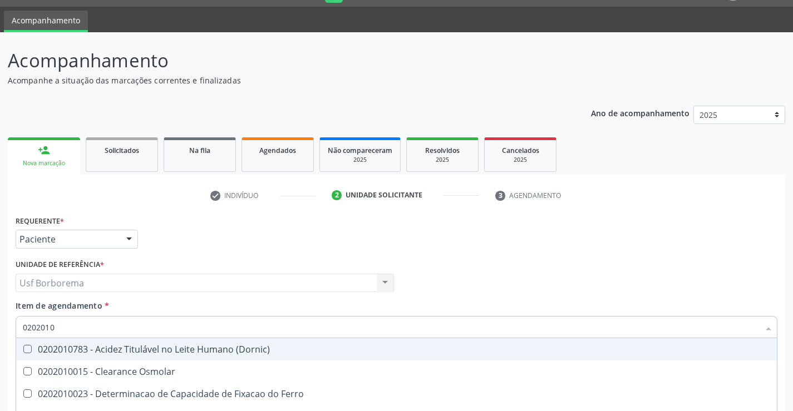
checkbox Urico "false"
checkbox Amonia "true"
checkbox Hdl "false"
checkbox Ldl "false"
checkbox Total "false"
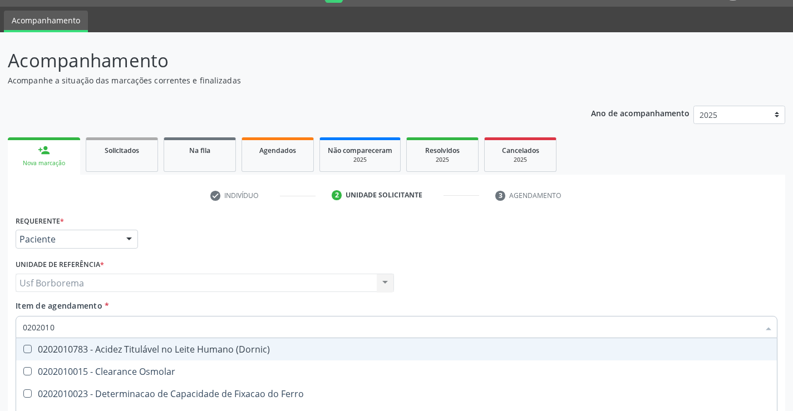
checkbox Creatinina "false"
checkbox Latica "true"
checkbox Fracionadas\) "true"
checkbox Ferritina "true"
checkbox Folato "true"
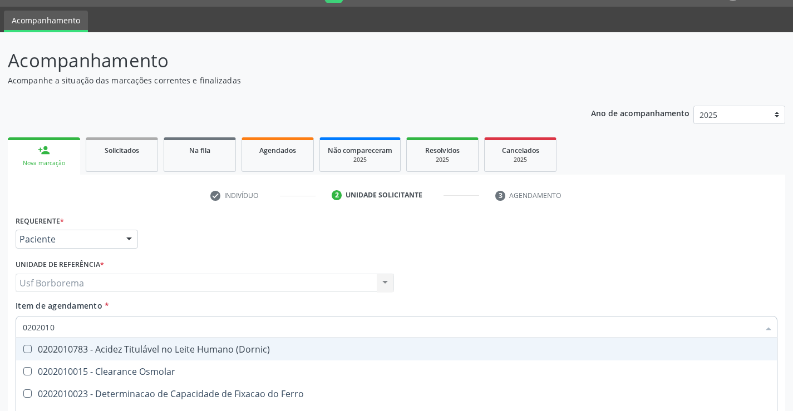
checkbox \(Tgo\) "false"
checkbox \(Tgp\) "false"
checkbox Ureia "false"
checkbox D-Xilose "true"
checkbox Orais "true"
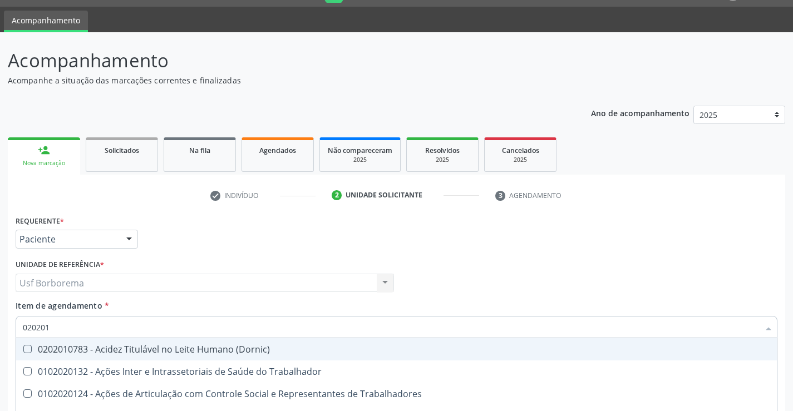
type input "02020"
checkbox Urico "false"
checkbox Hdl "false"
checkbox Ldl "false"
checkbox Total "false"
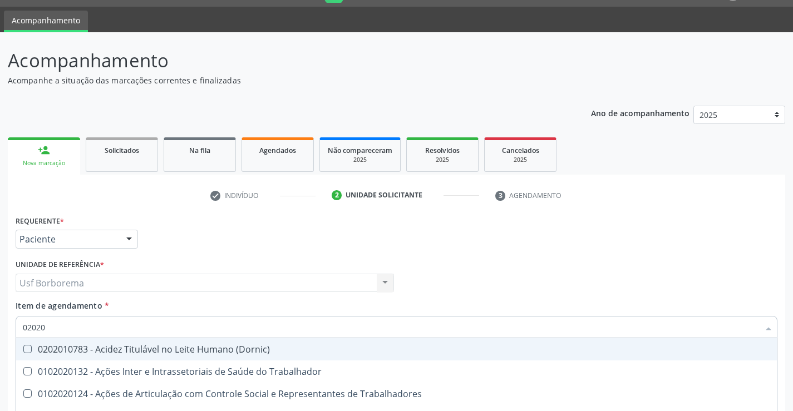
checkbox Creatinina "false"
checkbox \(Tgo\) "false"
checkbox \(Tgp\) "false"
checkbox Ureia "false"
checkbox Trabalho "true"
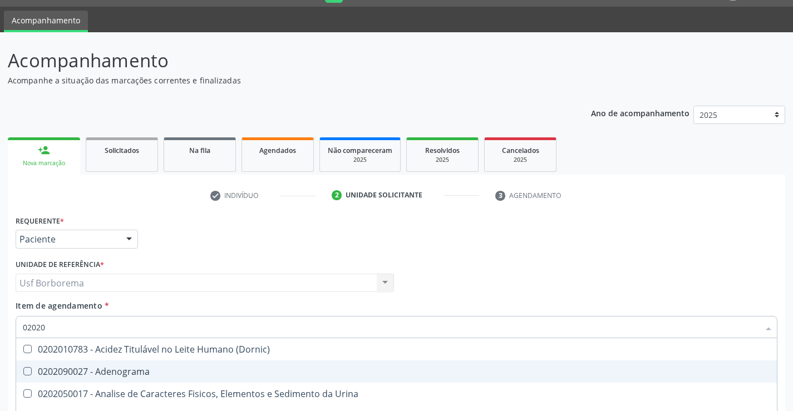
type input "020201"
checkbox Osmolar "true"
checkbox \(Pos-Pasteurização\) "true"
checkbox Molecular "true"
checkbox Parceria\) "true"
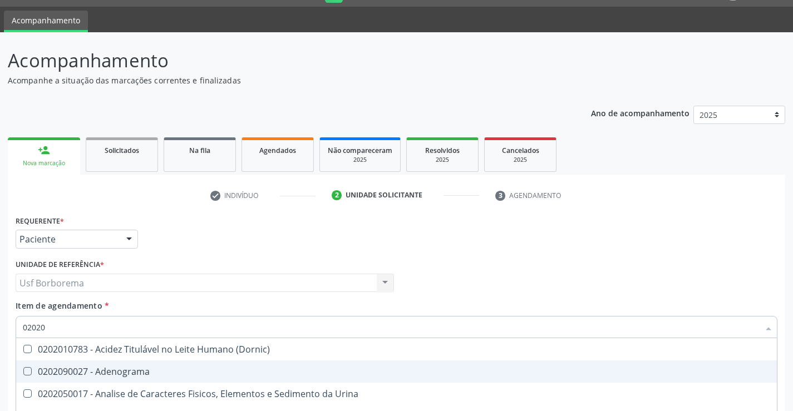
checkbox Gestante "true"
checkbox 17-Hidroxicorticosteroides "true"
checkbox D "true"
checkbox Ascorbico "true"
checkbox Urico "false"
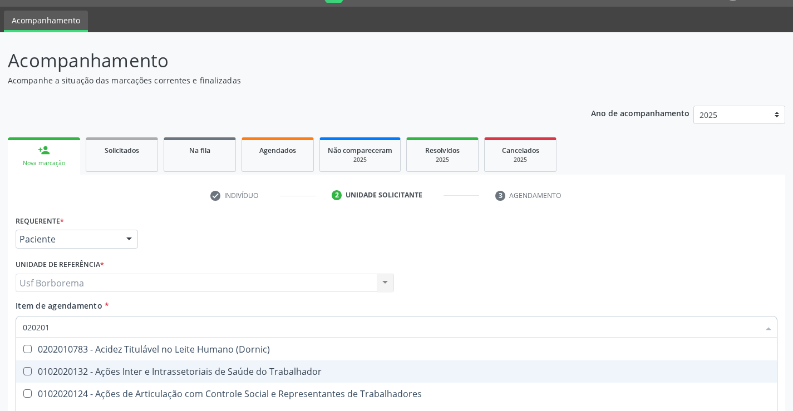
type input "0202010"
checkbox Ativada\) "true"
checkbox Urico "false"
checkbox Circulante "true"
checkbox III "true"
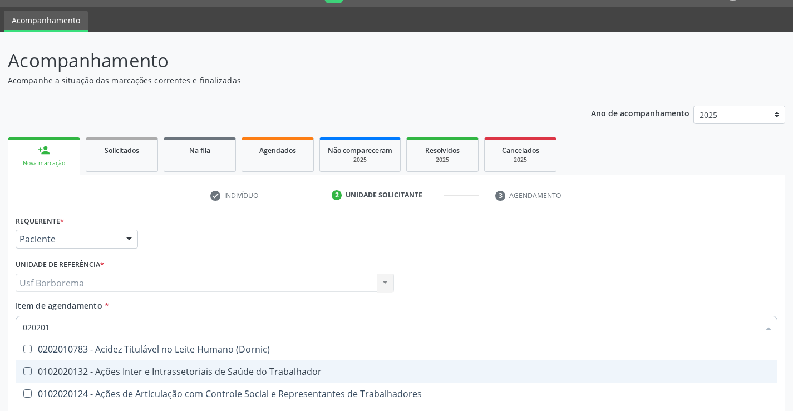
checkbox Fracoes "true"
checkbox Ionizavel "true"
checkbox Hdl "false"
checkbox Ldl "false"
checkbox Total "false"
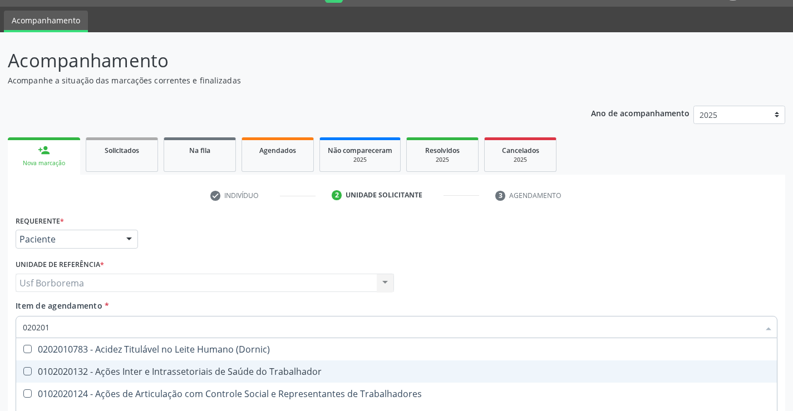
checkbox Creatinina "false"
checkbox Leucino-Aminopeptidase "true"
checkbox Lipase "true"
checkbox Piruvato "true"
checkbox \(Tgo\) "false"
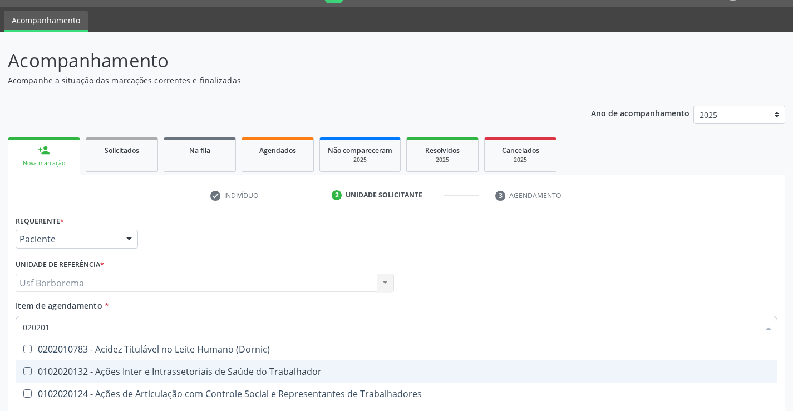
checkbox \(Tgp\) "false"
type input "02020106"
checkbox Dosagens\) "true"
checkbox Osmolaridade "true"
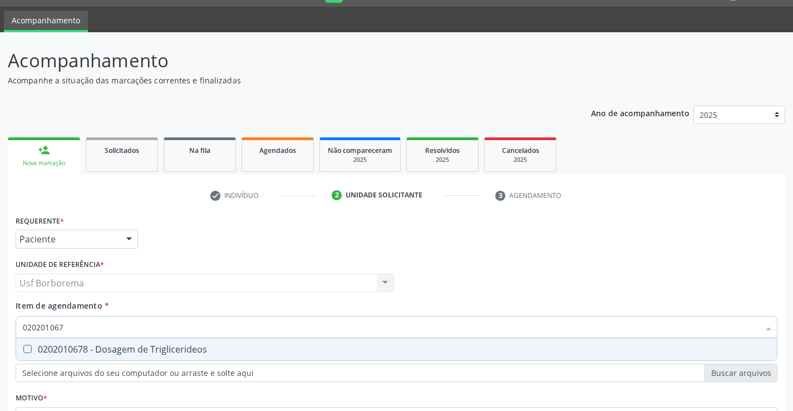
type input "0202010678"
click at [226, 349] on div "0202010678 - Dosagem de Triglicerideos" at bounding box center [396, 349] width 747 height 9
checkbox Triglicerideos "true"
click at [213, 328] on input "0202010678" at bounding box center [391, 327] width 736 height 22
type input "02020106"
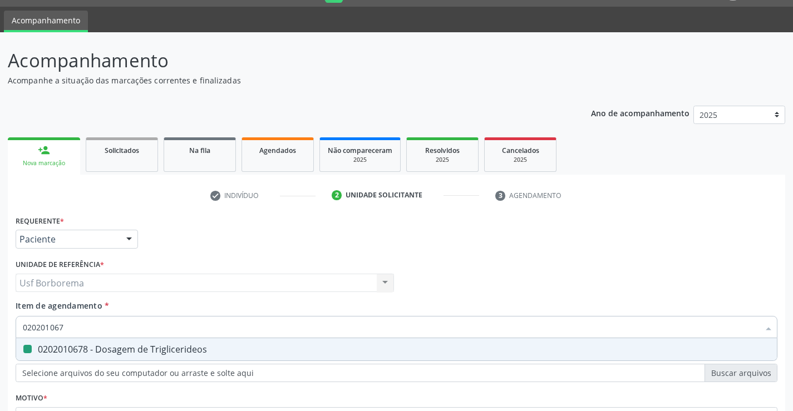
checkbox Triglicerideos "false"
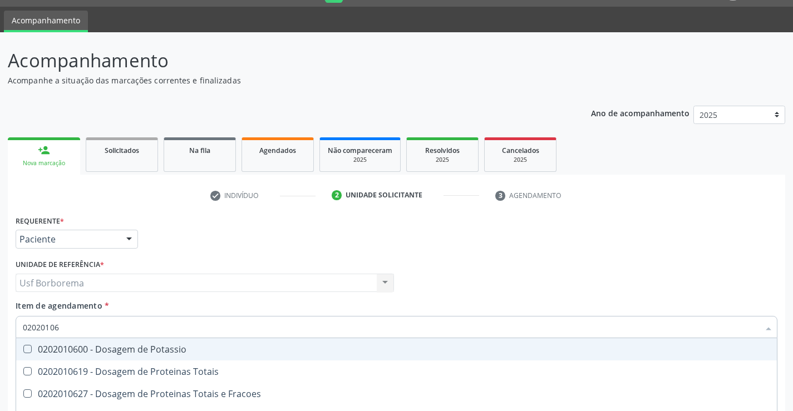
type input "0202010"
checkbox \(Tgo\) "false"
checkbox \(Tgp\) "false"
checkbox Triglicerideos "false"
checkbox Ureia "false"
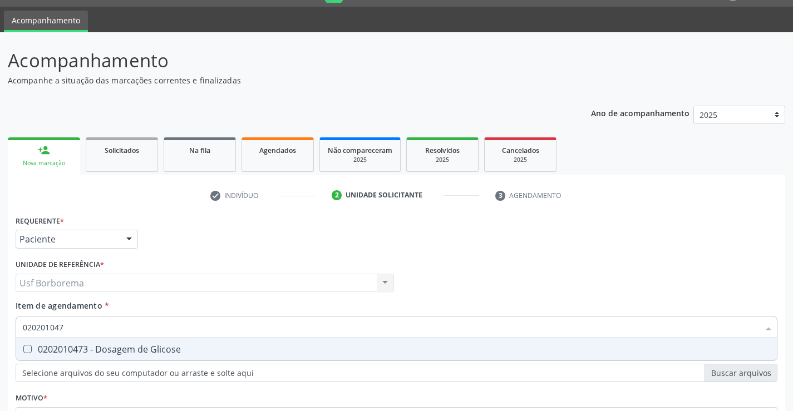
type input "0202010473"
click at [209, 340] on span "0202010473 - Dosagem de Glicose" at bounding box center [396, 349] width 761 height 22
checkbox Glicose "true"
click at [206, 329] on input "0202010473" at bounding box center [391, 327] width 736 height 22
type input "02020104"
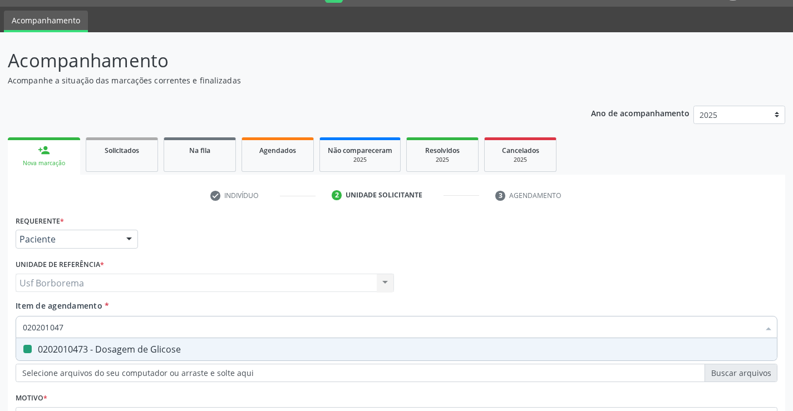
checkbox Glicose "false"
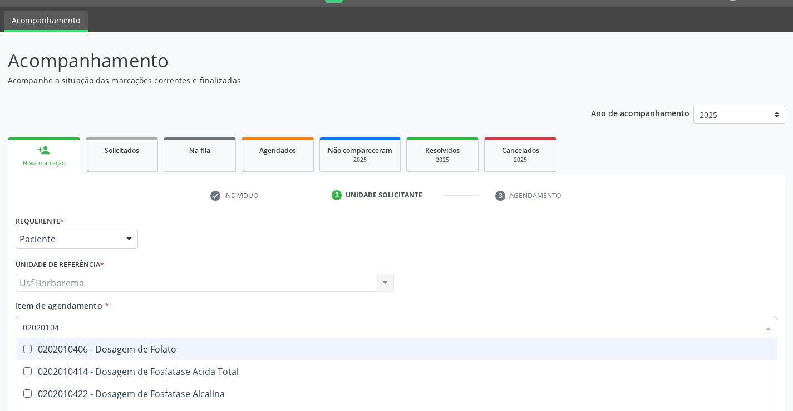
type input "0202010"
checkbox Glicose "false"
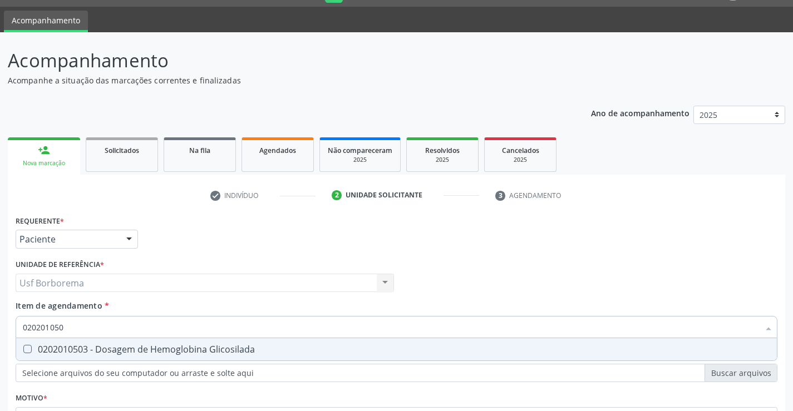
type input "0202010503"
drag, startPoint x: 201, startPoint y: 347, endPoint x: 201, endPoint y: 335, distance: 11.1
click at [201, 345] on div "0202010503 - Dosagem de Hemoglobina Glicosilada" at bounding box center [396, 349] width 747 height 9
checkbox Glicosilada "true"
click at [203, 324] on input "0202010503" at bounding box center [391, 327] width 736 height 22
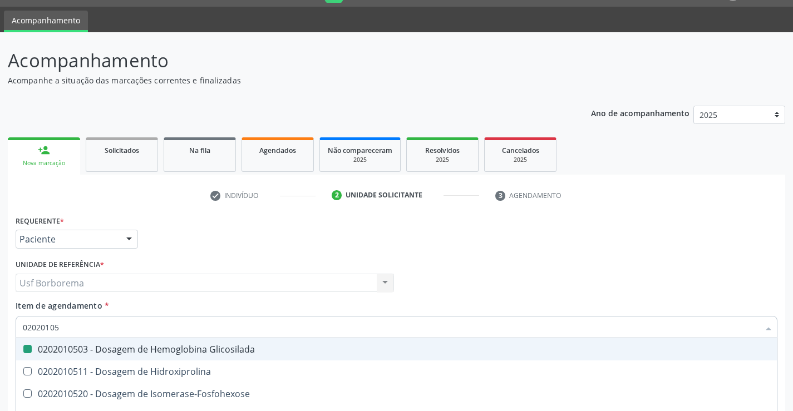
type input "0202010"
checkbox Glicosilada "false"
type input "020201"
checkbox Urico "false"
checkbox Amonia "true"
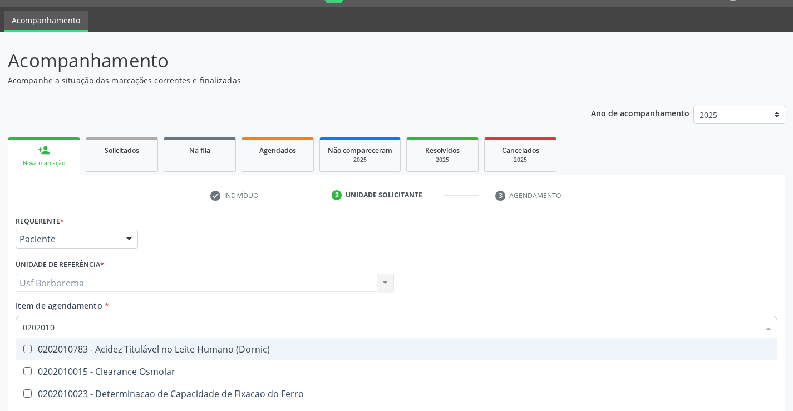
checkbox Hdl "false"
checkbox Ldl "false"
checkbox Total "false"
checkbox Creatinina "false"
checkbox Latica "true"
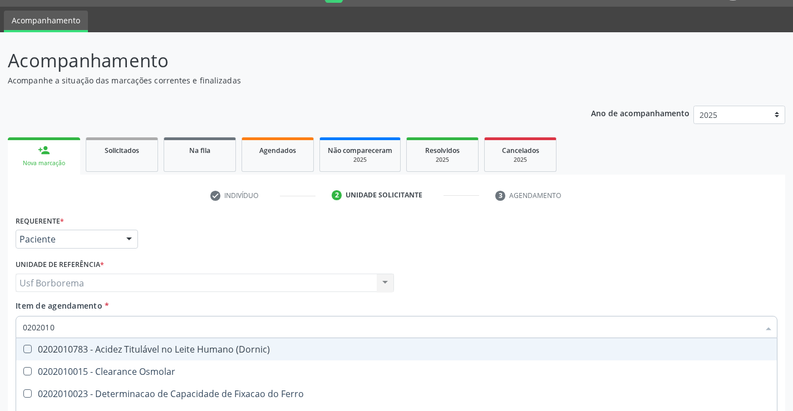
checkbox Fracionadas\) "true"
checkbox Ferritina "true"
checkbox Folato "true"
checkbox Glicose "false"
checkbox Glicosilada "false"
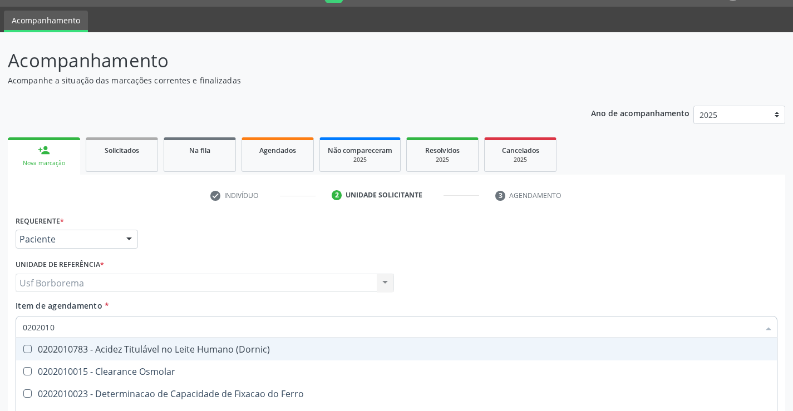
checkbox Nt-Probnp\) "true"
checkbox Potassio "true"
checkbox \(Tgo\) "false"
checkbox \(Tgp\) "false"
checkbox Triglicerideos "false"
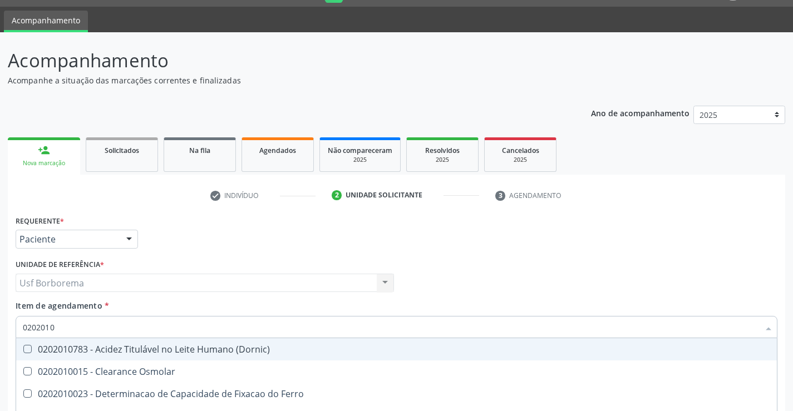
checkbox Ureia "false"
checkbox D-Xilose "true"
checkbox Orais "true"
type input "02020"
checkbox Urico "false"
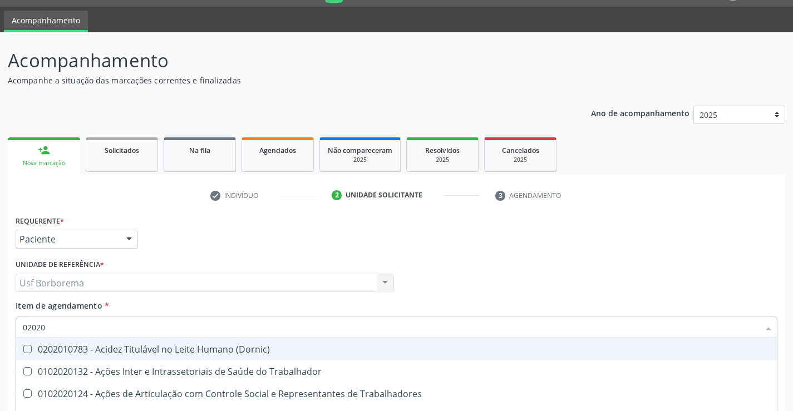
checkbox Hdl "false"
checkbox Ldl "false"
checkbox Total "false"
checkbox Creatinina "false"
checkbox Glicose "false"
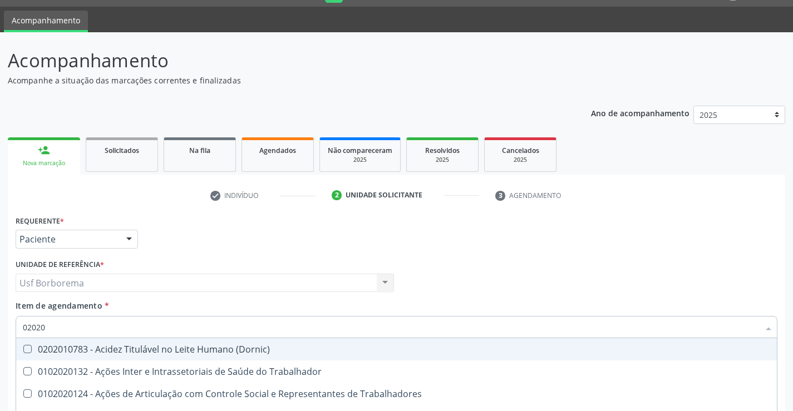
checkbox Glicosilada "false"
checkbox \(Tgo\) "false"
checkbox \(Tgp\) "false"
checkbox Triglicerideos "false"
checkbox Ureia "false"
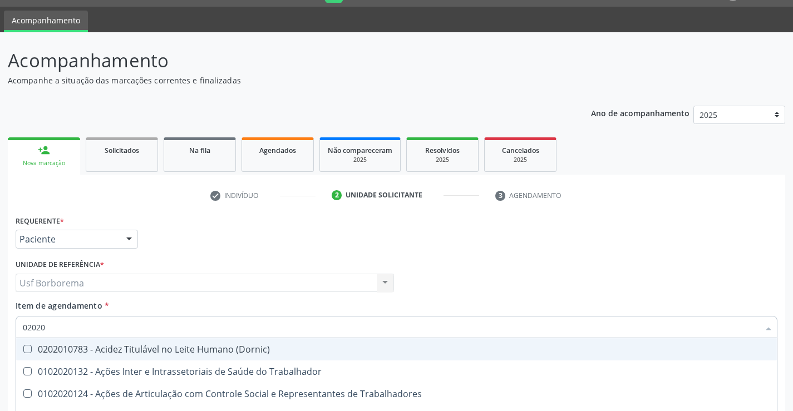
checkbox Trabalho "true"
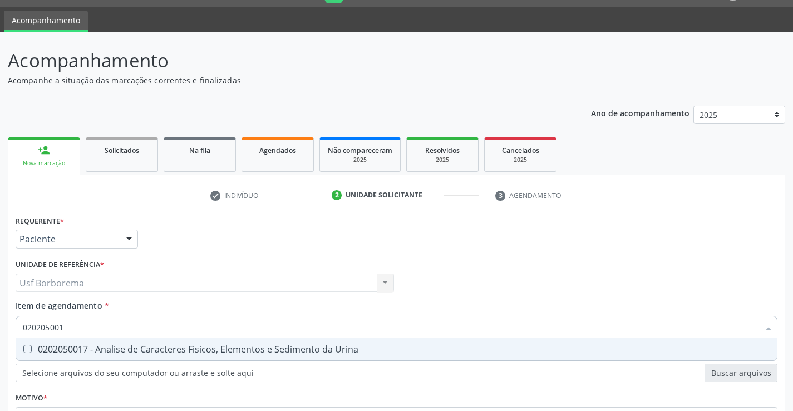
type input "0202050017"
click at [266, 345] on div "0202050017 - Analise de Caracteres Fisicos, Elementos e Sedimento da Urina" at bounding box center [396, 349] width 747 height 9
checkbox Urina "true"
click at [281, 297] on div "Unidade de referência * Usf Borborema Usf Borborema Nenhum resultado encontrado…" at bounding box center [205, 277] width 384 height 43
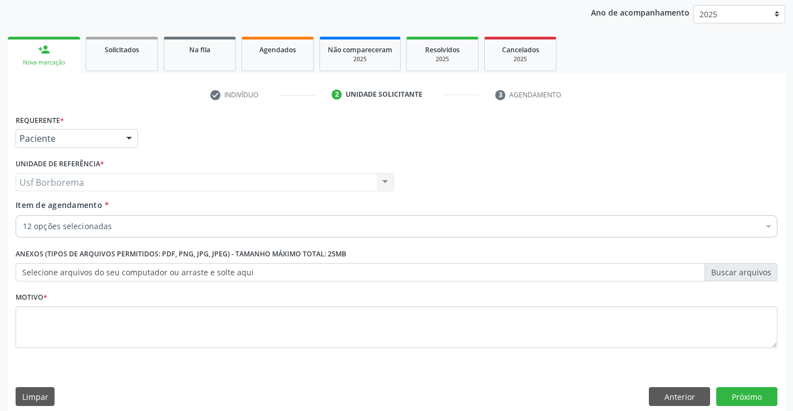
scroll to position [140, 0]
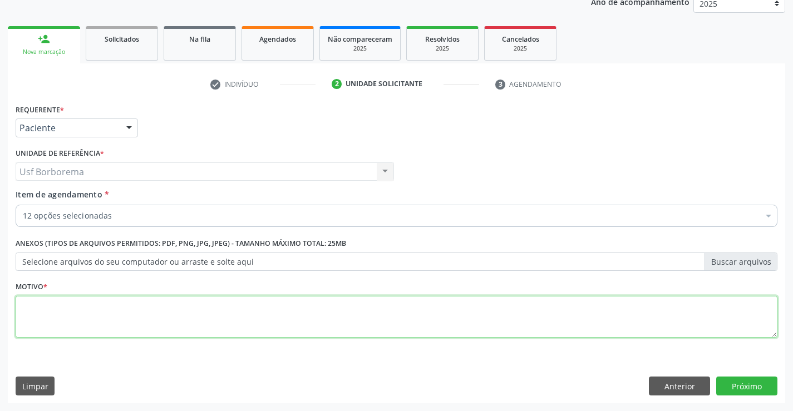
click at [181, 325] on textarea at bounding box center [397, 317] width 762 height 42
type textarea "rotina"
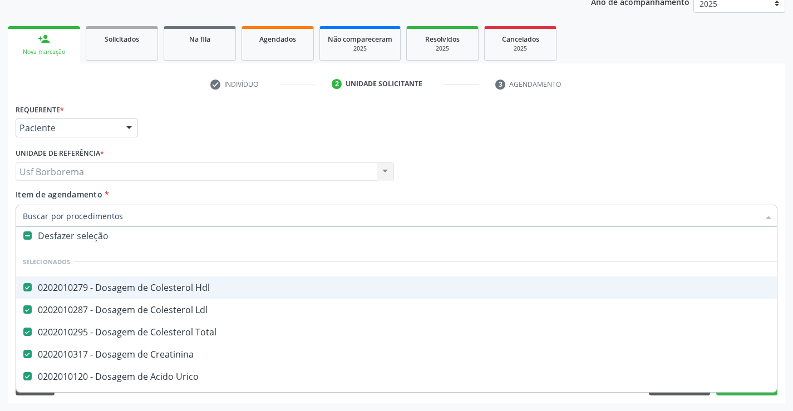
scroll to position [0, 0]
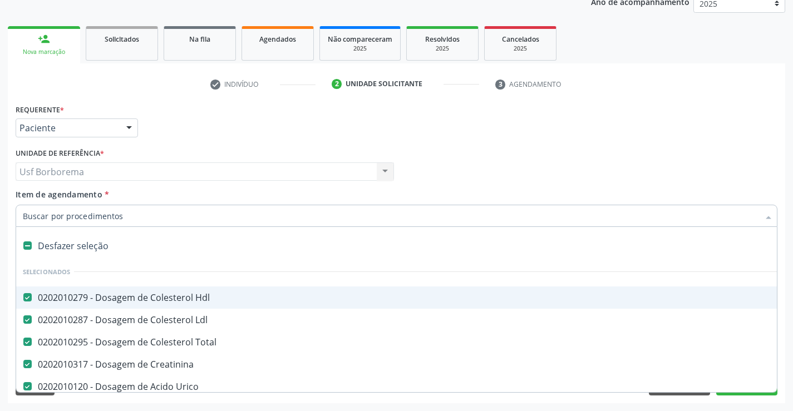
click at [179, 219] on input "Item de agendamento *" at bounding box center [391, 216] width 736 height 22
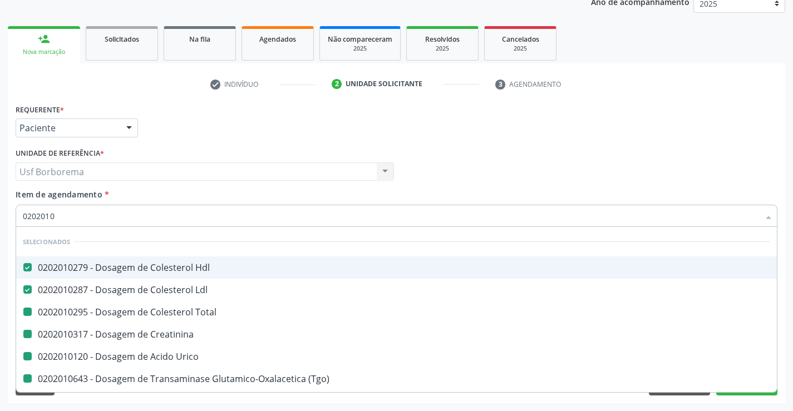
type input "02020103"
checkbox Total "false"
checkbox Creatinina "false"
checkbox Urico "false"
checkbox \(Tgo\) "false"
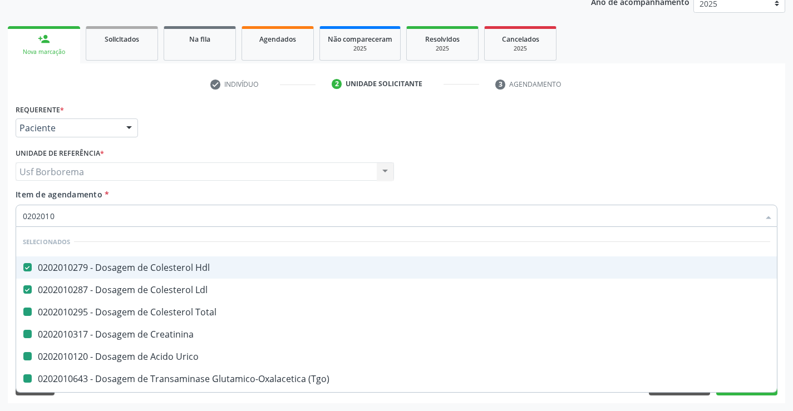
checkbox \(Tgp\) "false"
checkbox Ureia "false"
checkbox Triglicerideos "false"
checkbox Glicose "false"
checkbox Glicosilada "false"
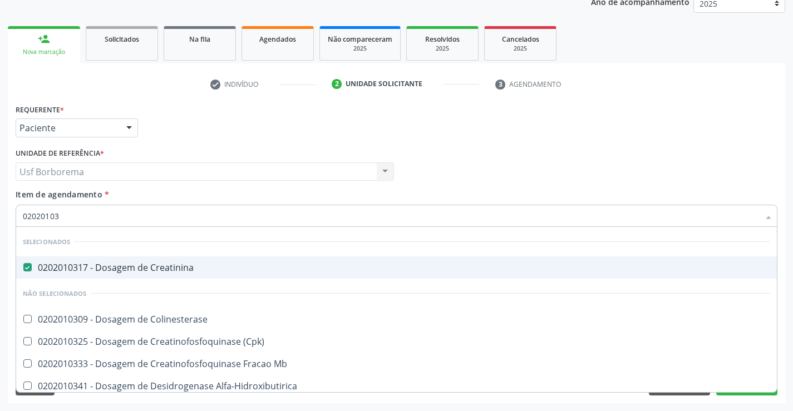
type input "0202010"
checkbox Colinesterase "true"
checkbox \(Cpk\) "true"
checkbox Mb "true"
checkbox Alfa-Hidroxibutirica "true"
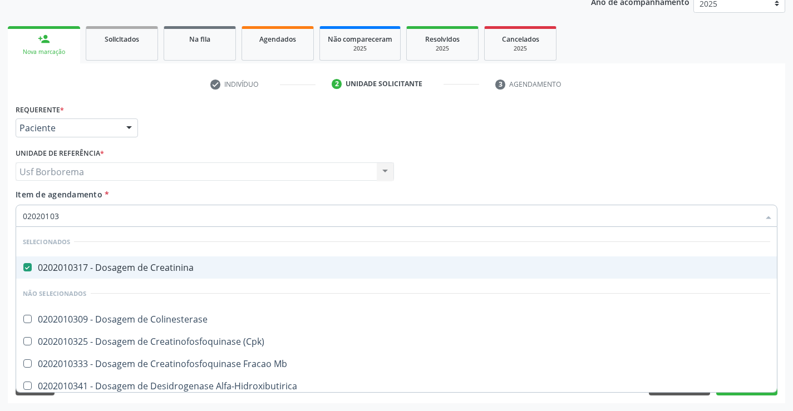
checkbox Glutamica "true"
checkbox Latica "true"
checkbox Fracionadas\) "true"
checkbox Ferritina "true"
checkbox Serico "true"
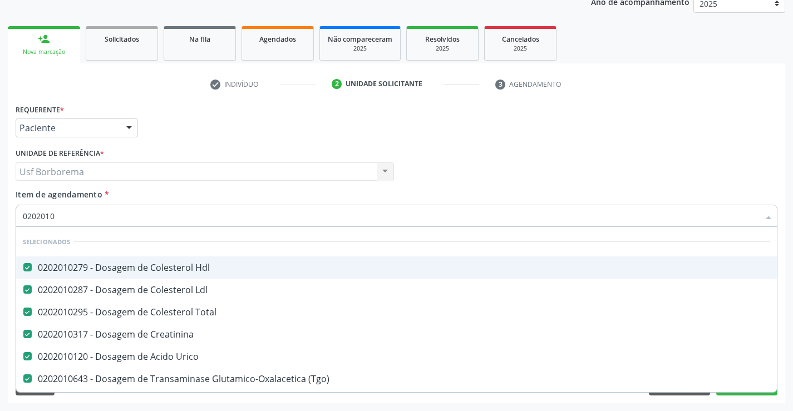
type input "02020102"
checkbox Urico "false"
checkbox \(Tgo\) "false"
checkbox \(Tgp\) "false"
checkbox Ureia "false"
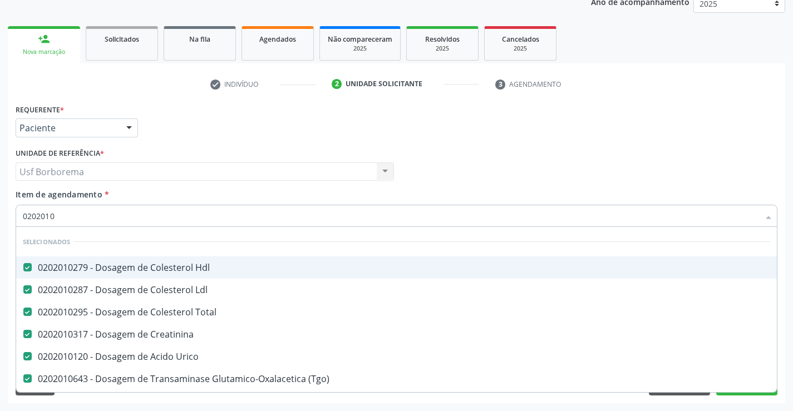
checkbox Triglicerideos "false"
checkbox Glicose "false"
checkbox Glicosilada "false"
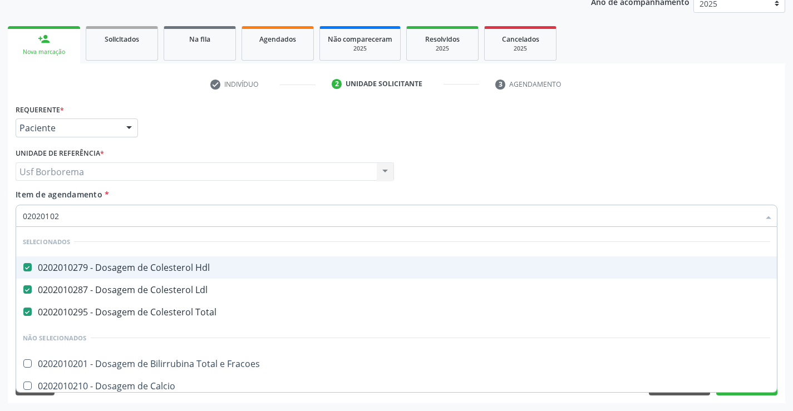
type input "0202010"
checkbox Fracoes "true"
checkbox Calcio "true"
checkbox Ionizavel "true"
checkbox Caroteno "true"
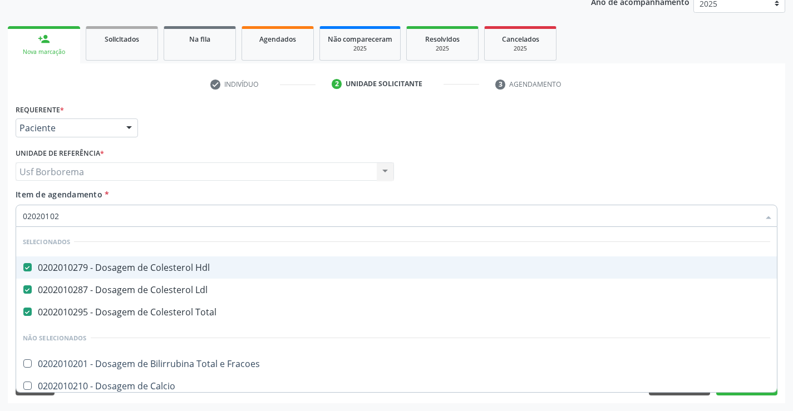
checkbox Catecolaminas "true"
checkbox Ceruloplasmina "true"
checkbox Cloreto "true"
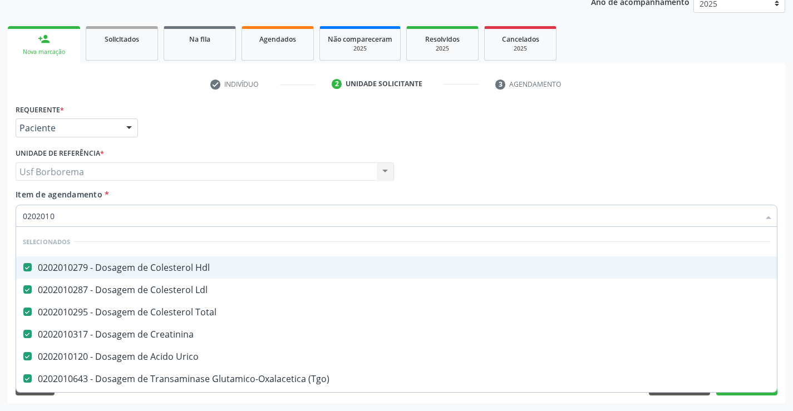
type input "02020106"
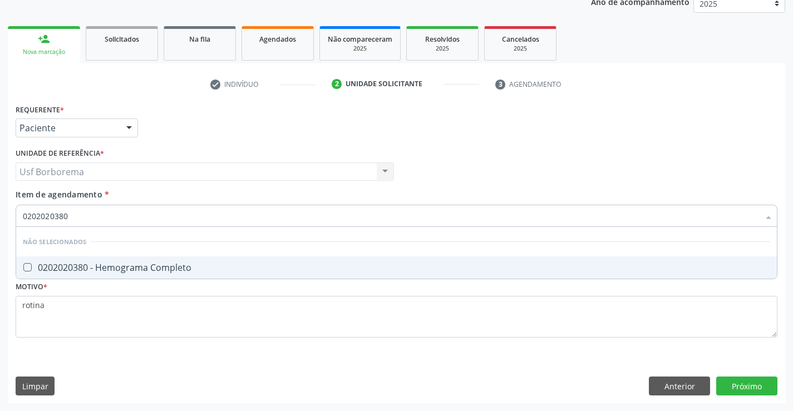
click at [178, 268] on div "0202020380 - Hemograma Completo" at bounding box center [396, 267] width 747 height 9
click at [194, 198] on div "Item de agendamento * 0202020380 Desfazer seleção Não selecionados 0202020380 -…" at bounding box center [397, 206] width 762 height 35
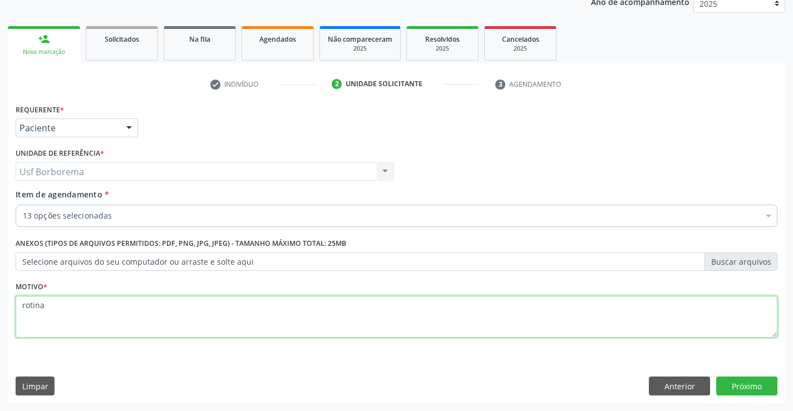
click at [177, 328] on textarea "rotina" at bounding box center [397, 317] width 762 height 42
click at [738, 383] on button "Próximo" at bounding box center [746, 386] width 61 height 19
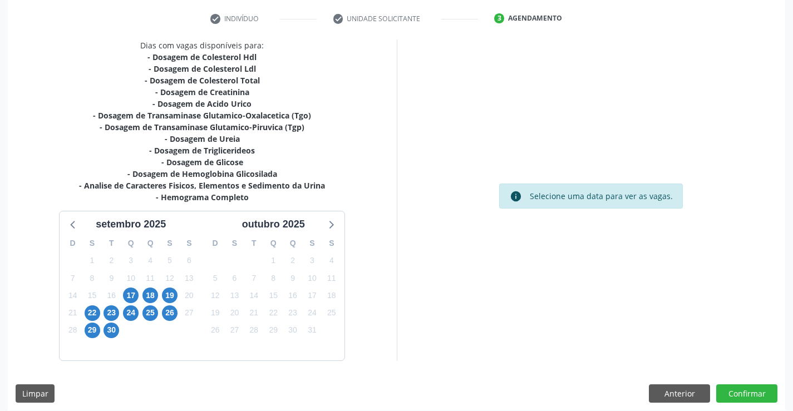
scroll to position [213, 0]
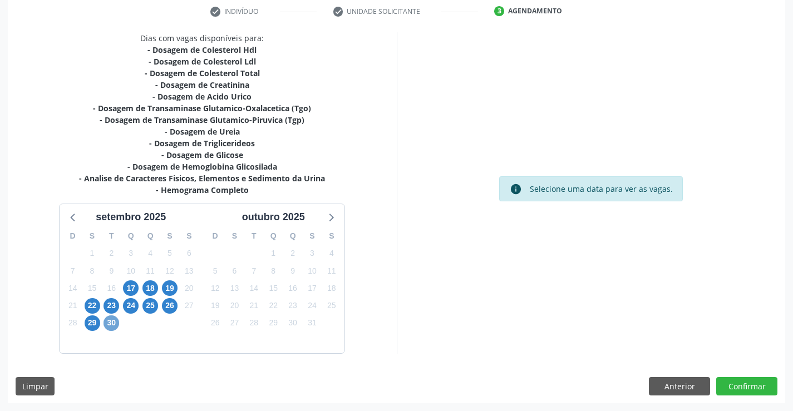
click at [109, 327] on span "30" at bounding box center [111, 323] width 16 height 16
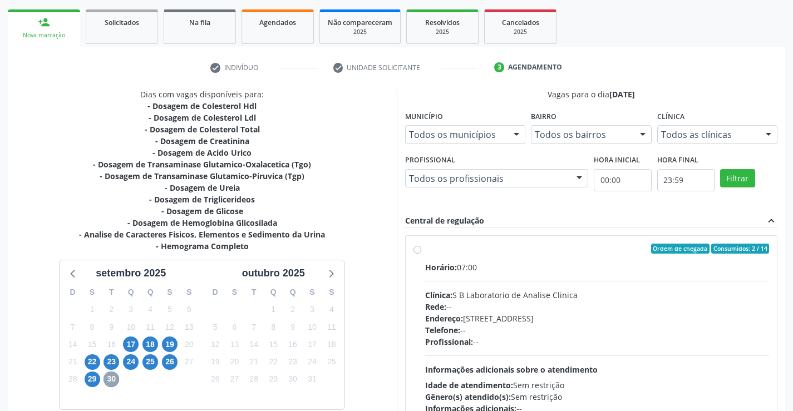
scroll to position [46, 0]
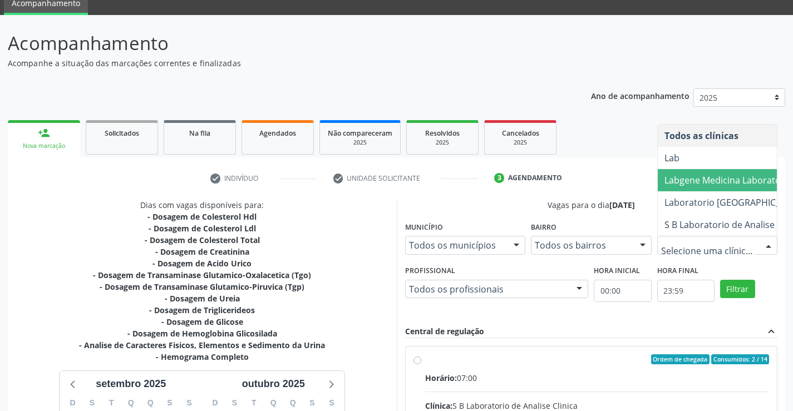
click at [724, 174] on span "Labgene Medicina Laboratorial" at bounding box center [729, 180] width 130 height 12
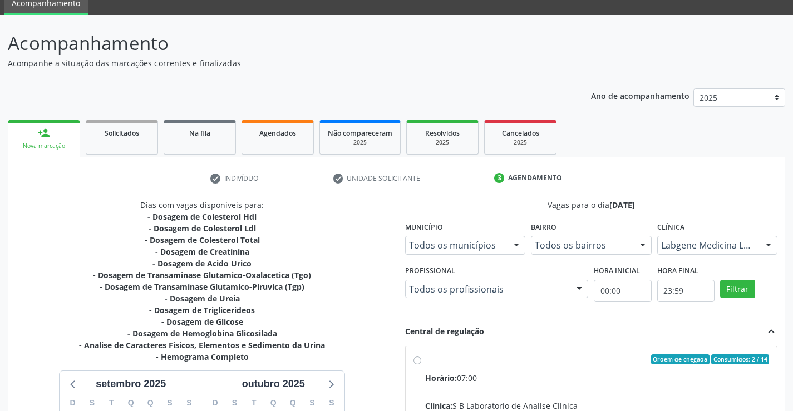
click at [738, 279] on div "Filtrar" at bounding box center [748, 288] width 63 height 51
click at [737, 290] on button "Filtrar" at bounding box center [737, 289] width 35 height 19
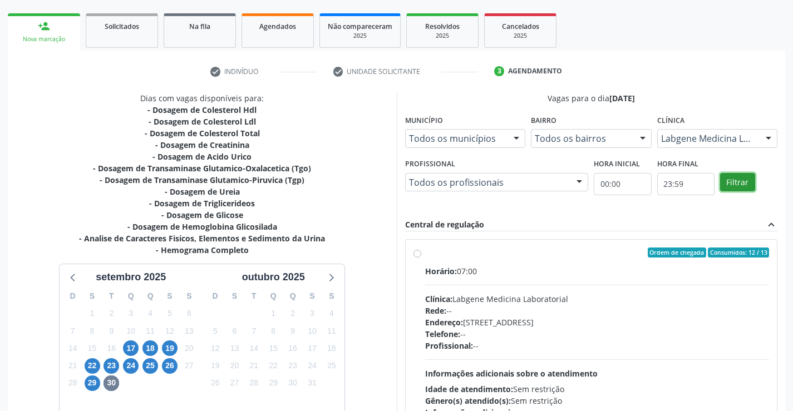
scroll to position [157, 0]
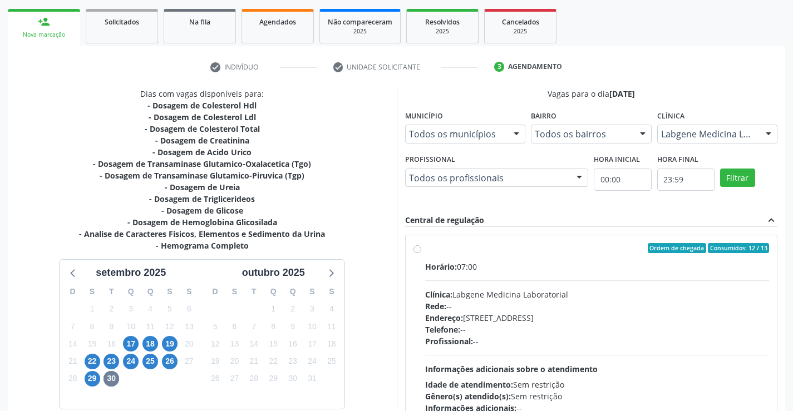
click at [425, 248] on label "Ordem de chegada Consumidos: 12 / 13 Horário: 07:00 Clínica: Labgene Medicina L…" at bounding box center [597, 328] width 344 height 171
click at [418, 248] on input "Ordem de chegada Consumidos: 12 / 13 Horário: 07:00 Clínica: Labgene Medicina L…" at bounding box center [417, 248] width 8 height 10
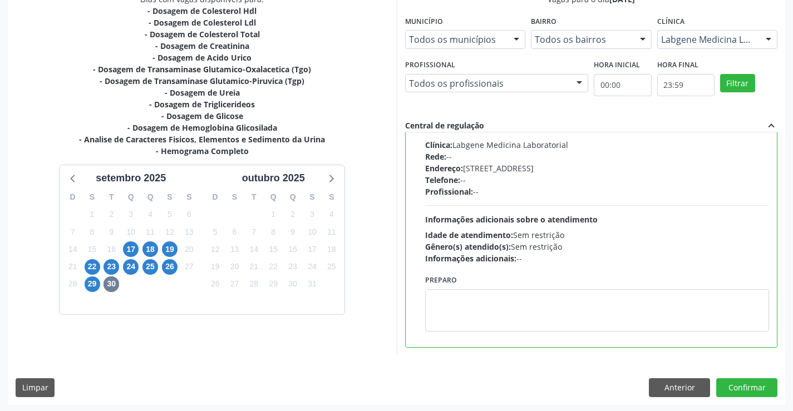
scroll to position [254, 0]
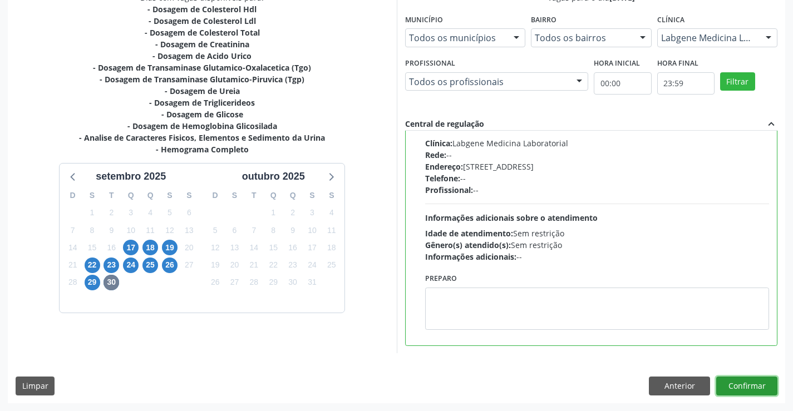
click at [758, 379] on button "Confirmar" at bounding box center [746, 386] width 61 height 19
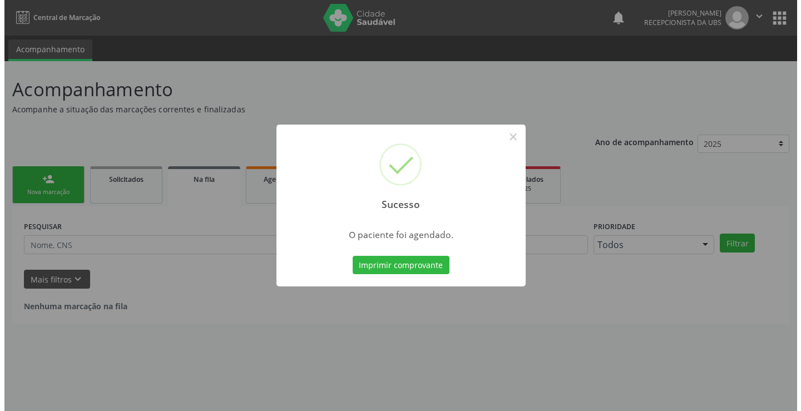
scroll to position [0, 0]
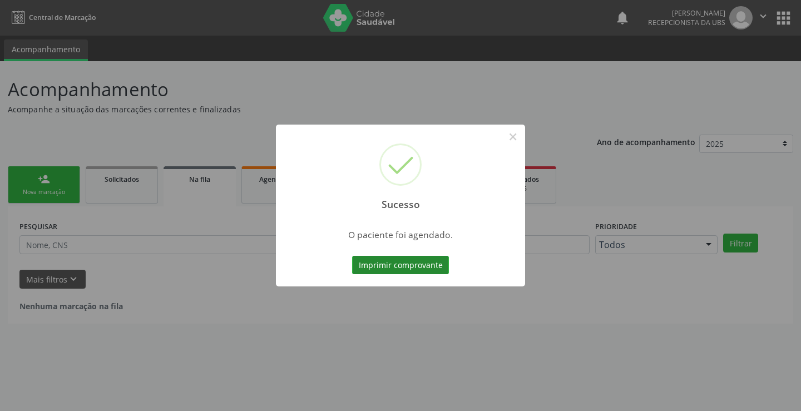
click at [389, 262] on button "Imprimir comprovante" at bounding box center [400, 265] width 97 height 19
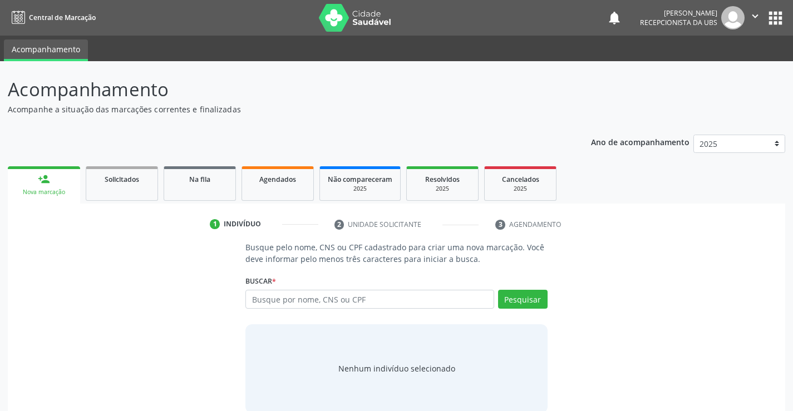
click at [288, 302] on input "text" at bounding box center [369, 299] width 248 height 19
click at [305, 300] on input "text" at bounding box center [369, 299] width 248 height 19
type input "209135951060007"
click at [519, 295] on button "Pesquisar" at bounding box center [523, 299] width 50 height 19
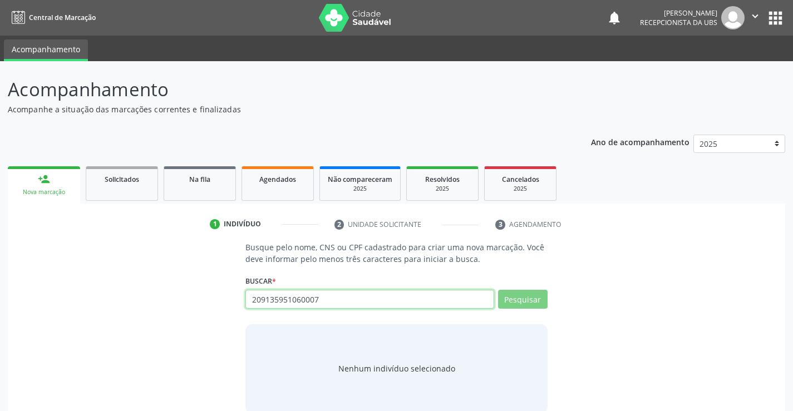
click at [438, 299] on input "209135951060007" at bounding box center [369, 299] width 248 height 19
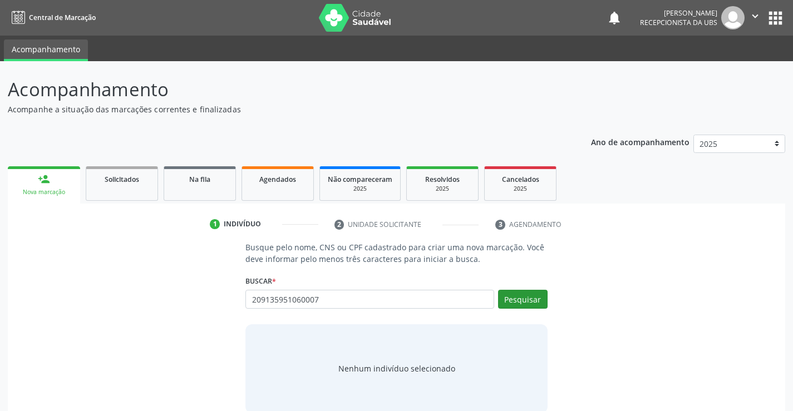
type input "209135951060007"
click at [510, 300] on button "Pesquisar" at bounding box center [523, 299] width 50 height 19
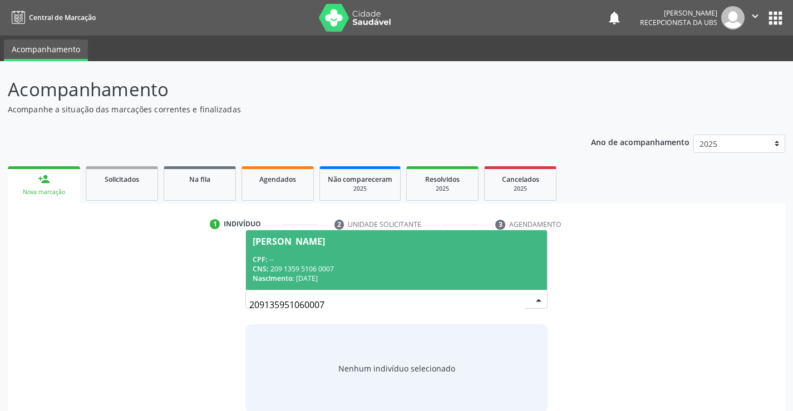
click at [386, 258] on div "CPF: --" at bounding box center [396, 259] width 287 height 9
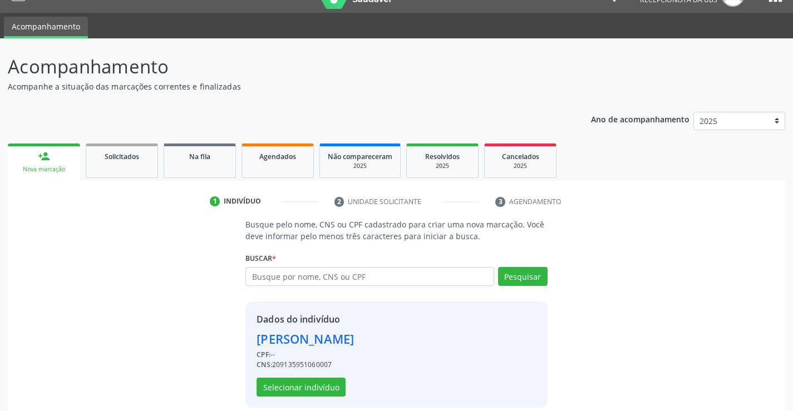
scroll to position [35, 0]
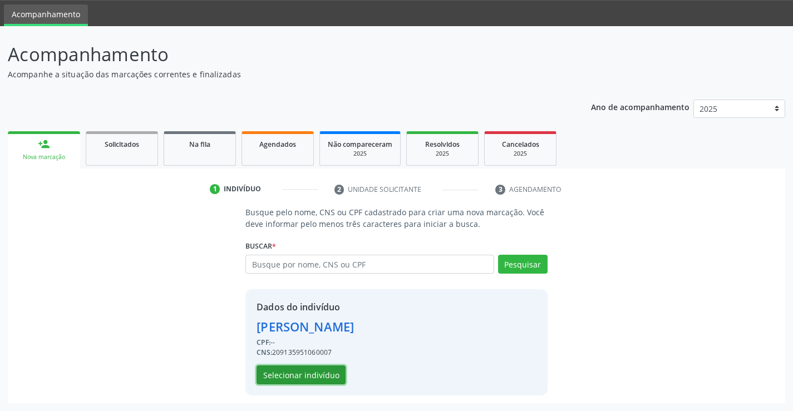
click at [295, 374] on button "Selecionar indivíduo" at bounding box center [300, 375] width 89 height 19
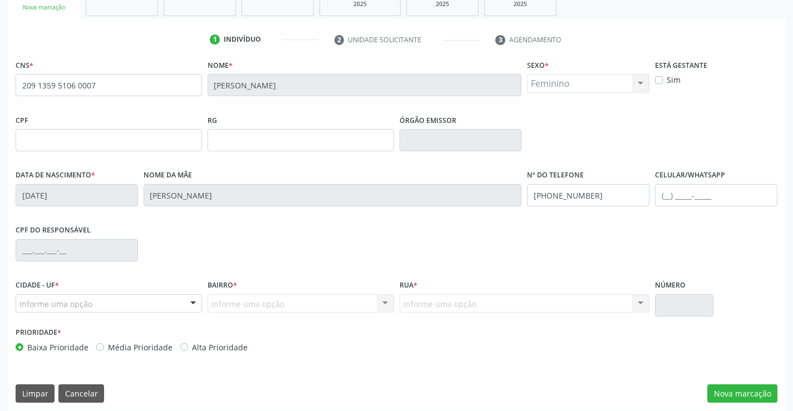
scroll to position [192, 0]
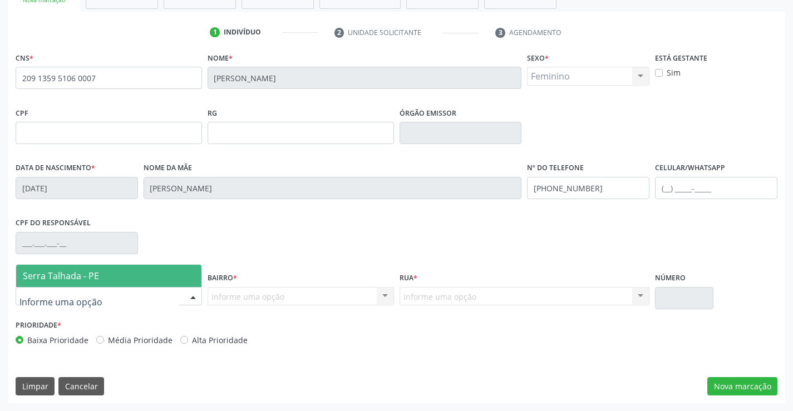
drag, startPoint x: 75, startPoint y: 262, endPoint x: 78, endPoint y: 270, distance: 8.5
click at [75, 263] on div "CPF do responsável" at bounding box center [77, 242] width 128 height 55
click at [81, 279] on span "Serra Talhada - PE" at bounding box center [61, 276] width 76 height 12
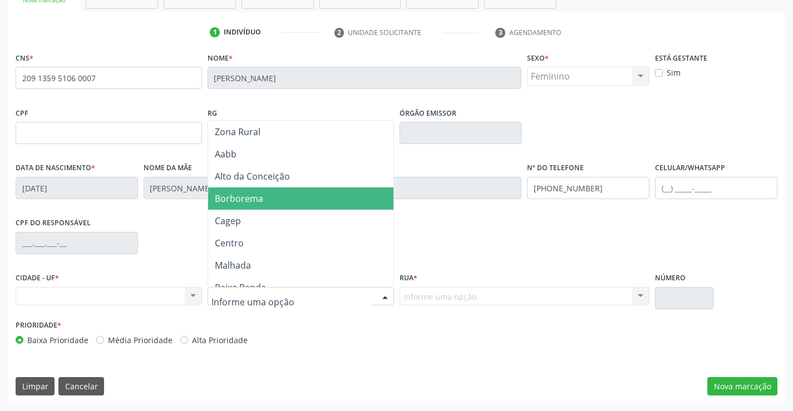
click at [250, 203] on span "Borborema" at bounding box center [239, 198] width 48 height 12
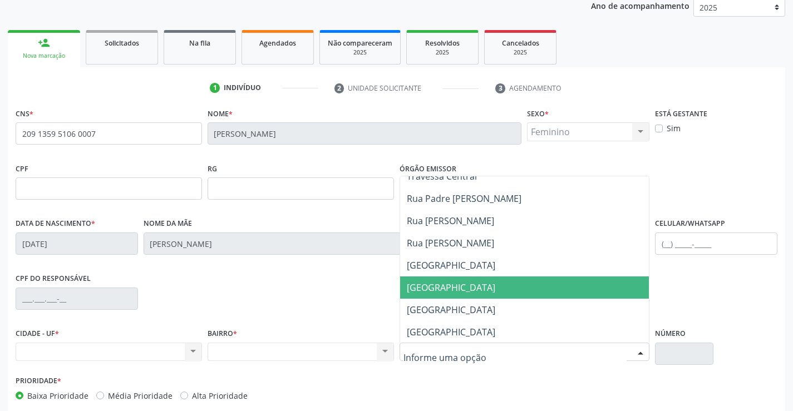
scroll to position [111, 0]
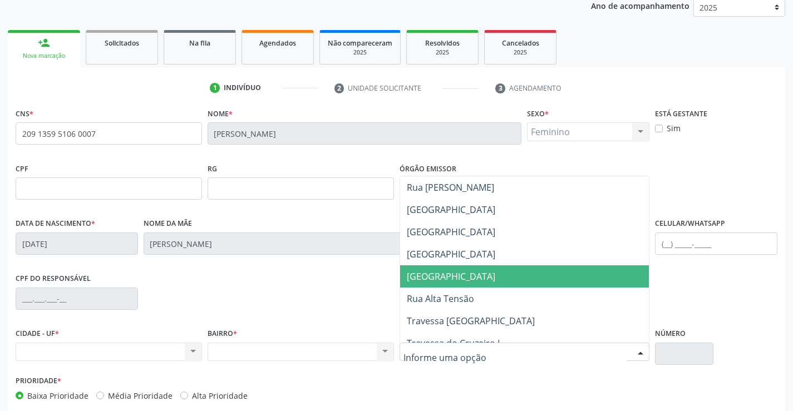
click at [526, 277] on span "[GEOGRAPHIC_DATA]" at bounding box center [524, 276] width 249 height 22
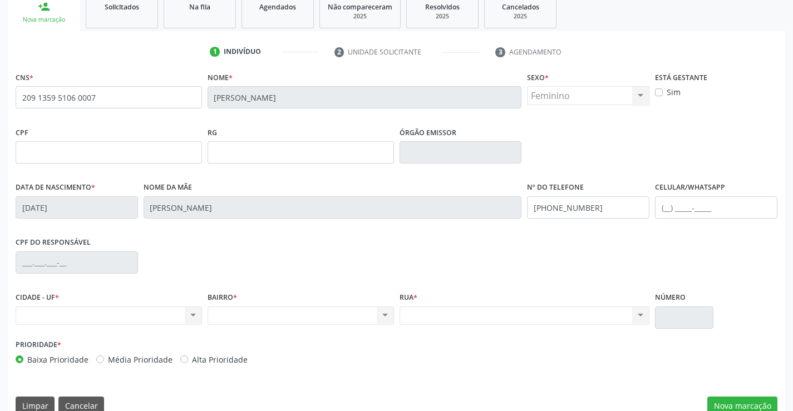
scroll to position [192, 0]
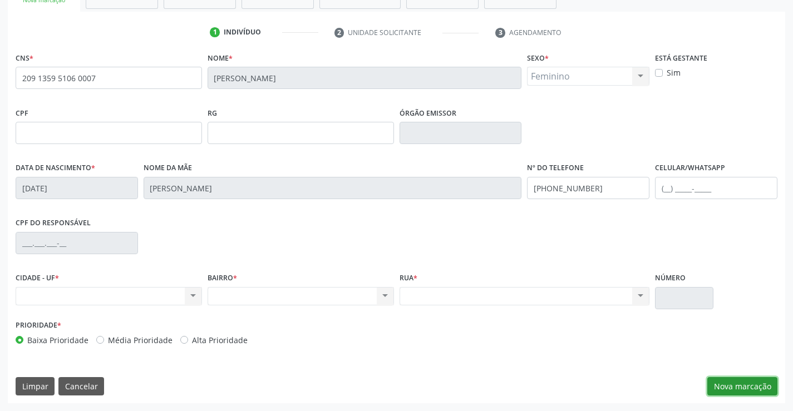
click at [744, 385] on button "Nova marcação" at bounding box center [742, 386] width 70 height 19
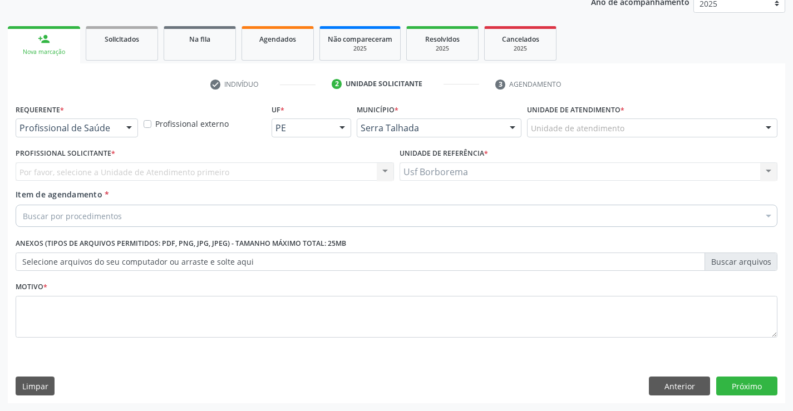
scroll to position [140, 0]
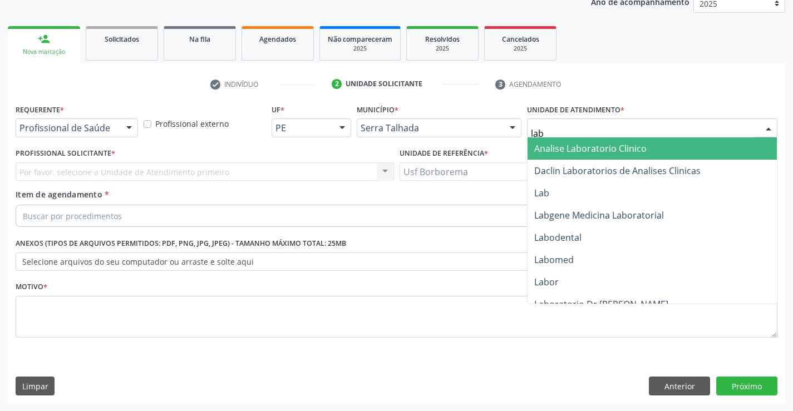
type input "labg"
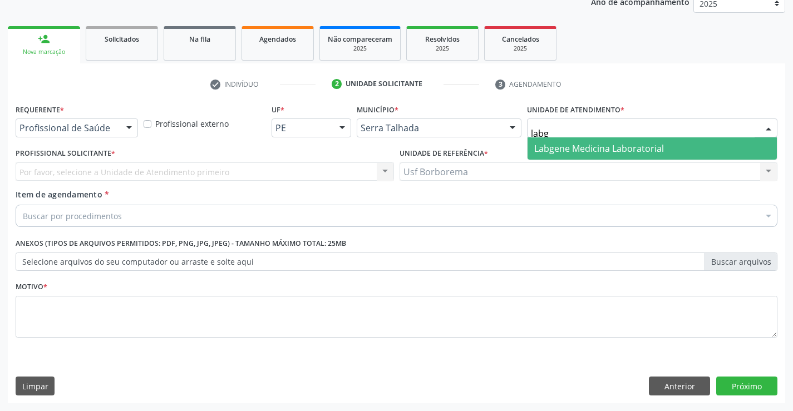
click at [542, 155] on span "Labgene Medicina Laboratorial" at bounding box center [651, 148] width 249 height 22
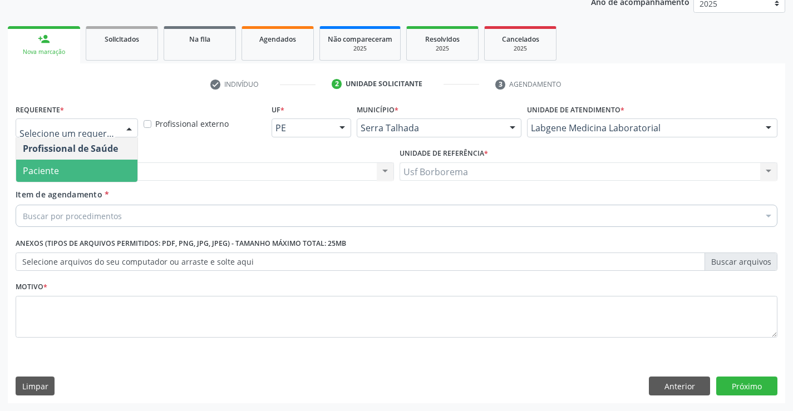
click at [59, 167] on span "Paciente" at bounding box center [76, 171] width 121 height 22
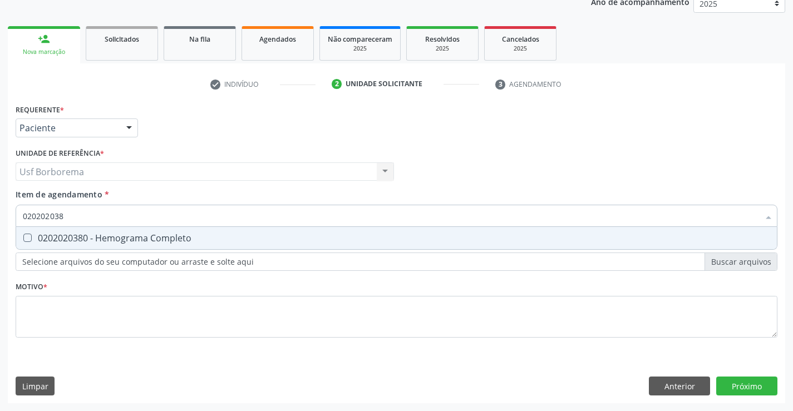
type input "0202020380"
click at [83, 234] on div "0202020380 - Hemograma Completo" at bounding box center [396, 238] width 747 height 9
checkbox Completo "true"
click at [87, 215] on input "0202020380" at bounding box center [391, 216] width 736 height 22
type input "02020203"
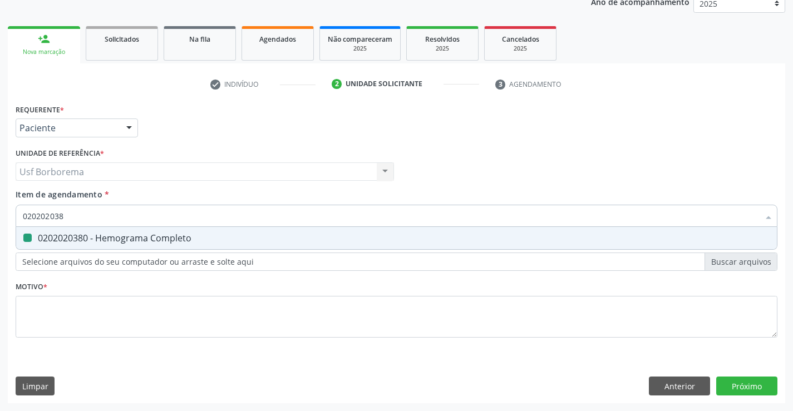
checkbox Completo "false"
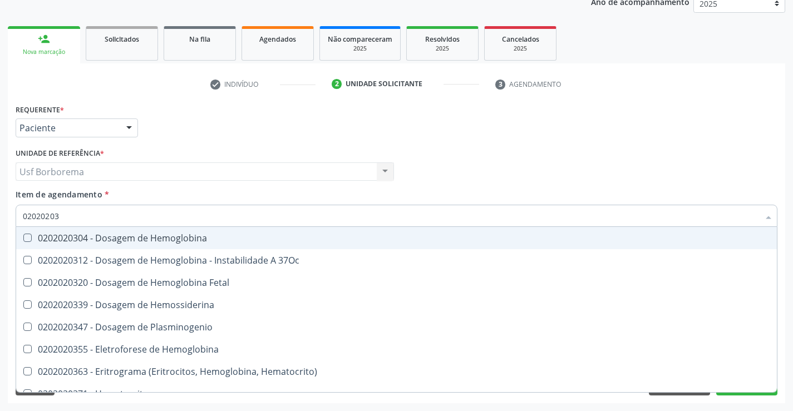
type input "0202020"
checkbox Completo "false"
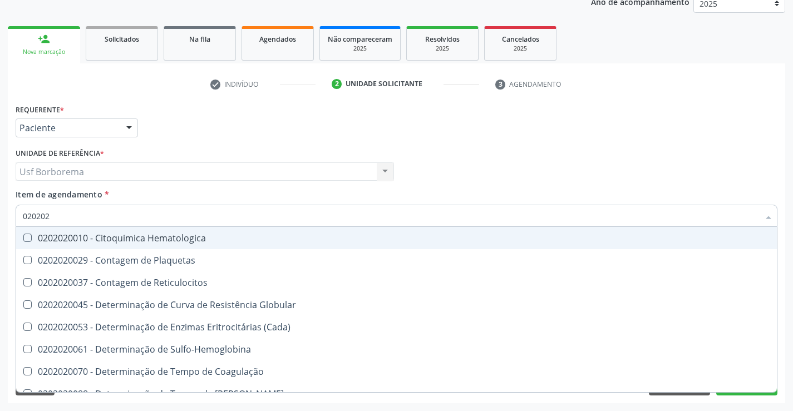
type input "02020"
checkbox Completo "false"
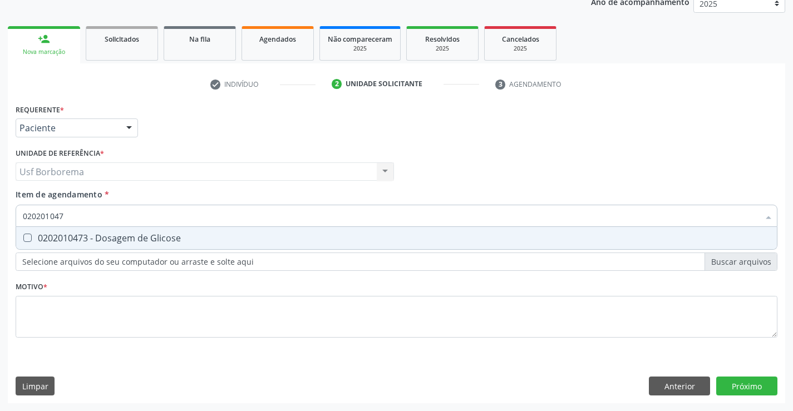
type input "0202010473"
click at [87, 236] on div "0202010473 - Dosagem de Glicose" at bounding box center [396, 238] width 747 height 9
checkbox Glicose "true"
click at [89, 217] on input "0202010473" at bounding box center [391, 216] width 736 height 22
type input "02020104"
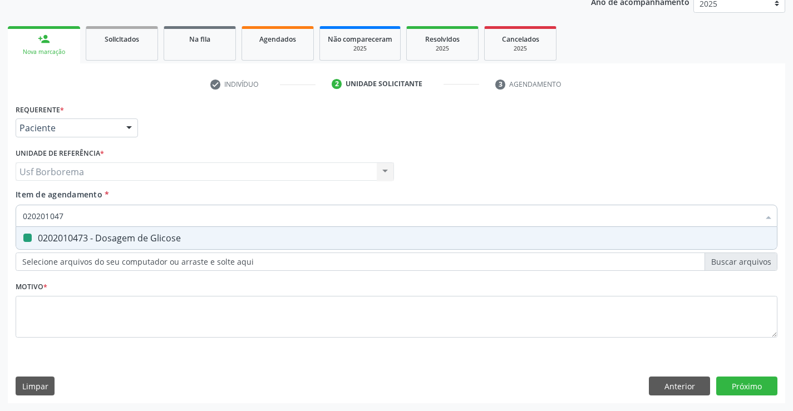
checkbox Glicose "false"
type input "0202010295"
drag, startPoint x: 86, startPoint y: 233, endPoint x: 108, endPoint y: 208, distance: 33.5
click at [88, 230] on span "0202010295 - Dosagem de Colesterol Total" at bounding box center [396, 238] width 761 height 22
checkbox Total "true"
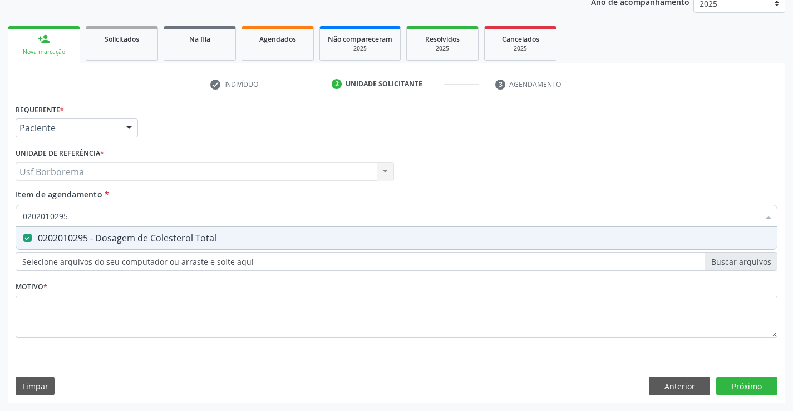
click at [112, 215] on input "0202010295" at bounding box center [391, 216] width 736 height 22
type input "02020102"
checkbox Total "false"
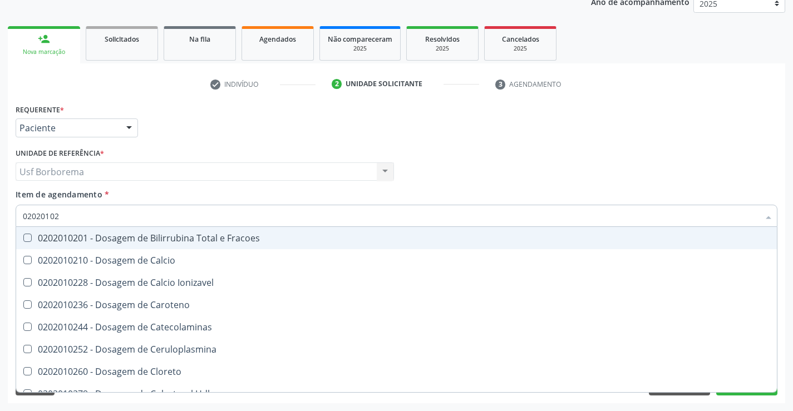
type input "0202010"
checkbox Total "false"
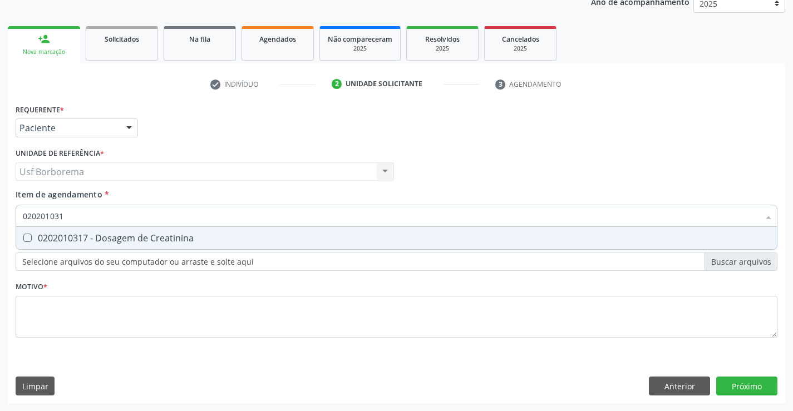
type input "0202010317"
click at [106, 234] on div "0202010317 - Dosagem de Creatinina" at bounding box center [396, 238] width 747 height 9
checkbox Creatinina "true"
click at [108, 215] on input "0202010317" at bounding box center [391, 216] width 736 height 22
type input "02020103"
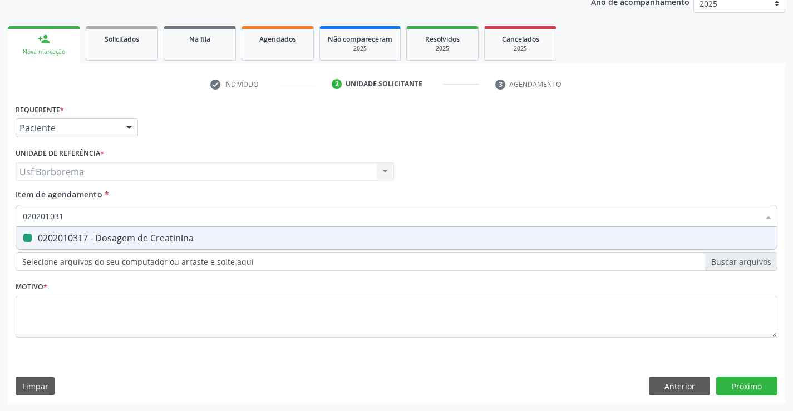
checkbox Creatinina "false"
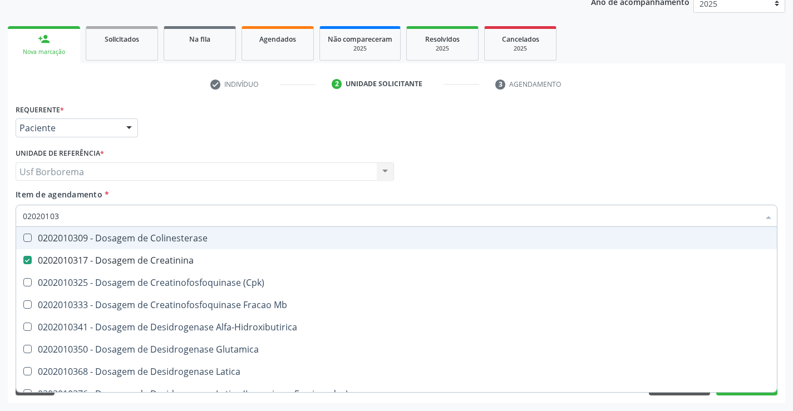
type input "0202010"
checkbox Creatinina "false"
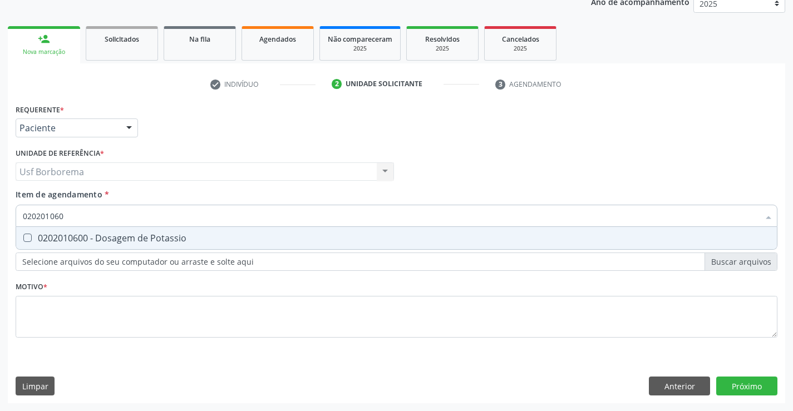
type input "0202010600"
drag, startPoint x: 107, startPoint y: 235, endPoint x: 99, endPoint y: 210, distance: 26.8
click at [104, 231] on span "0202010600 - Dosagem de Potassio" at bounding box center [396, 238] width 761 height 22
checkbox Potassio "true"
click at [100, 210] on input "0202010600" at bounding box center [391, 216] width 736 height 22
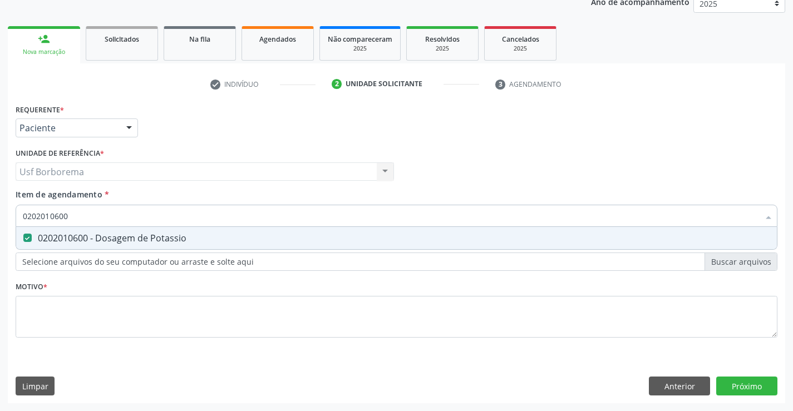
click at [105, 215] on input "0202010600" at bounding box center [391, 216] width 736 height 22
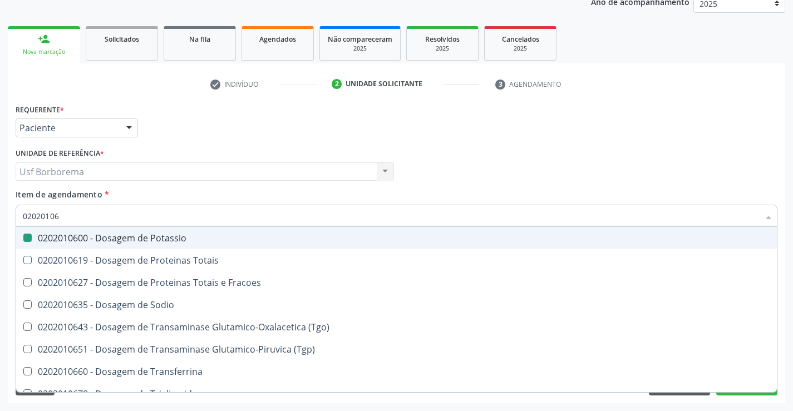
type input "0202010"
checkbox Potassio "false"
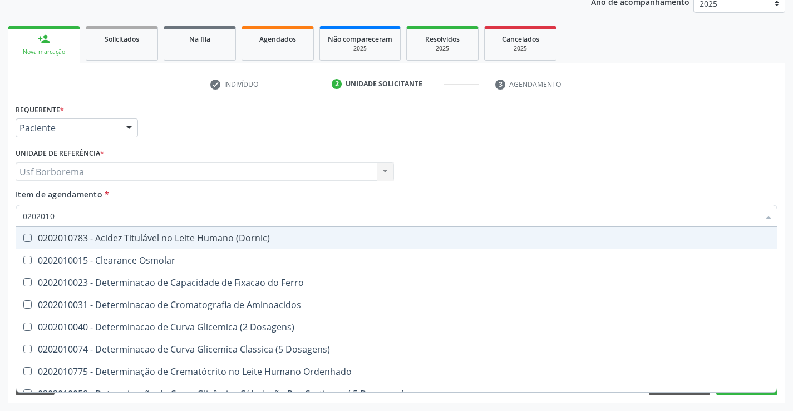
type input "02020106"
checkbox \(Dornic\) "true"
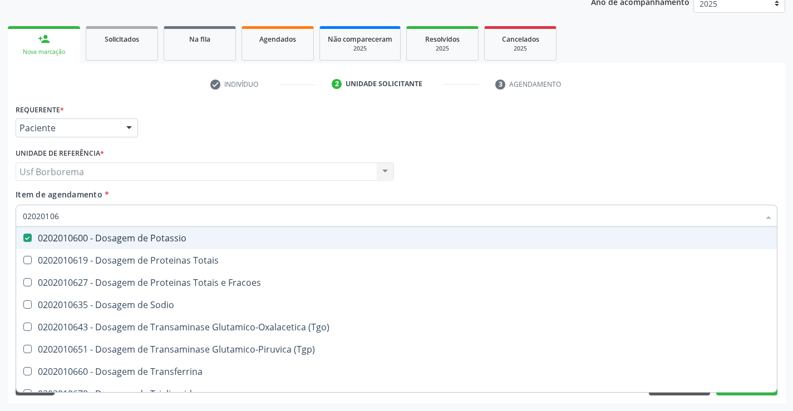
type input "020201067"
checkbox Potassio "false"
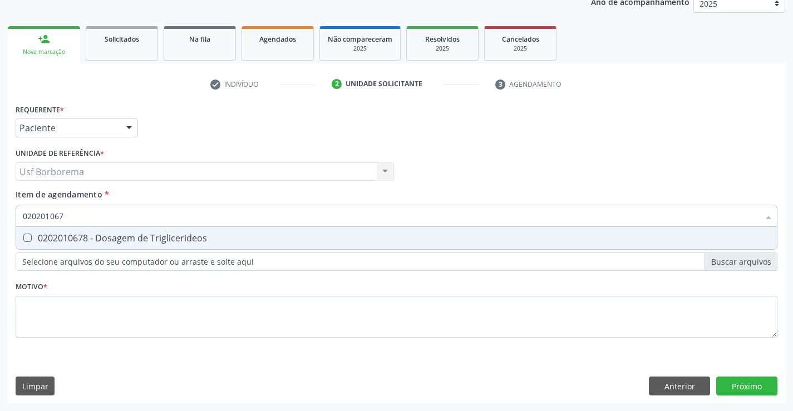
type input "0202010678"
click at [107, 234] on div "0202010678 - Dosagem de Triglicerideos" at bounding box center [396, 238] width 747 height 9
checkbox Triglicerideos "true"
click at [109, 216] on input "0202010678" at bounding box center [391, 216] width 736 height 22
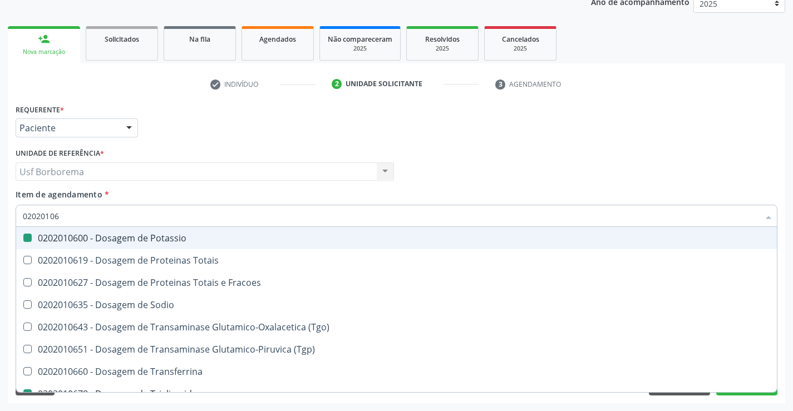
type input "0202010"
checkbox Potassio "false"
checkbox Triglicerideos "false"
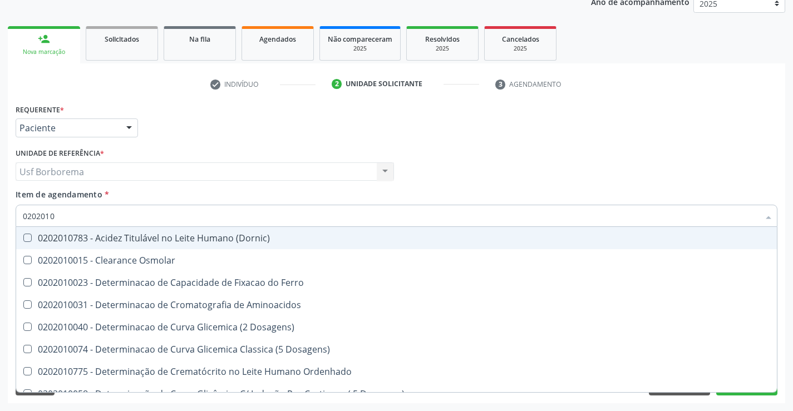
type input "020201"
checkbox Total "false"
checkbox Creatinina "false"
checkbox Ferritina "true"
checkbox Folato "true"
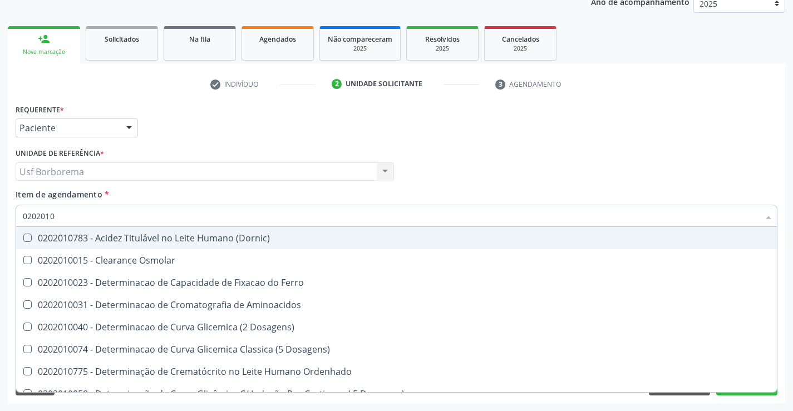
checkbox Glicose "false"
checkbox Nt-Probnp\) "true"
checkbox Potassio "false"
checkbox Triglicerideos "false"
checkbox Lipoproteinas "true"
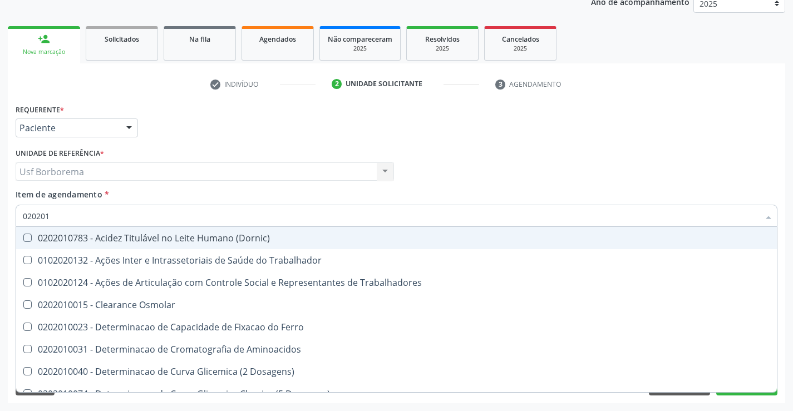
type input "02020"
checkbox Total "false"
checkbox Creatinina "false"
checkbox Glicose "false"
checkbox Potassio "false"
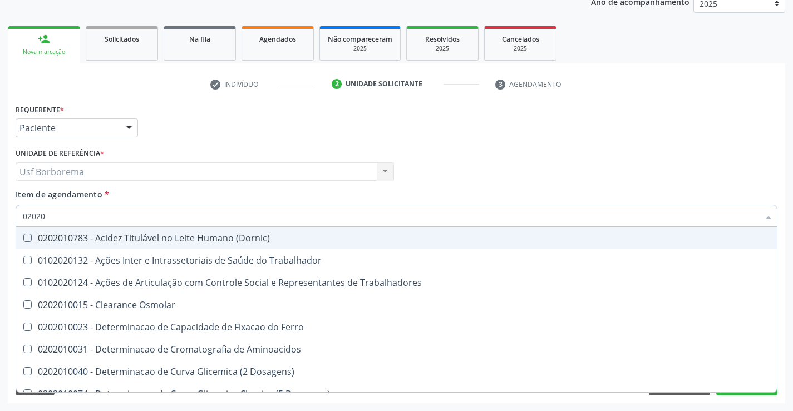
checkbox Triglicerideos "false"
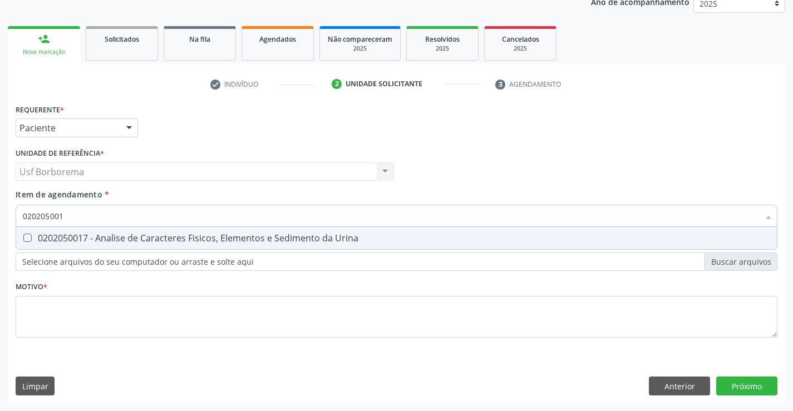
type input "0202050017"
drag, startPoint x: 97, startPoint y: 236, endPoint x: 95, endPoint y: 218, distance: 17.9
click at [98, 235] on div "0202050017 - Analise de Caracteres Fisicos, Elementos e Sedimento da Urina" at bounding box center [396, 238] width 747 height 9
checkbox Urina "true"
click at [95, 217] on input "0202050017" at bounding box center [391, 216] width 736 height 22
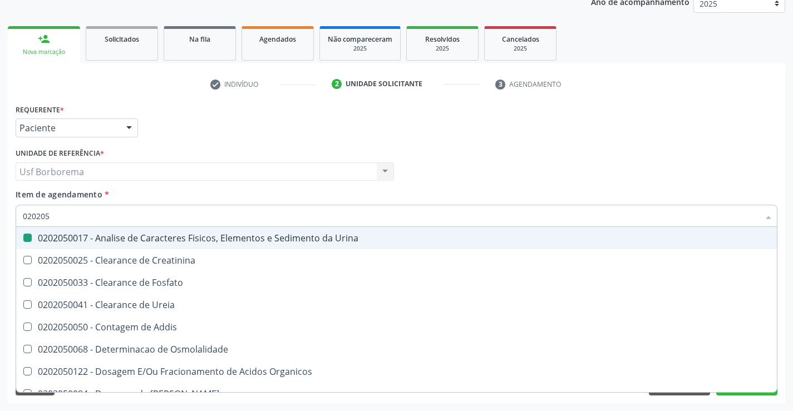
type input "02020"
checkbox Urina "false"
checkbox Fosfato "true"
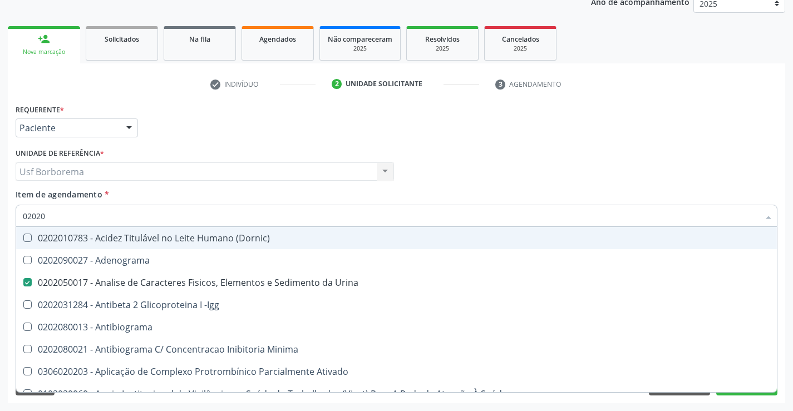
type input "020201"
checkbox Urina "false"
checkbox Parceria\) "true"
checkbox Gestante "true"
checkbox T3 "true"
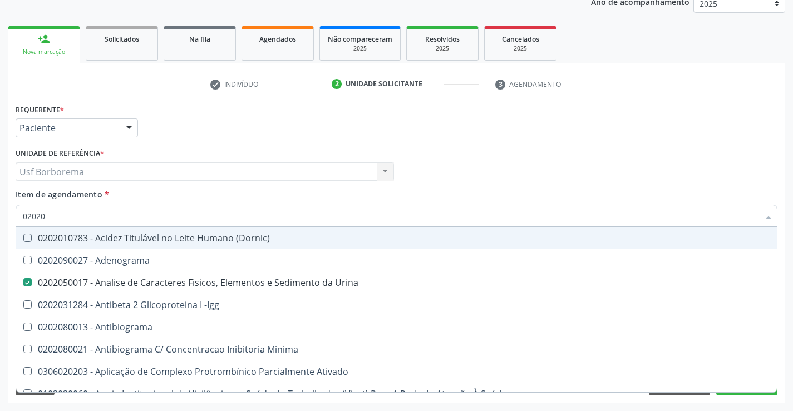
checkbox Organicos "true"
checkbox Acetona "true"
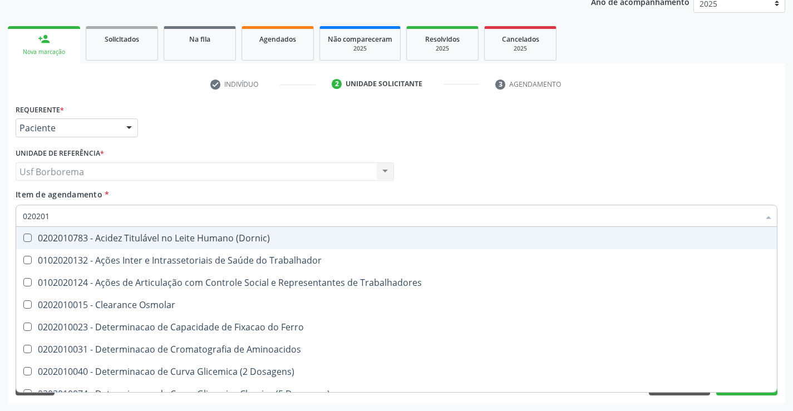
type input "0202010"
checkbox Fracoes "true"
checkbox Ionizavel "true"
checkbox Total "false"
checkbox Creatinina "false"
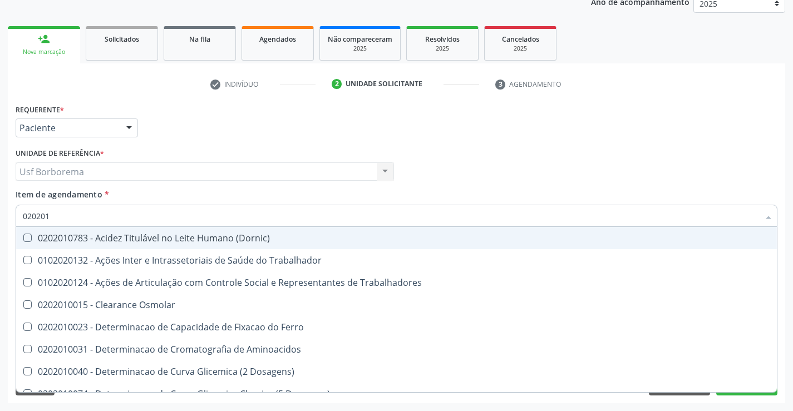
checkbox II "true"
checkbox Glicose "false"
checkbox Glicosilada "true"
checkbox Muco-Proteinas "true"
checkbox Potassio "false"
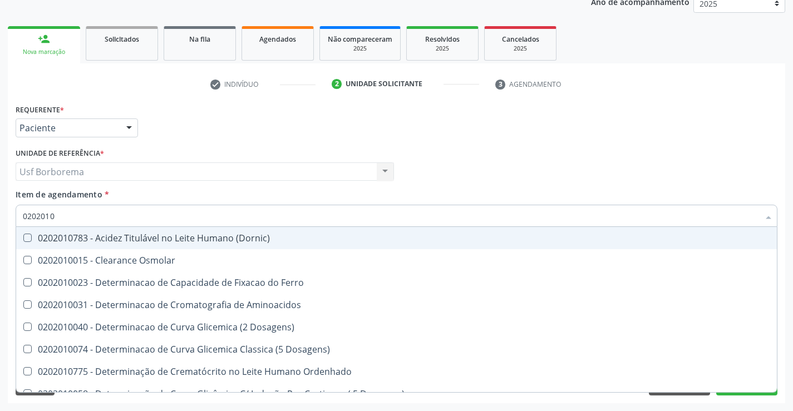
type input "02020104"
checkbox Dosagens\) "true"
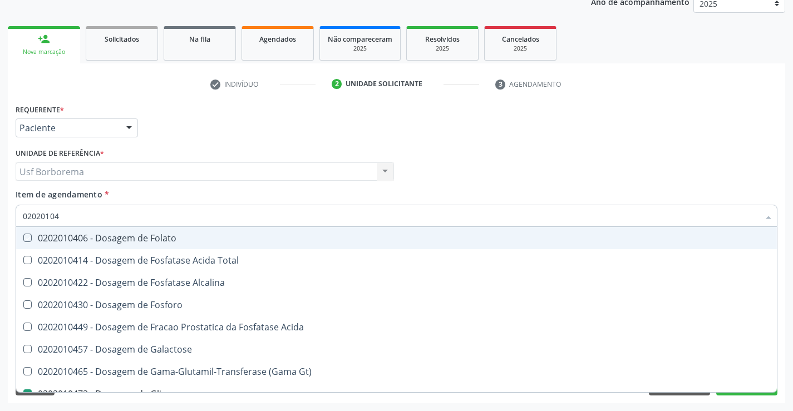
type input "020201047"
checkbox Folato "true"
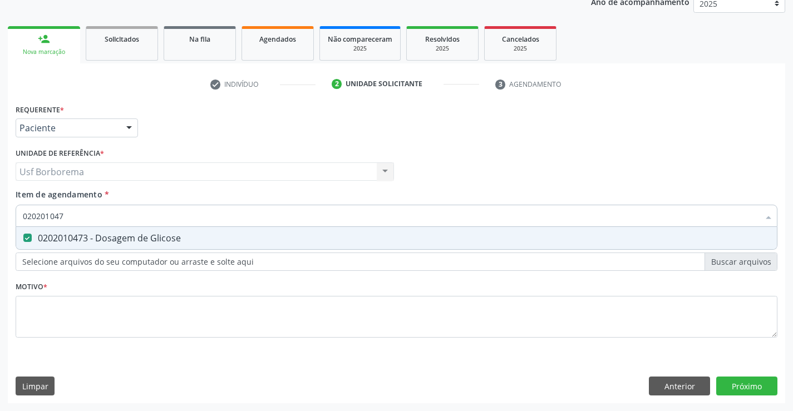
type input "02020104"
checkbox Glicose "false"
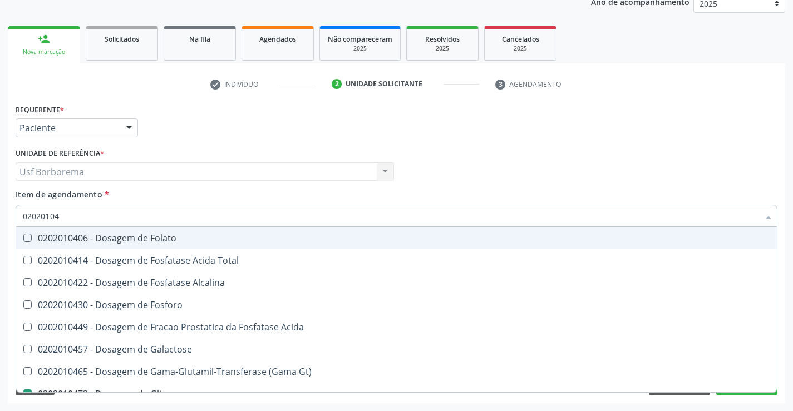
type input "0202010"
checkbox Glicose "false"
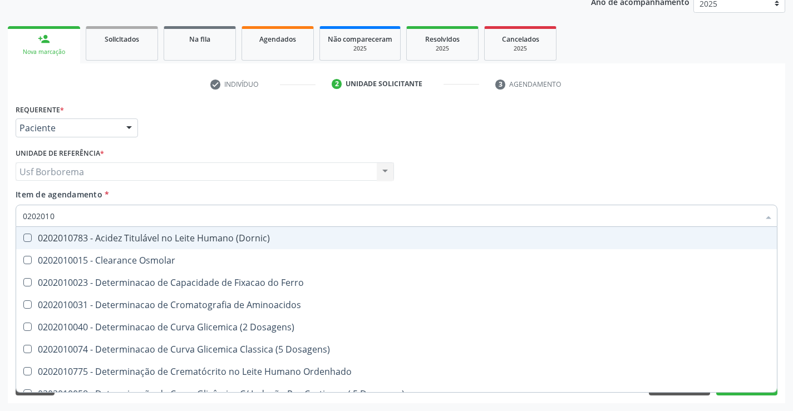
type input "020201"
checkbox Total "false"
checkbox Creatinina "false"
checkbox Ferritina "true"
checkbox Folato "true"
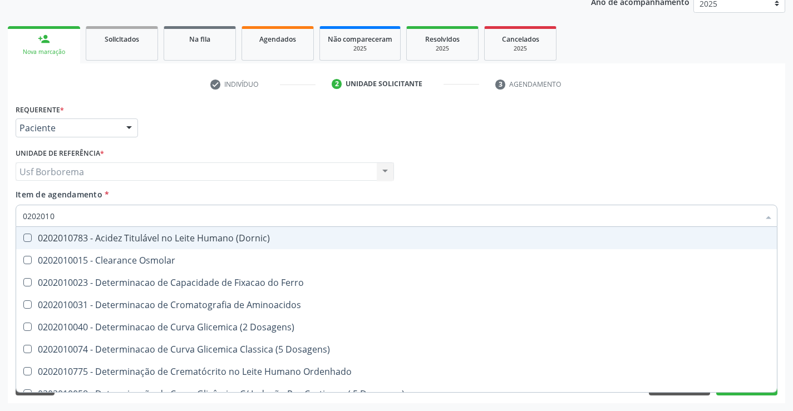
checkbox Glicose "false"
checkbox Nt-Probnp\) "true"
checkbox Potassio "false"
checkbox Triglicerideos "false"
checkbox Lipoproteinas "true"
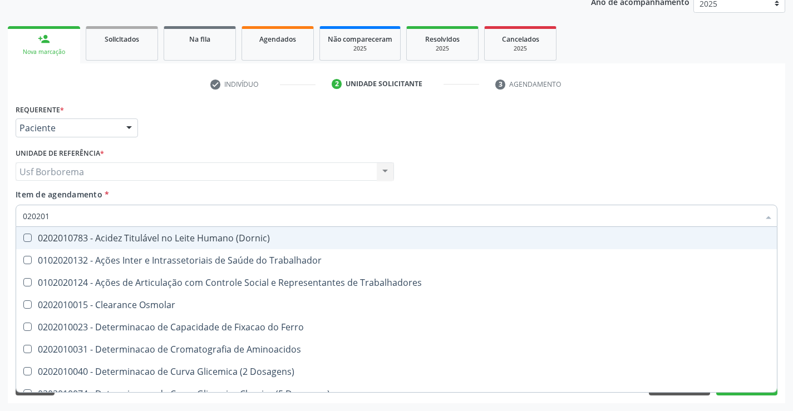
type input "0202010"
checkbox Fracoes "true"
checkbox Ionizavel "true"
checkbox Total "false"
checkbox Creatinina "false"
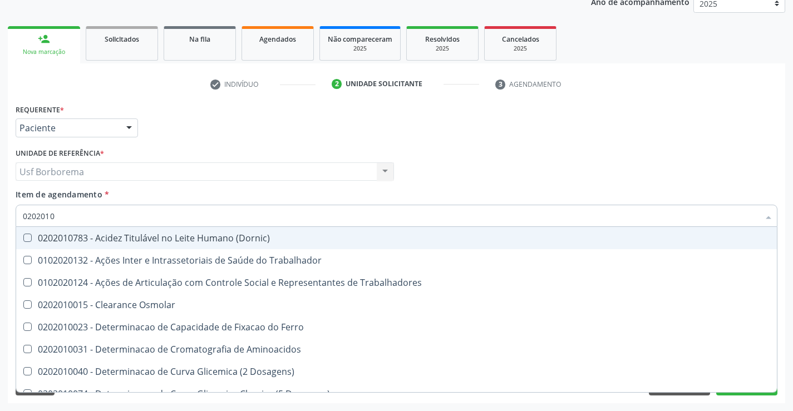
checkbox II "true"
checkbox Glicose "false"
checkbox Glicosilada "true"
checkbox Muco-Proteinas "true"
checkbox Potassio "false"
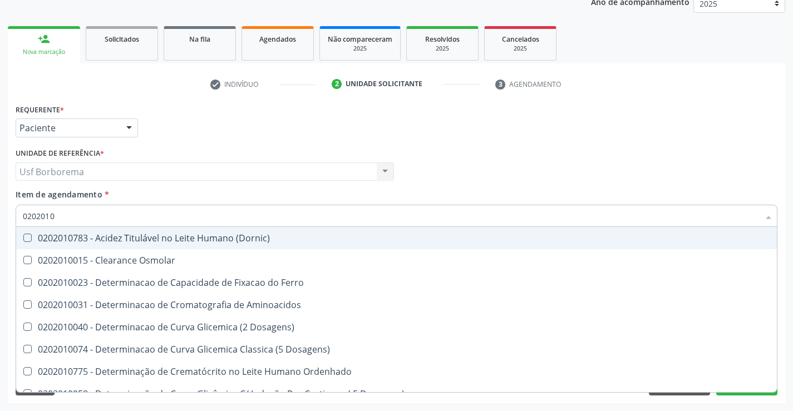
type input "02020102"
checkbox Osmolaridade "true"
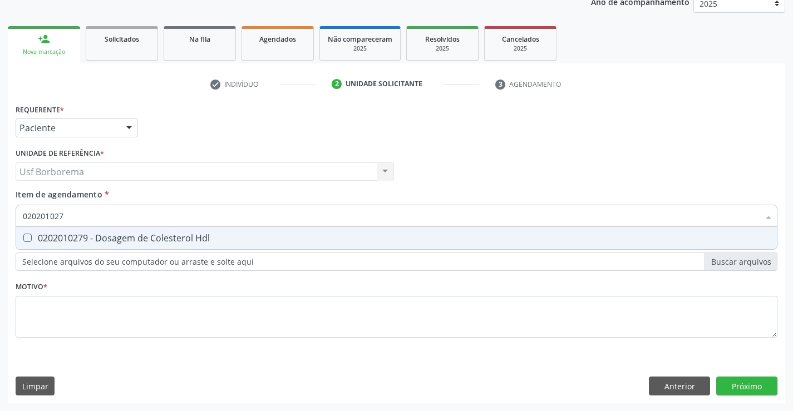
type input "0202010279"
drag, startPoint x: 97, startPoint y: 223, endPoint x: 100, endPoint y: 233, distance: 10.4
click at [100, 224] on div "0202010279 Desfazer seleção 0202010279 - Dosagem de Colesterol Hdl Nenhum resul…" at bounding box center [397, 214] width 762 height 19
click at [96, 240] on div "0202010279 - Dosagem de Colesterol Hdl" at bounding box center [396, 238] width 747 height 9
checkbox Hdl "true"
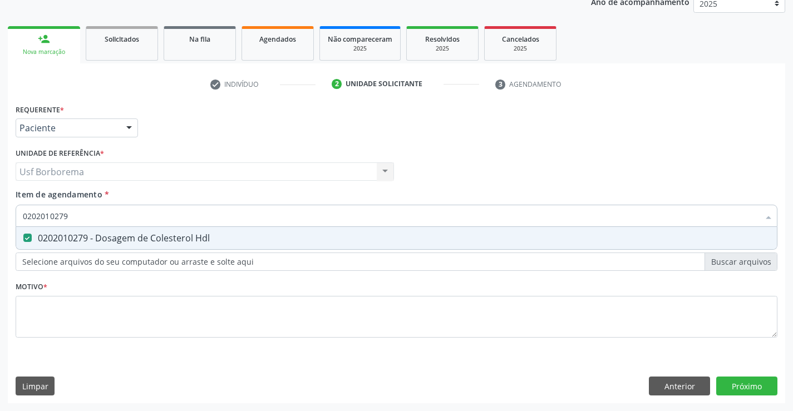
click at [93, 223] on input "0202010279" at bounding box center [391, 216] width 736 height 22
click at [98, 219] on input "0202010279" at bounding box center [391, 216] width 736 height 22
type input "02020102"
checkbox Hdl "false"
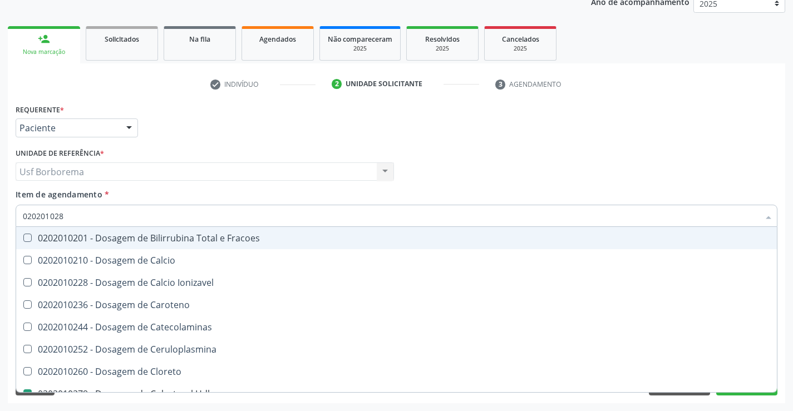
type input "0202010287"
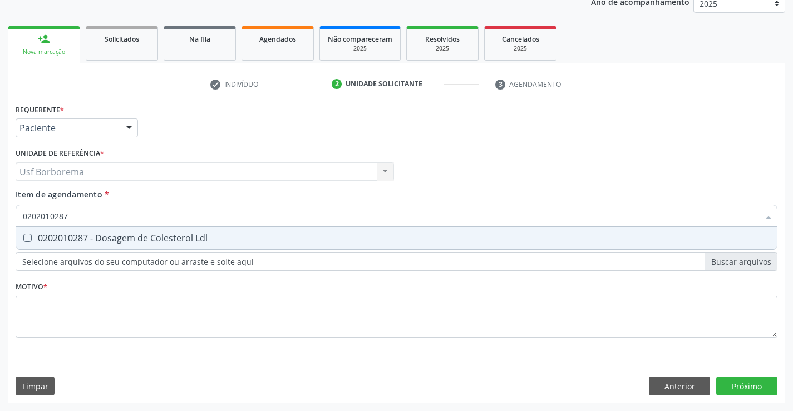
click at [102, 234] on div "0202010287 - Dosagem de Colesterol Ldl" at bounding box center [396, 238] width 747 height 9
checkbox Ldl "true"
click at [101, 210] on input "0202010287" at bounding box center [391, 216] width 736 height 22
click at [103, 214] on input "0202010287" at bounding box center [391, 216] width 736 height 22
type input "02020102"
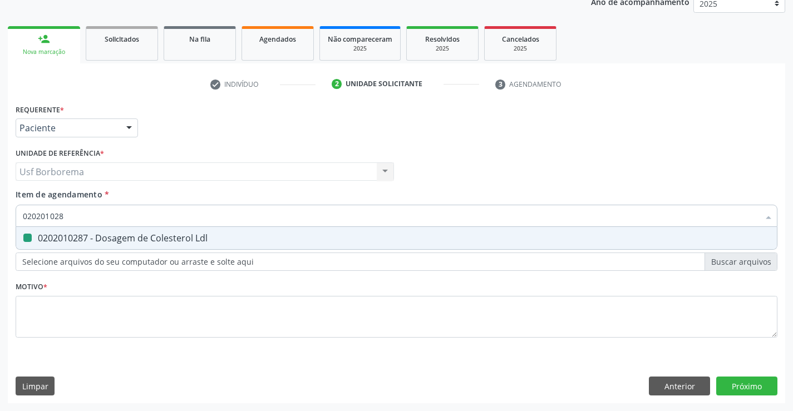
checkbox Ldl "false"
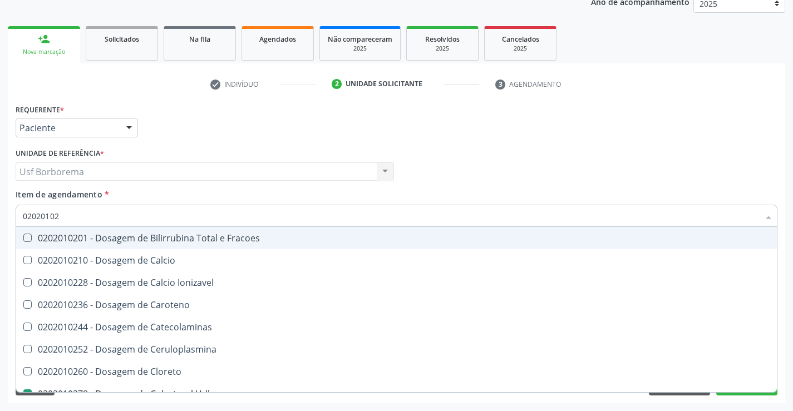
type input "020201029"
checkbox Fracoes "true"
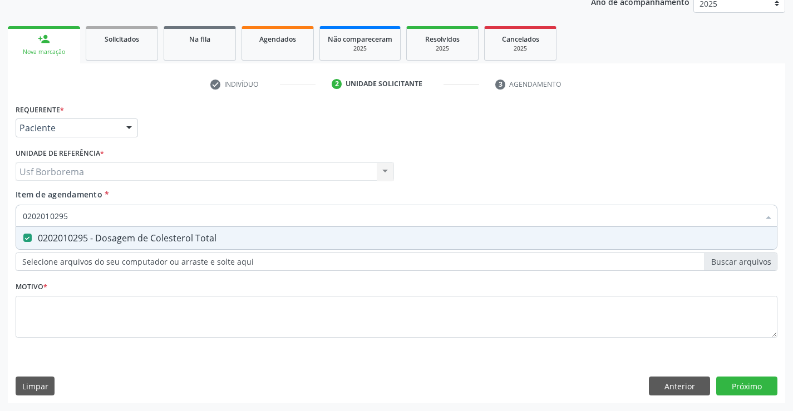
click at [106, 214] on input "0202010295" at bounding box center [391, 216] width 736 height 22
type input "02020102"
checkbox Total "false"
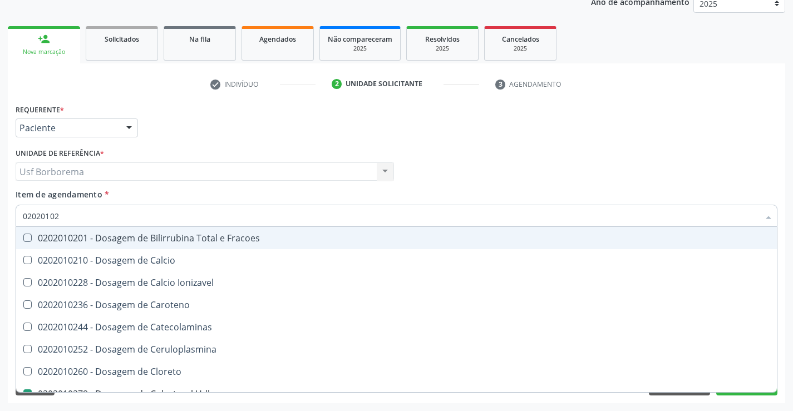
type input "0202010"
checkbox Hdl "false"
checkbox Ldl "false"
checkbox Total "false"
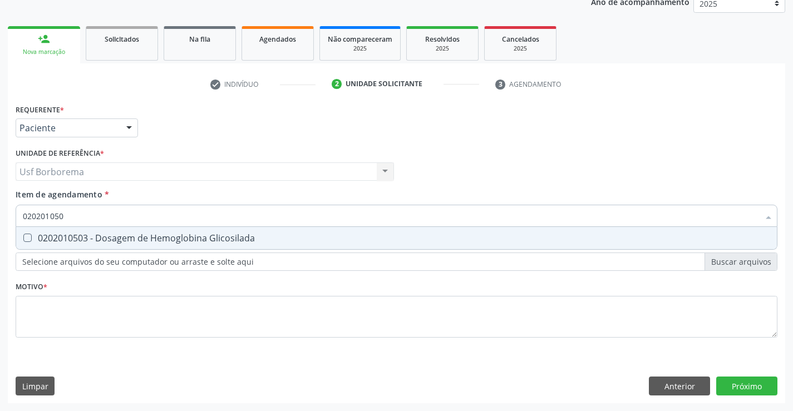
type input "0202010503"
drag, startPoint x: 83, startPoint y: 236, endPoint x: 80, endPoint y: 214, distance: 23.1
click at [83, 236] on div "0202010503 - Dosagem de Hemoglobina Glicosilada" at bounding box center [396, 238] width 747 height 9
checkbox Glicosilada "true"
drag, startPoint x: 81, startPoint y: 218, endPoint x: 86, endPoint y: 214, distance: 6.8
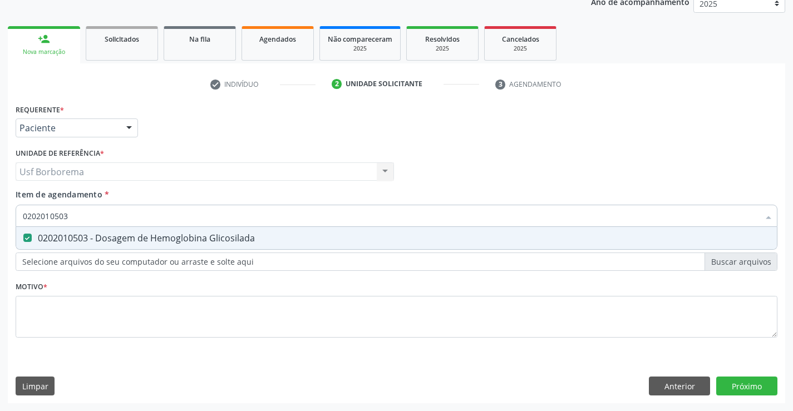
click at [85, 215] on input "0202010503" at bounding box center [391, 216] width 736 height 22
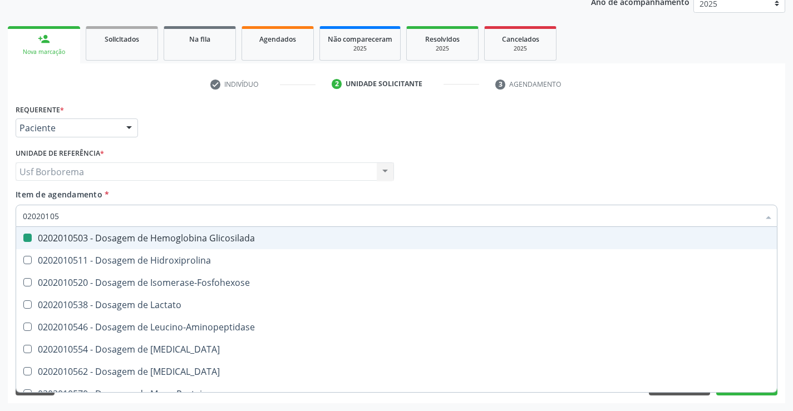
type input "0202010"
checkbox Glicosilada "false"
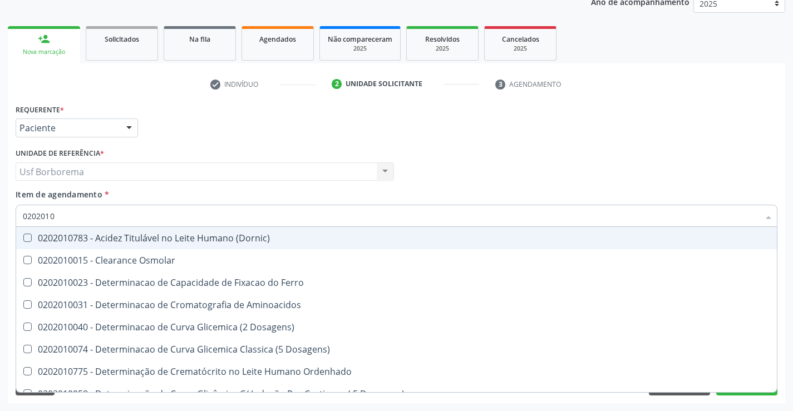
type input "020201"
checkbox Hdl "false"
checkbox Ldl "false"
checkbox Total "false"
checkbox Creatinina "false"
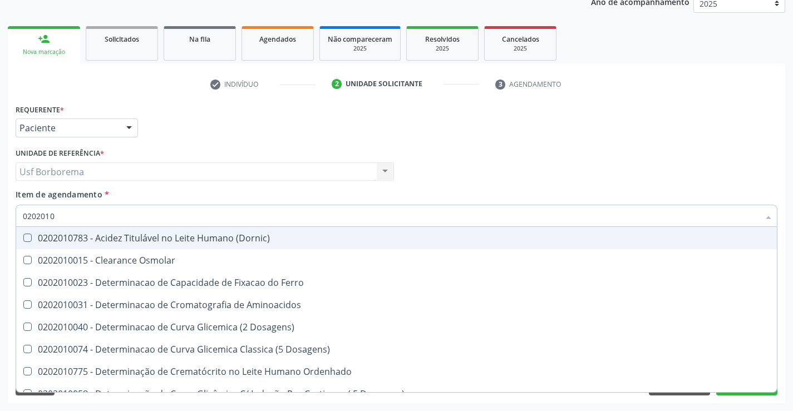
checkbox Latica "true"
checkbox Fracionadas\) "true"
checkbox Ferritina "true"
checkbox Folato "true"
checkbox Glicose "false"
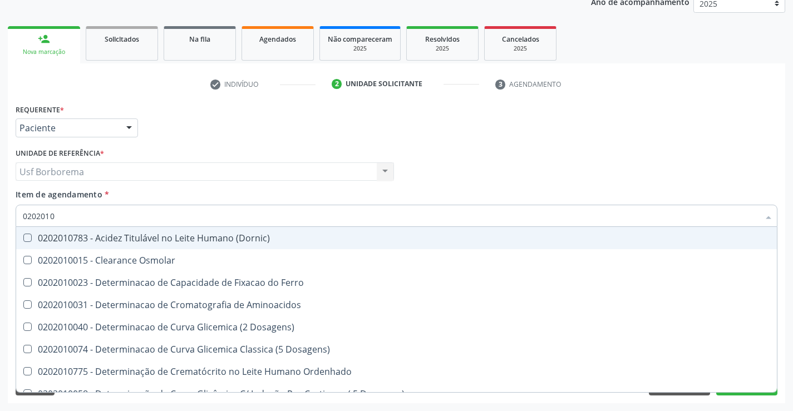
checkbox Glicosilada "false"
checkbox Nt-Probnp\) "true"
checkbox Triglicerideos "false"
checkbox Lipoproteinas "true"
type input "02020"
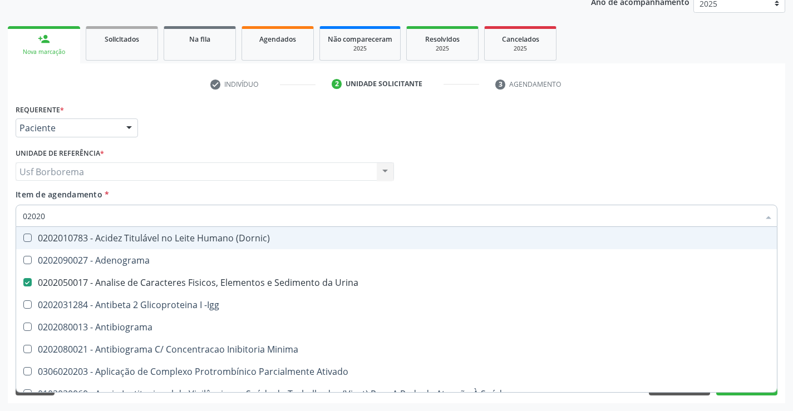
checkbox Urina "true"
checkbox \(Pos-Pasteurização\) "false"
checkbox Molecular "false"
checkbox Parceria\) "false"
checkbox Gestante "false"
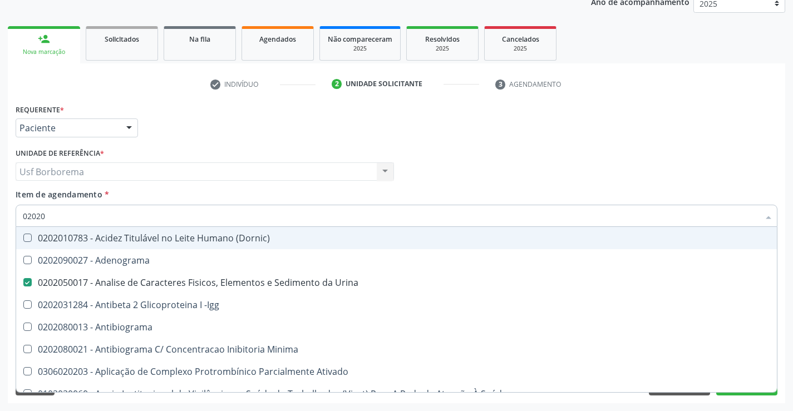
checkbox T3 "false"
checkbox Coagulação "false"
checkbox Organicos "false"
type input "0202"
checkbox Hdl "false"
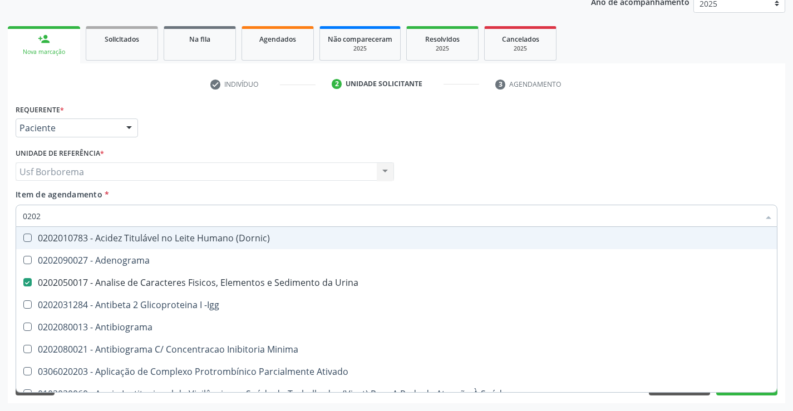
checkbox Ldl "false"
checkbox Total "false"
checkbox Creatinina "false"
checkbox Estriol "true"
checkbox Estrona "true"
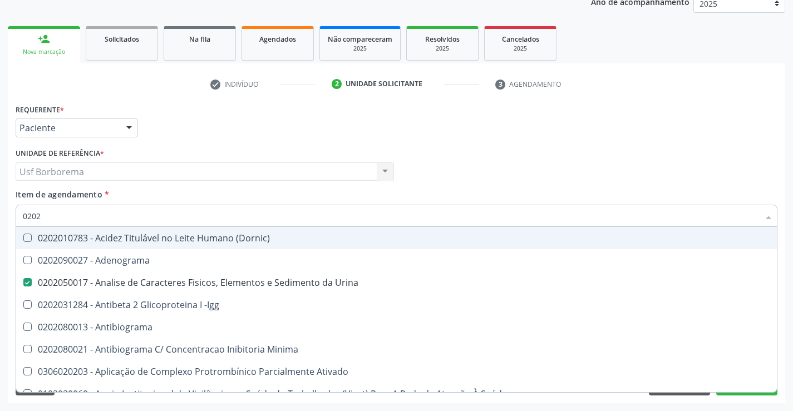
checkbox Etossuximida "true"
checkbox Viii "true"
checkbox Glicose "false"
checkbox Glicosilada "false"
checkbox Lactato "true"
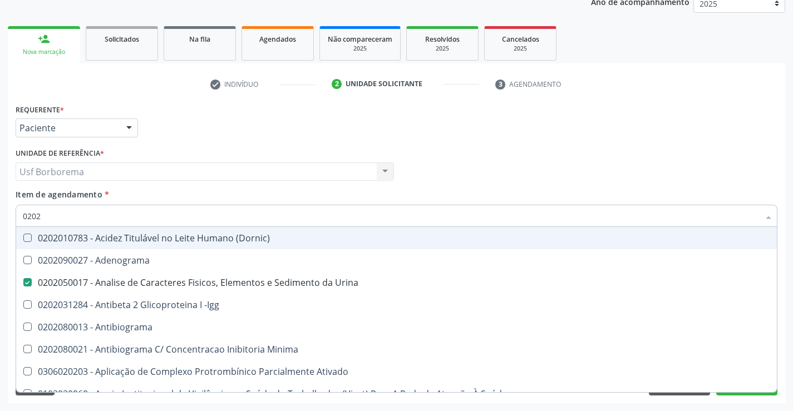
checkbox Muco-Proteinas "true"
checkbox Potassio "false"
checkbox \(T4\) "true"
checkbox Triglicerideos "false"
checkbox Pallidum "true"
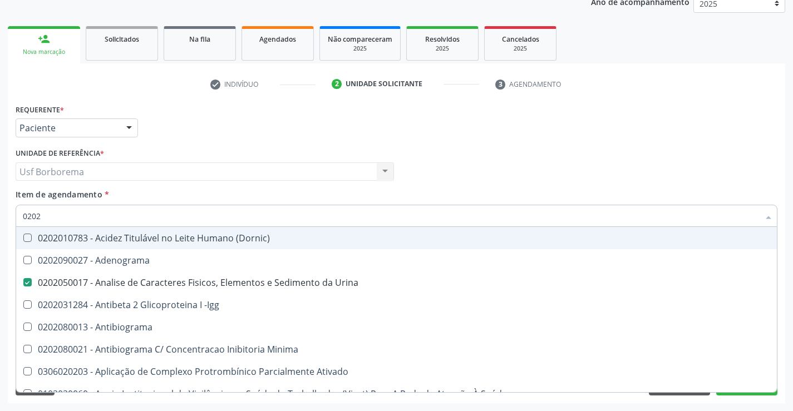
checkbox Completo "false"
checkbox Pylori "true"
type input "020"
checkbox Urina "false"
checkbox Creatinina "true"
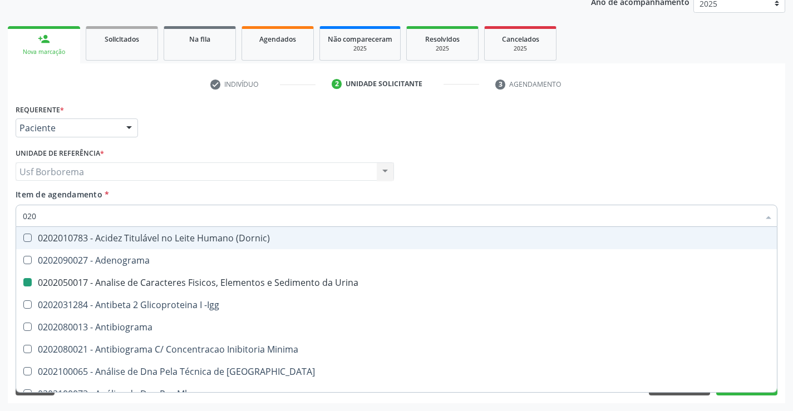
checkbox Hdl "false"
checkbox Ldl "false"
checkbox Total "false"
checkbox Creatinina "false"
checkbox Glicose "false"
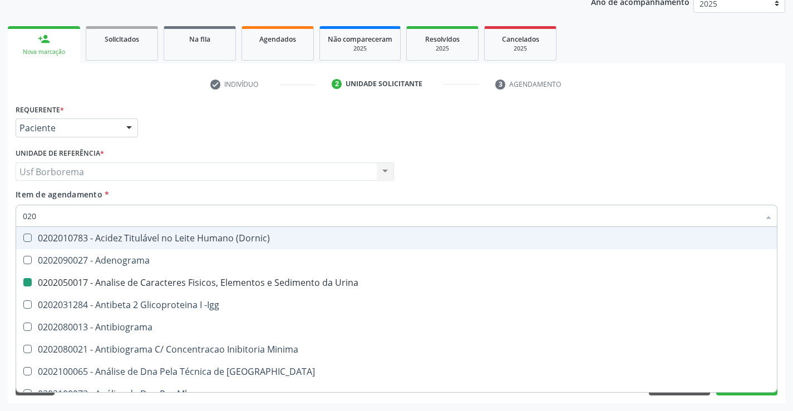
checkbox Glicosilada "false"
checkbox Potassio "false"
checkbox Triglicerideos "false"
checkbox Completo "false"
checkbox Impactado\) "true"
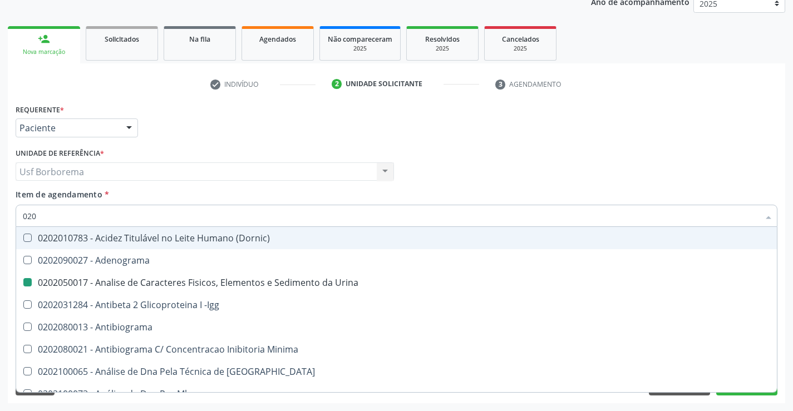
checkbox Exostoses "true"
checkbox Bucomaxilofacial "true"
checkbox Bilateral "true"
checkbox Boston "true"
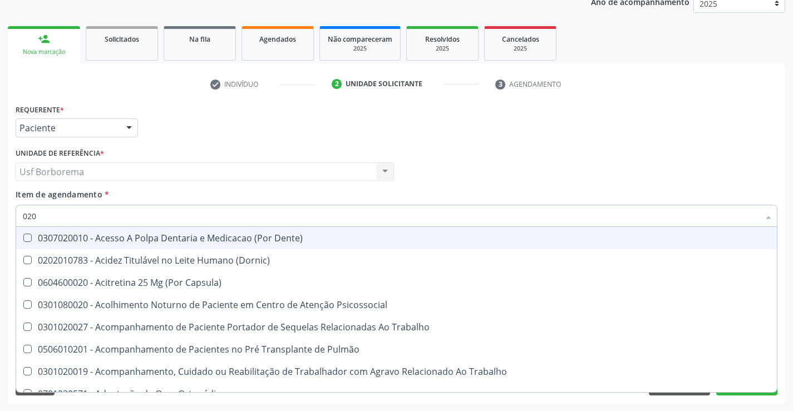
type input "02"
checkbox Urina "false"
checkbox Recombinante "true"
checkbox Hdl "false"
checkbox Ldl "false"
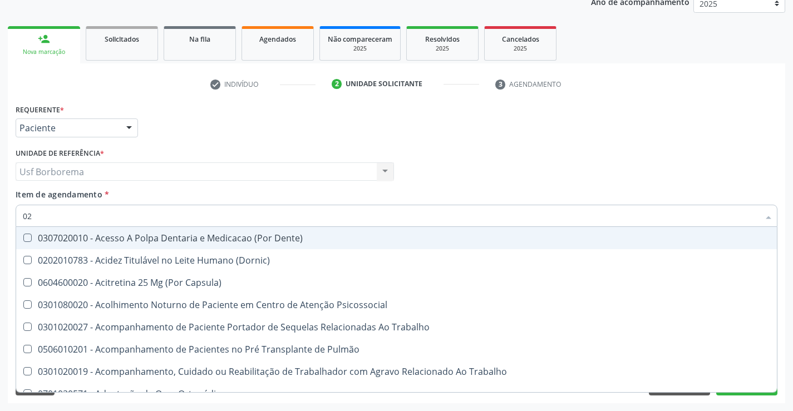
checkbox Total "false"
checkbox Creatinina "false"
checkbox Glicose "false"
checkbox Glicosilada "false"
checkbox Potassio "false"
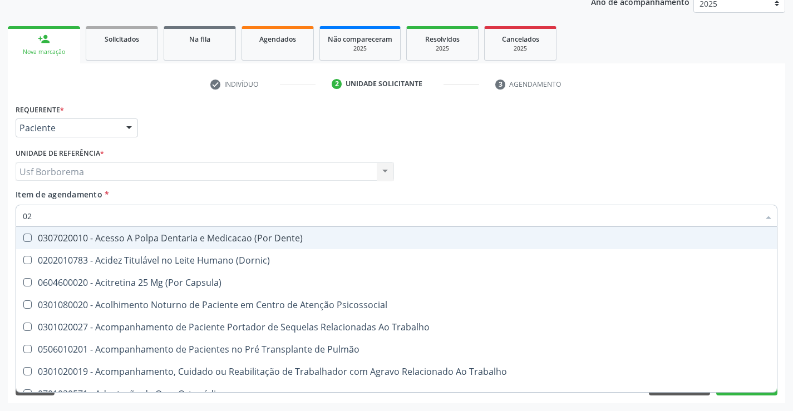
checkbox Triglicerideos "false"
checkbox Tendao "true"
checkbox Amniótico "true"
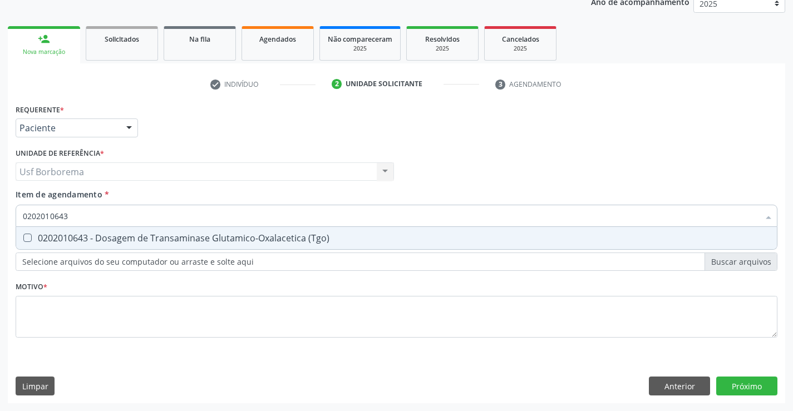
drag, startPoint x: 333, startPoint y: 241, endPoint x: 323, endPoint y: 224, distance: 20.2
click at [332, 238] on div "0202010643 - Dosagem de Transaminase Glutamico-Oxalacetica (Tgo)" at bounding box center [396, 238] width 747 height 9
click at [310, 217] on input "0202010643" at bounding box center [391, 216] width 736 height 22
click at [295, 240] on div "0202010651 - Dosagem de Transaminase Glutamico-Piruvica (Tgp)" at bounding box center [396, 238] width 747 height 9
click at [287, 216] on input "0202010651" at bounding box center [391, 216] width 736 height 22
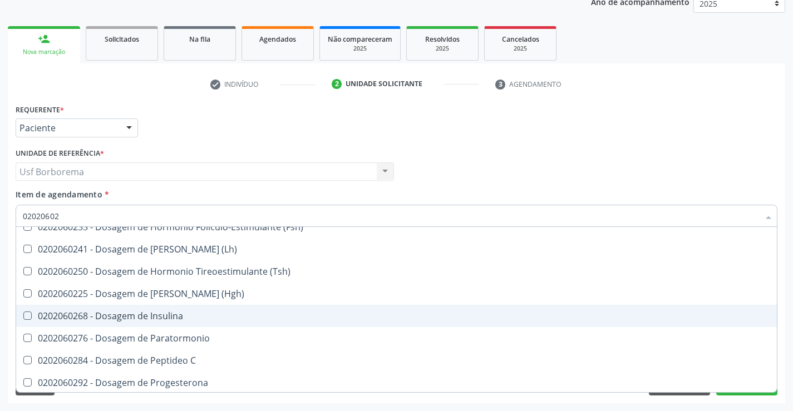
scroll to position [57, 0]
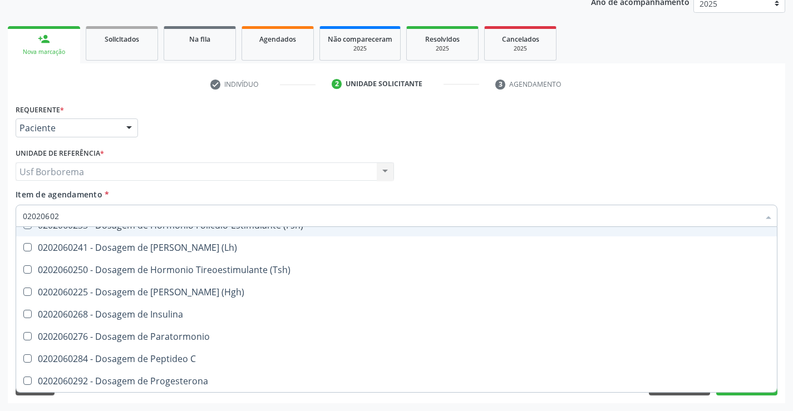
click at [100, 216] on input "02020602" at bounding box center [391, 216] width 736 height 22
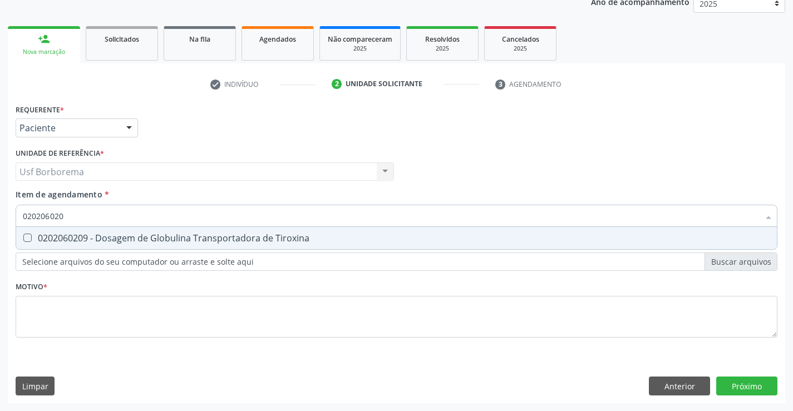
scroll to position [0, 0]
click at [109, 234] on div "0202030202 - Dosagem de Proteina C Reativa" at bounding box center [396, 238] width 747 height 9
click at [125, 214] on input "0202030202" at bounding box center [391, 216] width 736 height 22
